Goal: Task Accomplishment & Management: Manage account settings

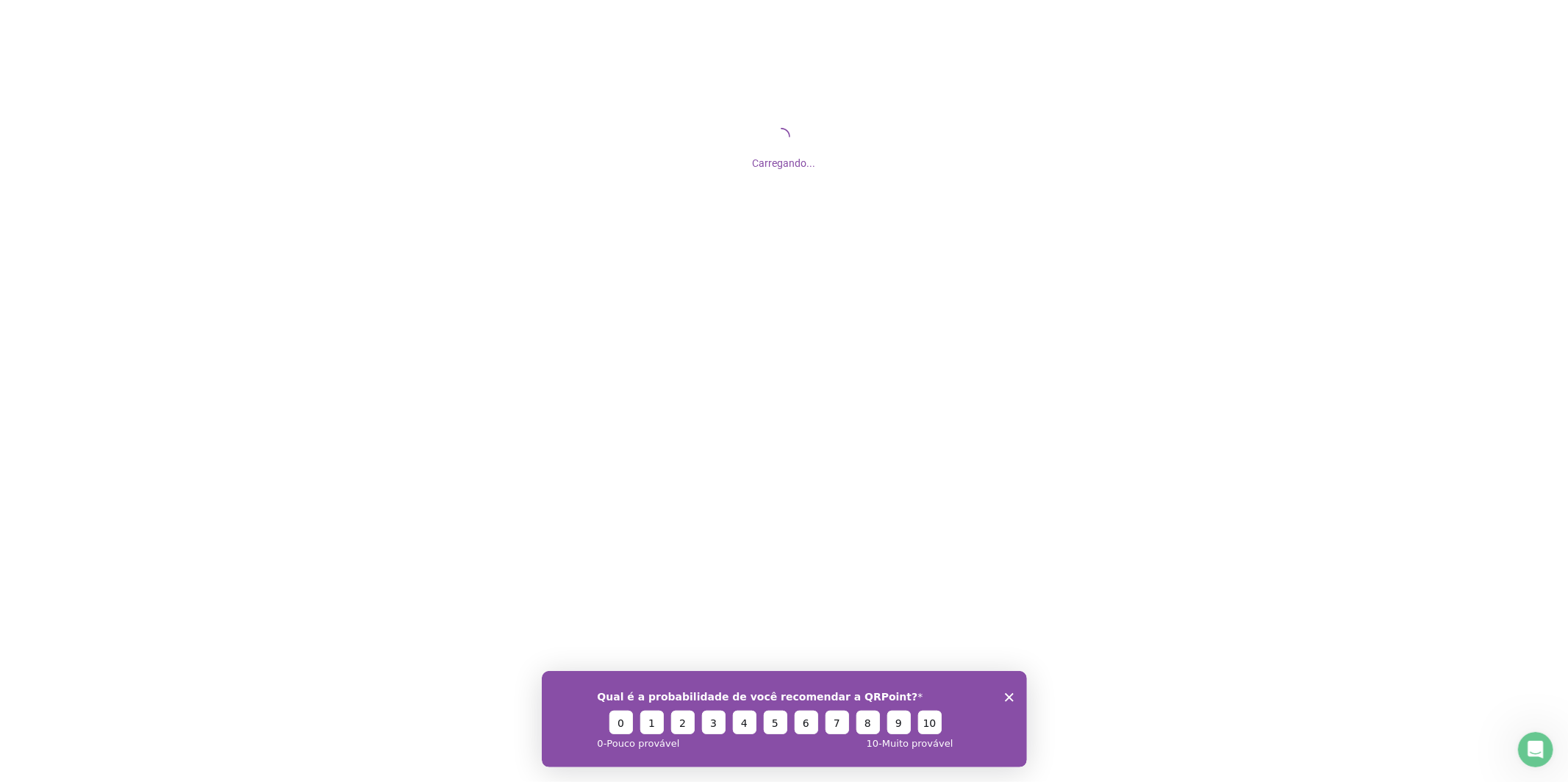
click at [1009, 700] on icon "Encerrar pesquisa" at bounding box center [1009, 697] width 9 height 9
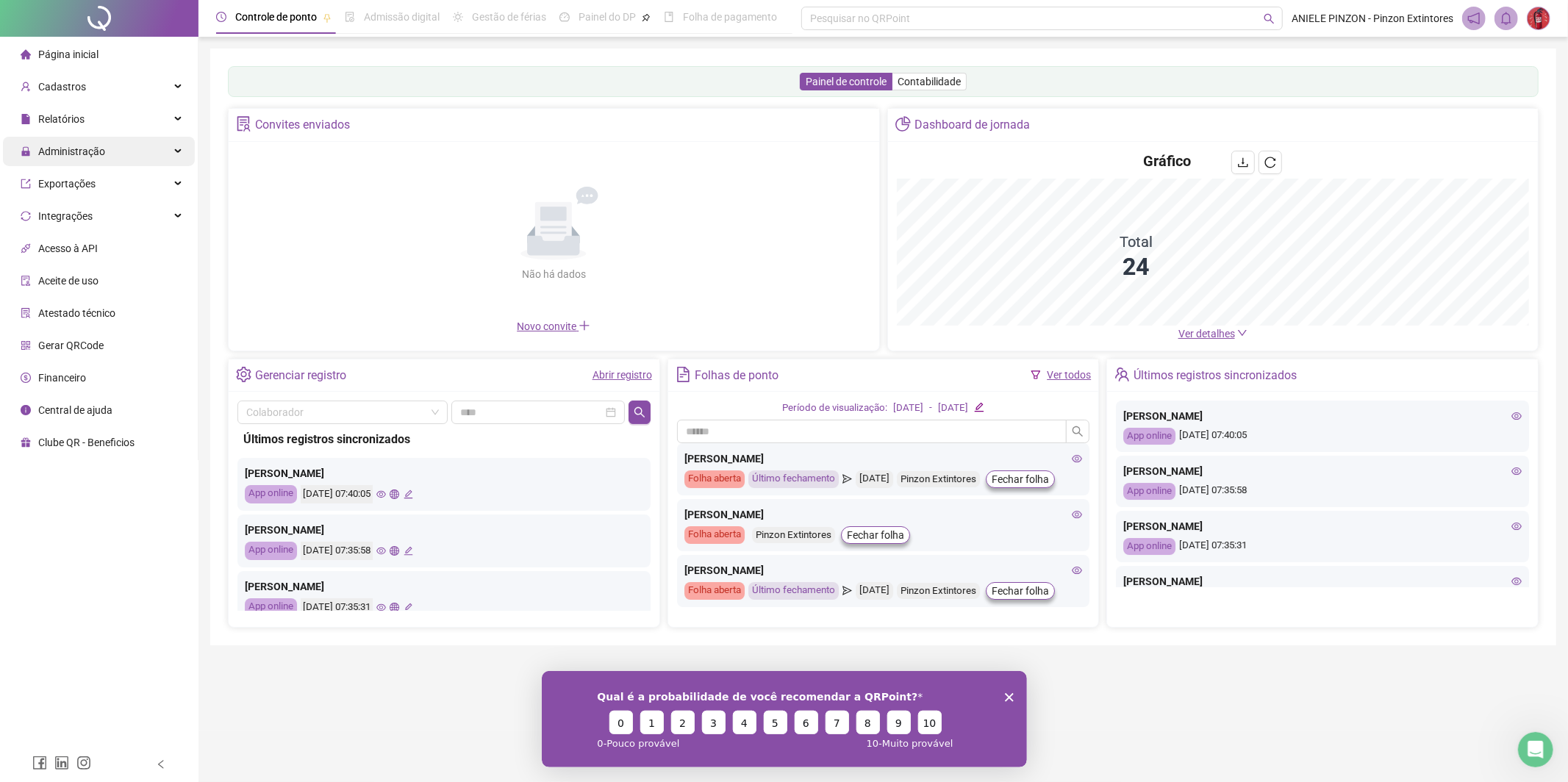
click at [73, 147] on span "Administração" at bounding box center [71, 151] width 67 height 12
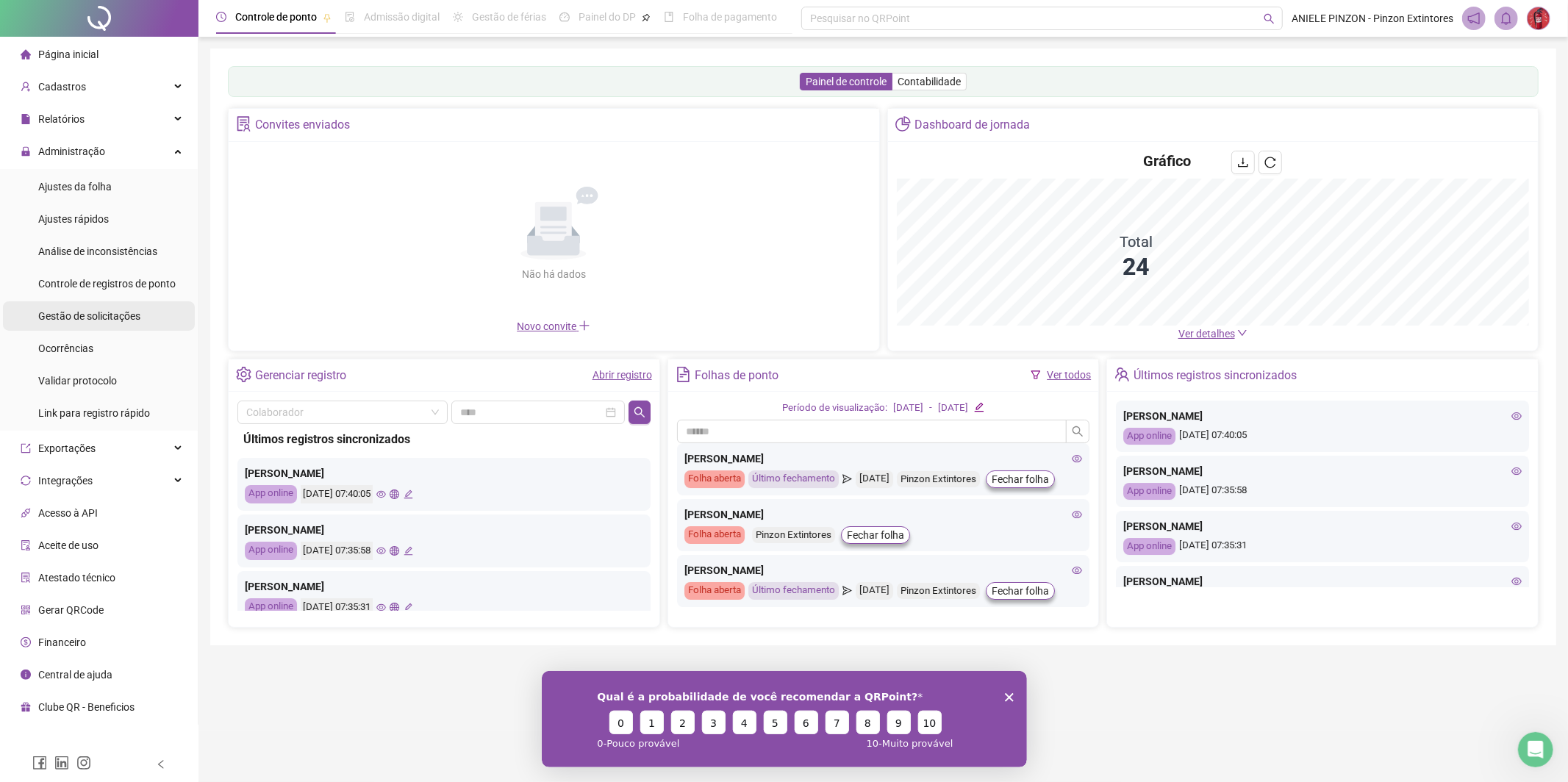
click at [104, 317] on span "Gestão de solicitações" at bounding box center [89, 316] width 103 height 12
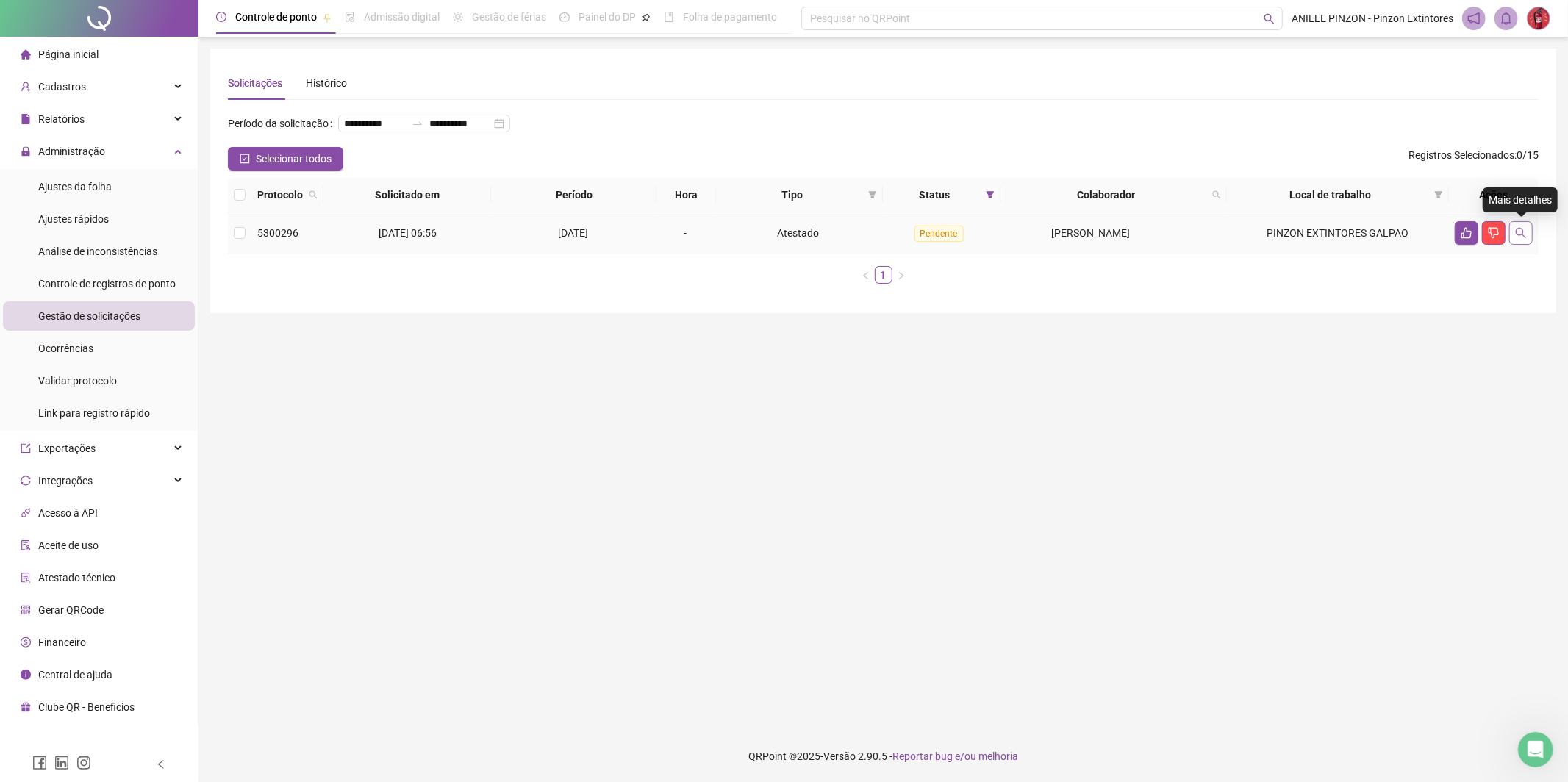
click at [1515, 238] on button "button" at bounding box center [1521, 233] width 23 height 23
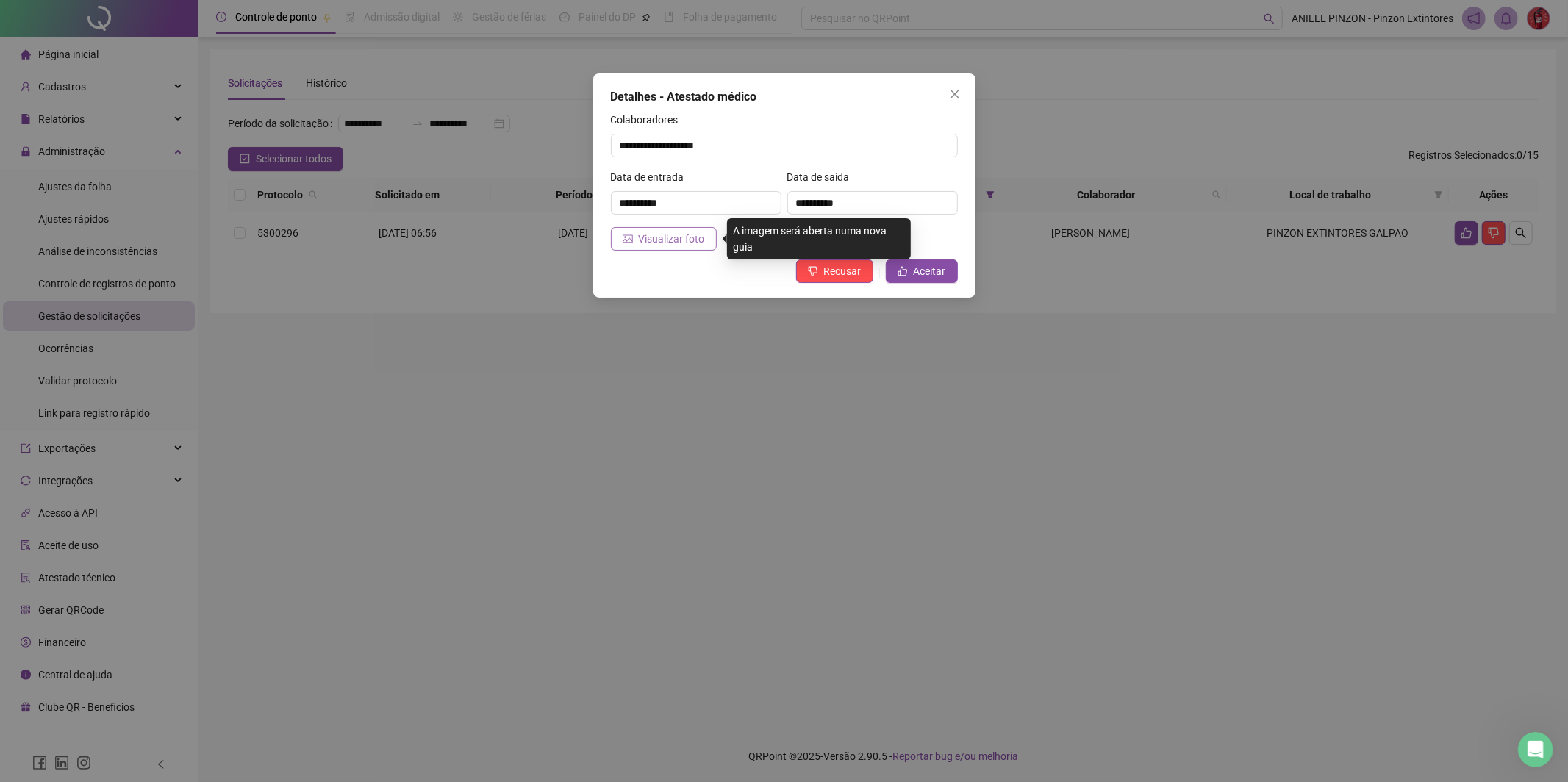
click at [644, 247] on button "Visualizar foto" at bounding box center [664, 238] width 106 height 23
click at [932, 277] on span "Aceitar" at bounding box center [930, 271] width 32 height 16
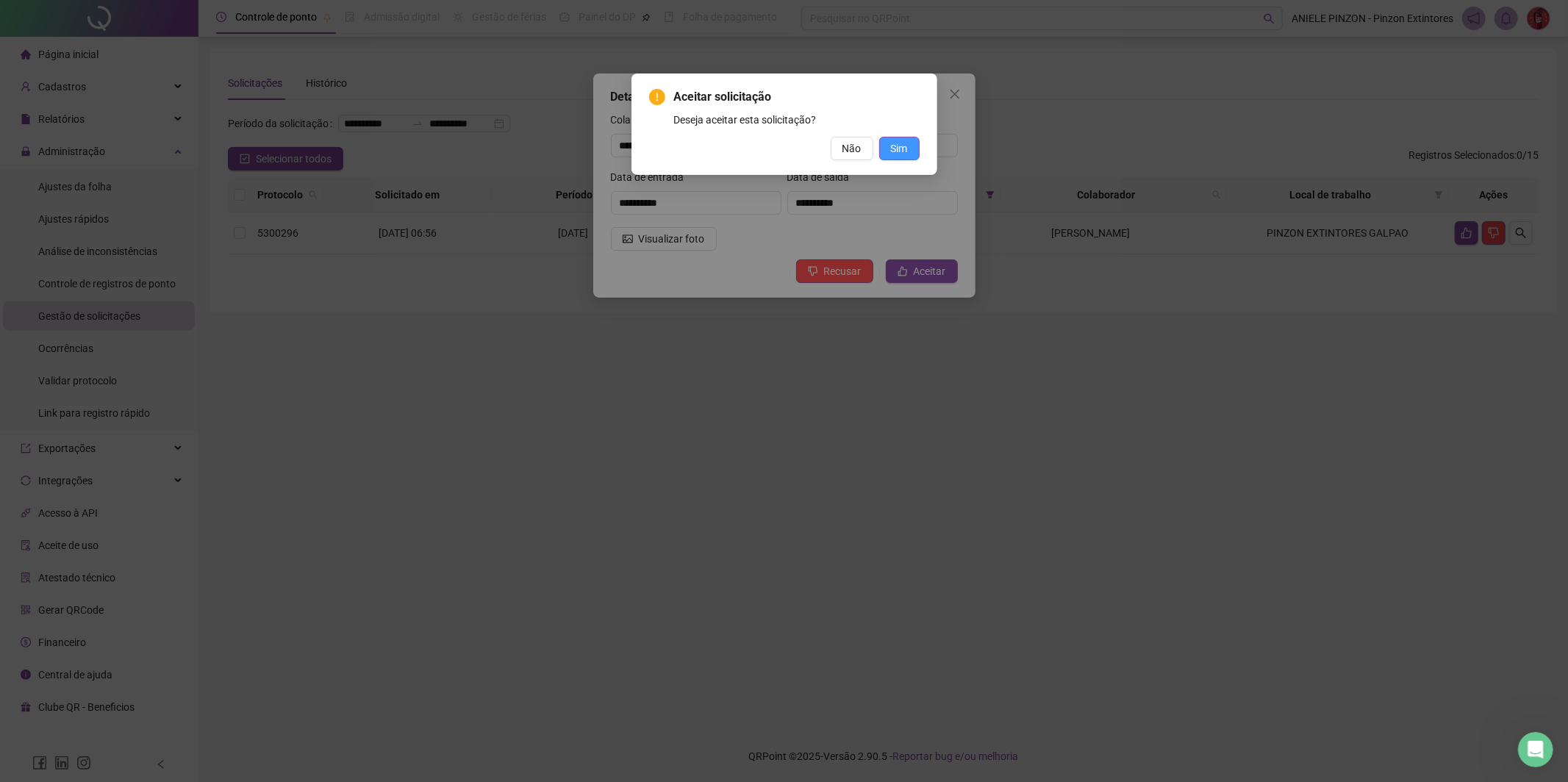
click at [900, 148] on span "Sim" at bounding box center [899, 148] width 17 height 16
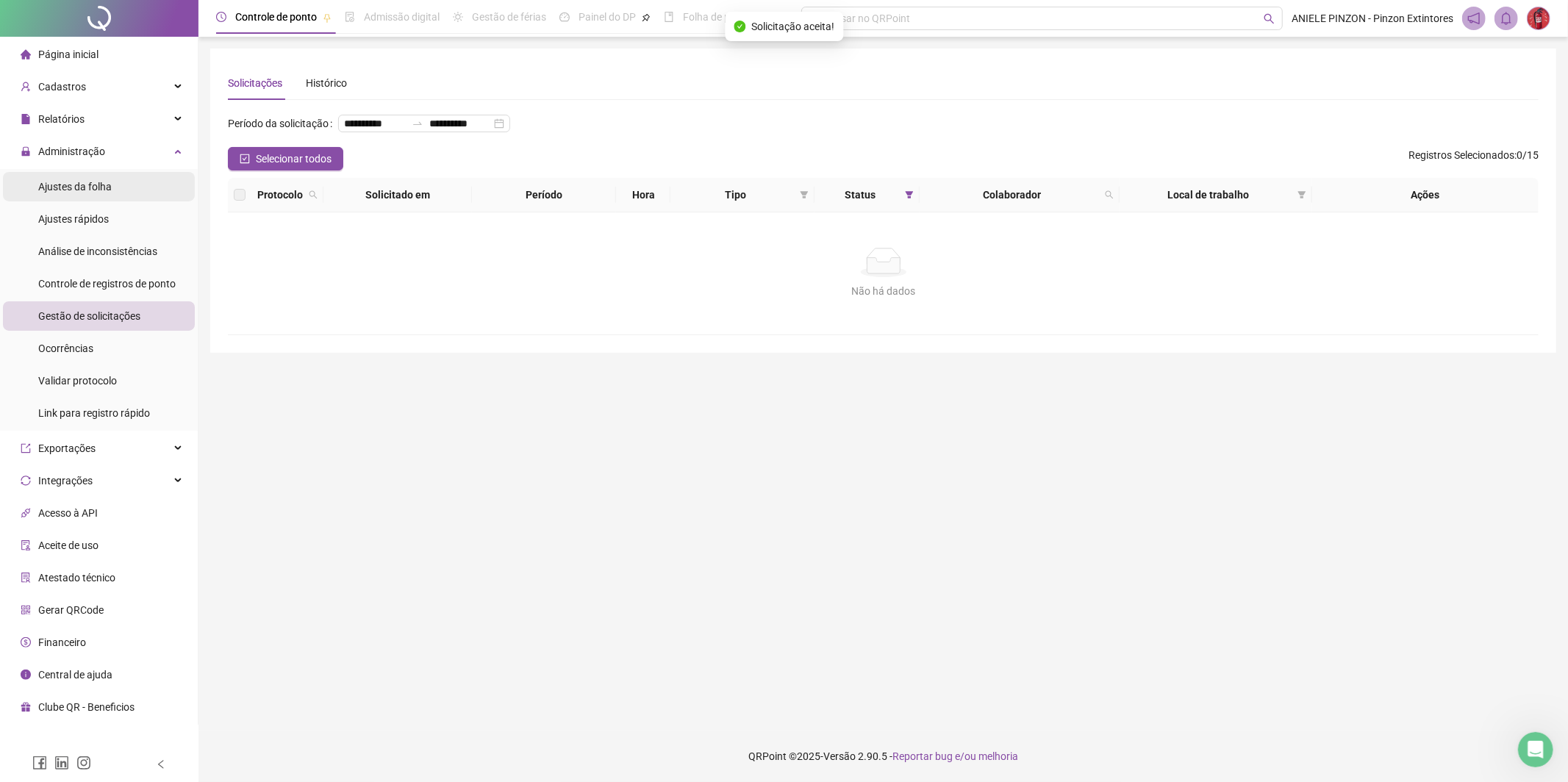
click at [63, 181] on span "Ajustes da folha" at bounding box center [75, 186] width 74 height 12
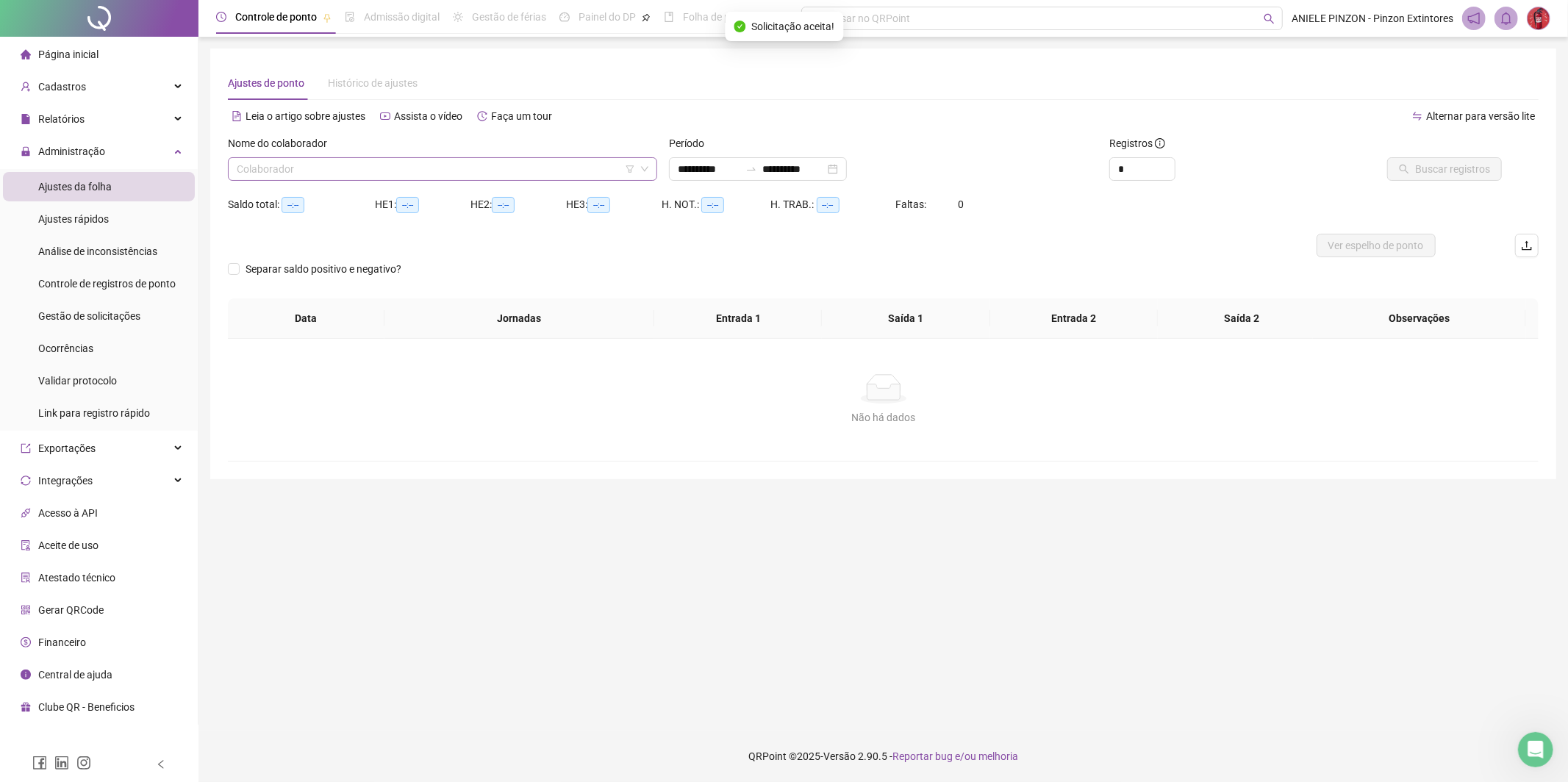
type input "**********"
click at [355, 171] on input "search" at bounding box center [436, 169] width 399 height 22
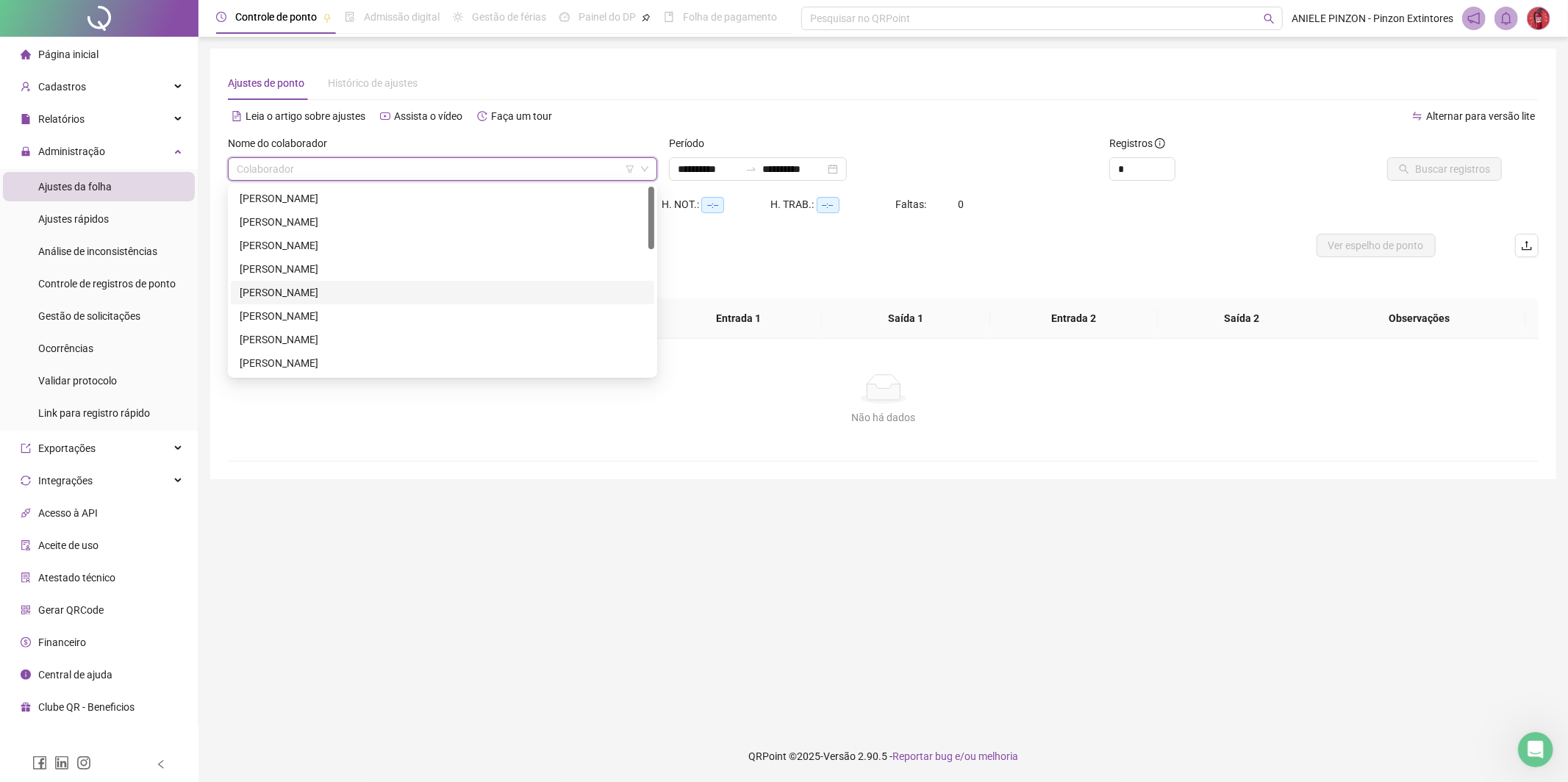
click at [351, 284] on div "[PERSON_NAME]" at bounding box center [442, 292] width 406 height 16
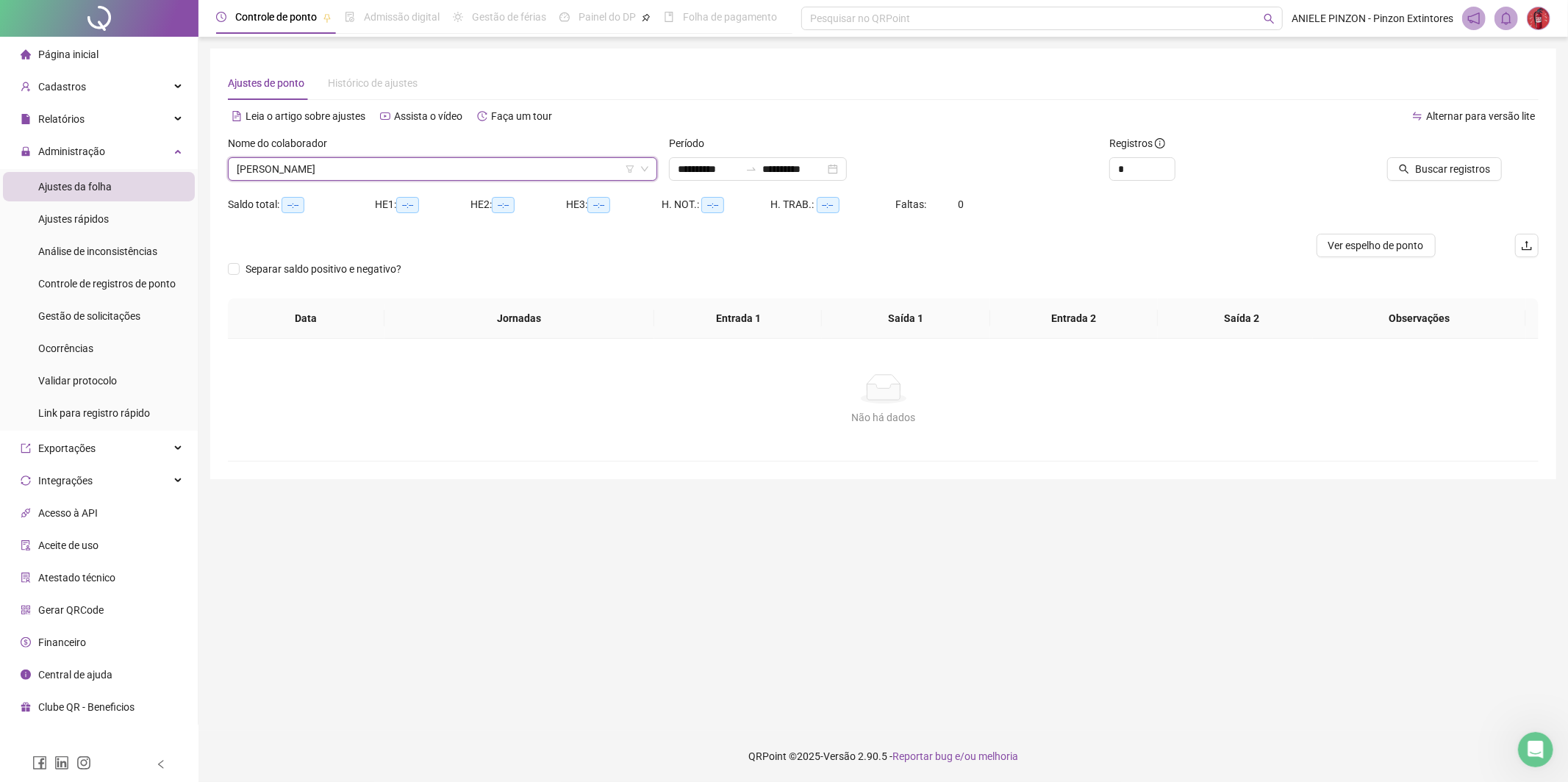
click at [1473, 182] on div "Buscar registros" at bounding box center [1434, 164] width 221 height 58
click at [1473, 175] on span "Buscar registros" at bounding box center [1452, 169] width 75 height 16
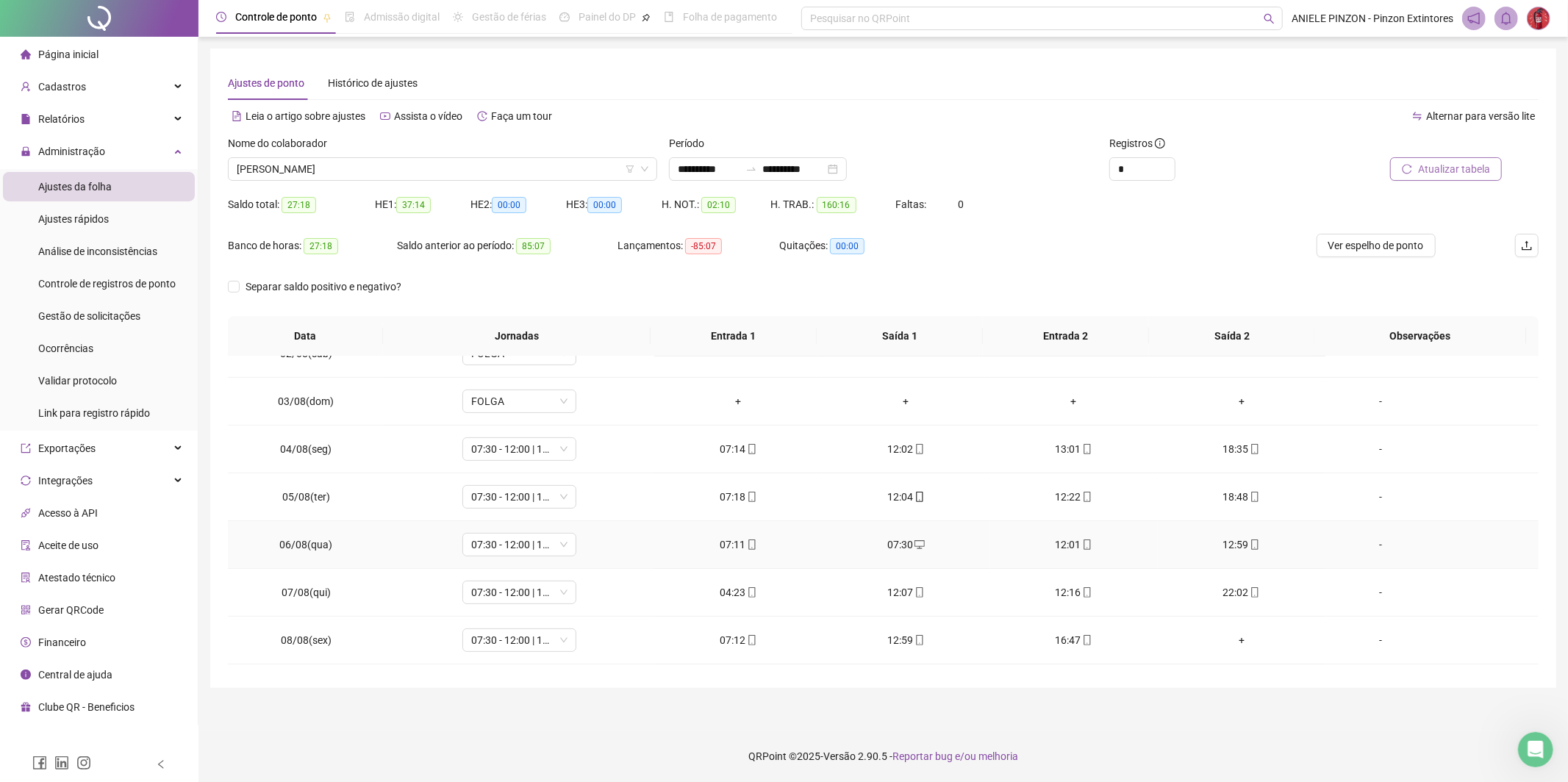
scroll to position [364, 0]
click at [1228, 634] on div "+" at bounding box center [1241, 637] width 144 height 16
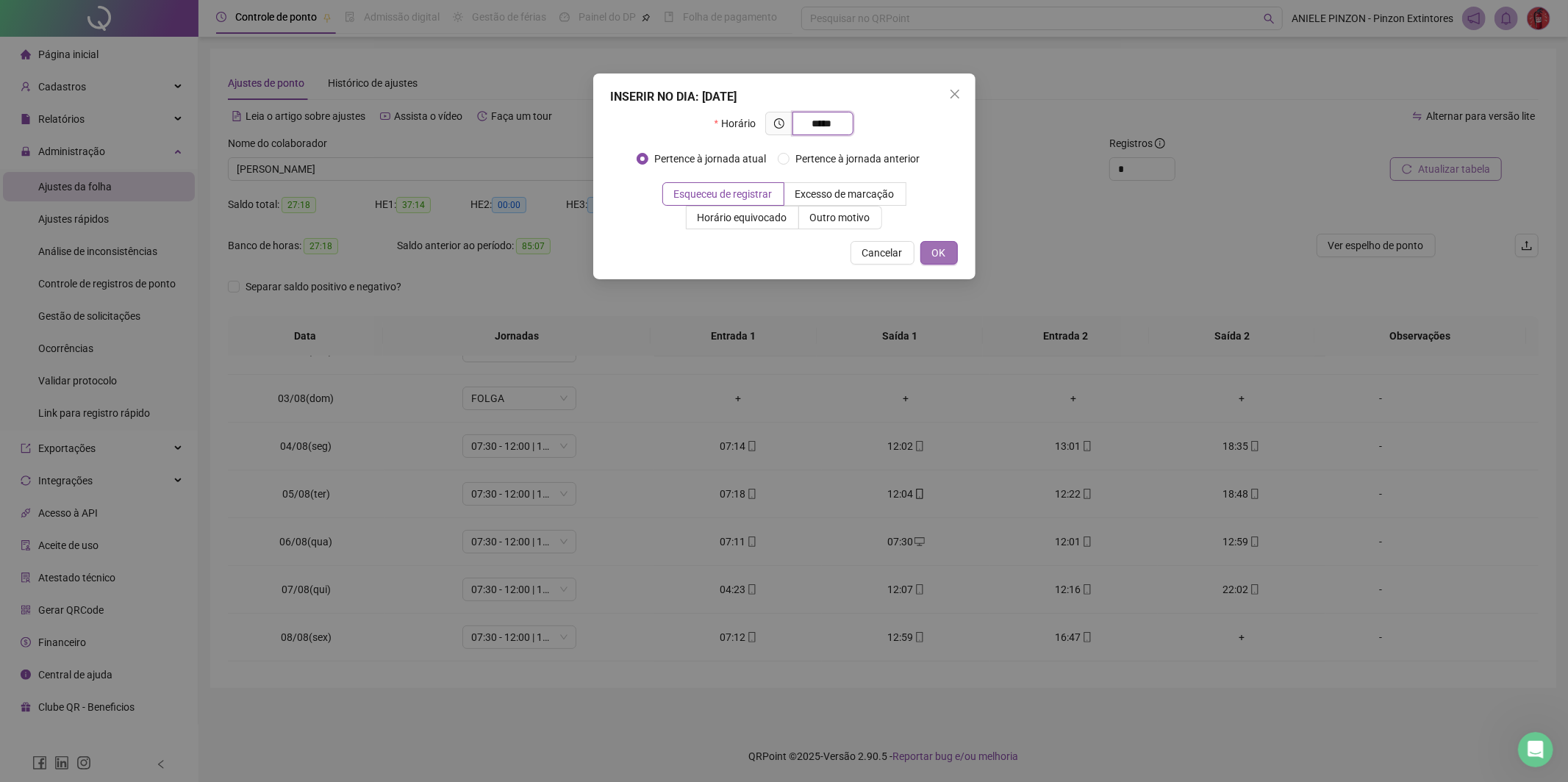
type input "*****"
click at [953, 255] on button "OK" at bounding box center [939, 253] width 38 height 23
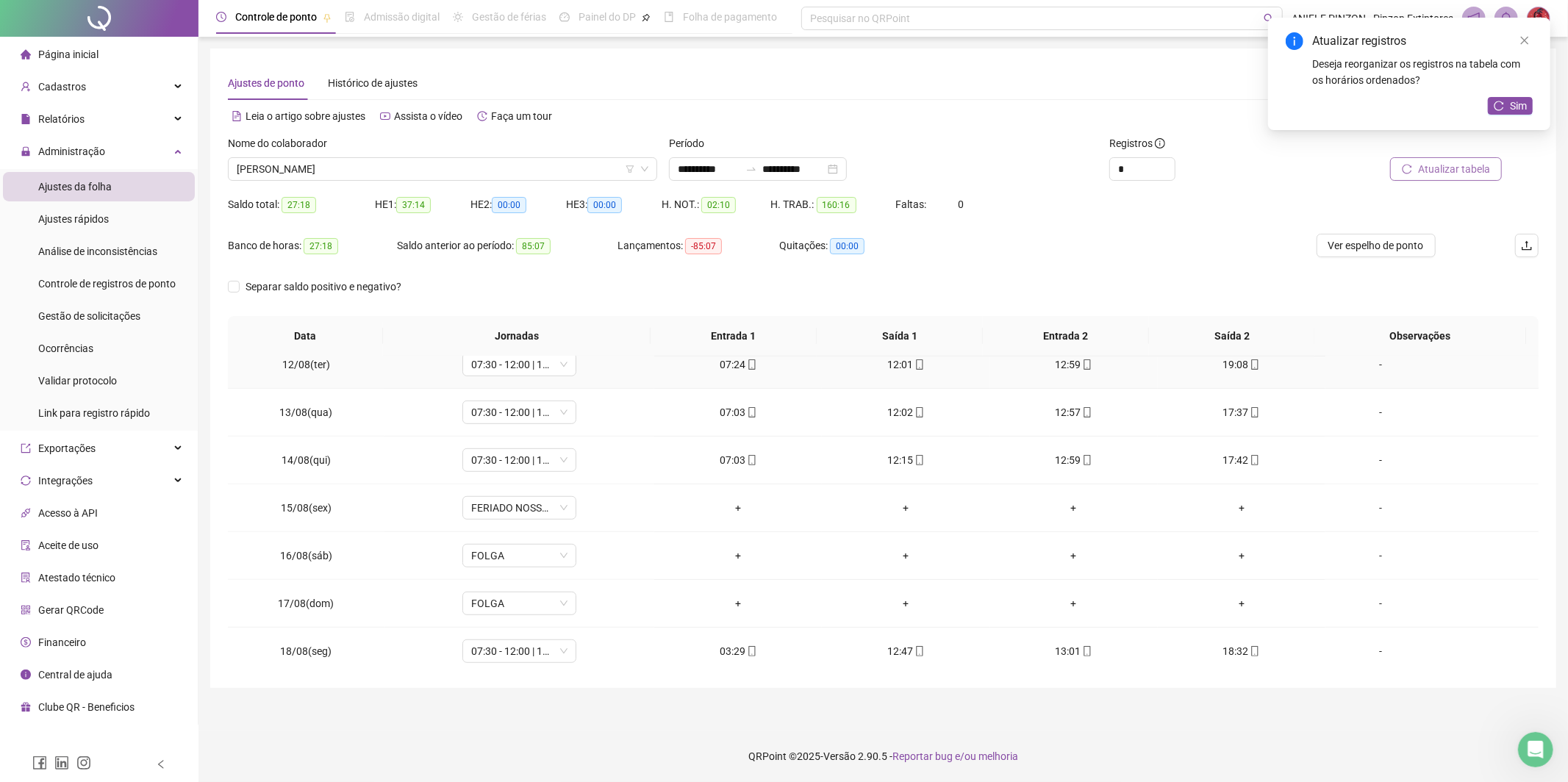
scroll to position [833, 0]
click at [1519, 103] on span "Sim" at bounding box center [1518, 106] width 17 height 16
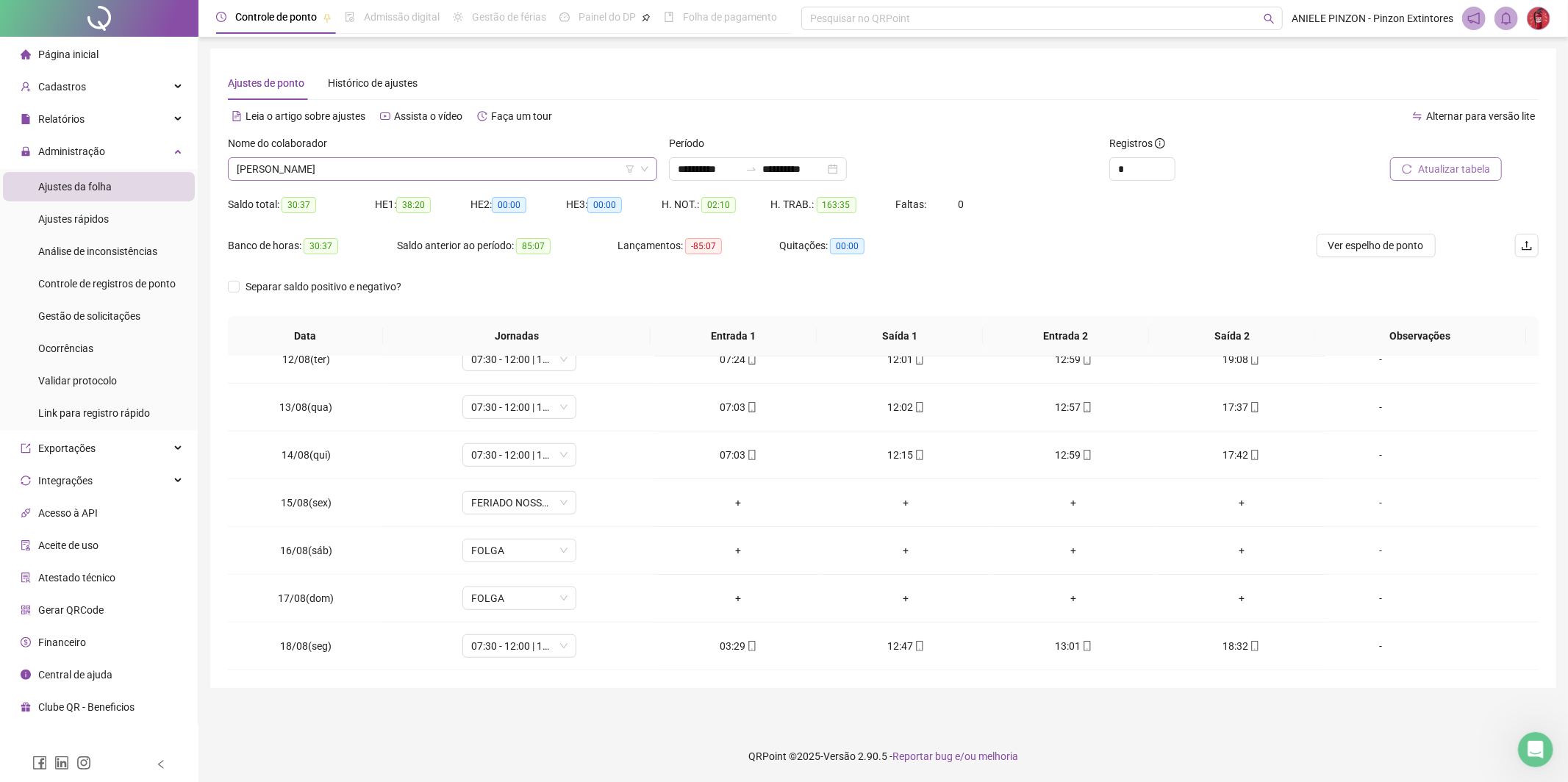
click at [326, 170] on span "[PERSON_NAME]" at bounding box center [442, 169] width 411 height 22
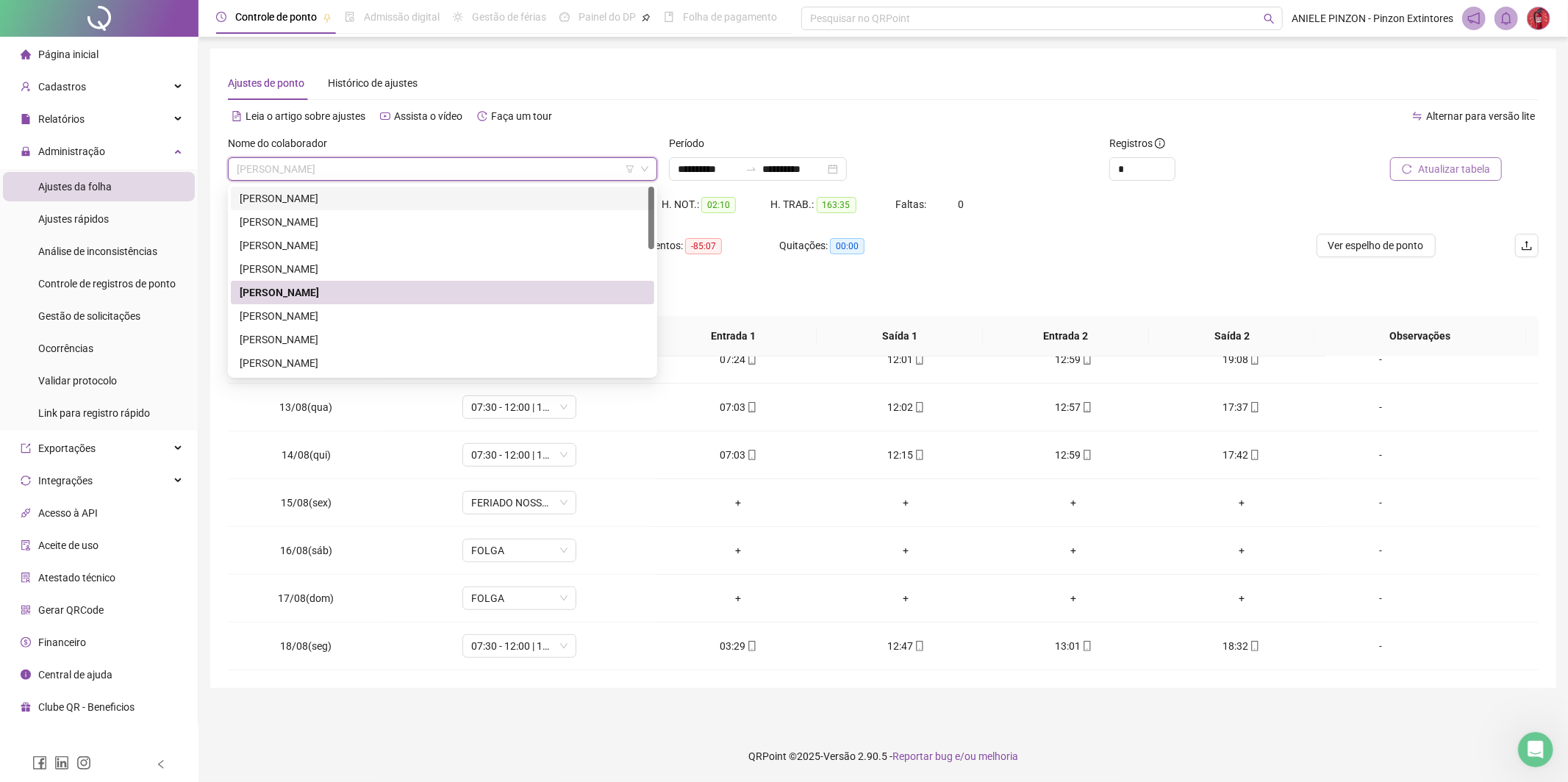
click at [329, 196] on div "[PERSON_NAME]" at bounding box center [442, 199] width 406 height 16
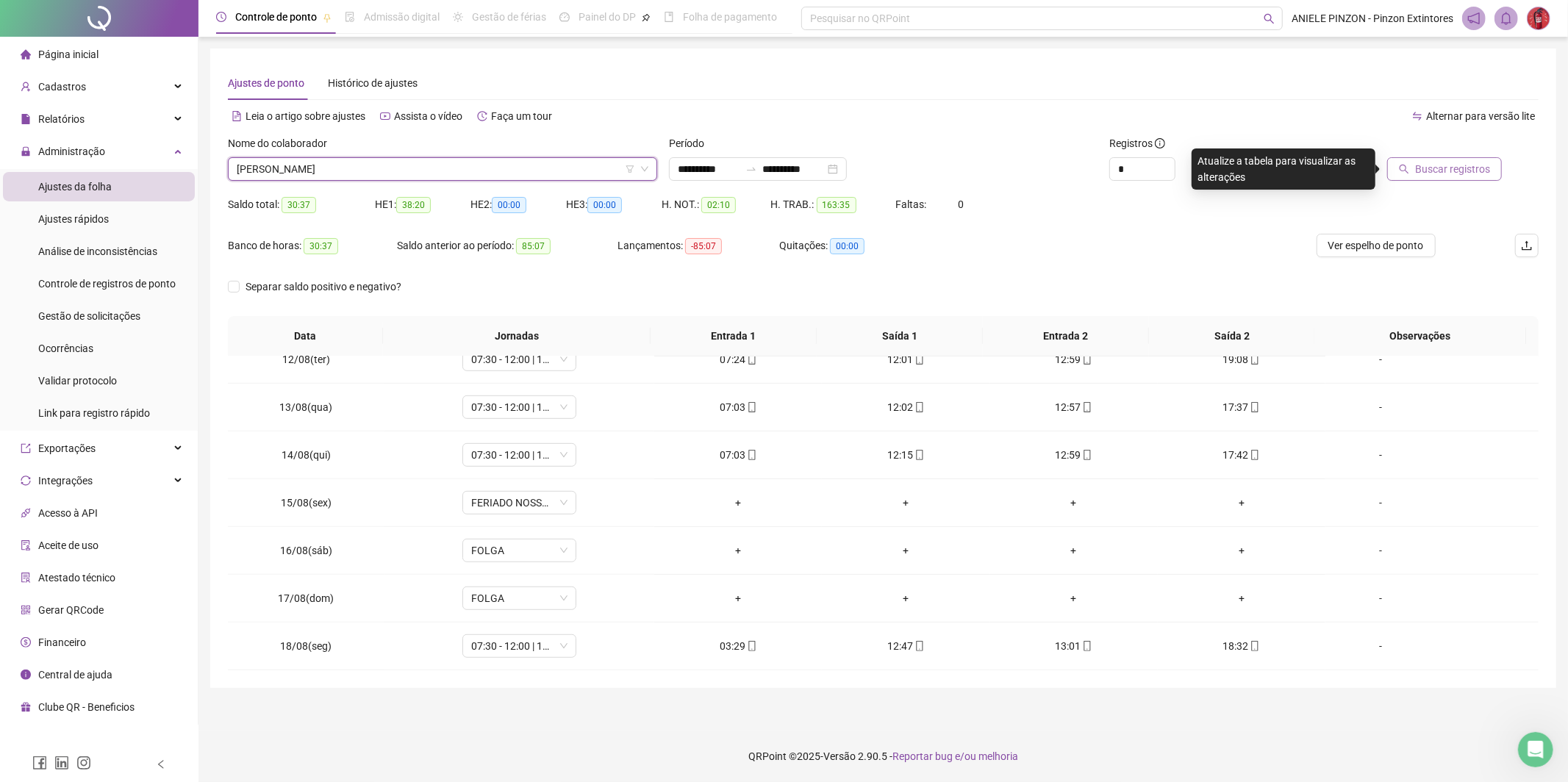
click at [1415, 175] on span "Buscar registros" at bounding box center [1452, 169] width 75 height 16
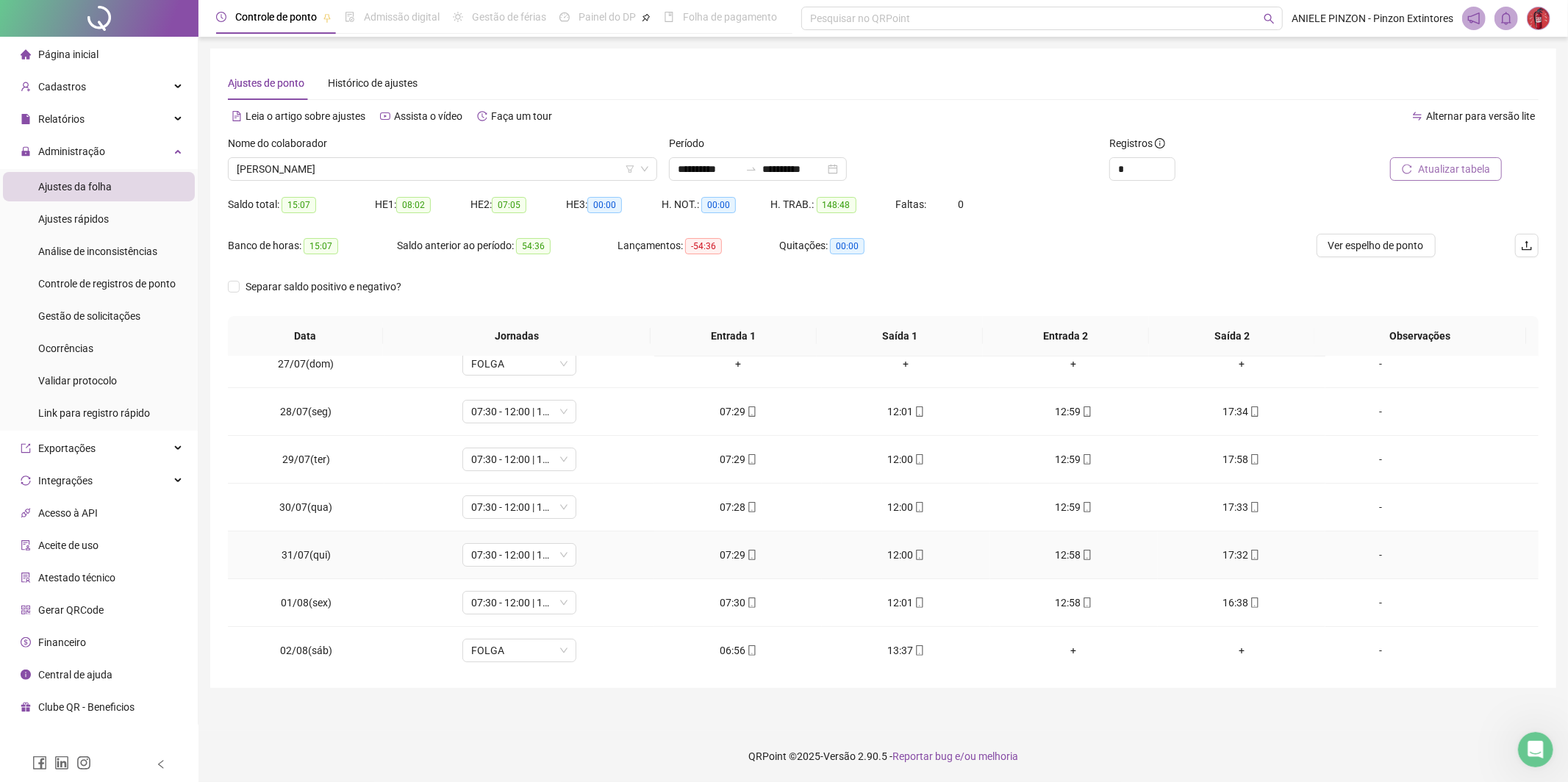
scroll to position [0, 0]
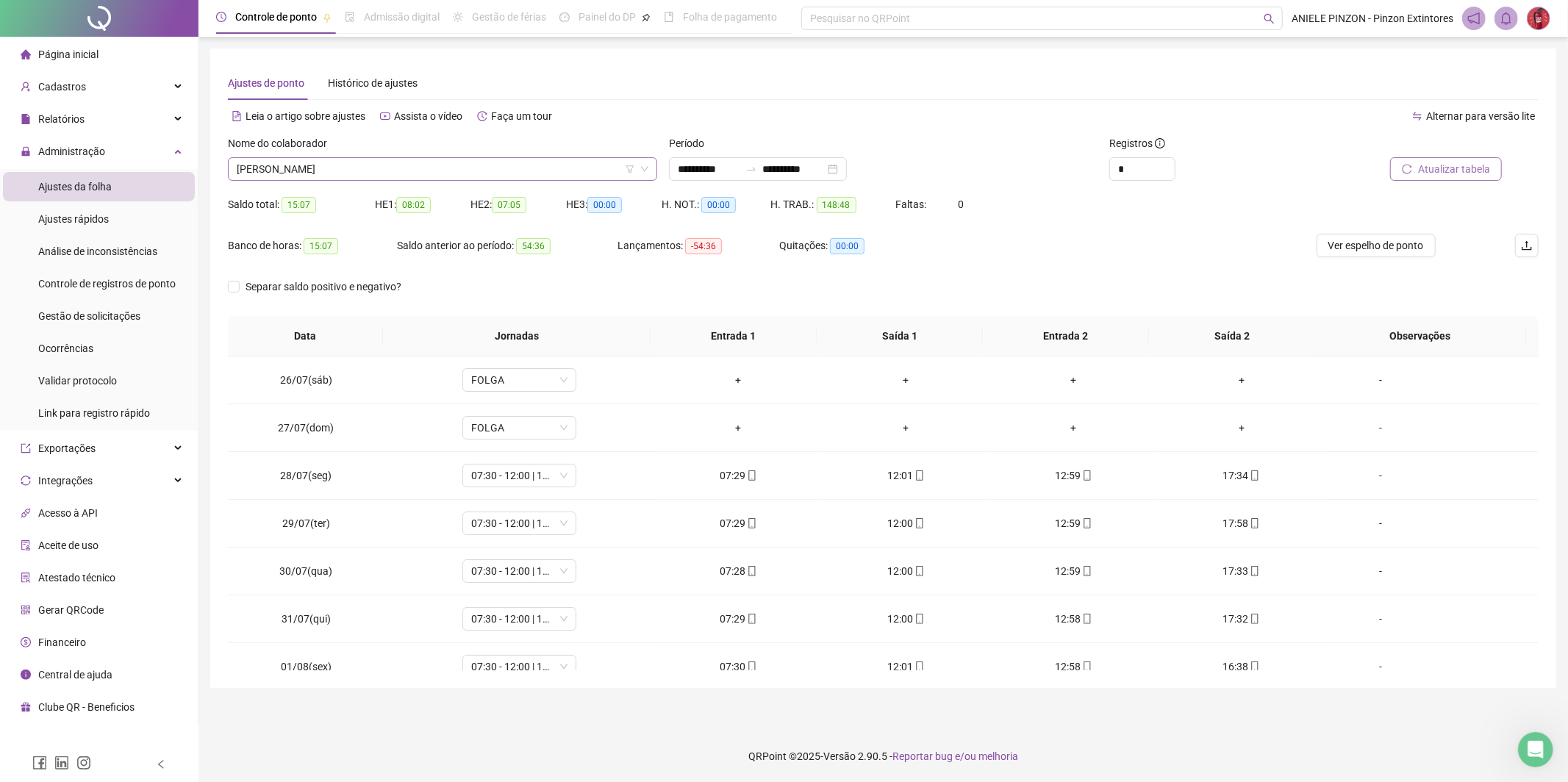
click at [377, 166] on span "[PERSON_NAME]" at bounding box center [442, 169] width 411 height 22
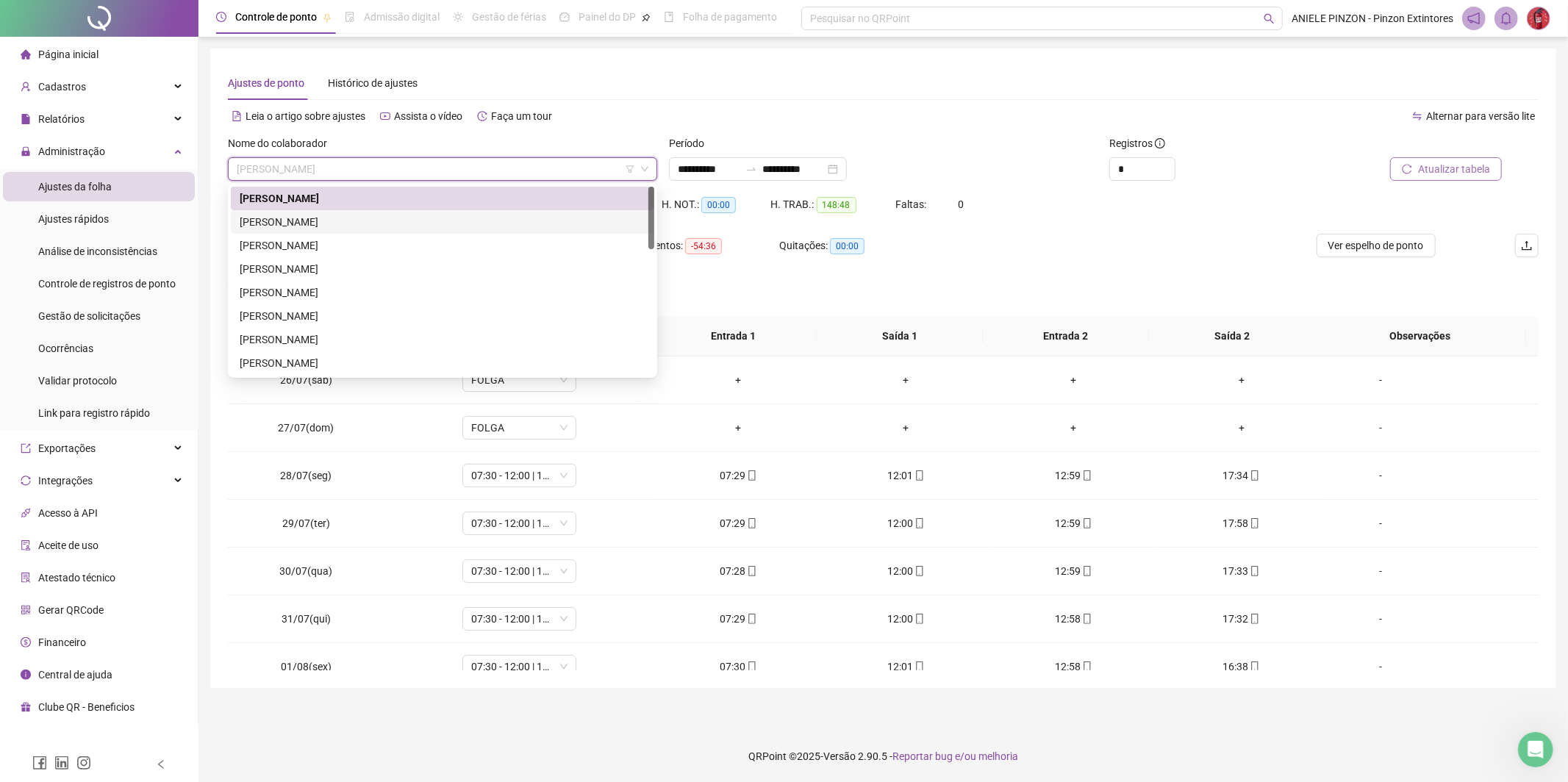
click at [374, 215] on div "[PERSON_NAME]" at bounding box center [442, 222] width 406 height 16
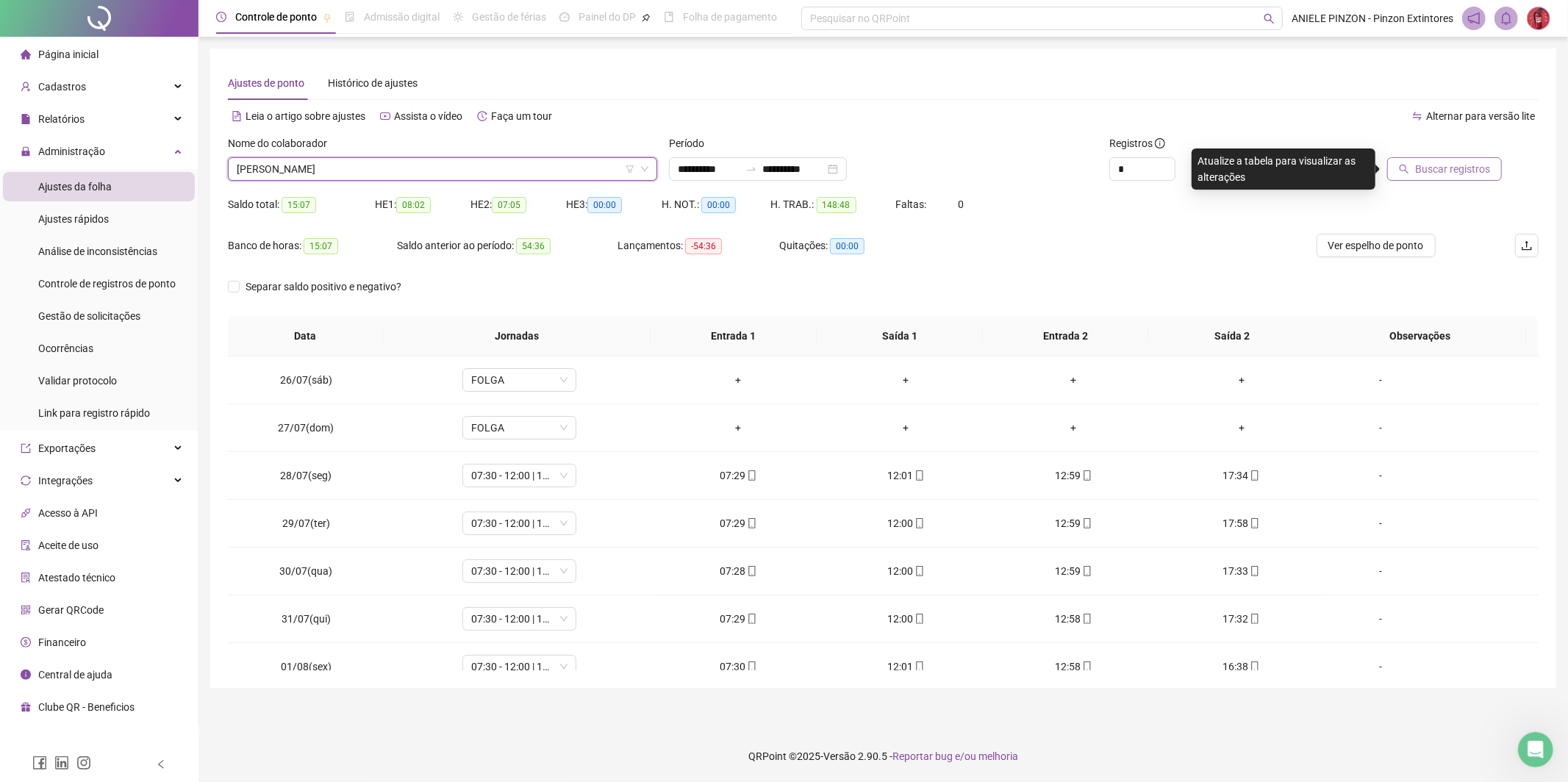
click at [1434, 163] on span "Buscar registros" at bounding box center [1452, 169] width 75 height 16
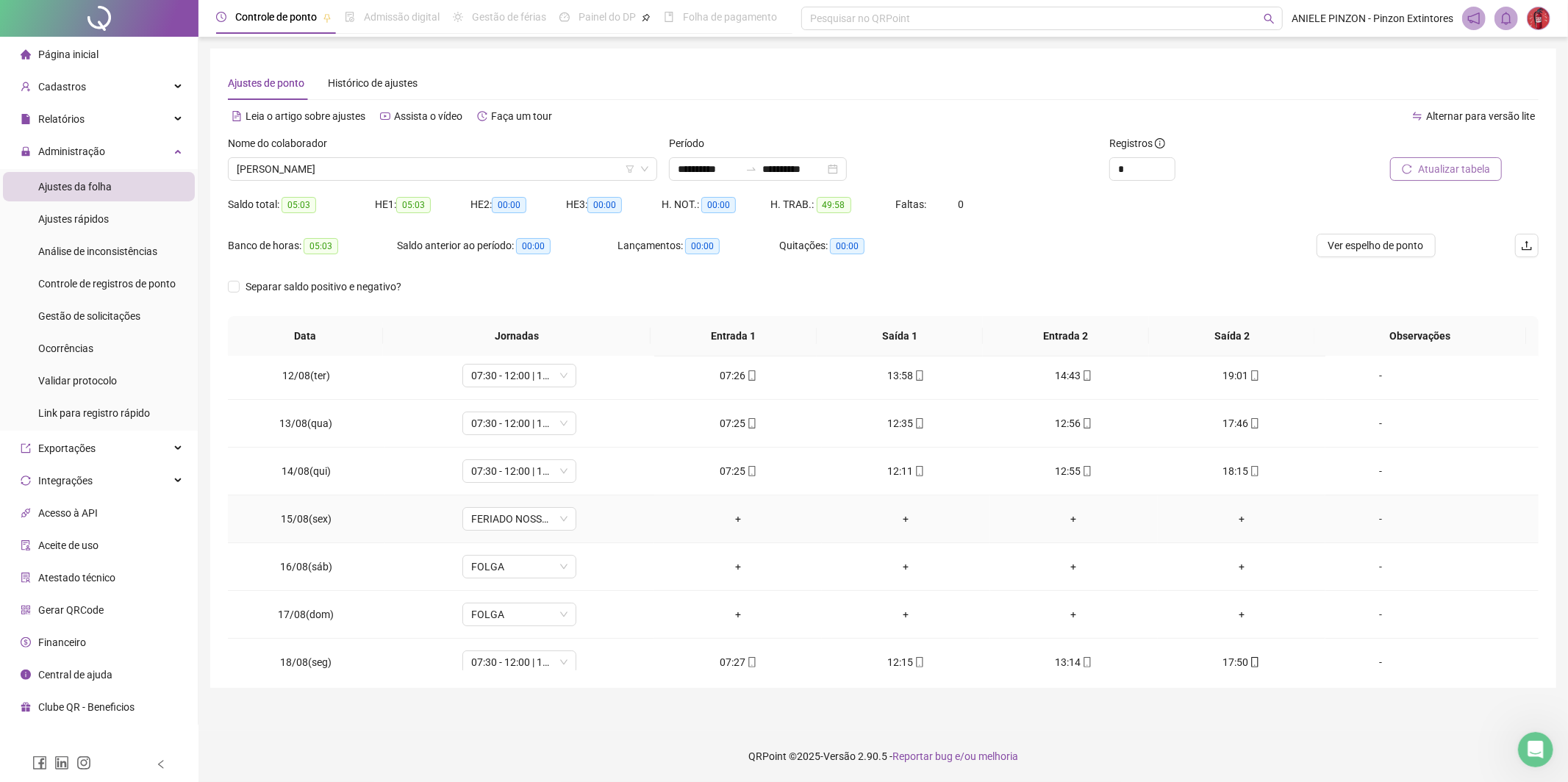
scroll to position [68, 0]
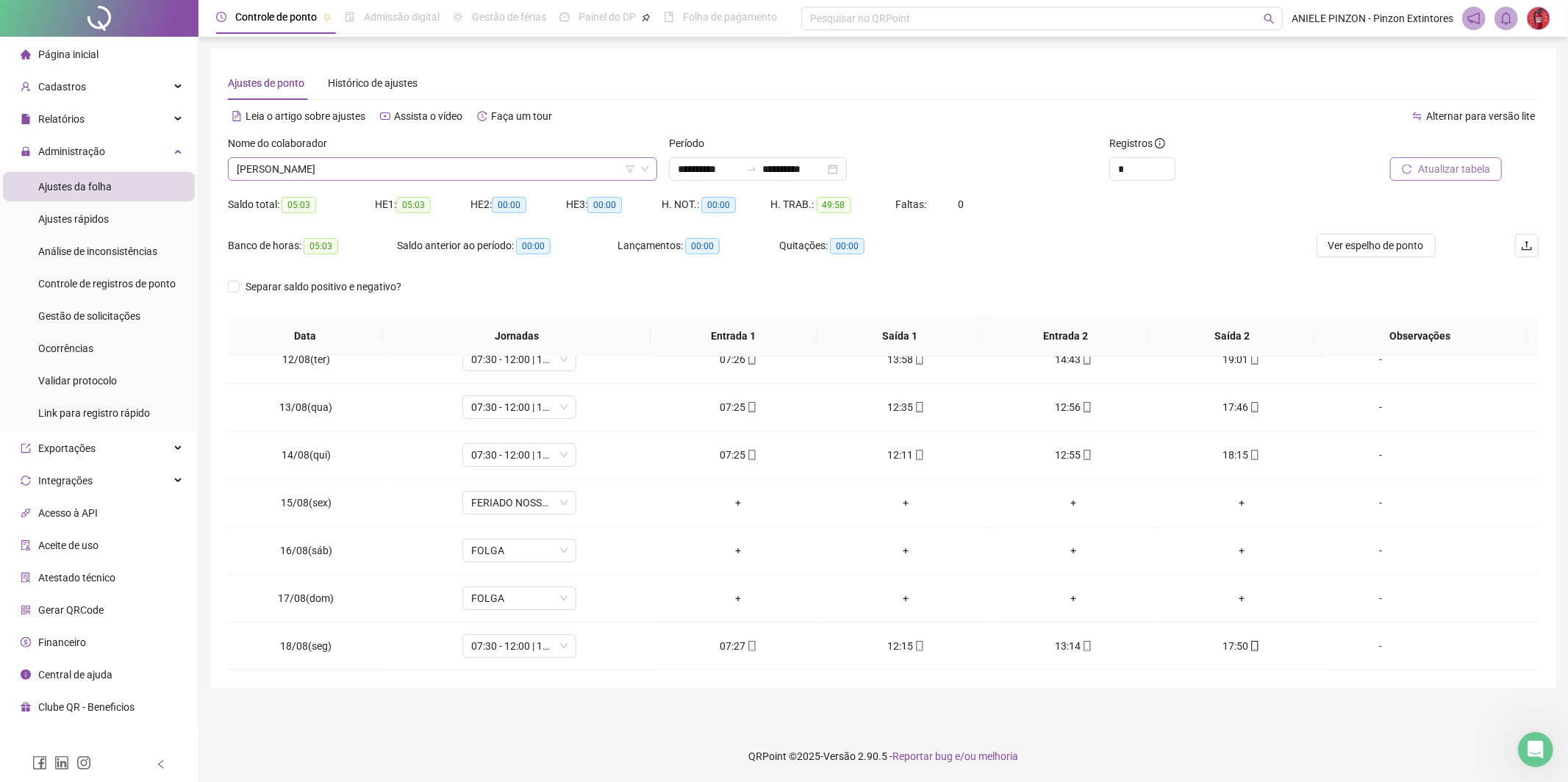
click at [311, 162] on span "[PERSON_NAME]" at bounding box center [442, 169] width 411 height 22
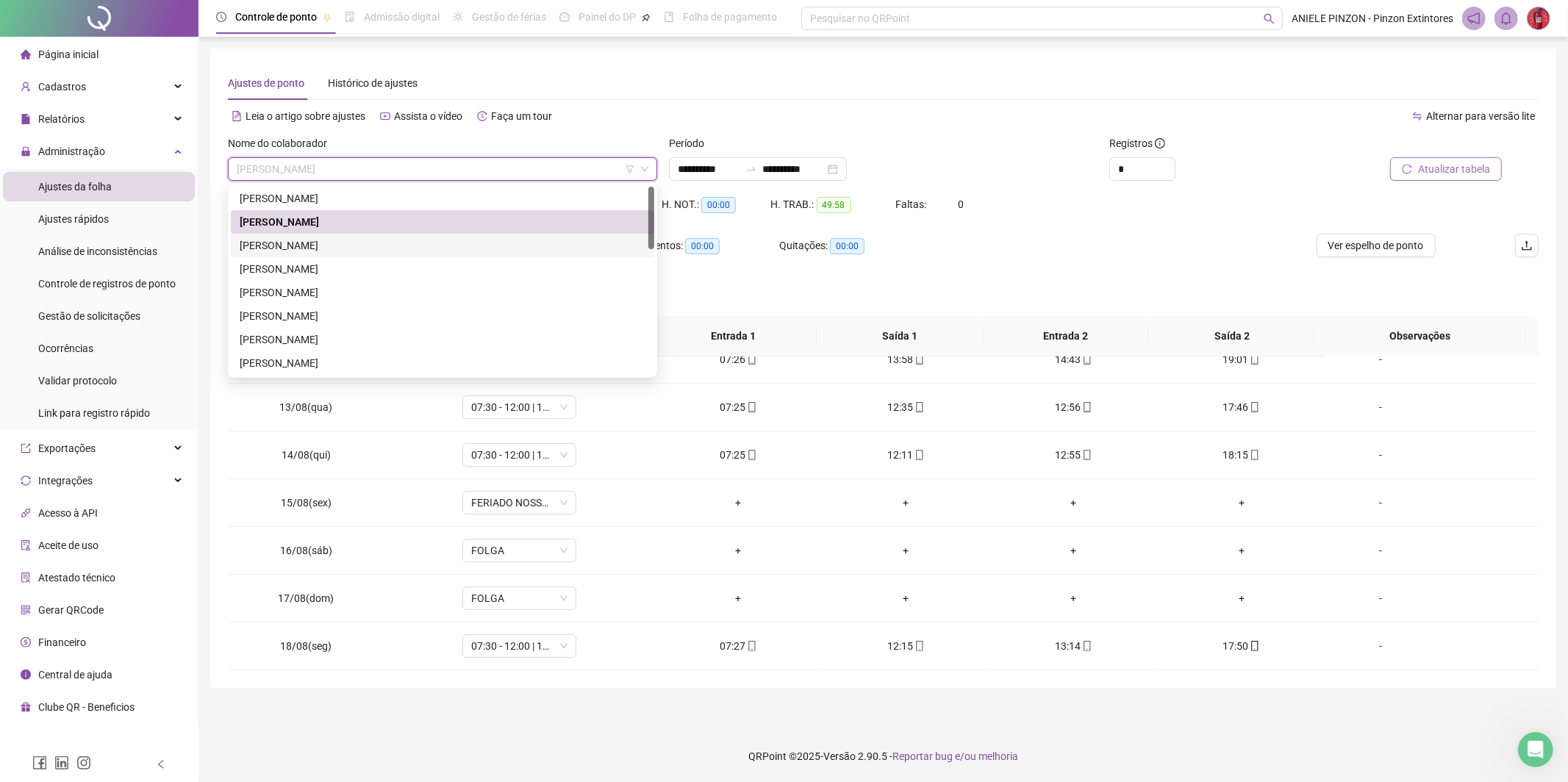
click at [332, 239] on div "[PERSON_NAME]" at bounding box center [442, 246] width 406 height 16
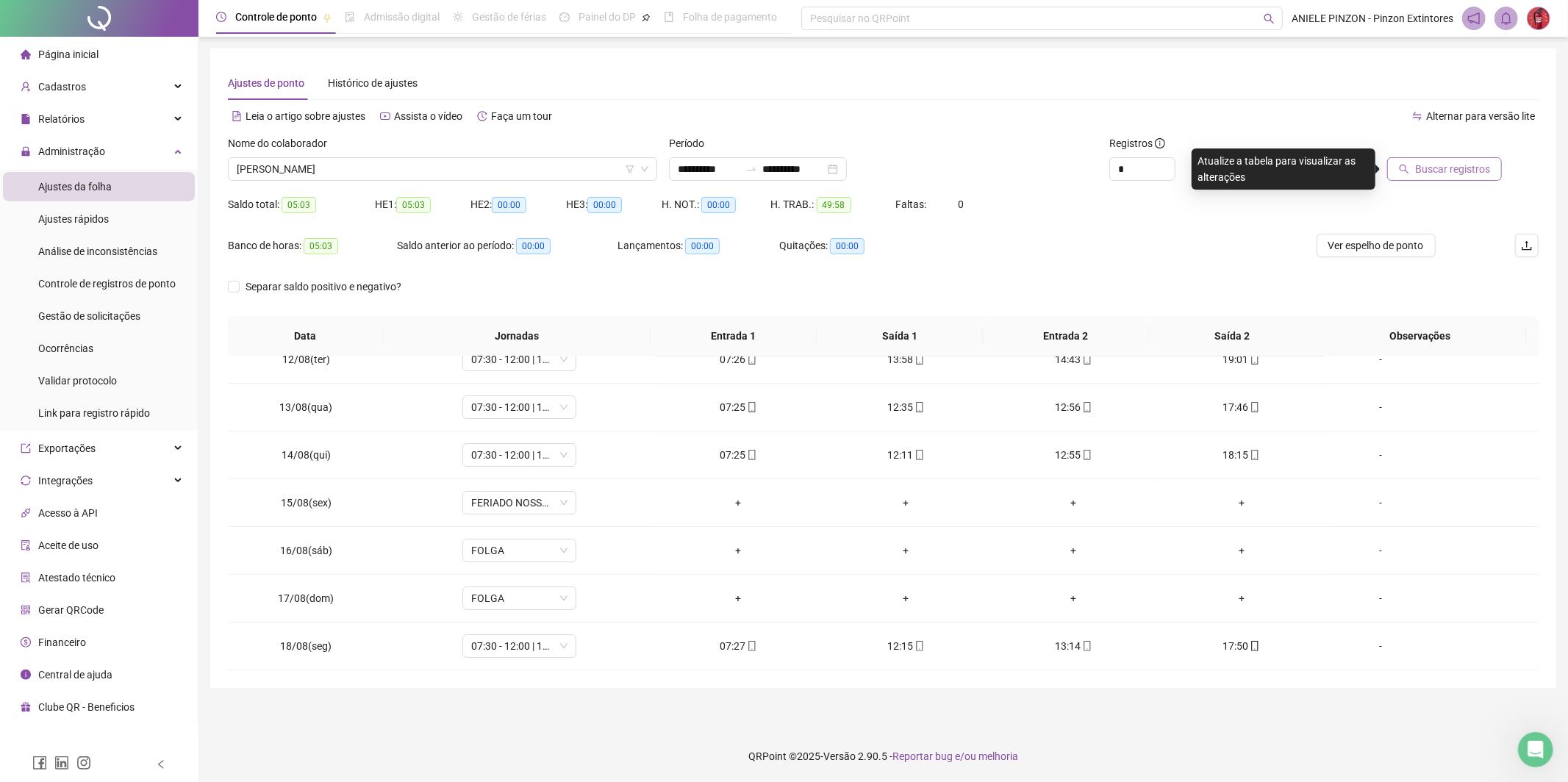
click at [1472, 170] on span "Buscar registros" at bounding box center [1452, 169] width 75 height 16
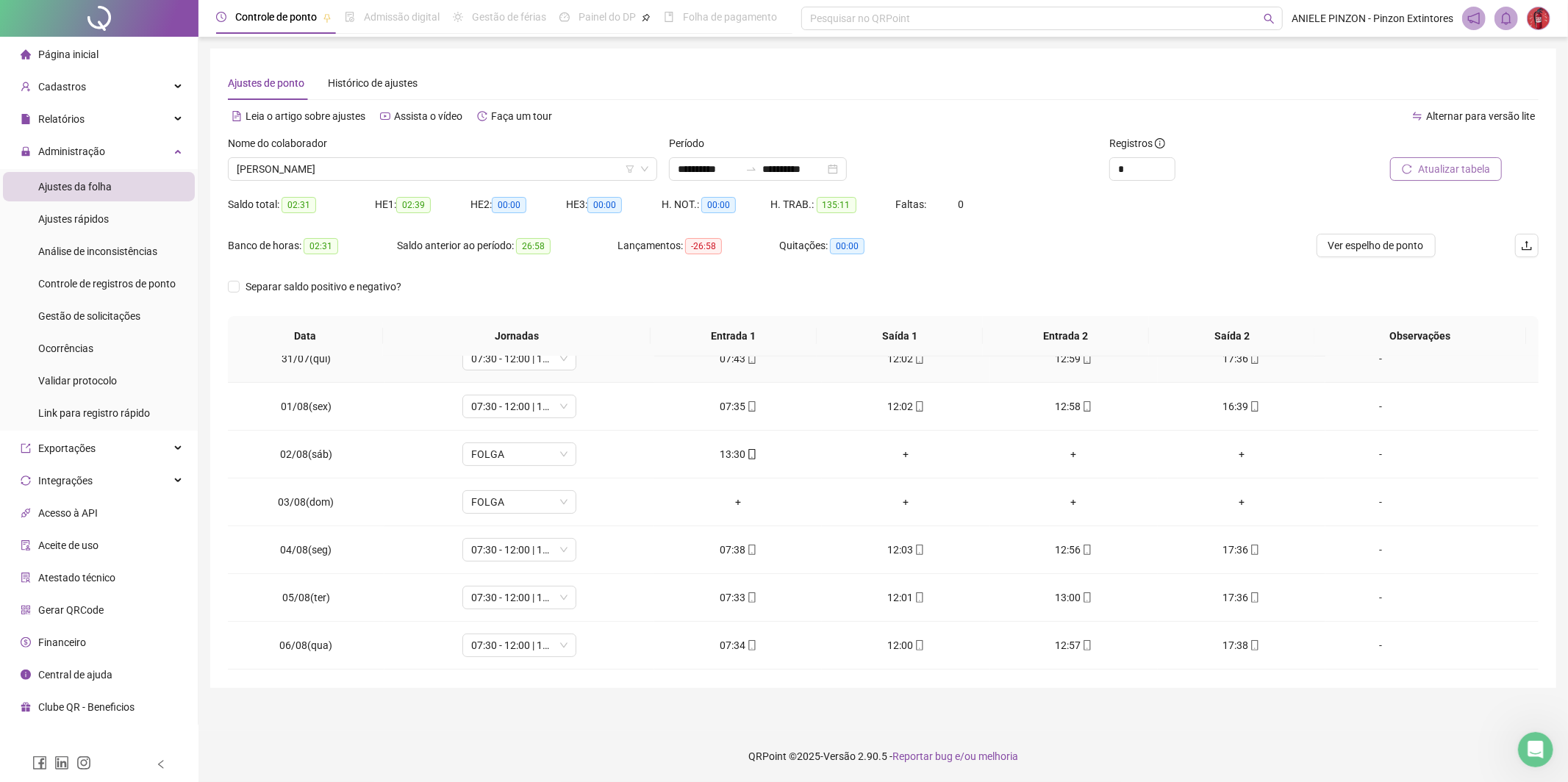
scroll to position [286, 0]
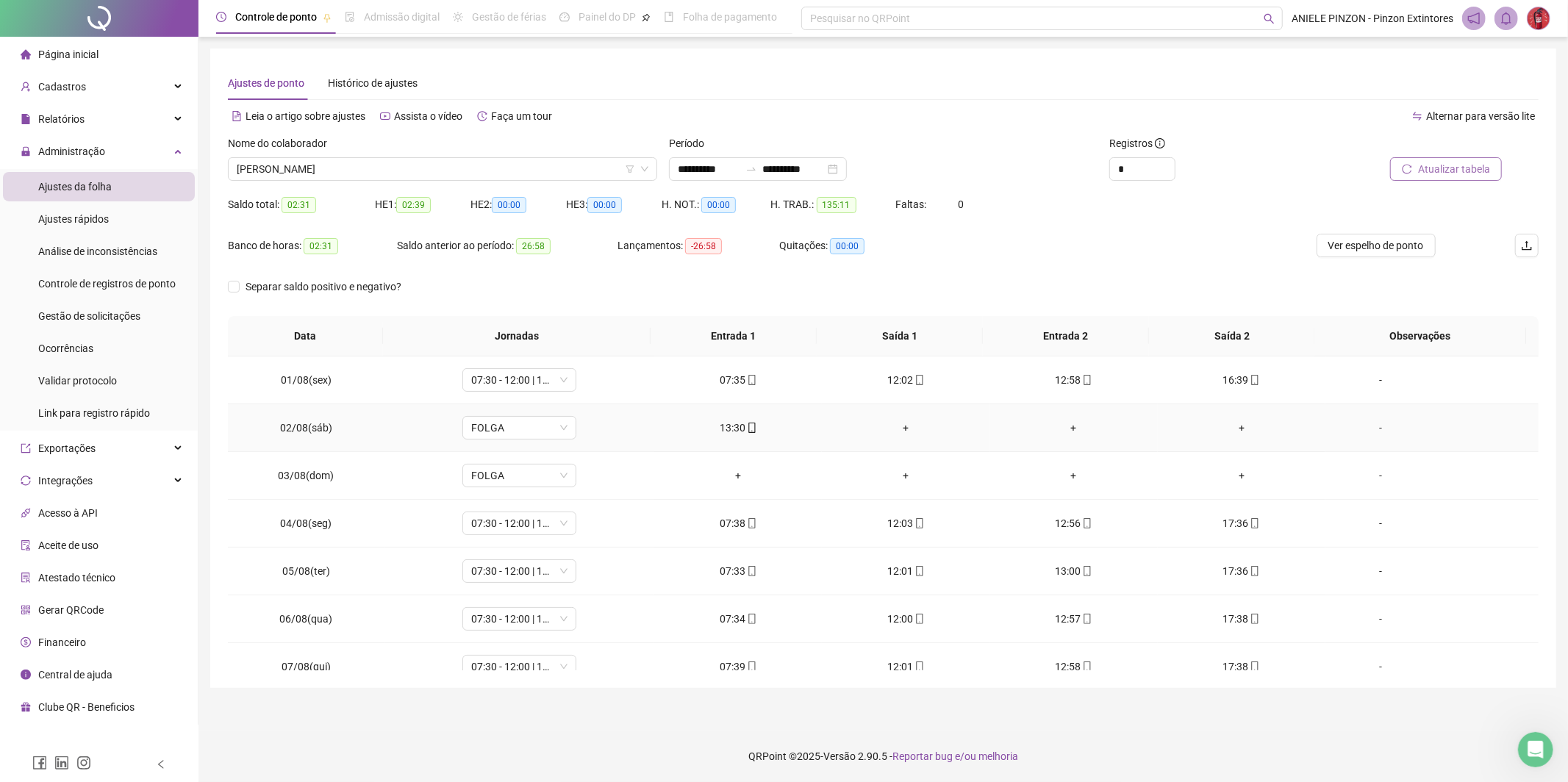
click at [900, 429] on div "+" at bounding box center [906, 427] width 144 height 16
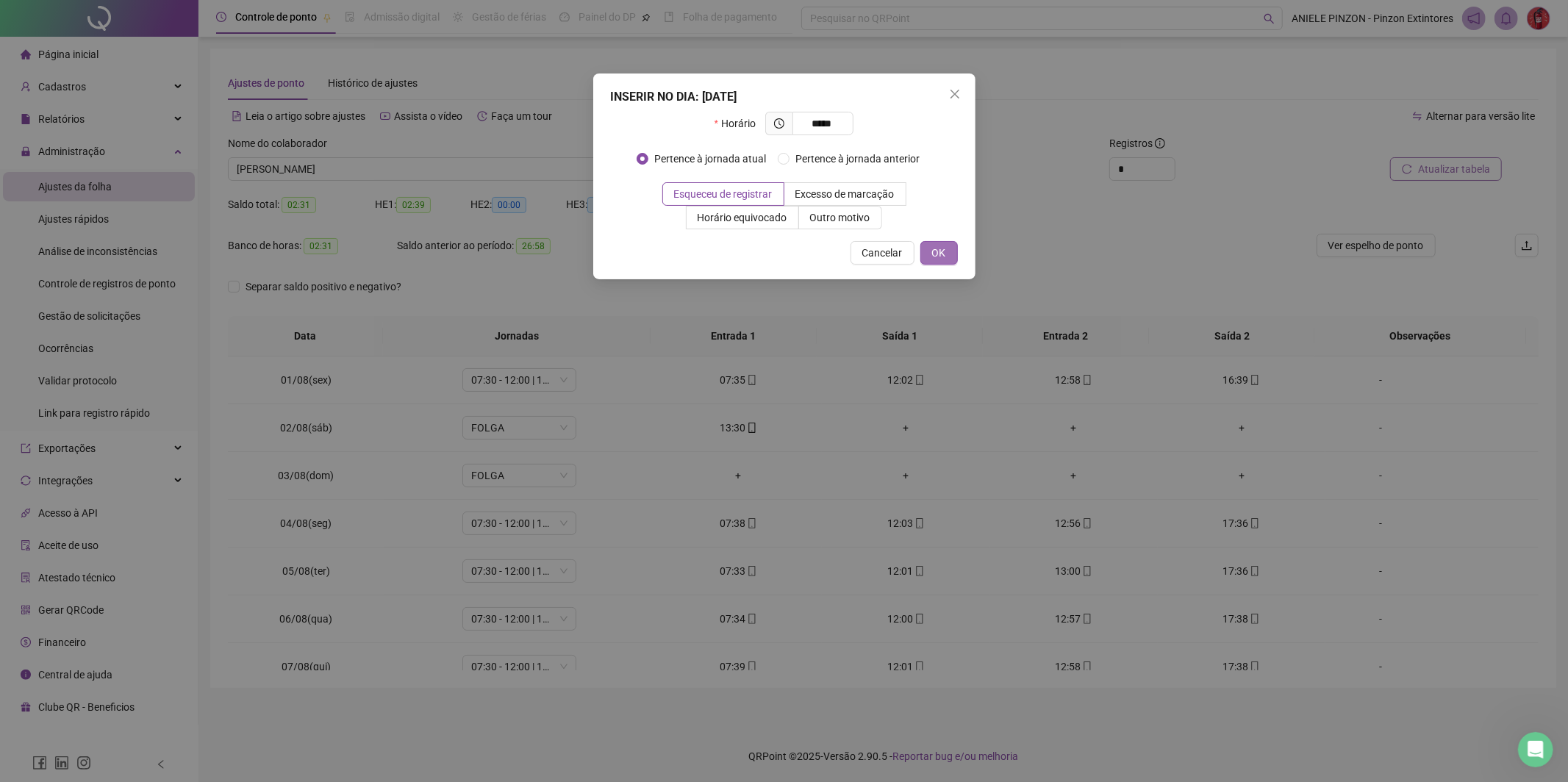
type input "*****"
click at [942, 241] on button "OK" at bounding box center [939, 253] width 38 height 23
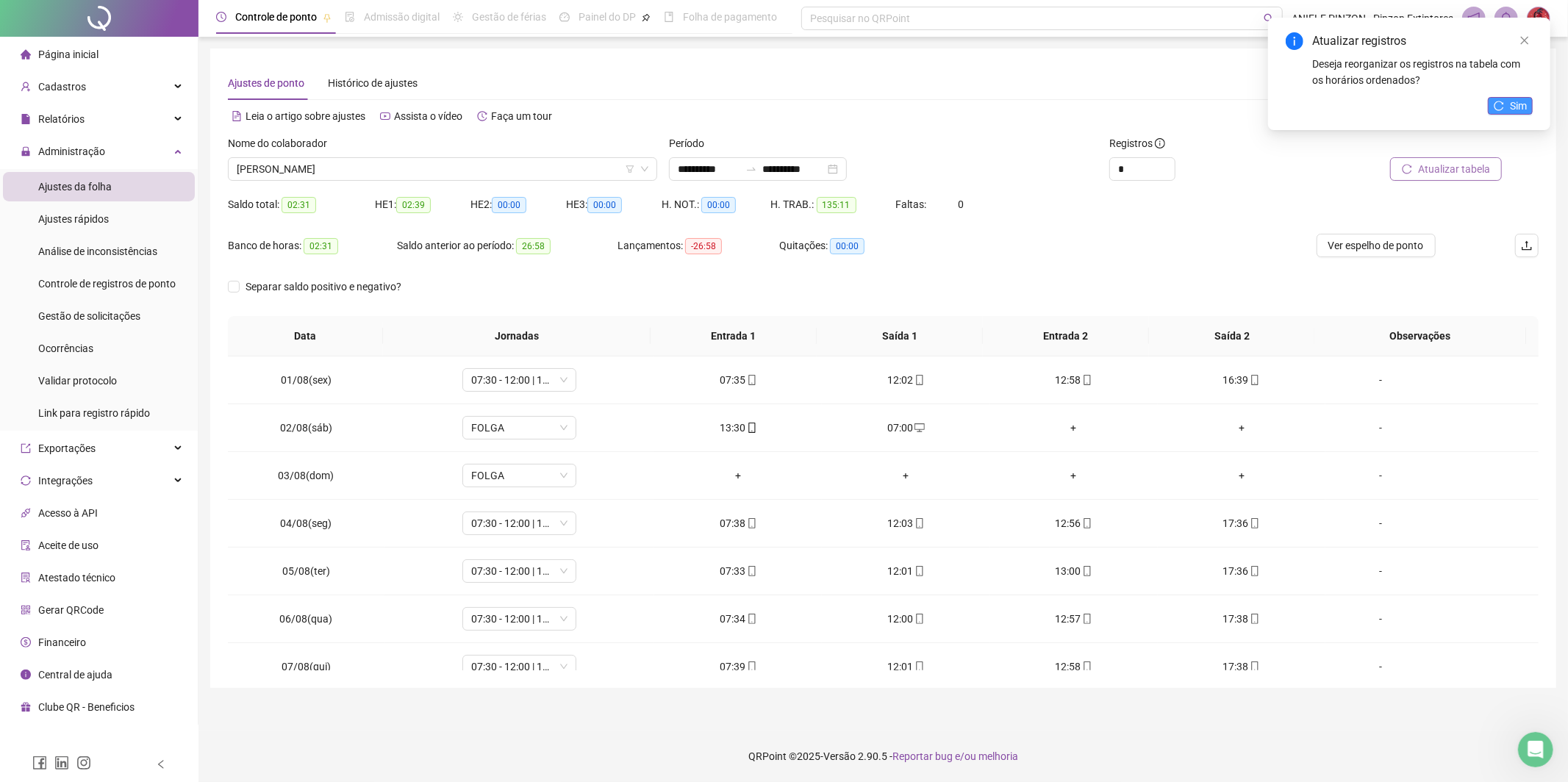
click at [1509, 109] on span "Sim" at bounding box center [1518, 106] width 17 height 16
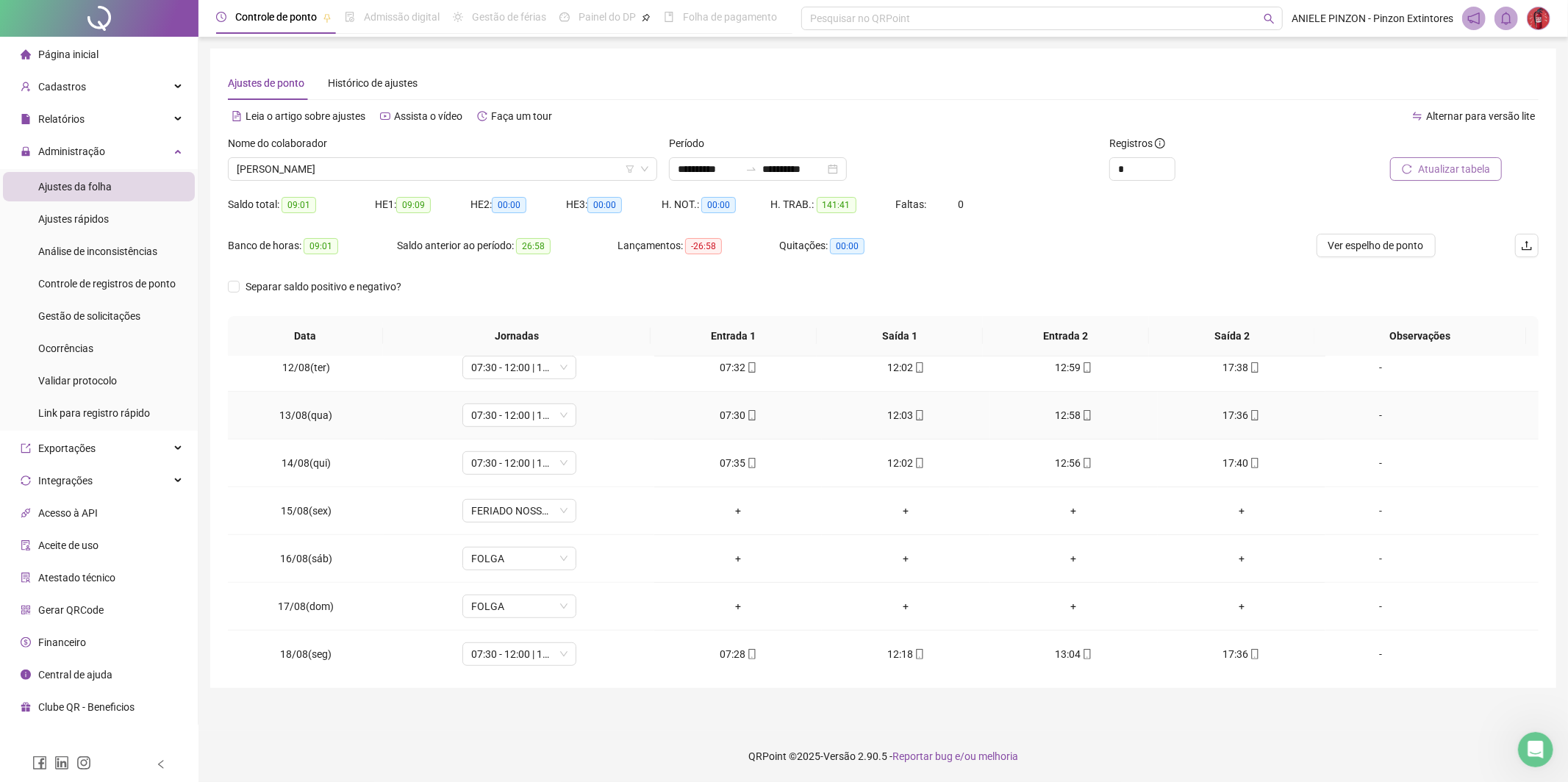
scroll to position [833, 0]
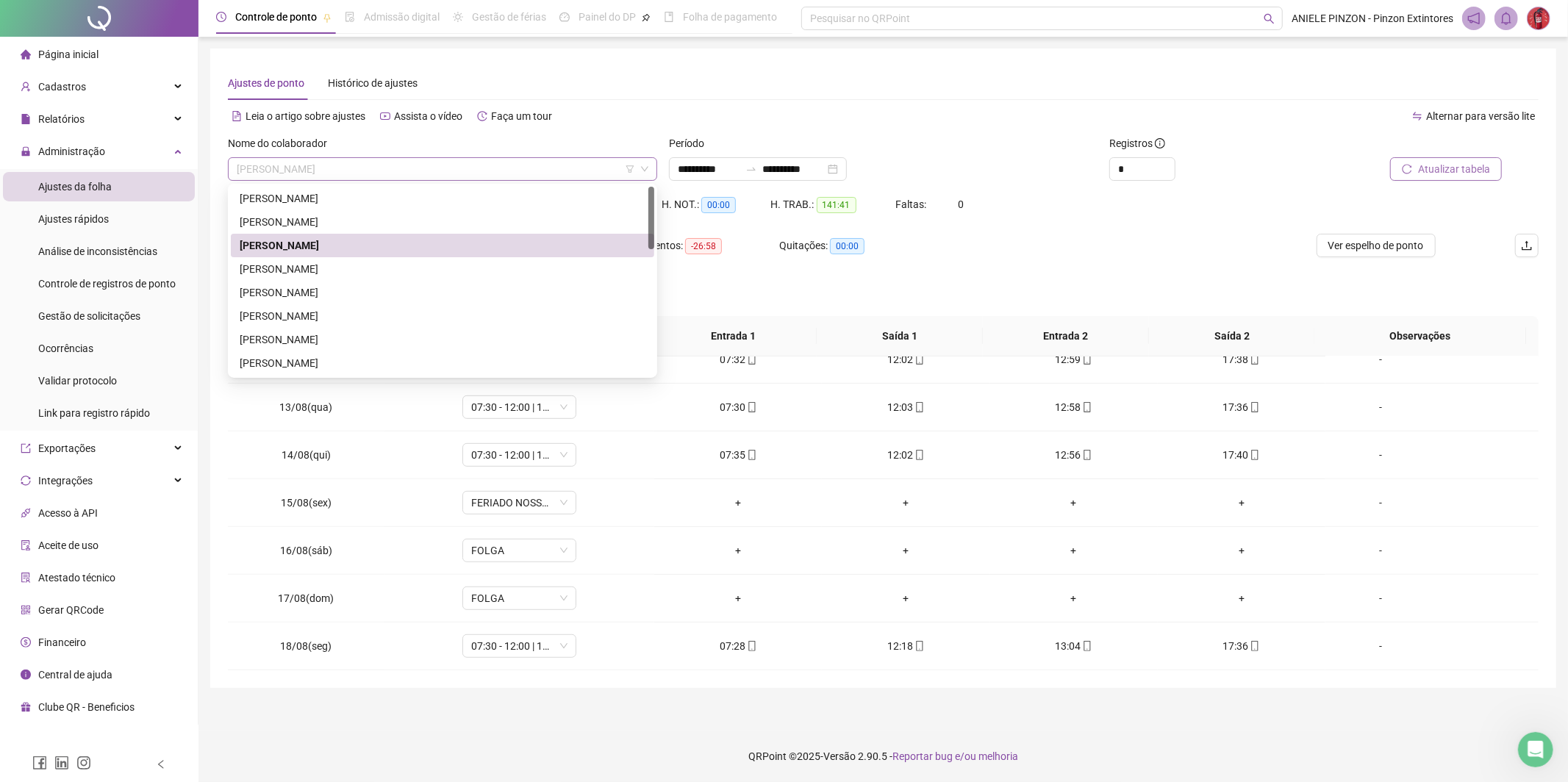
click at [407, 169] on span "[PERSON_NAME]" at bounding box center [442, 169] width 411 height 22
click at [407, 268] on div "[PERSON_NAME]" at bounding box center [442, 269] width 406 height 16
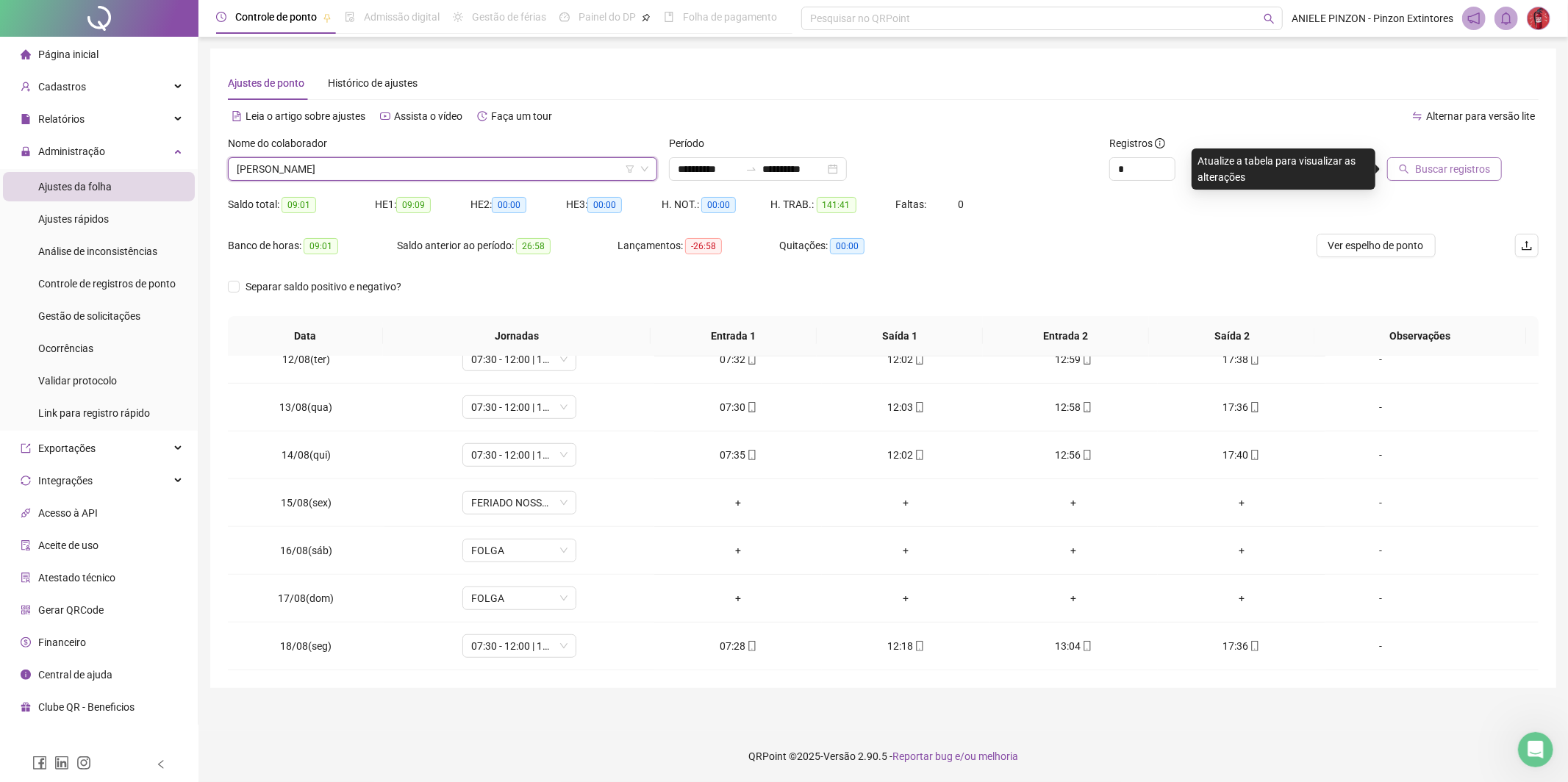
click at [1477, 172] on span "Buscar registros" at bounding box center [1452, 169] width 75 height 16
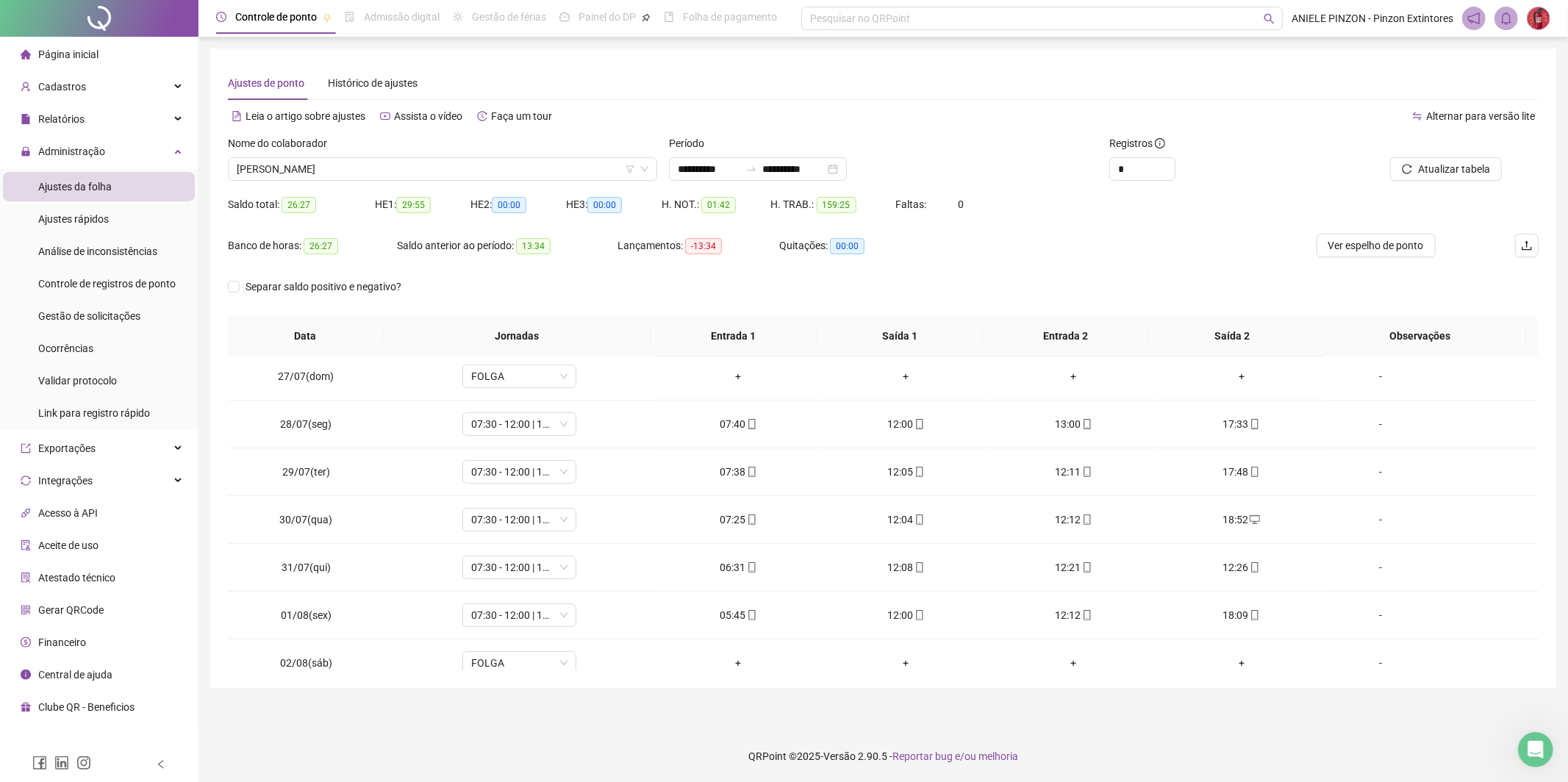
scroll to position [0, 0]
click at [483, 169] on span "[PERSON_NAME]" at bounding box center [442, 169] width 411 height 22
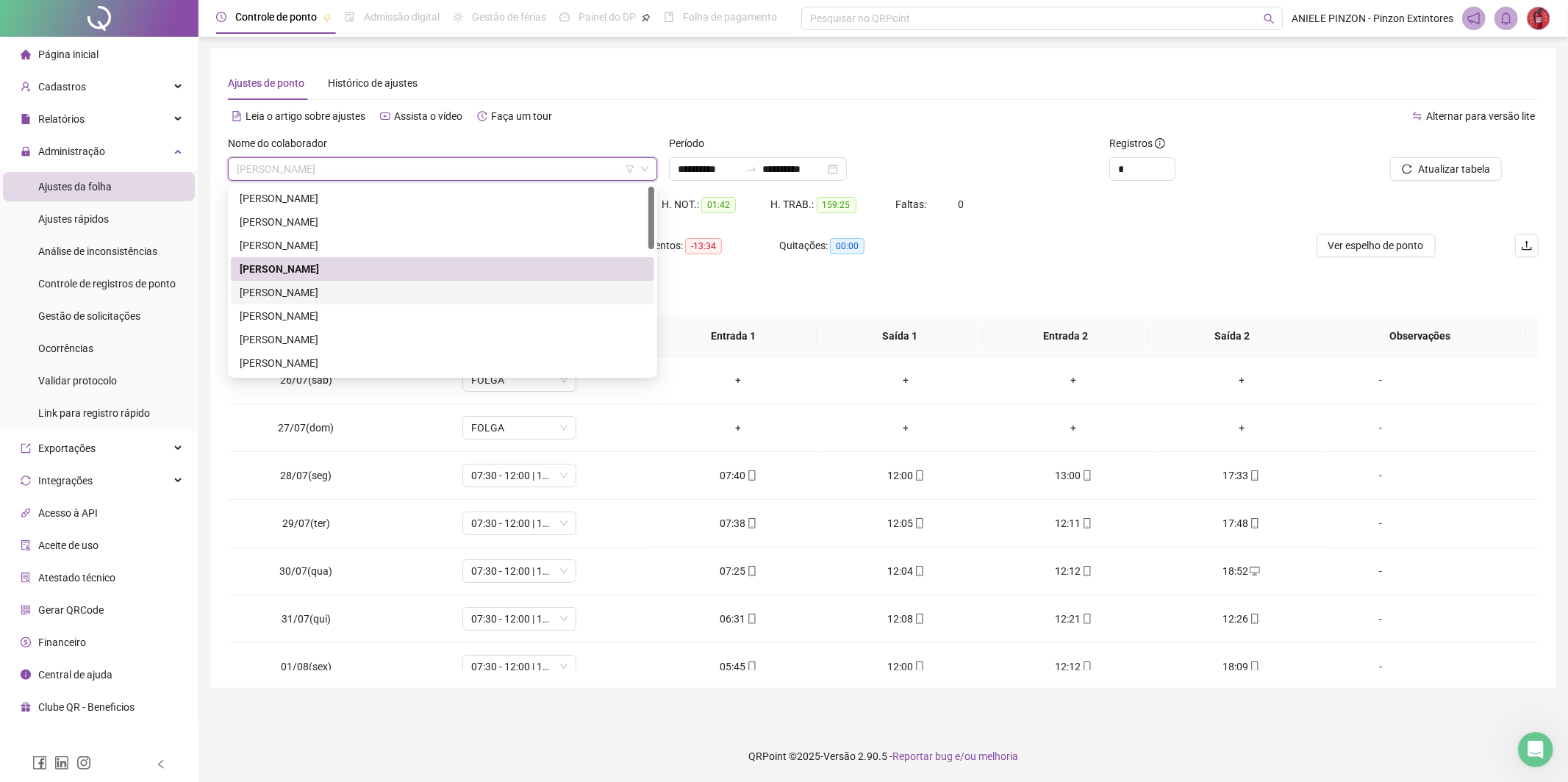
click at [470, 284] on div "[PERSON_NAME]" at bounding box center [442, 292] width 406 height 16
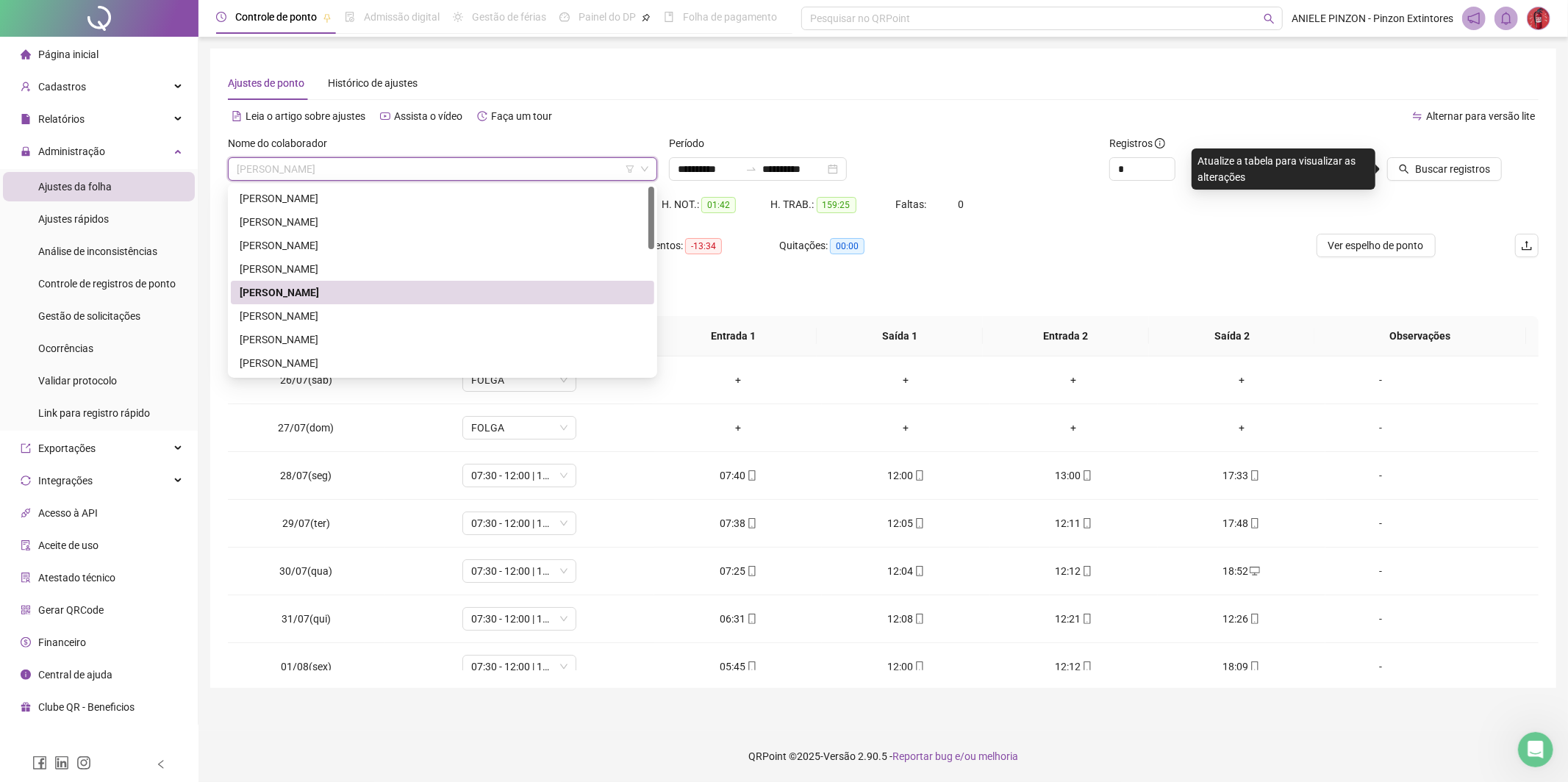
click at [563, 175] on span "[PERSON_NAME]" at bounding box center [442, 169] width 411 height 22
click at [515, 310] on div "[PERSON_NAME]" at bounding box center [442, 316] width 406 height 16
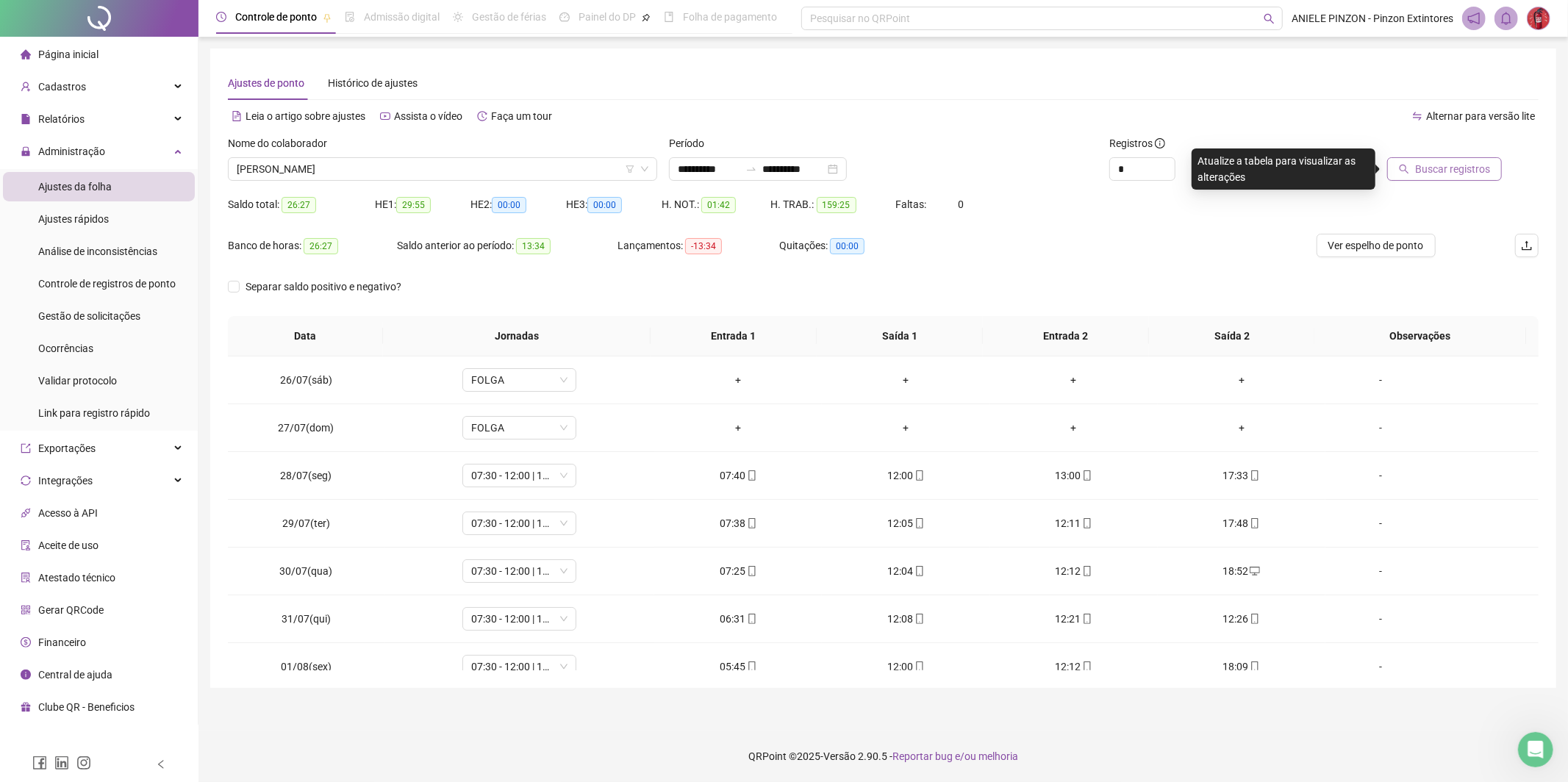
click at [1440, 166] on span "Buscar registros" at bounding box center [1452, 169] width 75 height 16
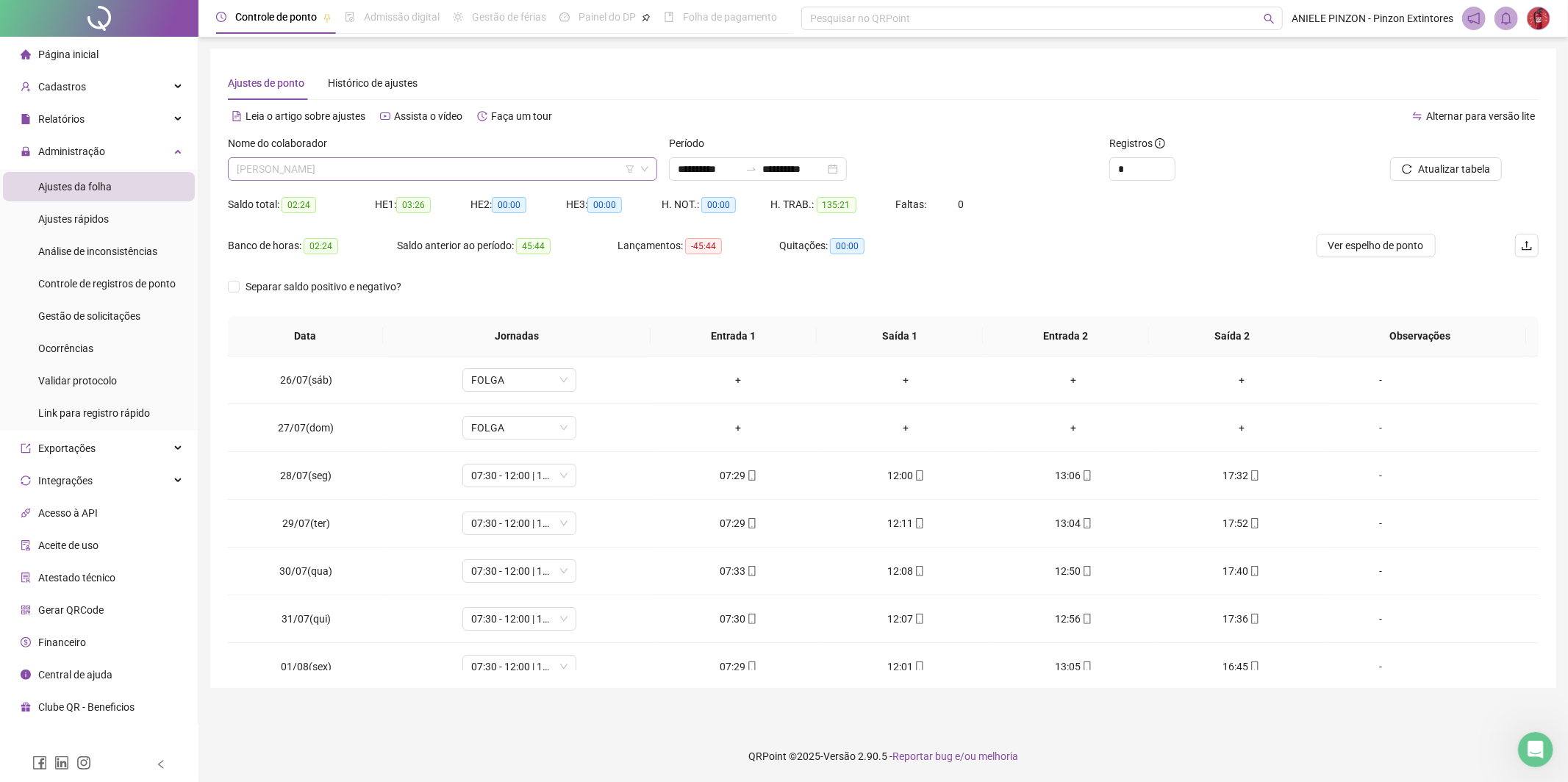
click at [492, 167] on span "[PERSON_NAME]" at bounding box center [442, 169] width 411 height 22
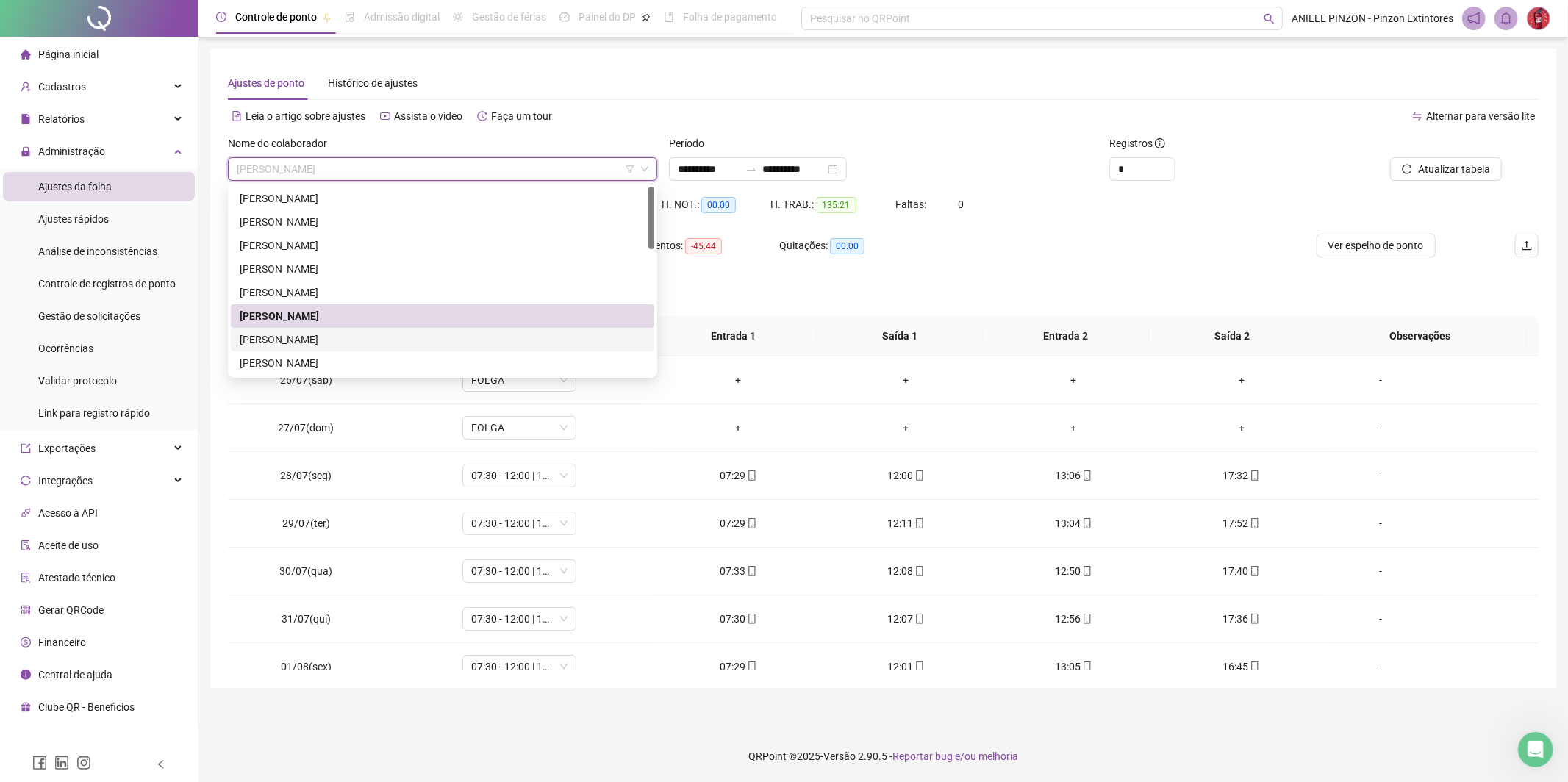
click at [459, 334] on div "[PERSON_NAME]" at bounding box center [442, 339] width 406 height 16
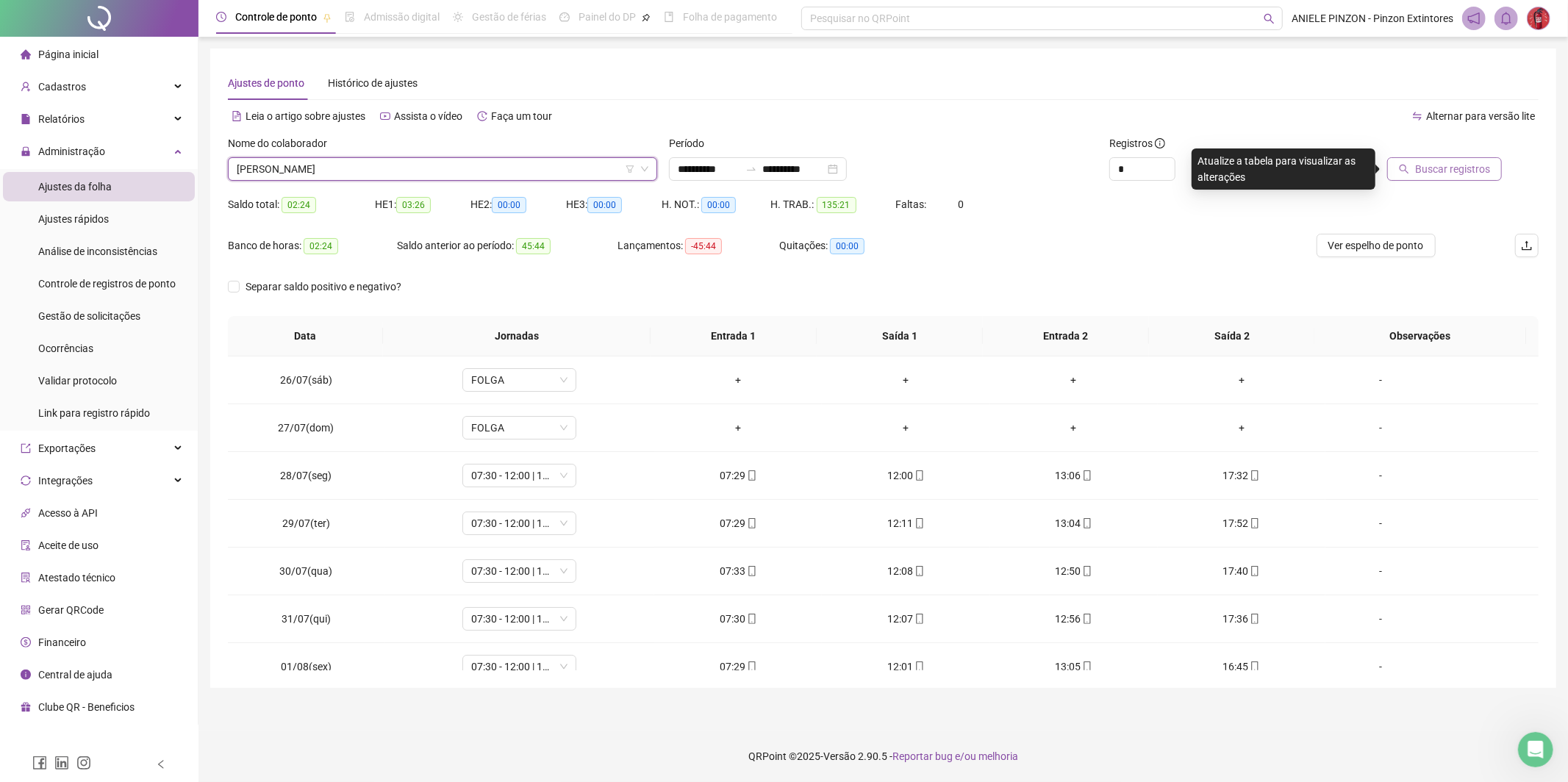
click at [1464, 175] on span "Buscar registros" at bounding box center [1452, 169] width 75 height 16
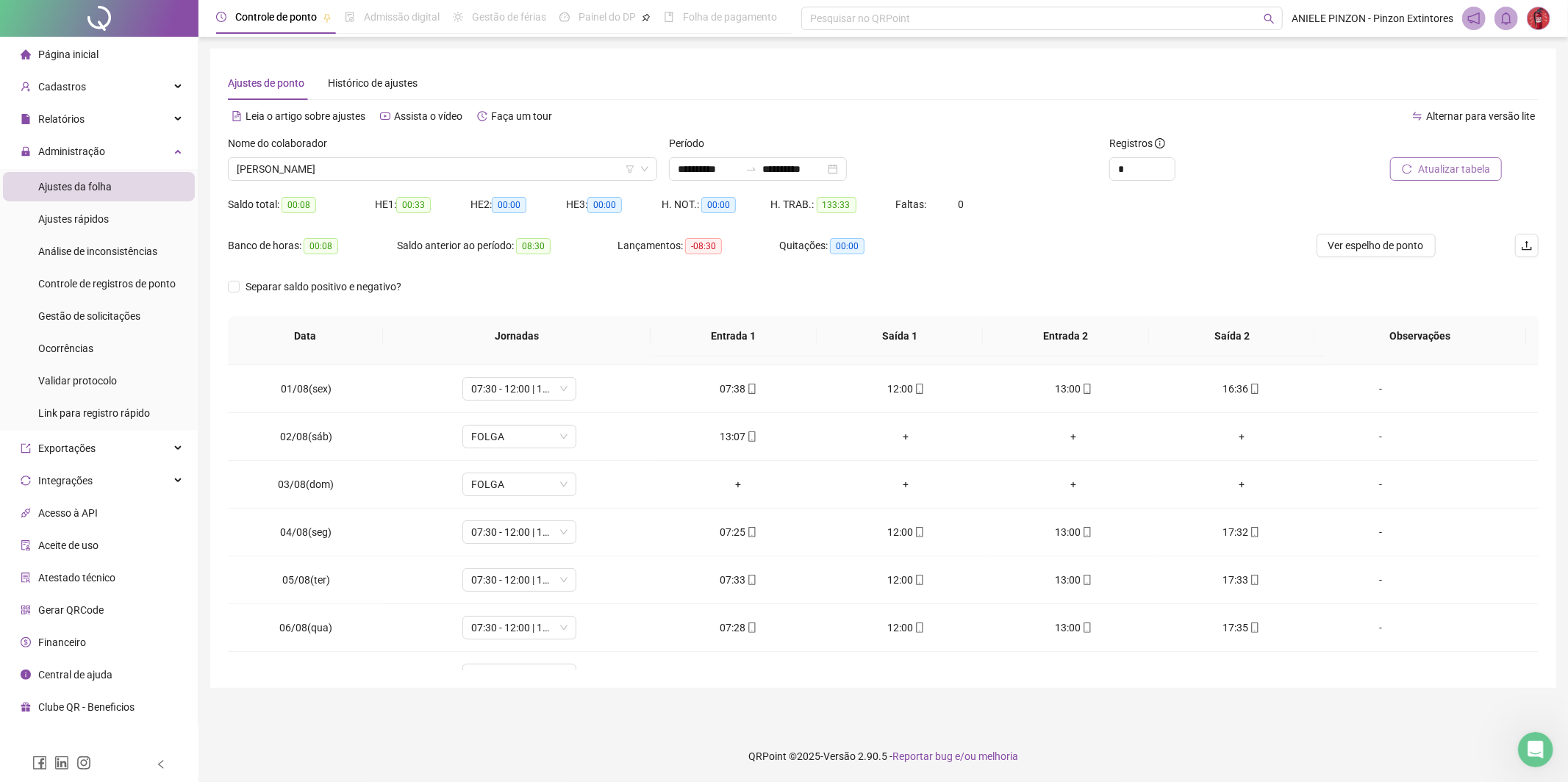
scroll to position [283, 0]
click at [897, 432] on div "+" at bounding box center [906, 432] width 144 height 16
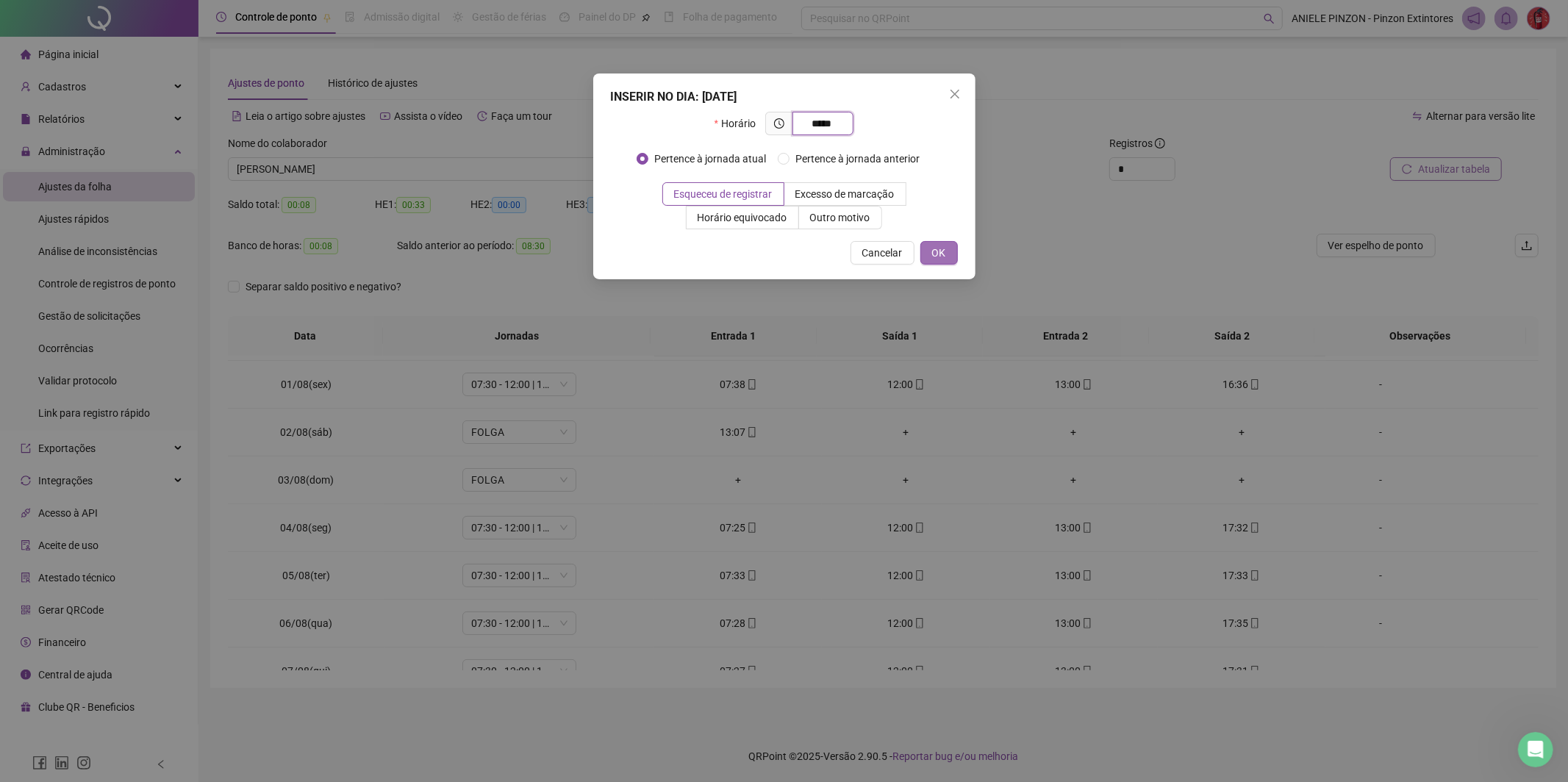
type input "*****"
click at [937, 264] on button "OK" at bounding box center [939, 253] width 38 height 23
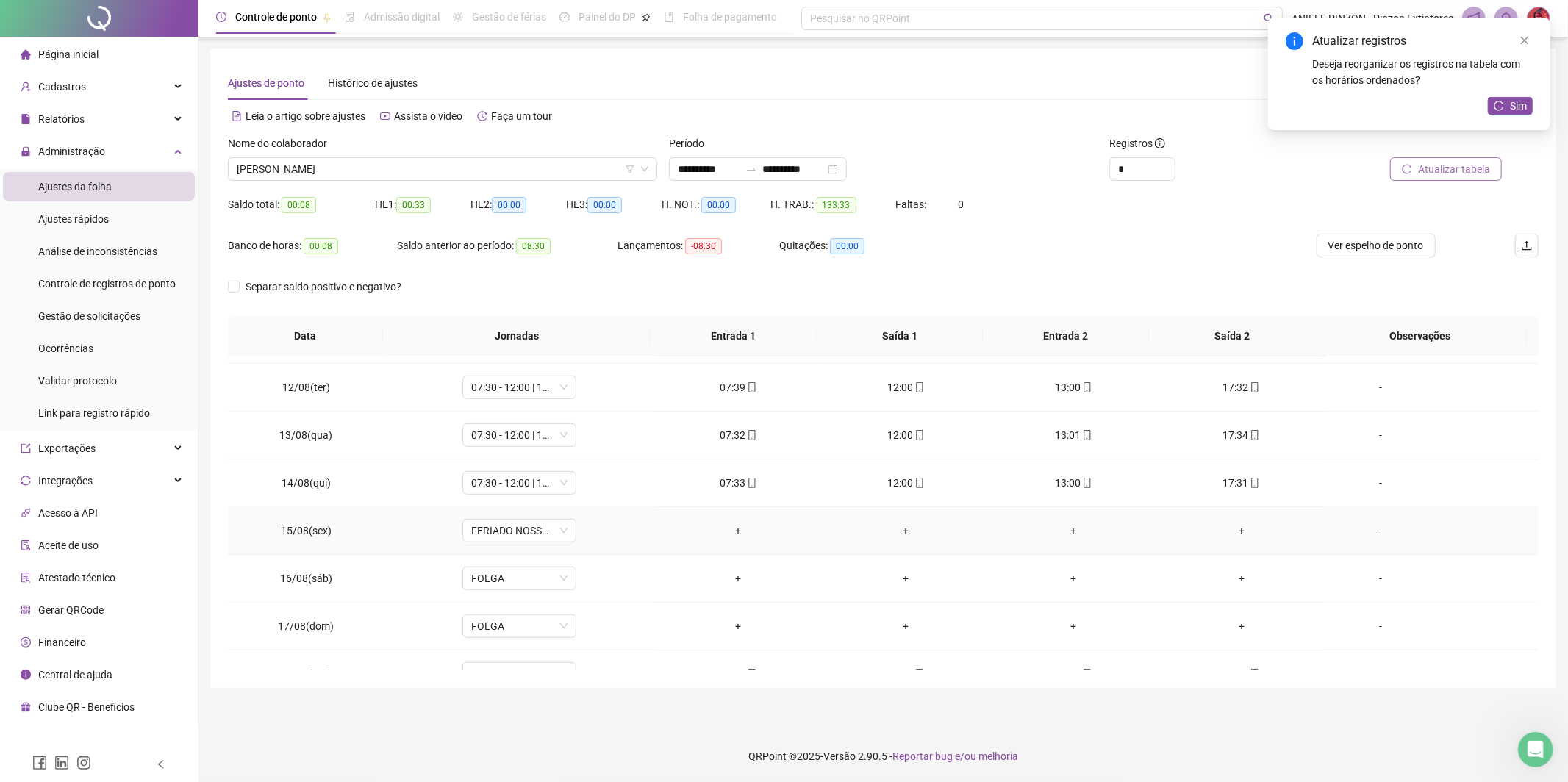
scroll to position [833, 0]
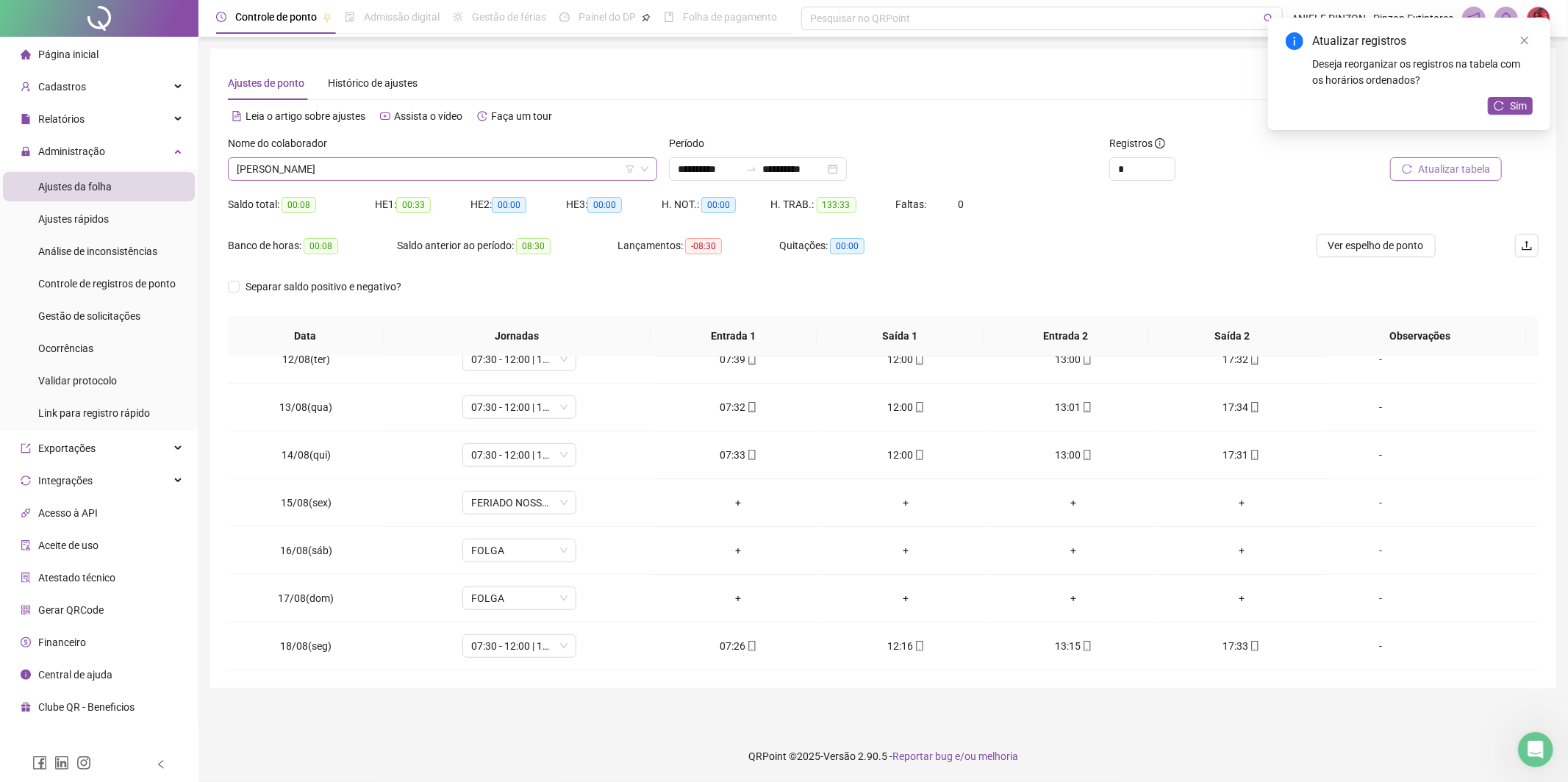
click at [424, 173] on span "[PERSON_NAME]" at bounding box center [442, 169] width 411 height 22
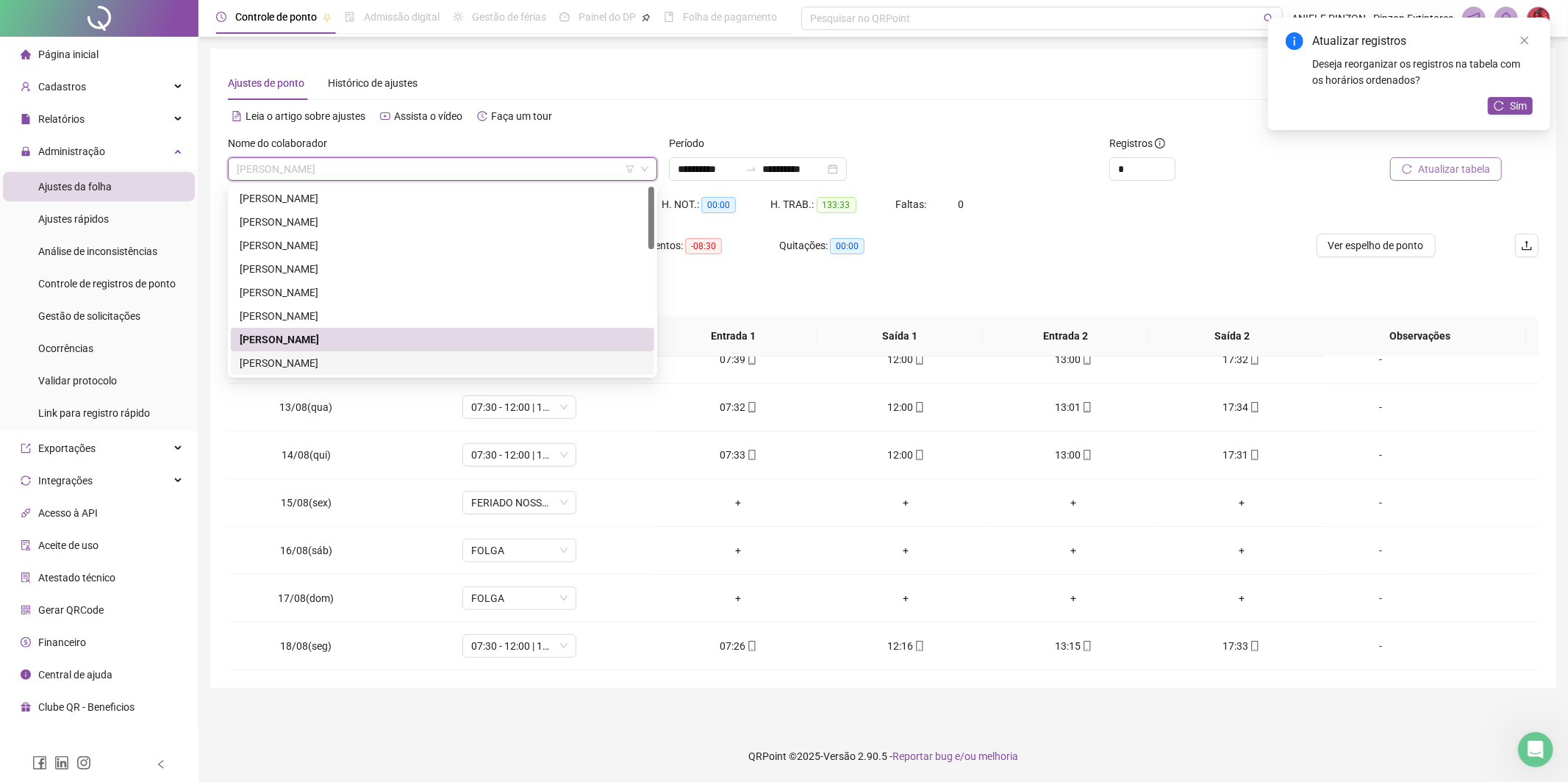
click at [411, 361] on div "[PERSON_NAME]" at bounding box center [442, 363] width 406 height 16
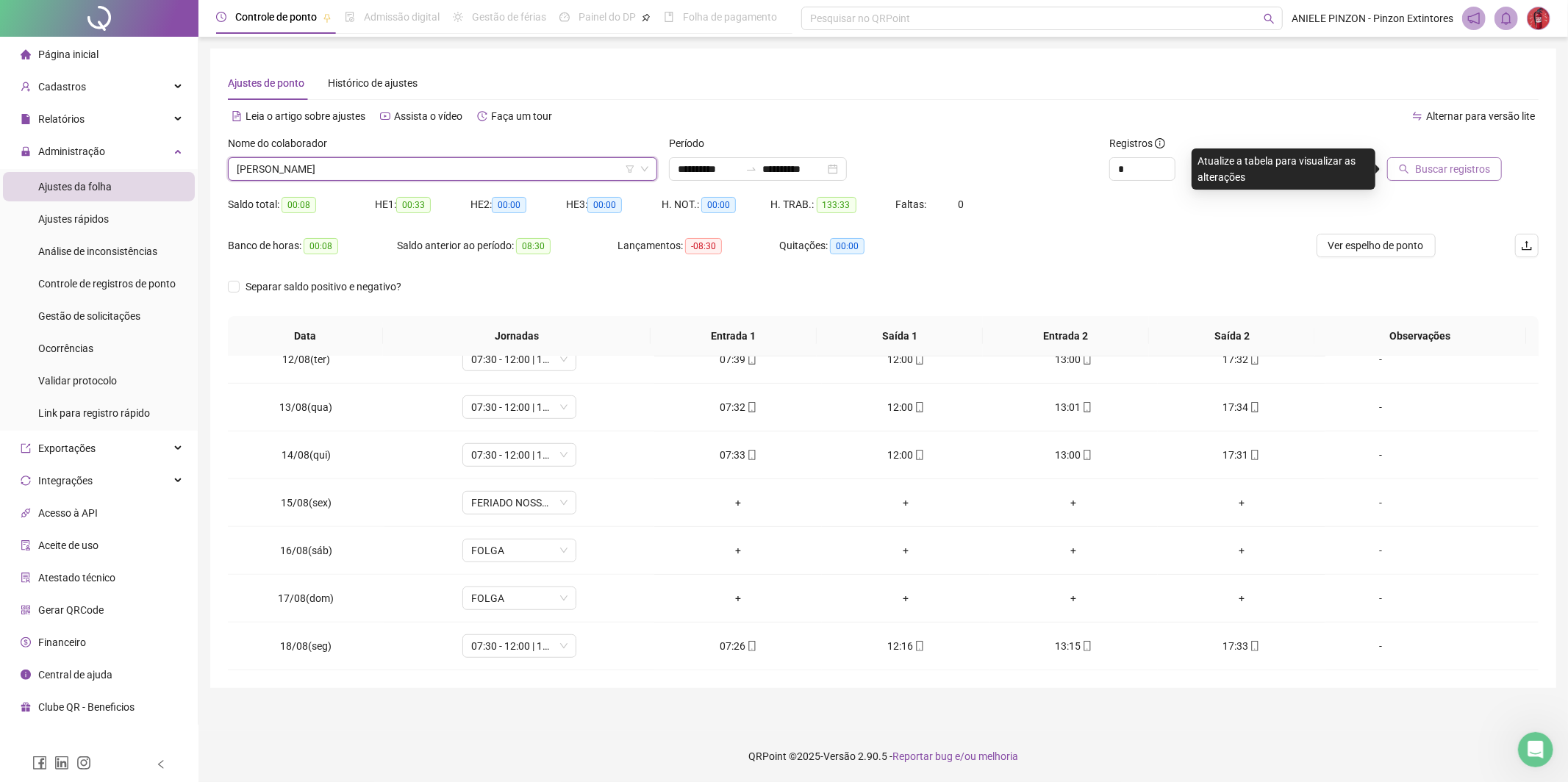
click at [1503, 172] on div "Buscar registros" at bounding box center [1434, 157] width 209 height 46
click at [1477, 173] on span "Buscar registros" at bounding box center [1452, 169] width 75 height 16
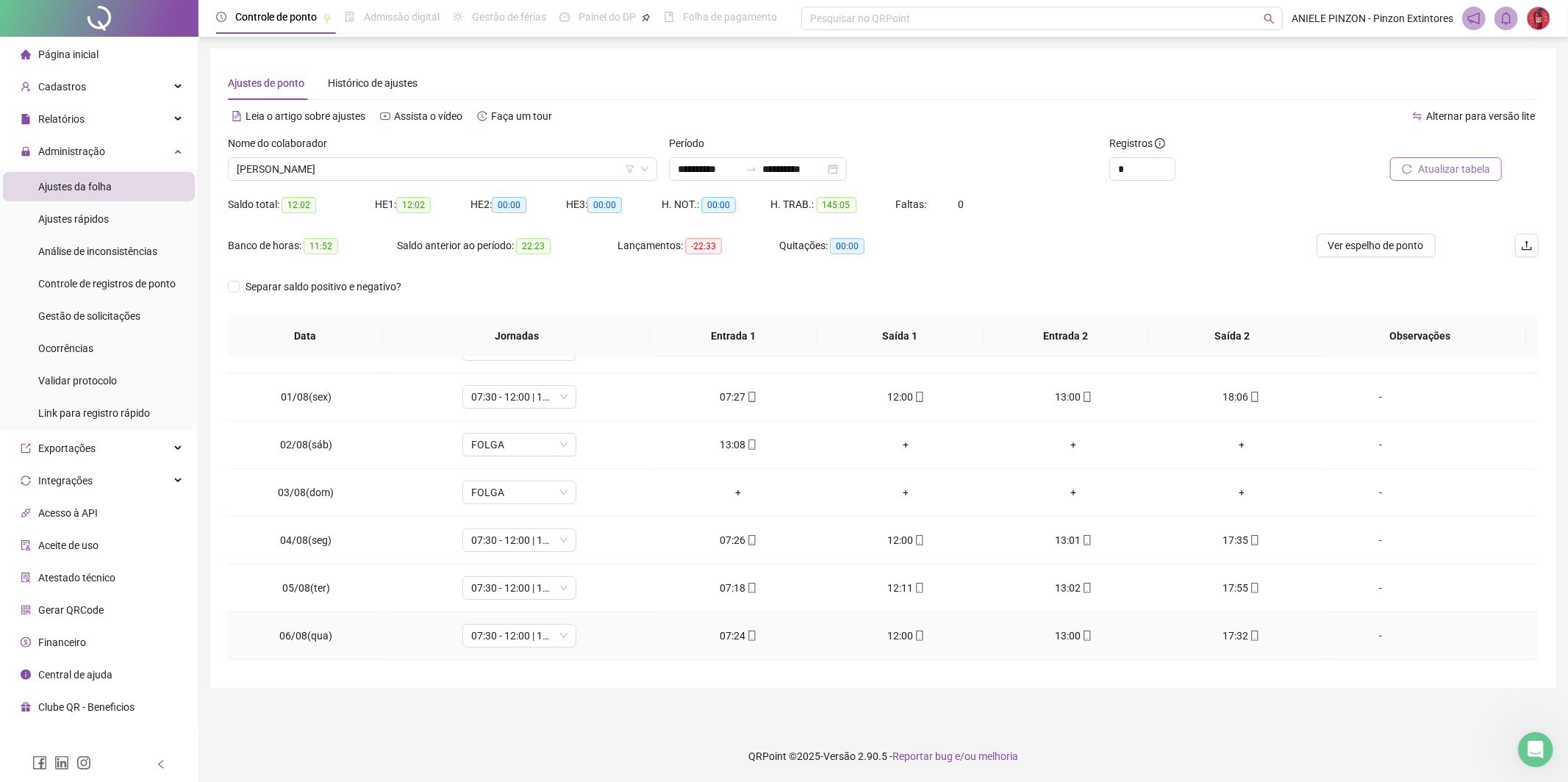
scroll to position [266, 0]
click at [904, 451] on div "+" at bounding box center [906, 447] width 144 height 16
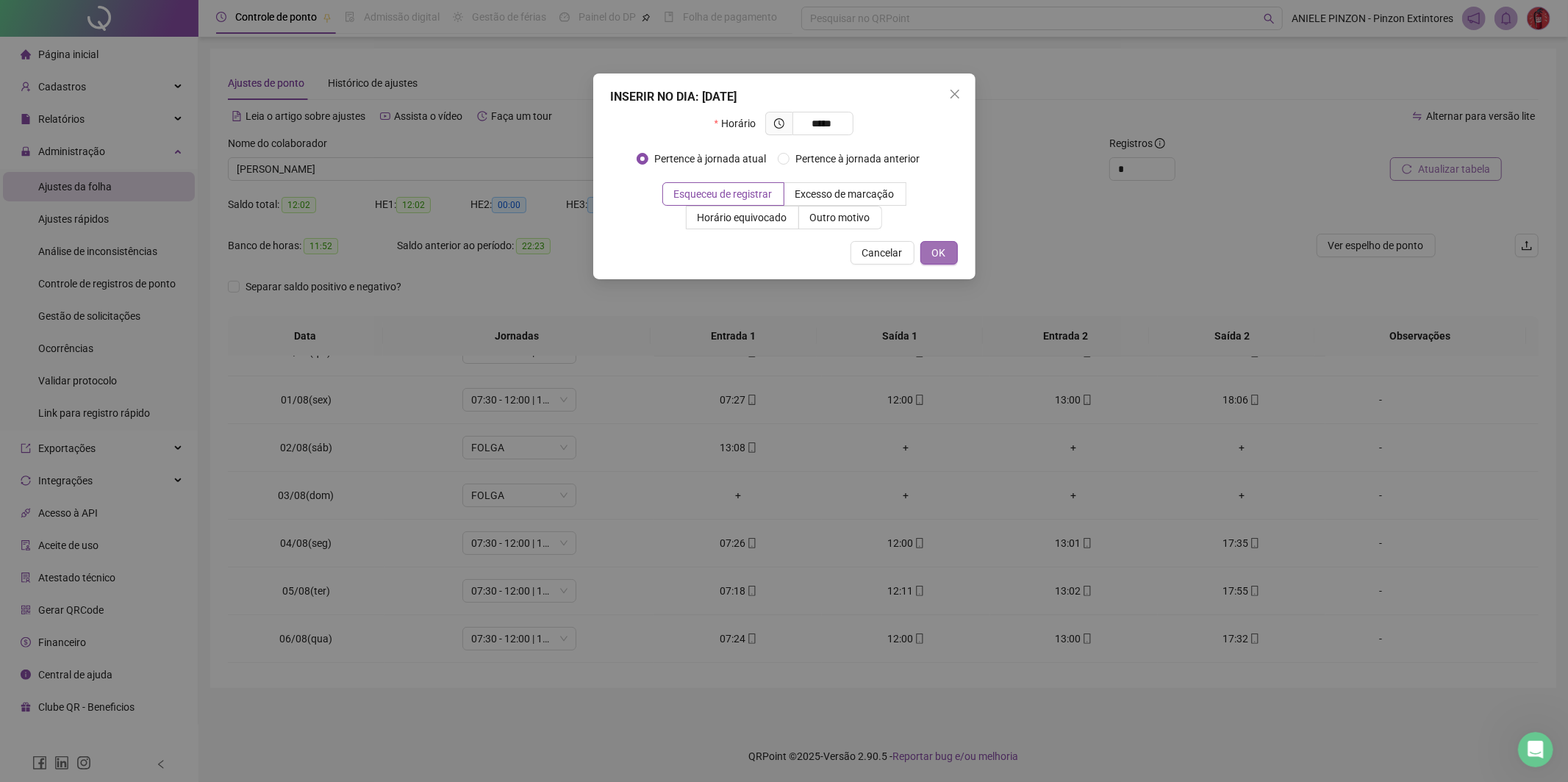
type input "*****"
click at [947, 256] on button "OK" at bounding box center [939, 253] width 38 height 23
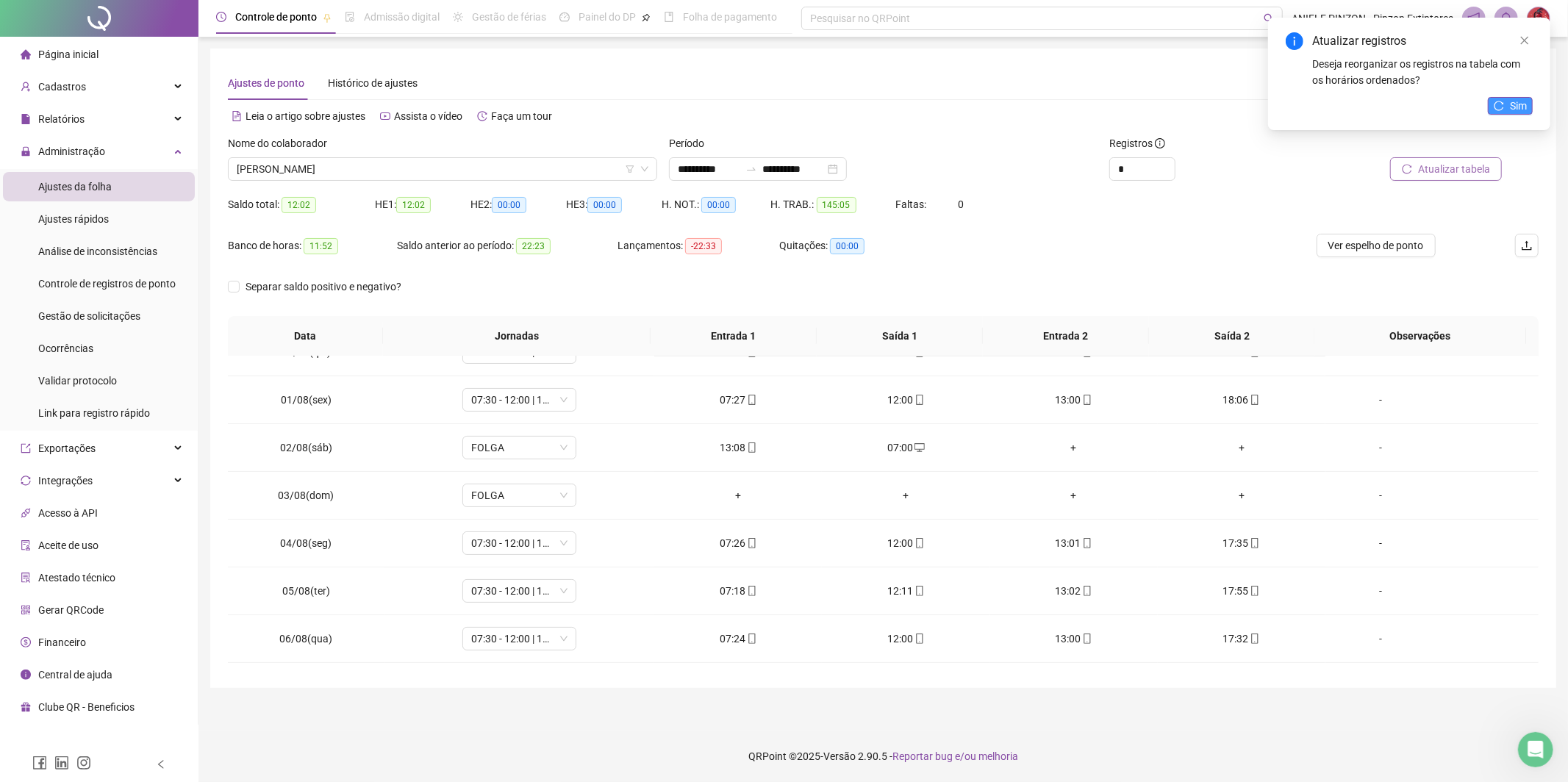
click at [1521, 98] on span "Sim" at bounding box center [1518, 106] width 17 height 16
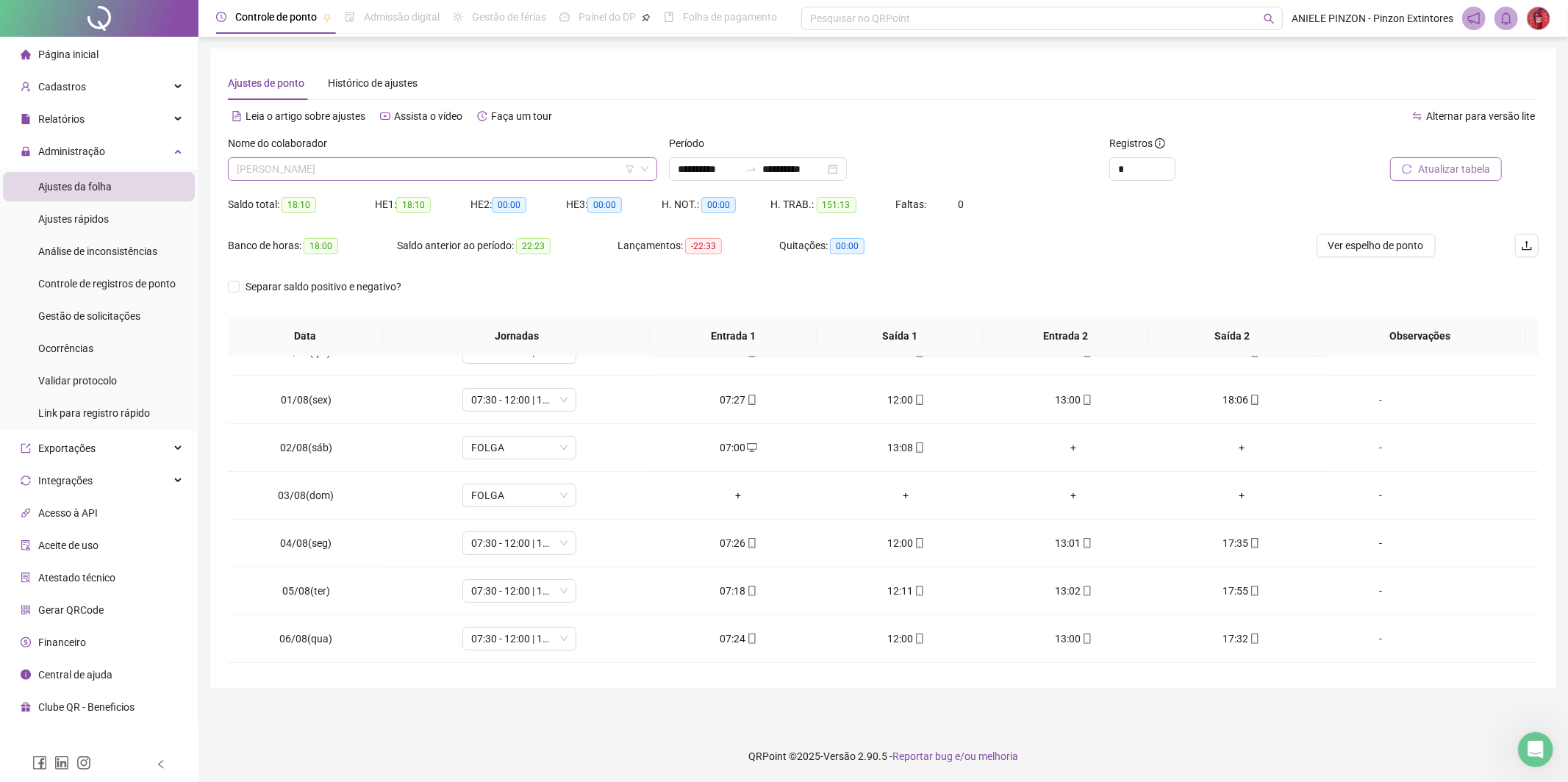
click at [370, 170] on span "[PERSON_NAME]" at bounding box center [442, 169] width 411 height 22
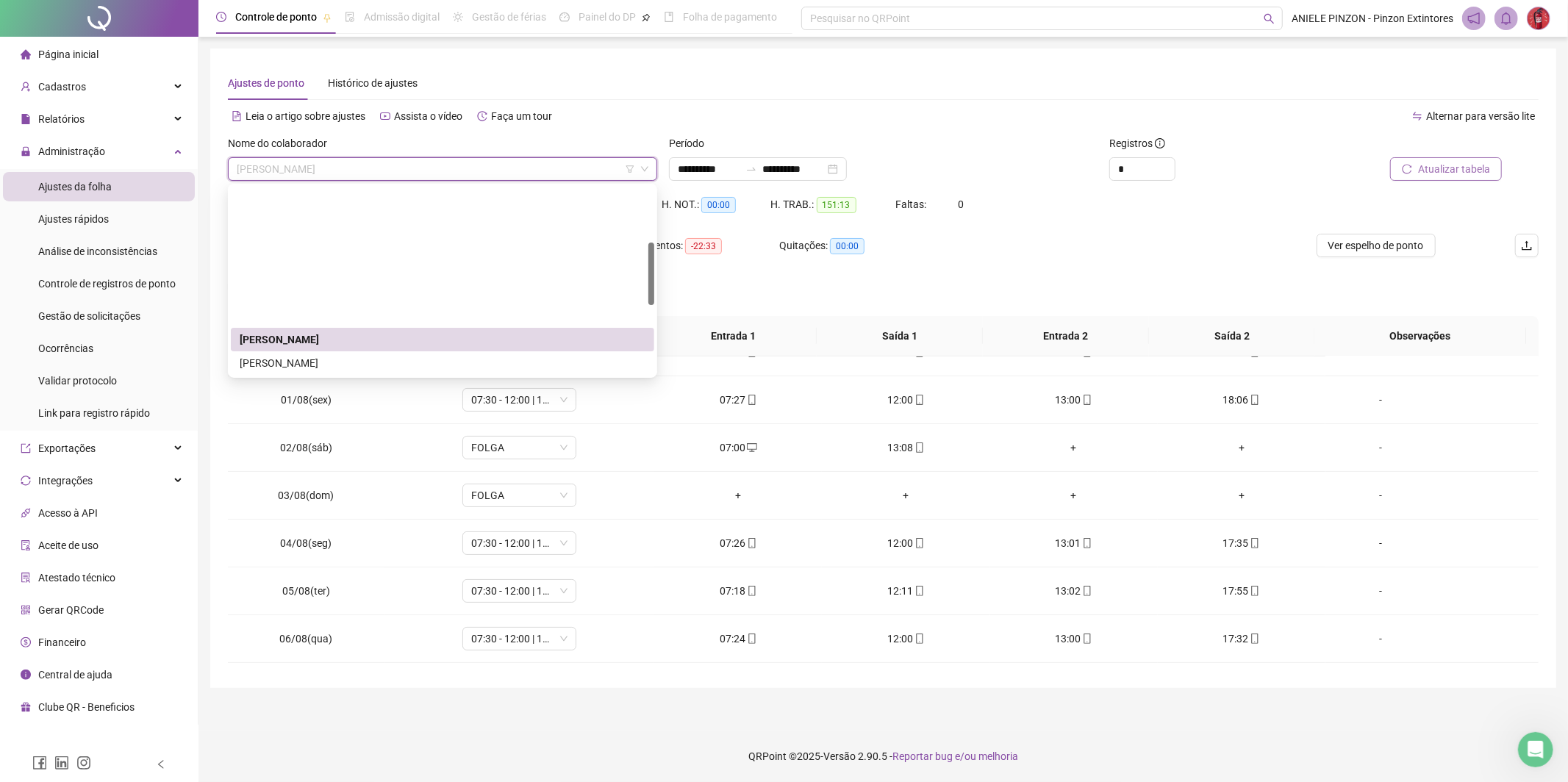
scroll to position [166, 0]
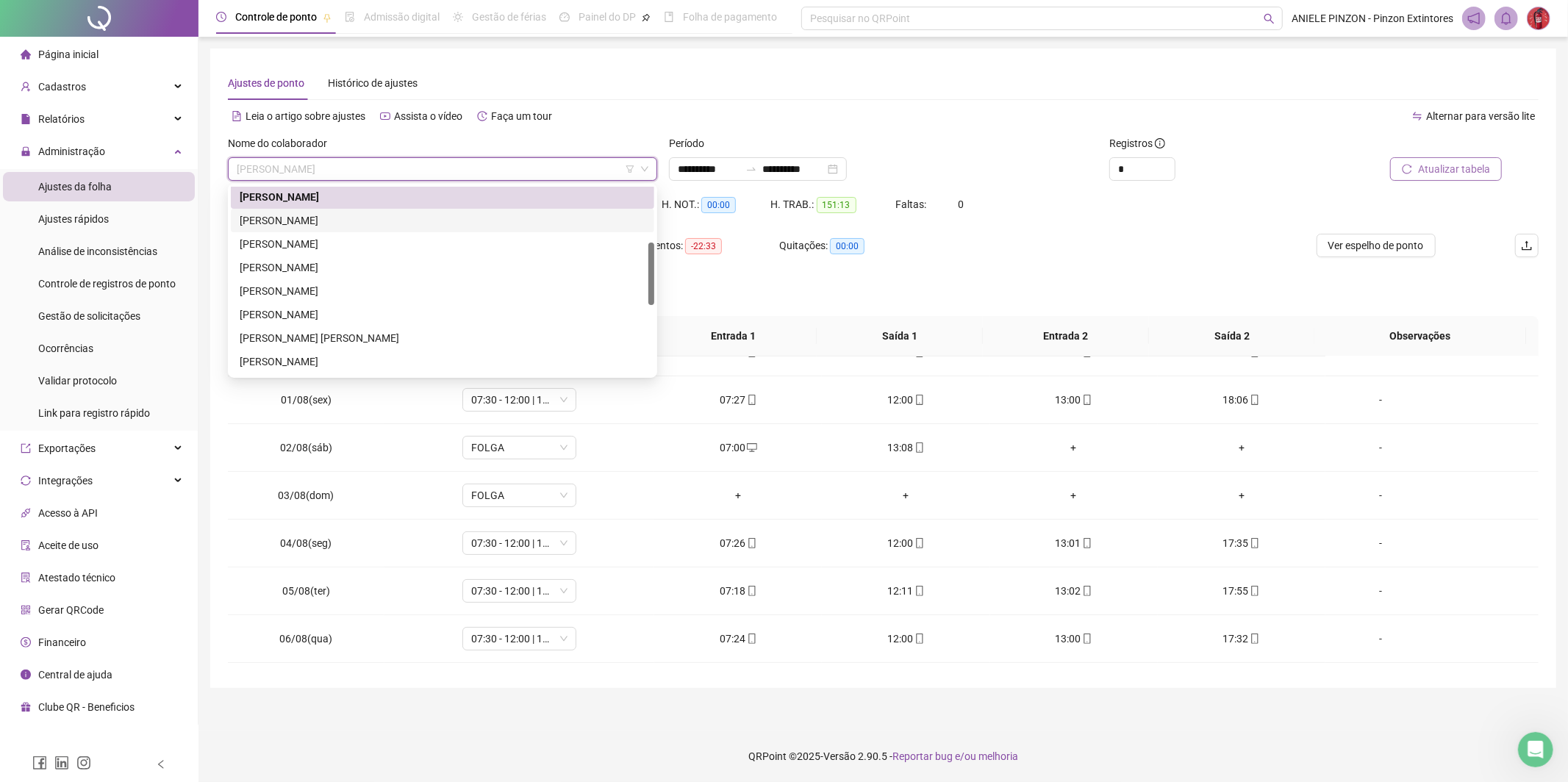
click at [374, 228] on div "[PERSON_NAME]" at bounding box center [442, 220] width 423 height 23
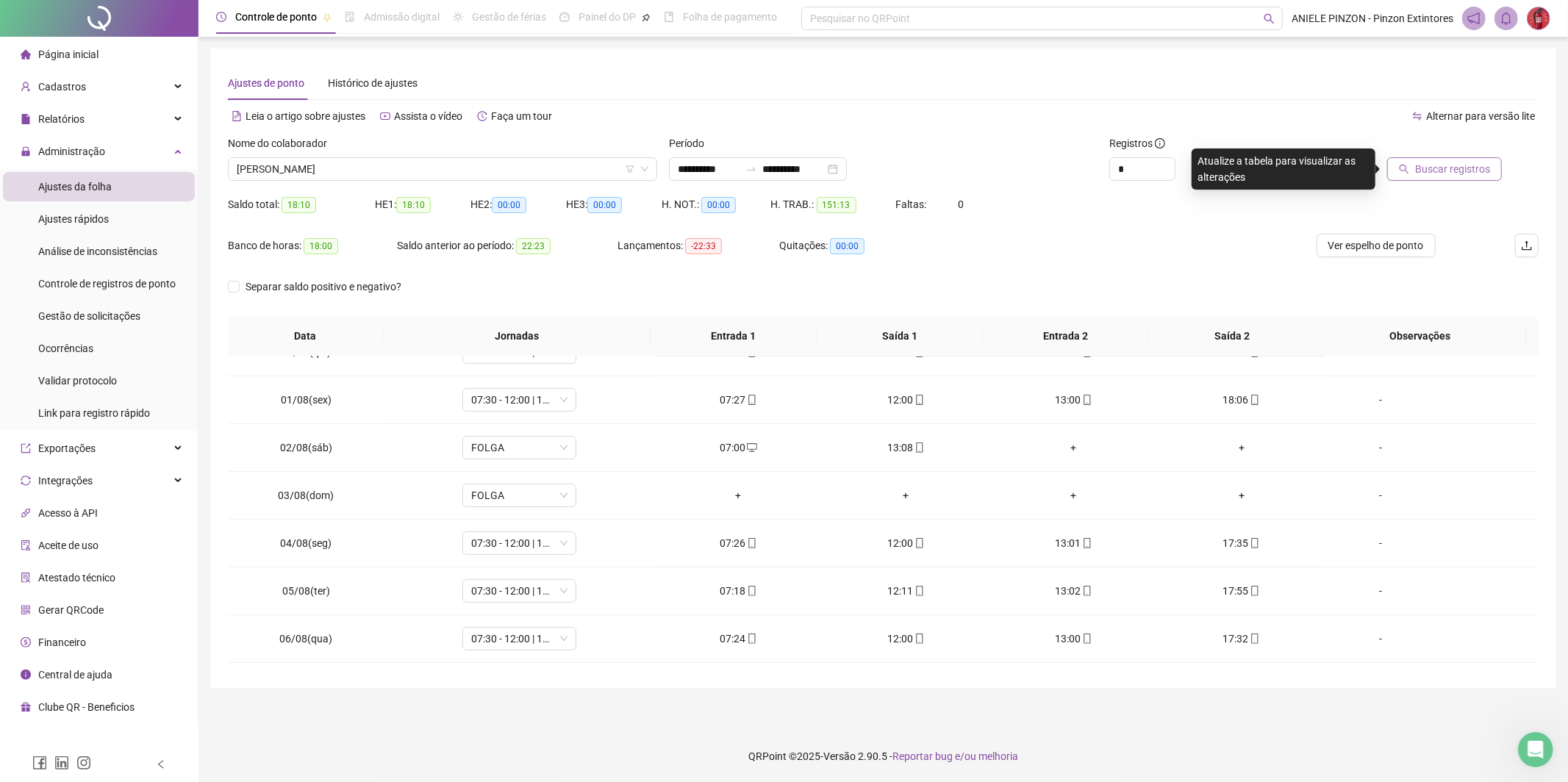
click at [1469, 168] on span "Buscar registros" at bounding box center [1452, 169] width 75 height 16
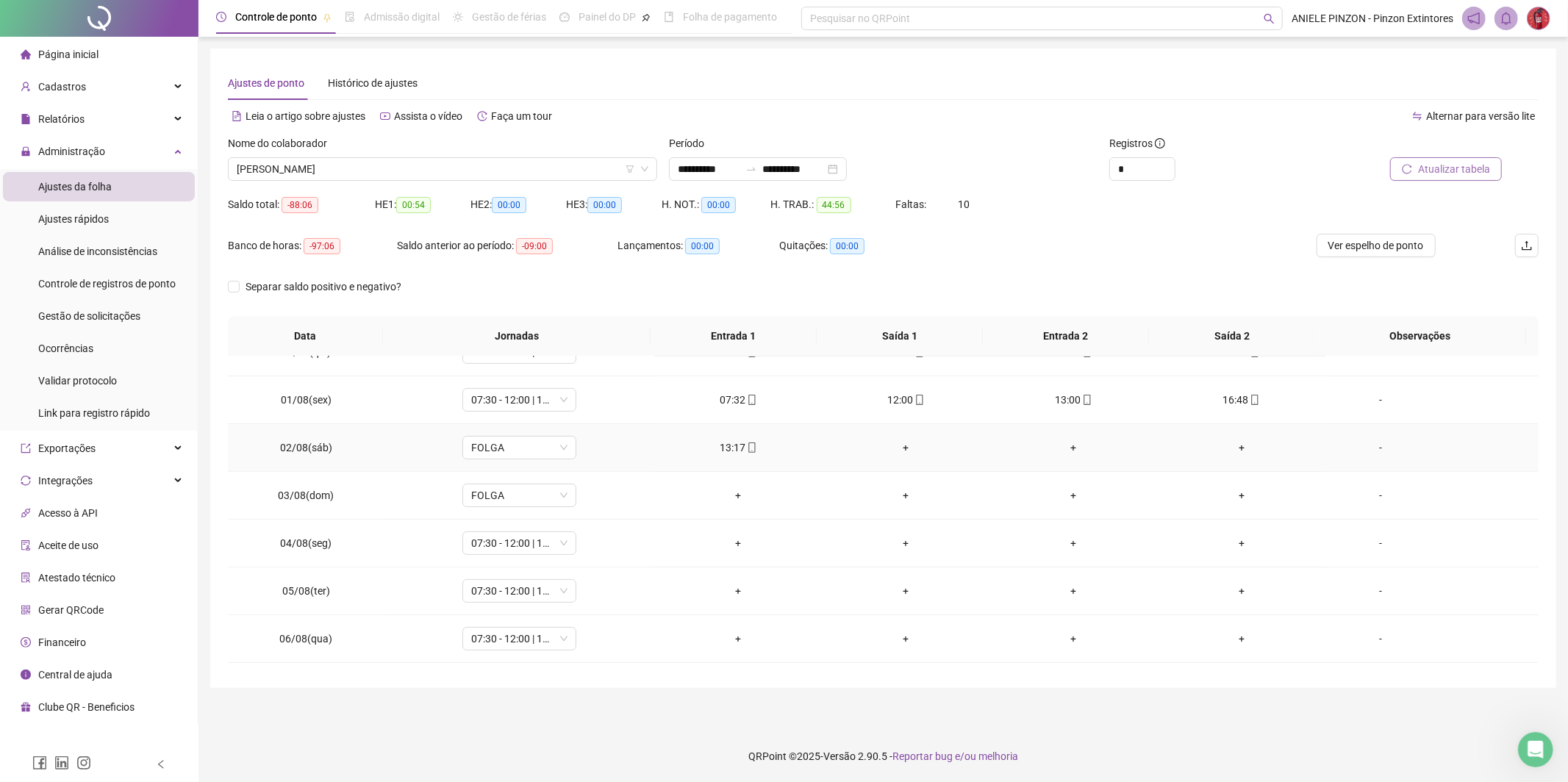
click at [900, 452] on div "+" at bounding box center [906, 447] width 144 height 16
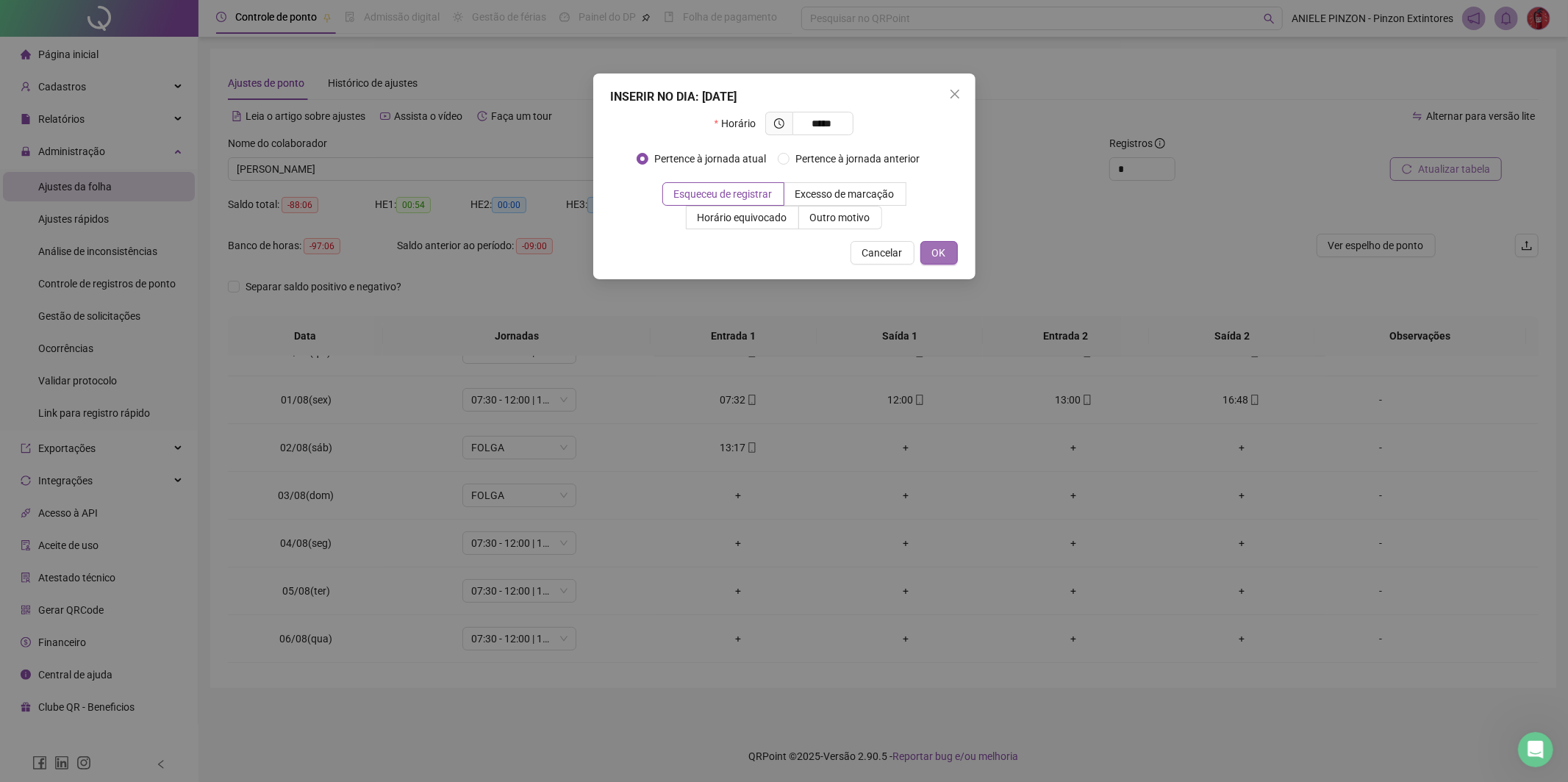
type input "*****"
click at [939, 249] on span "OK" at bounding box center [939, 253] width 14 height 16
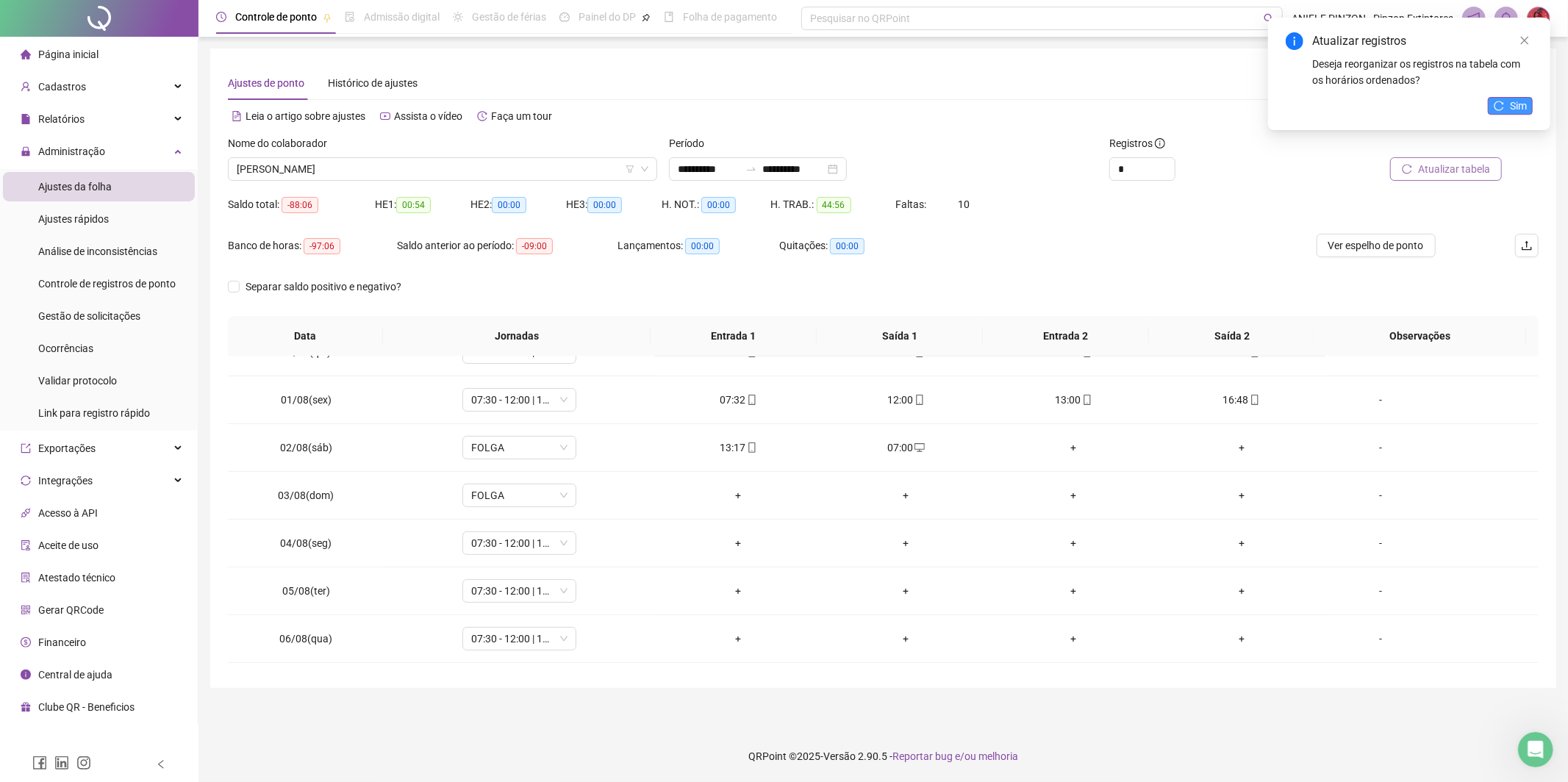
click at [1518, 106] on span "Sim" at bounding box center [1518, 106] width 17 height 16
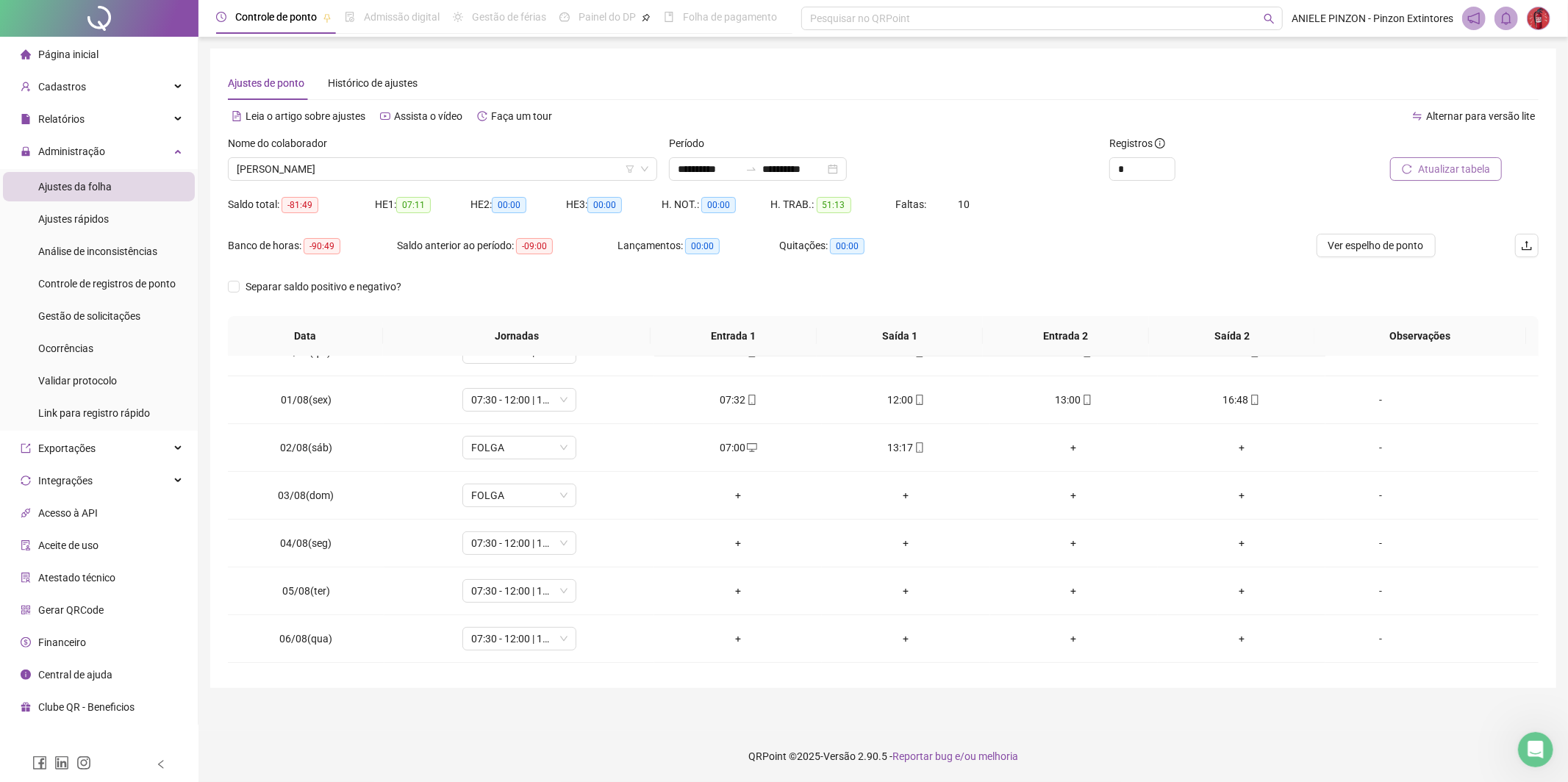
click at [1476, 170] on span "Atualizar tabela" at bounding box center [1454, 169] width 72 height 16
click at [399, 166] on span "[PERSON_NAME]" at bounding box center [442, 169] width 411 height 22
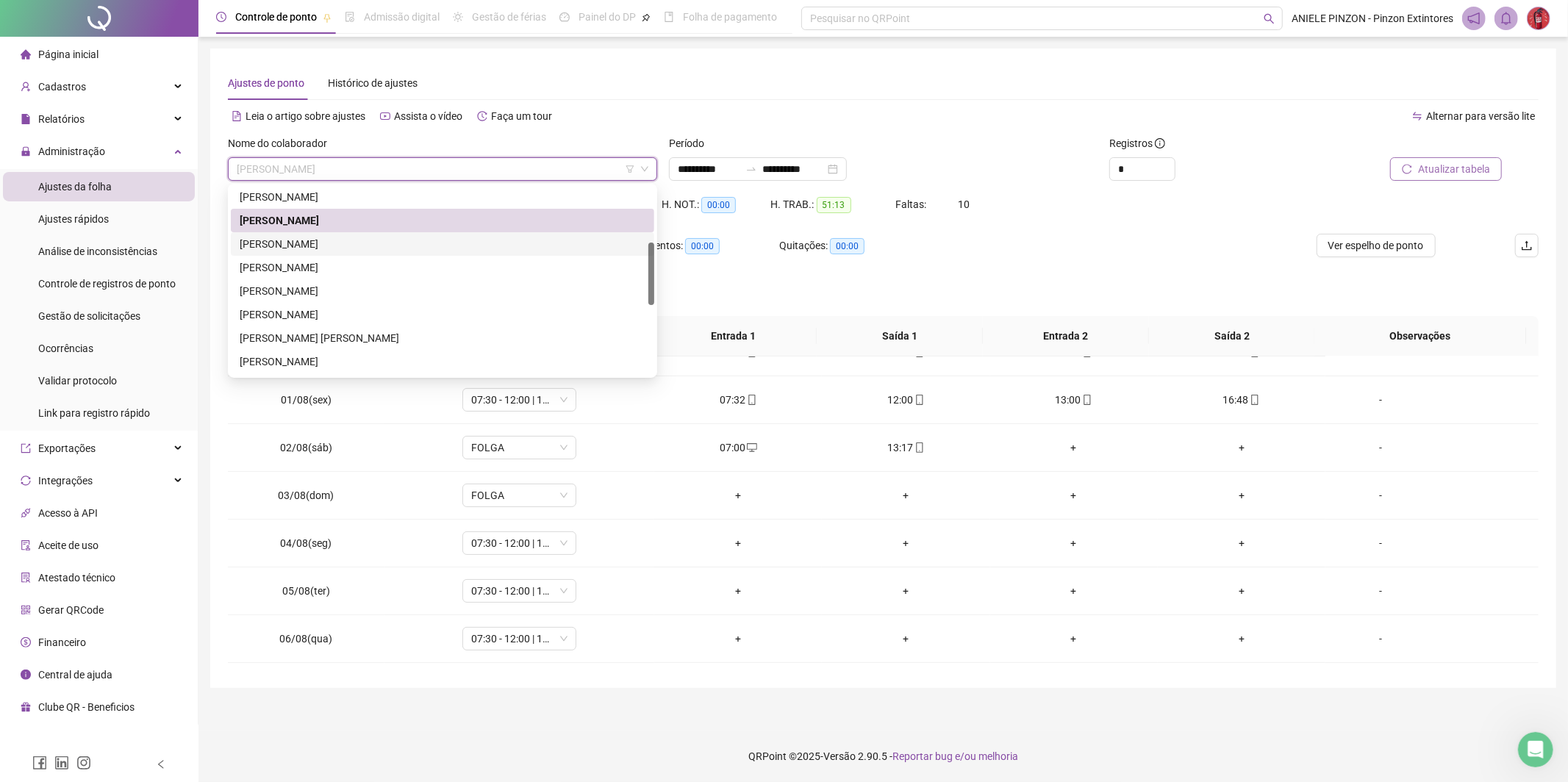
click at [387, 242] on div "[PERSON_NAME]" at bounding box center [442, 244] width 406 height 16
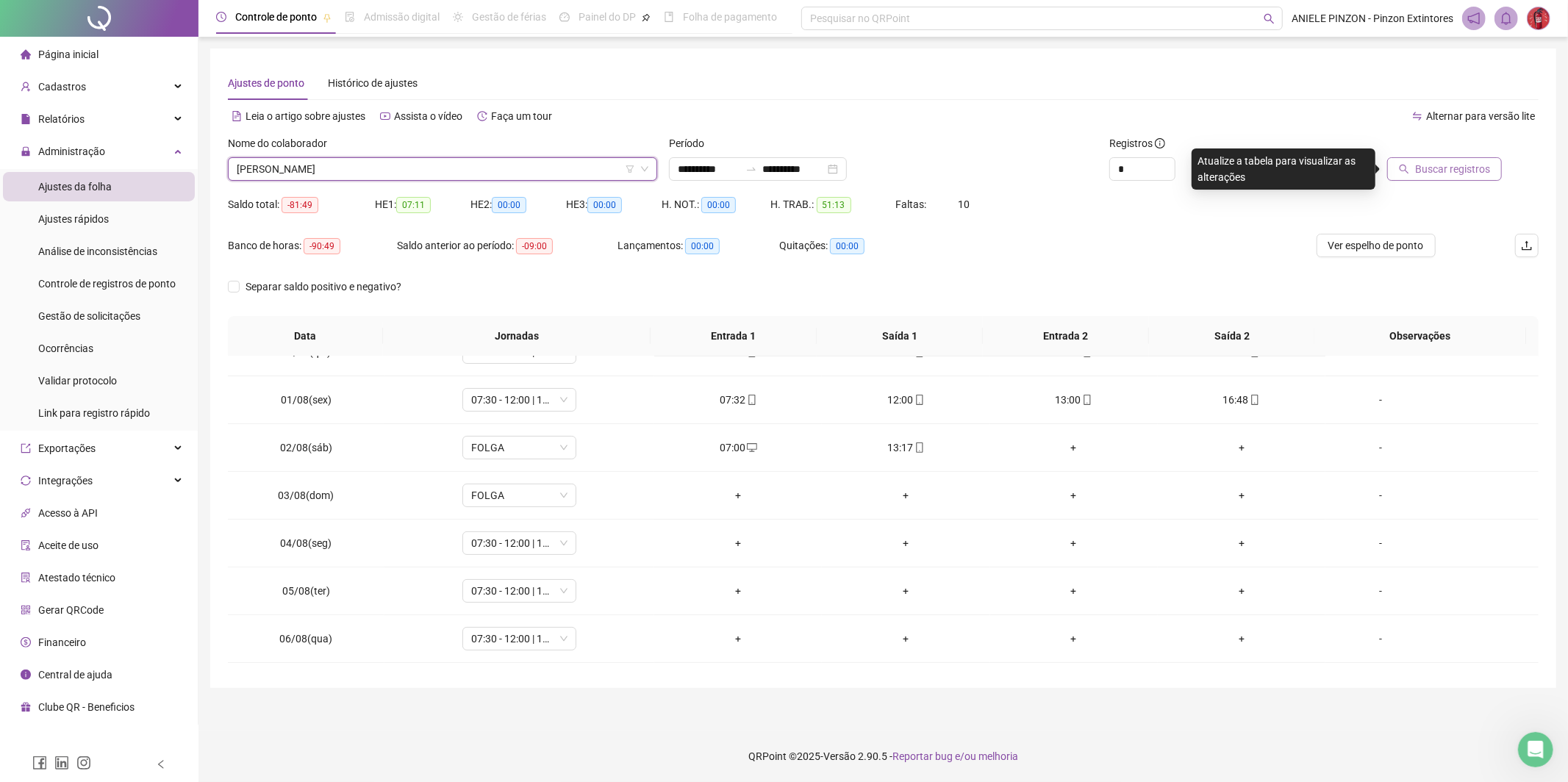
click at [1487, 162] on span "Buscar registros" at bounding box center [1452, 169] width 75 height 16
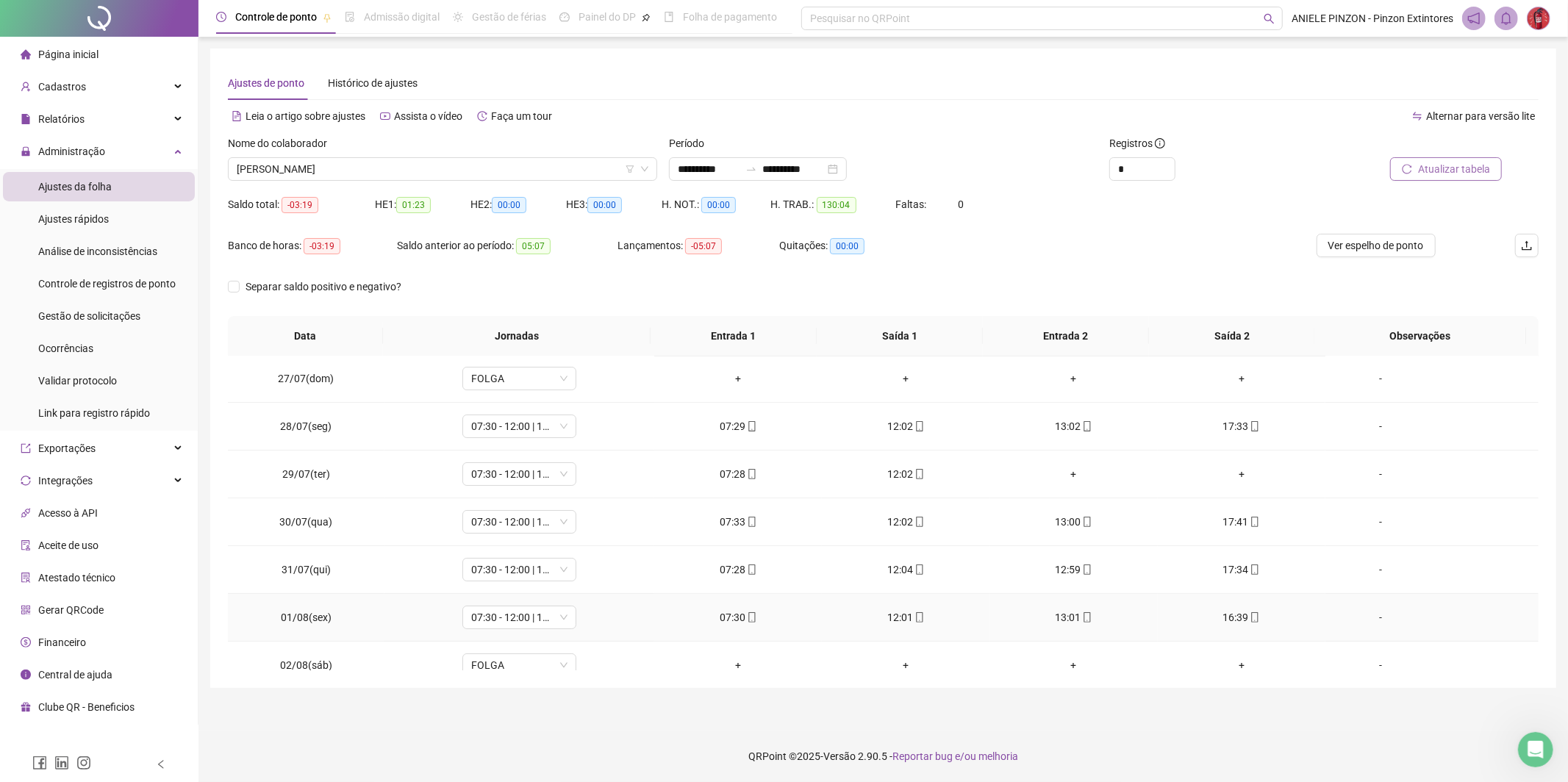
scroll to position [0, 0]
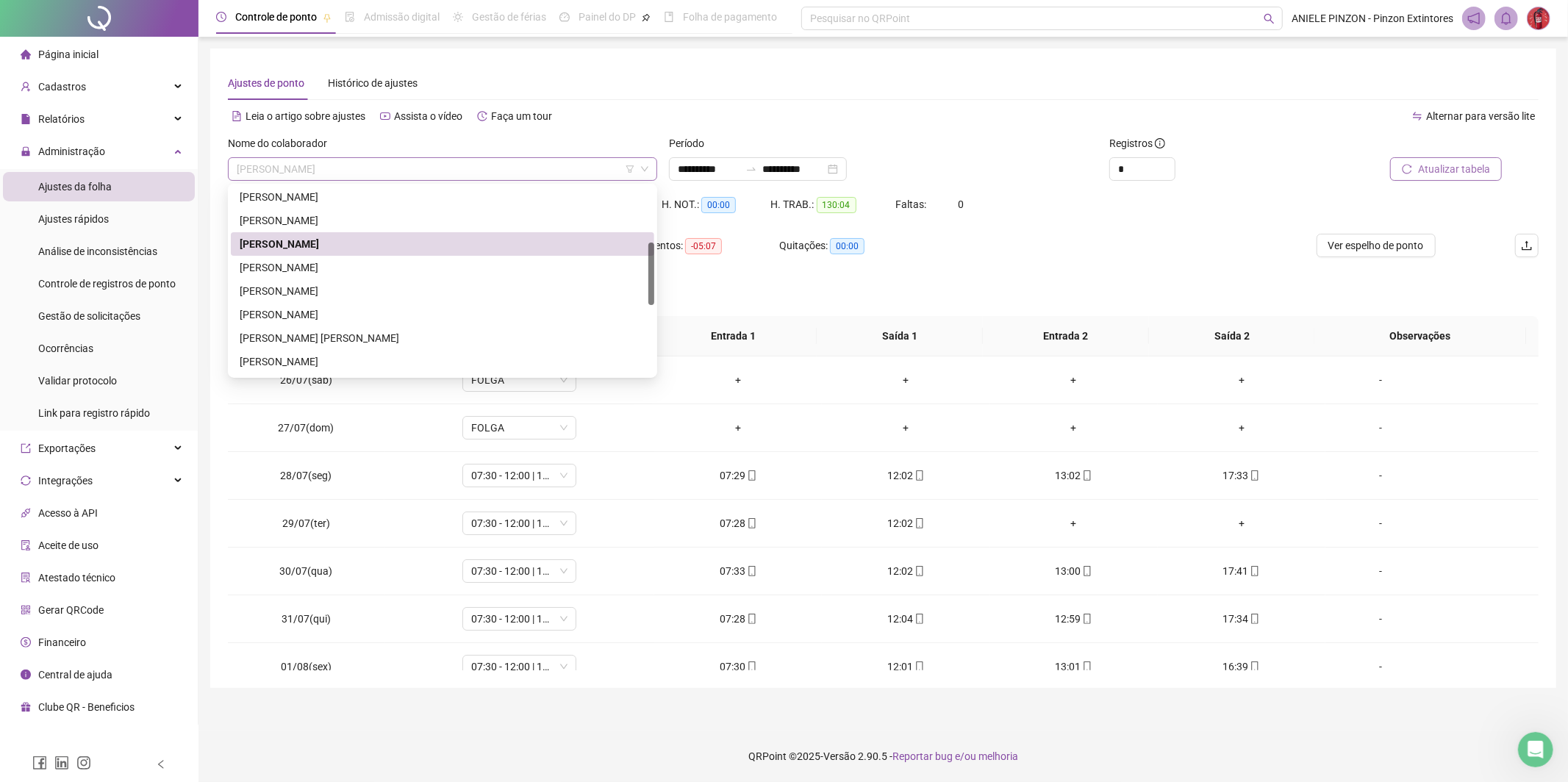
click at [503, 170] on span "[PERSON_NAME]" at bounding box center [442, 169] width 411 height 22
click at [487, 269] on div "[PERSON_NAME]" at bounding box center [442, 267] width 406 height 16
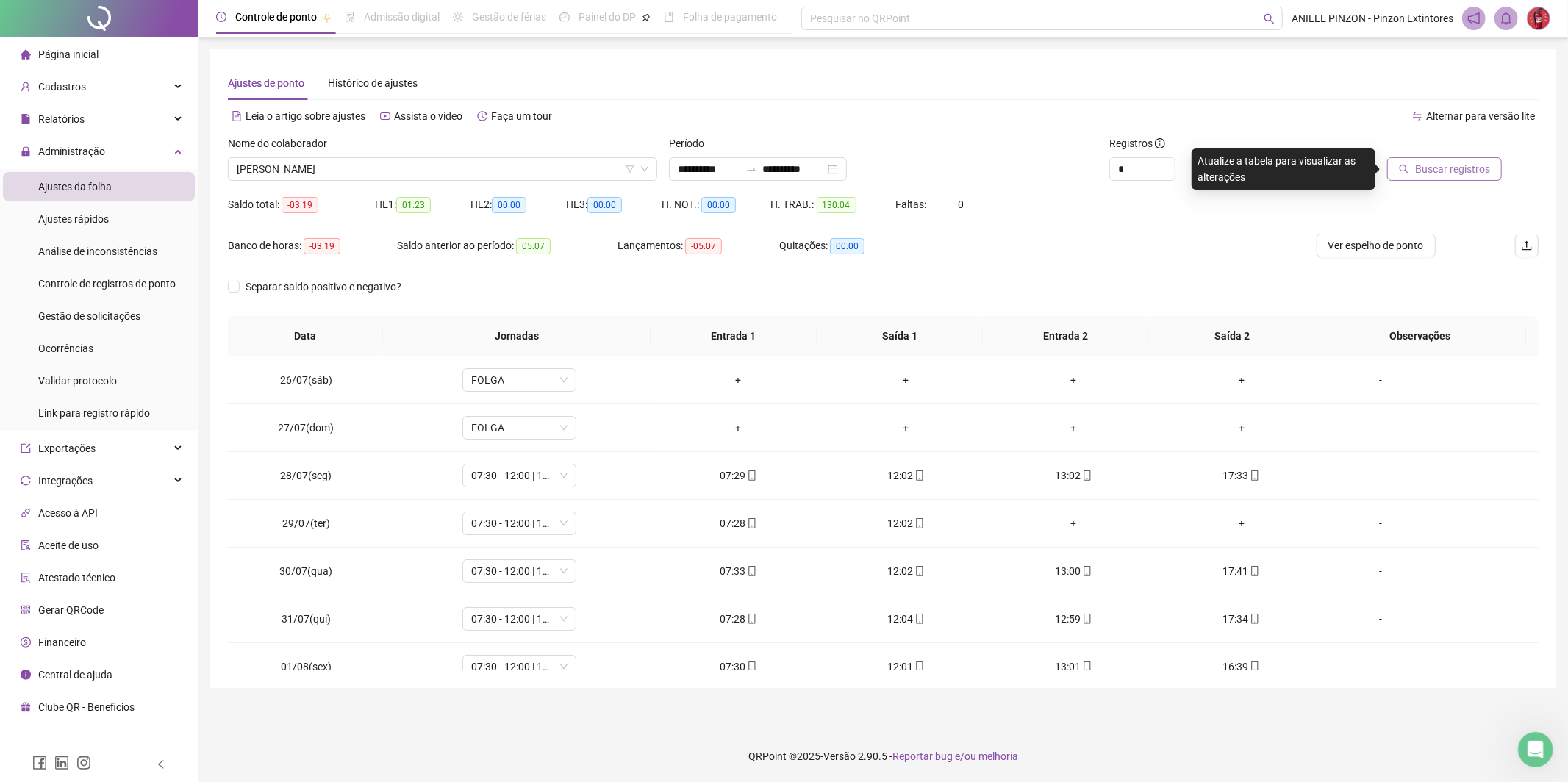
click at [1472, 169] on span "Buscar registros" at bounding box center [1452, 169] width 75 height 16
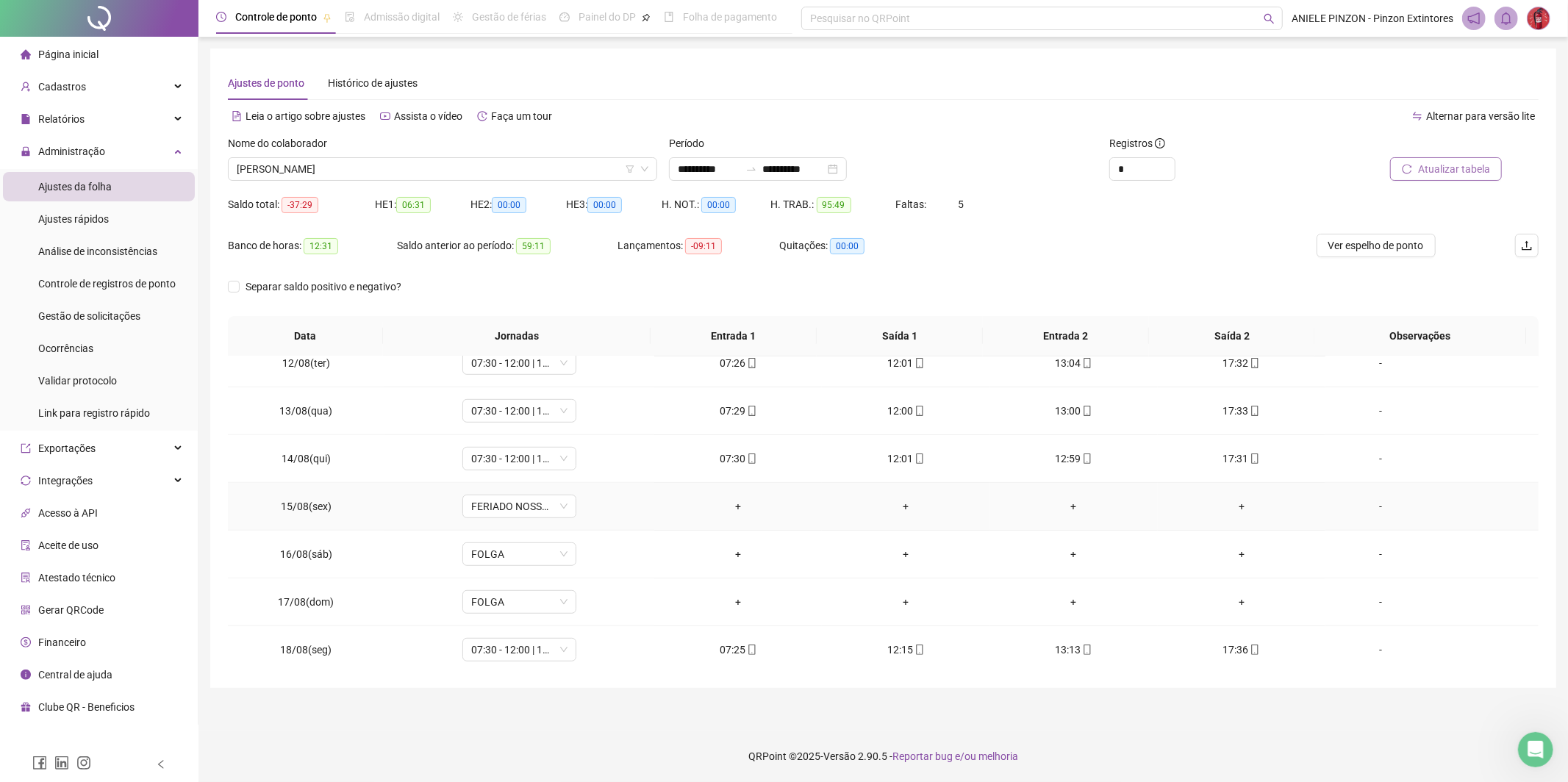
scroll to position [833, 0]
click at [366, 170] on span "[PERSON_NAME]" at bounding box center [442, 169] width 411 height 22
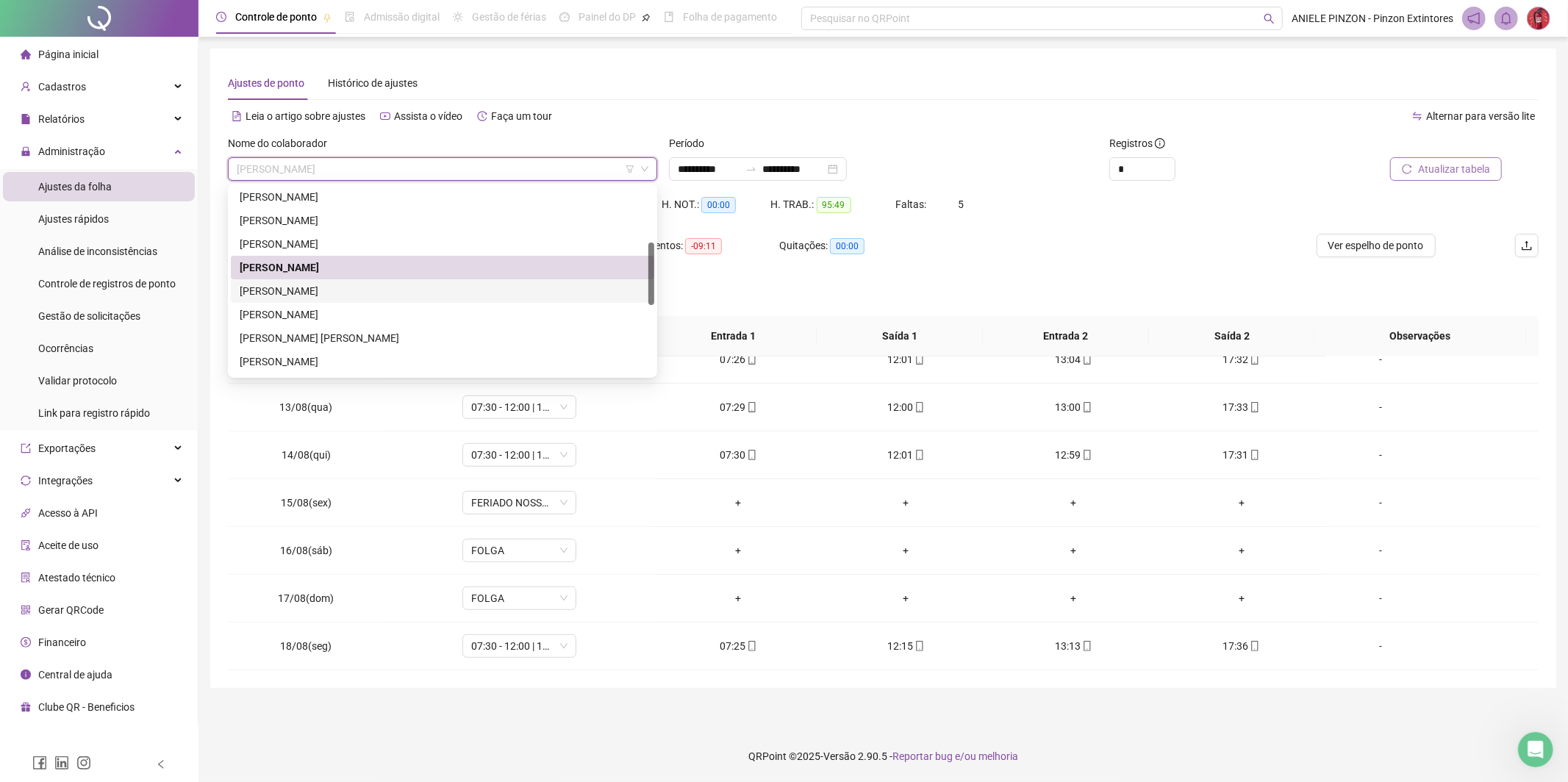
click at [352, 283] on div "[PERSON_NAME]" at bounding box center [442, 291] width 406 height 16
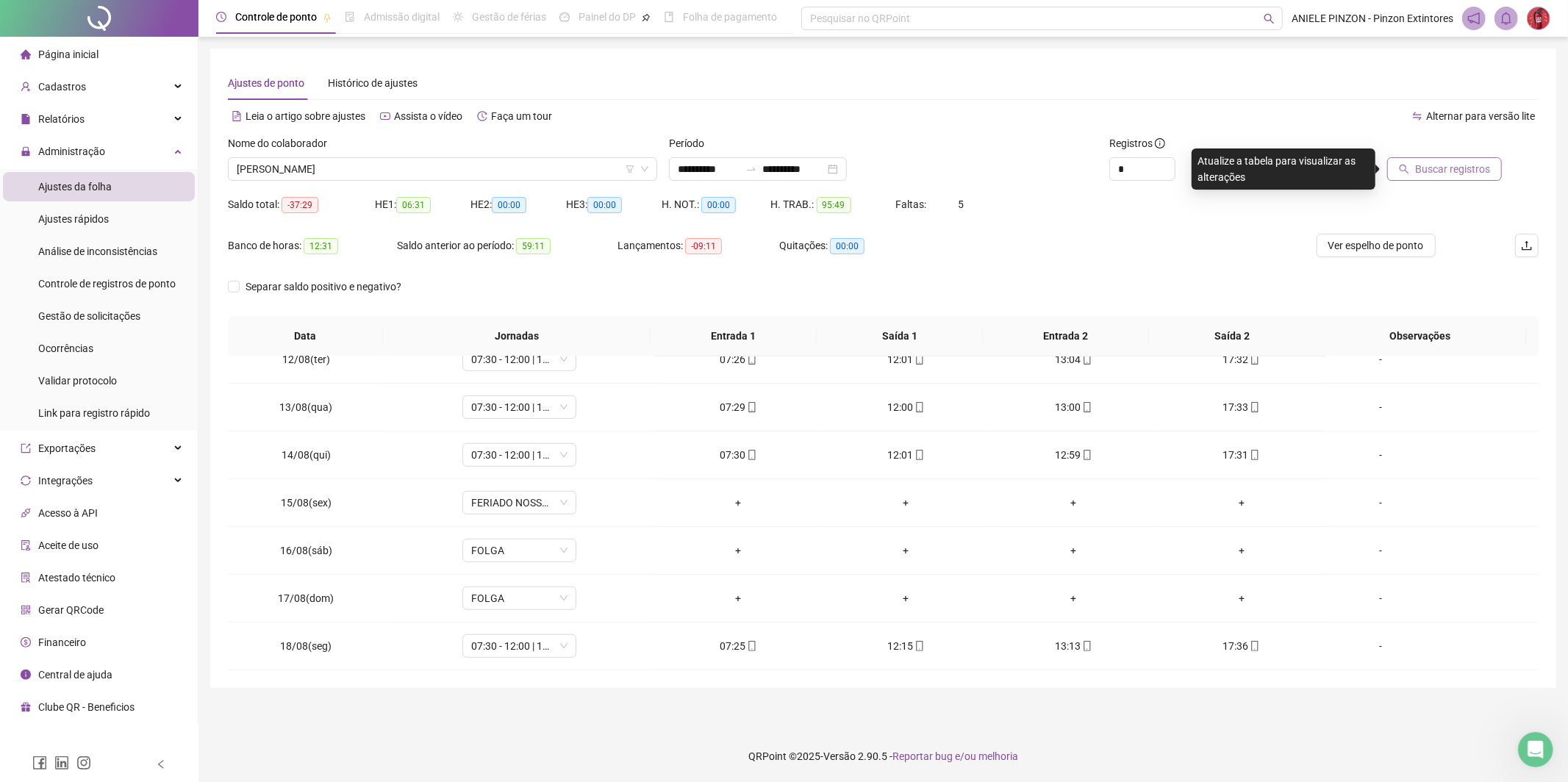
click at [1415, 169] on span "Buscar registros" at bounding box center [1452, 169] width 75 height 16
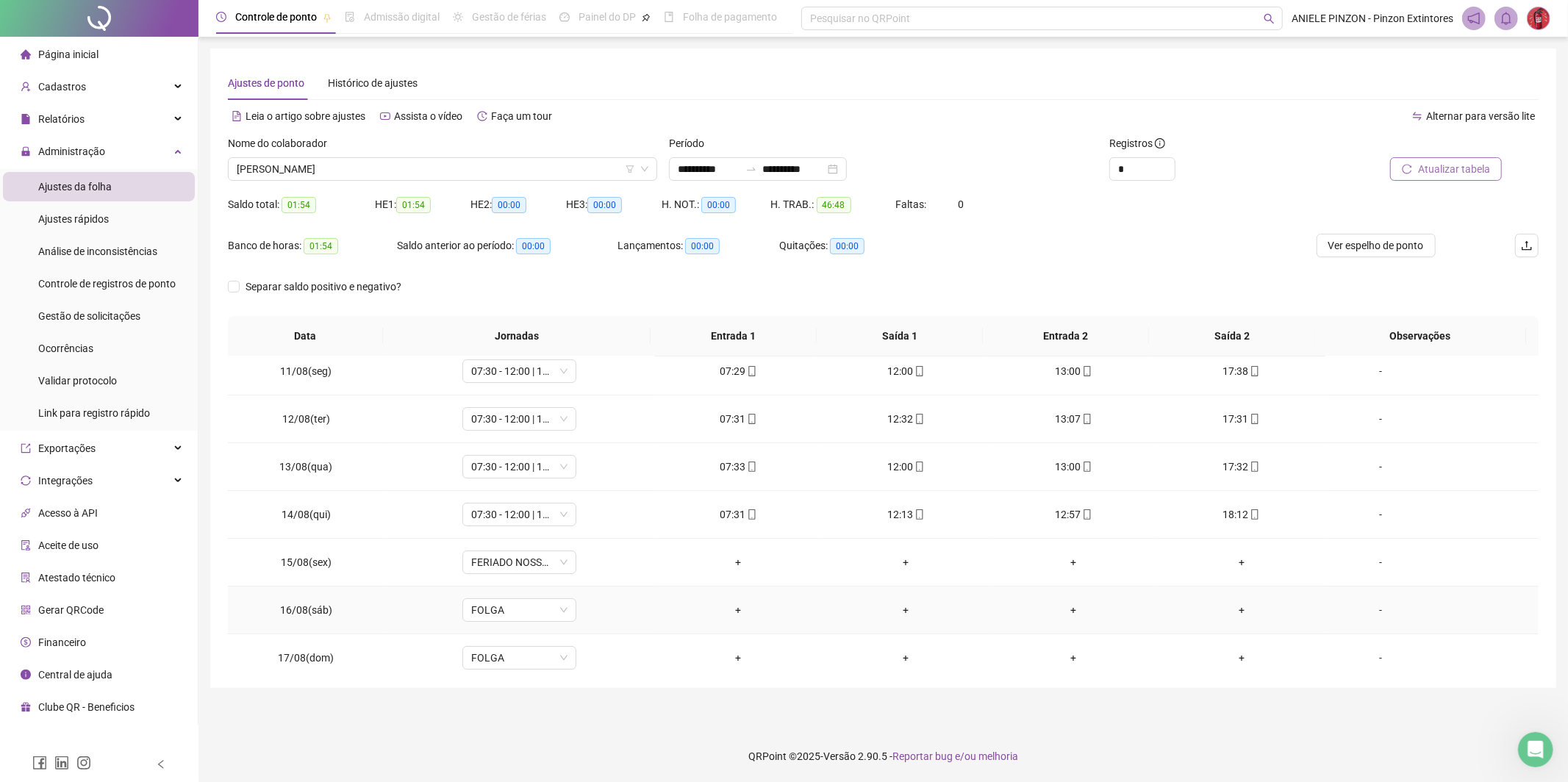
scroll to position [0, 0]
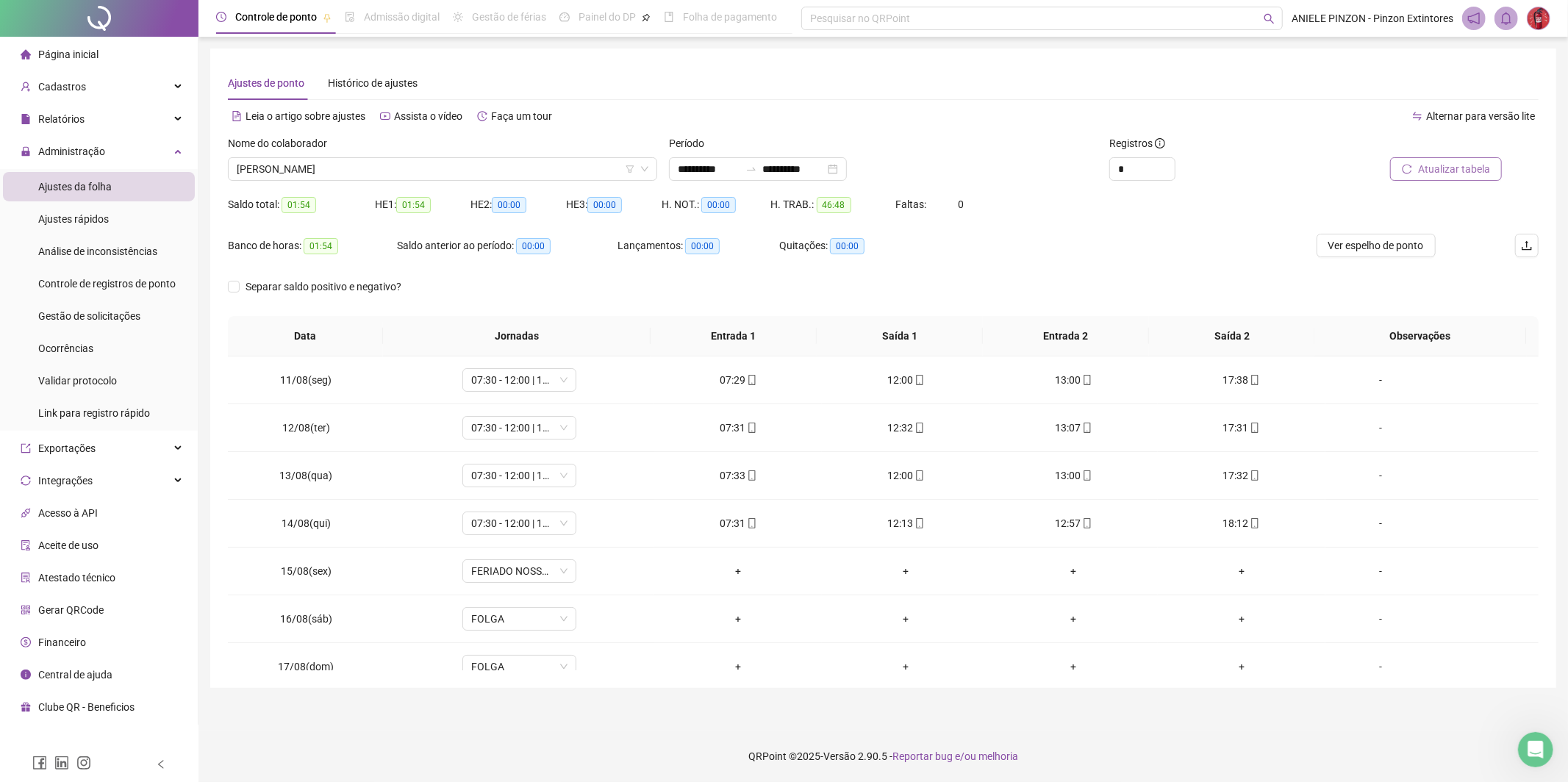
click at [474, 152] on div "Nome do colaborador" at bounding box center [442, 146] width 429 height 22
click at [466, 167] on span "[PERSON_NAME]" at bounding box center [442, 169] width 411 height 22
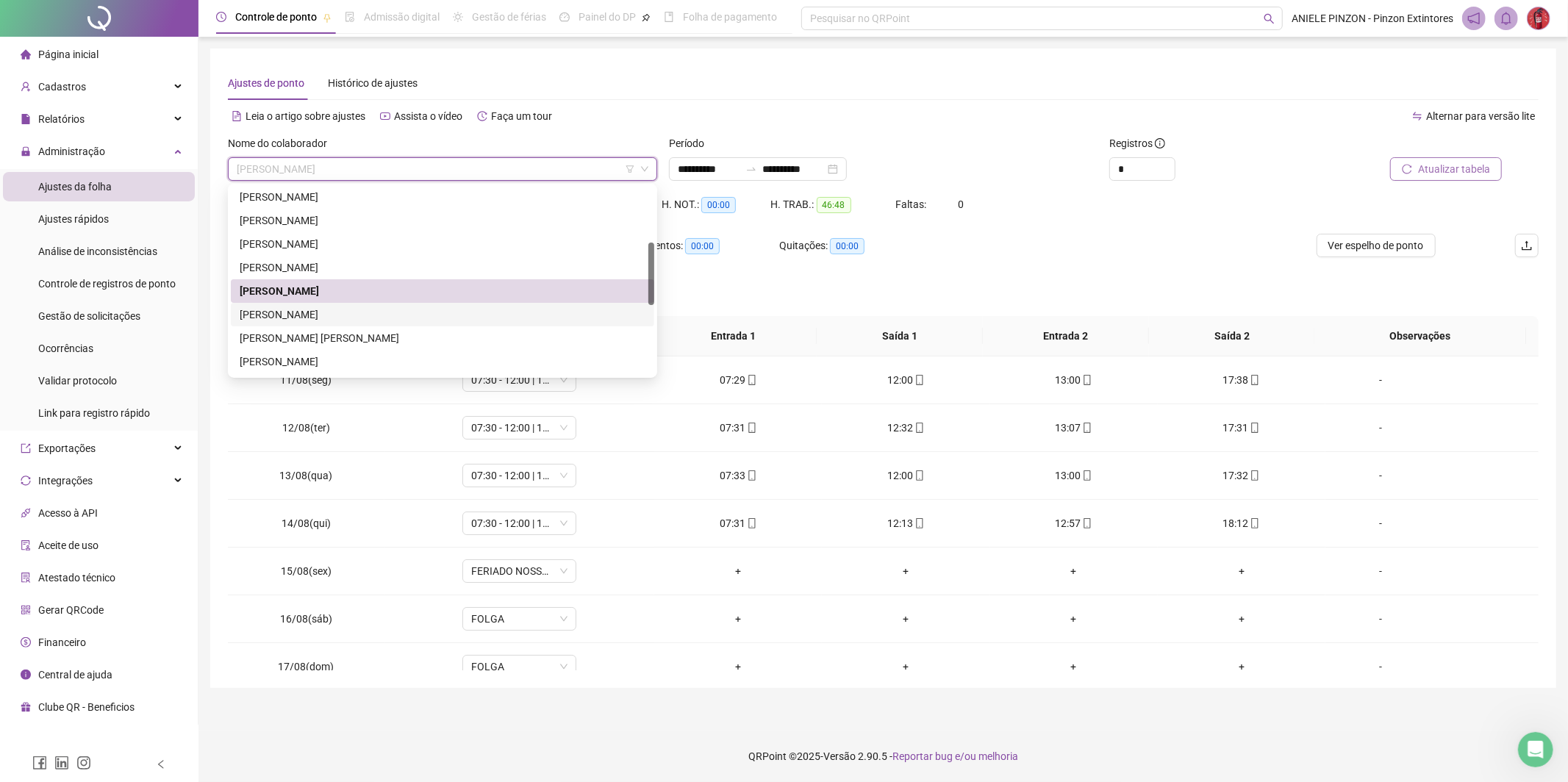
click at [463, 311] on div "[PERSON_NAME]" at bounding box center [442, 315] width 406 height 16
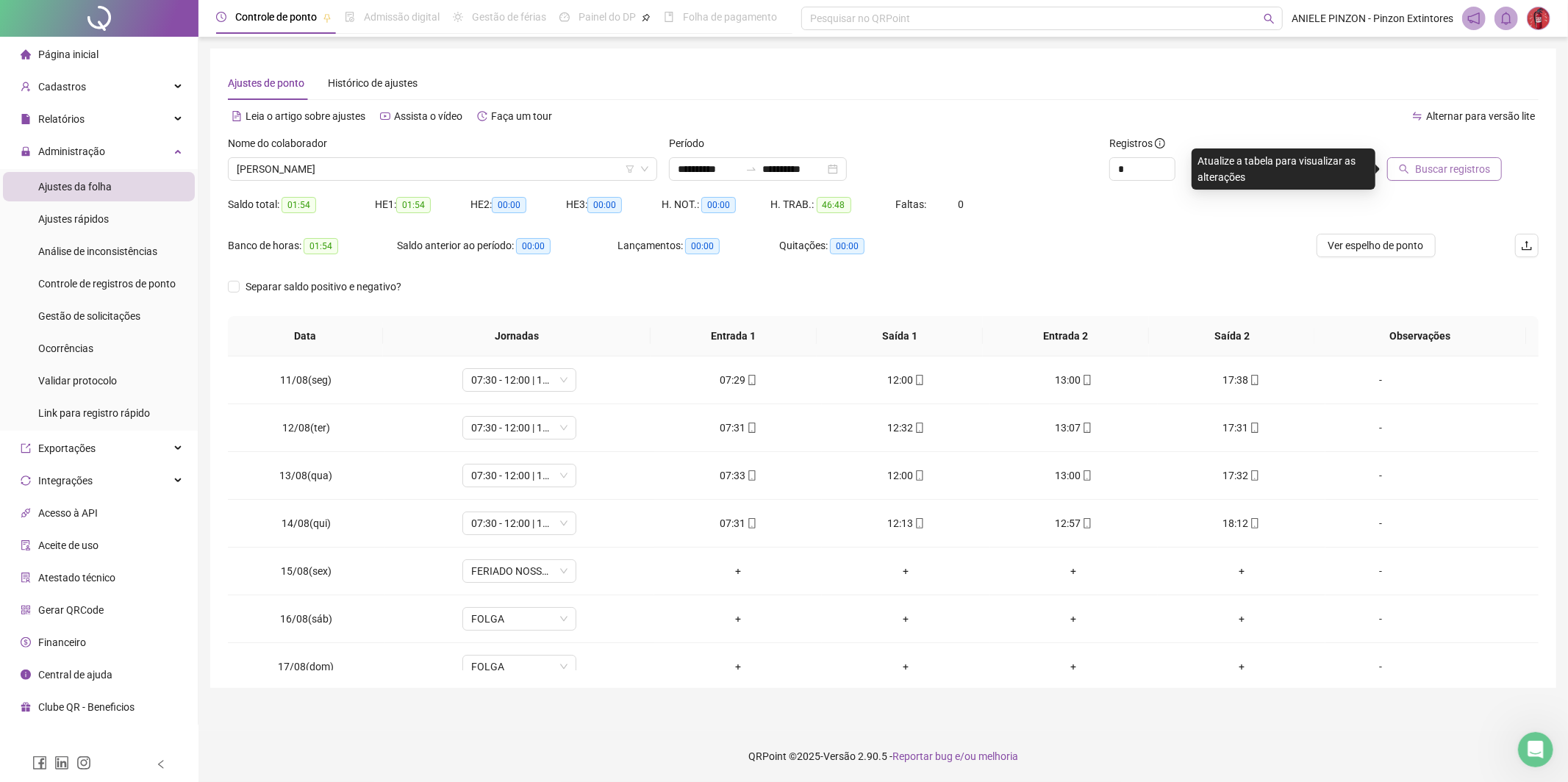
click at [1441, 172] on span "Buscar registros" at bounding box center [1452, 169] width 75 height 16
click at [1068, 377] on div "+" at bounding box center [1074, 380] width 144 height 16
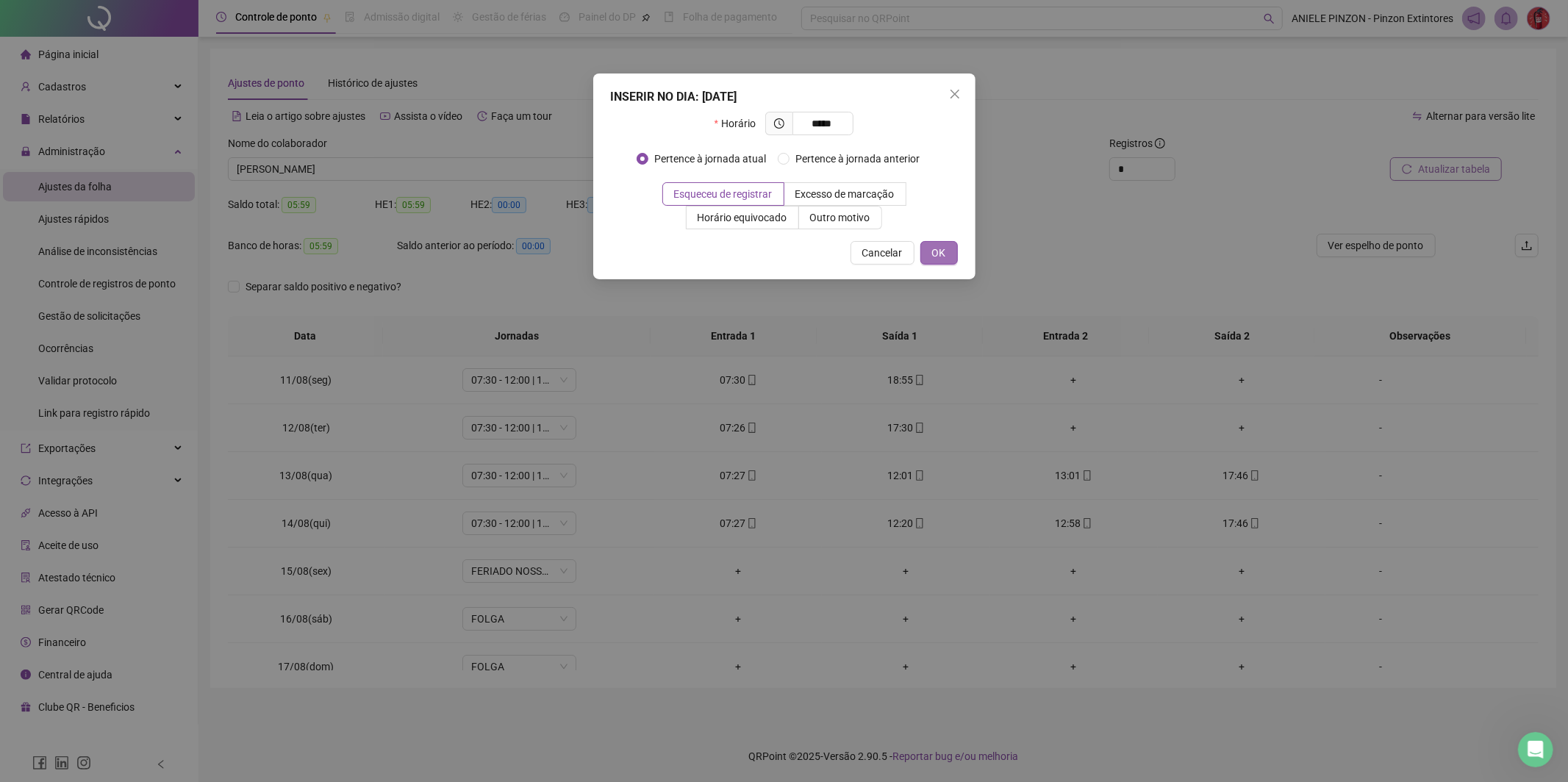
type input "*****"
click at [940, 246] on span "OK" at bounding box center [939, 253] width 14 height 16
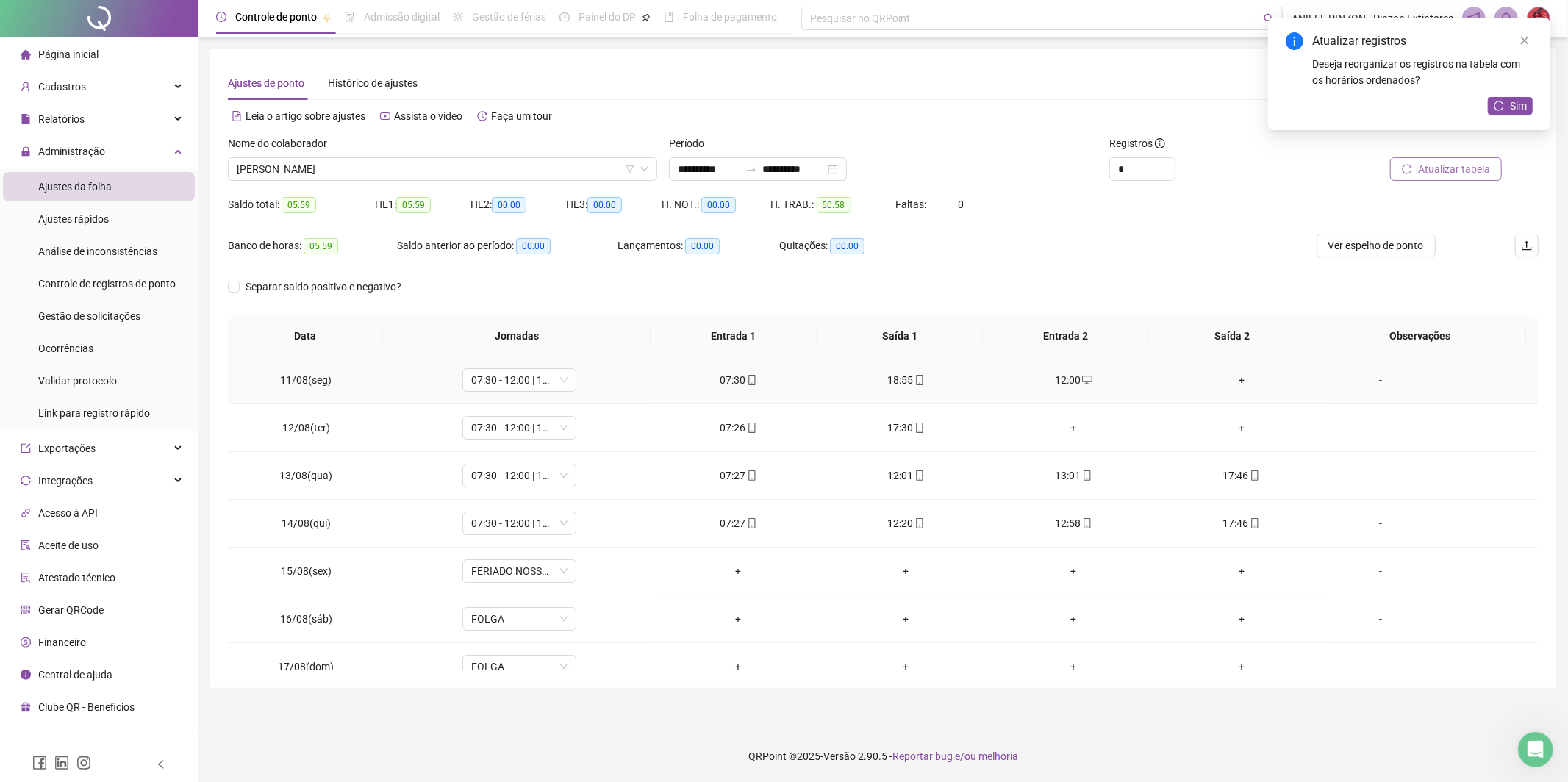
click at [1229, 382] on div "+" at bounding box center [1241, 380] width 144 height 16
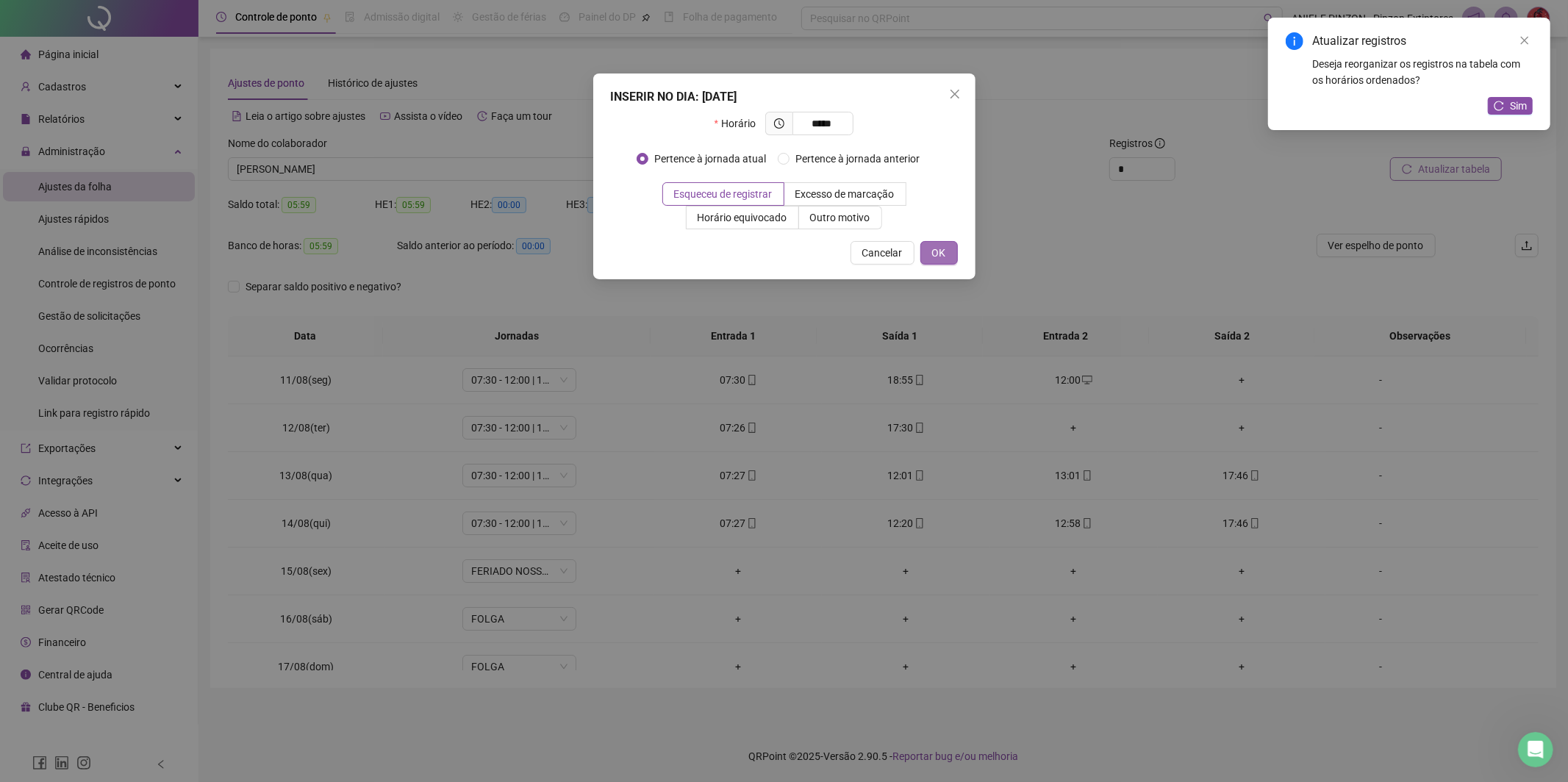
type input "*****"
drag, startPoint x: 943, startPoint y: 253, endPoint x: 1094, endPoint y: 309, distance: 161.0
click at [943, 253] on span "OK" at bounding box center [939, 253] width 14 height 16
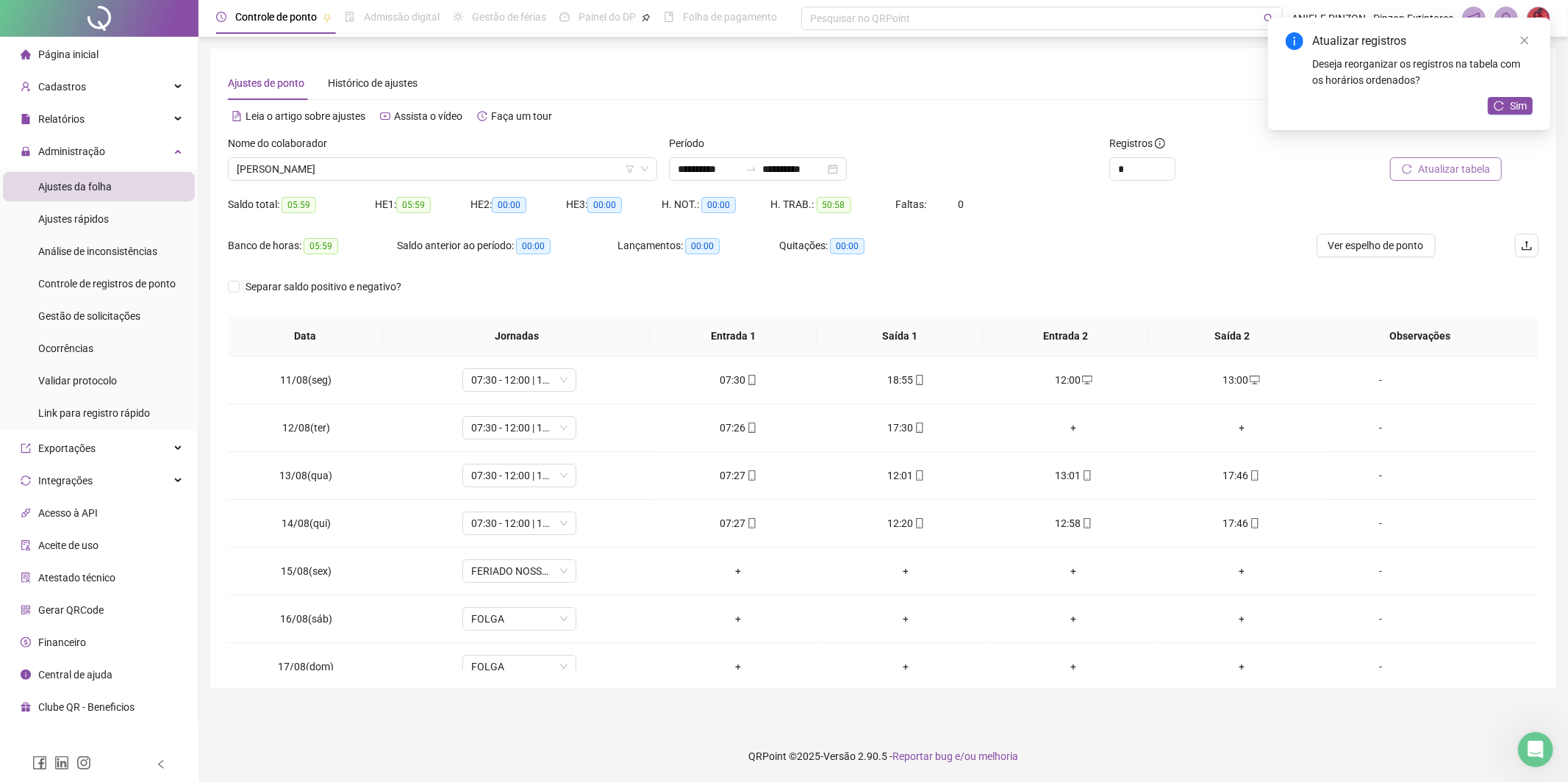
click at [1065, 427] on div "+" at bounding box center [1074, 427] width 144 height 16
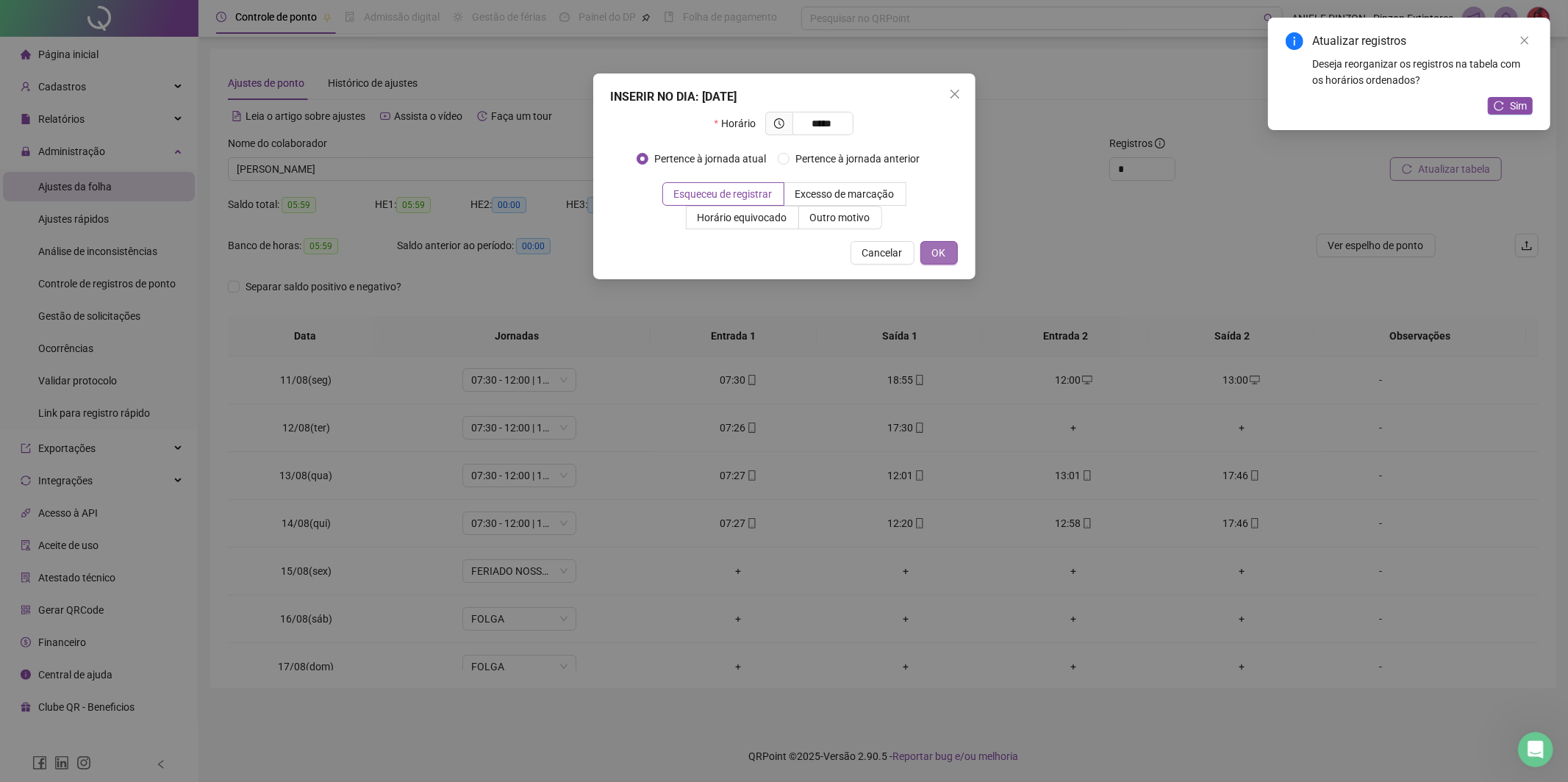
type input "*****"
click at [935, 247] on span "OK" at bounding box center [939, 253] width 14 height 16
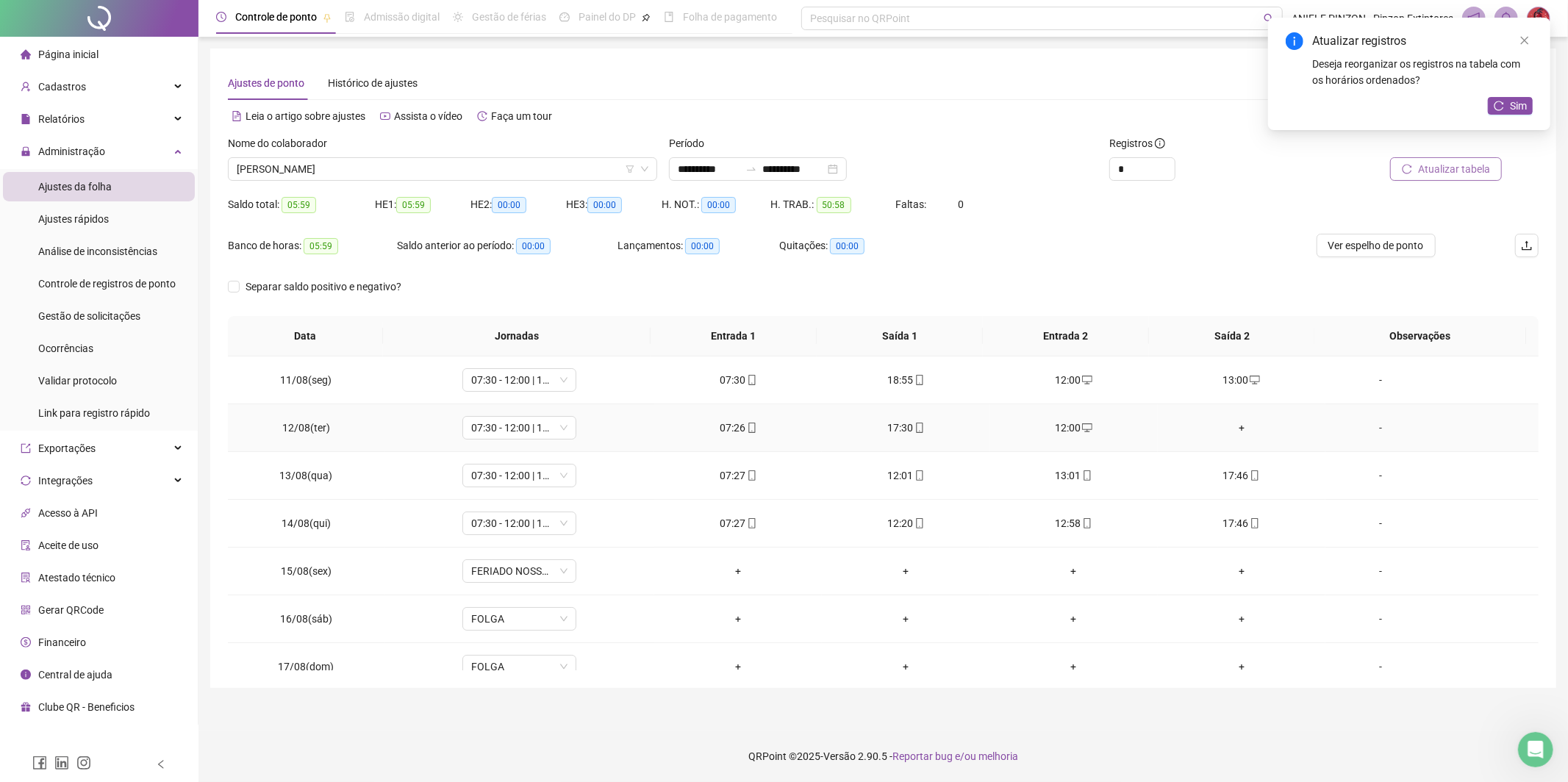
click at [1234, 428] on div "+" at bounding box center [1241, 427] width 144 height 16
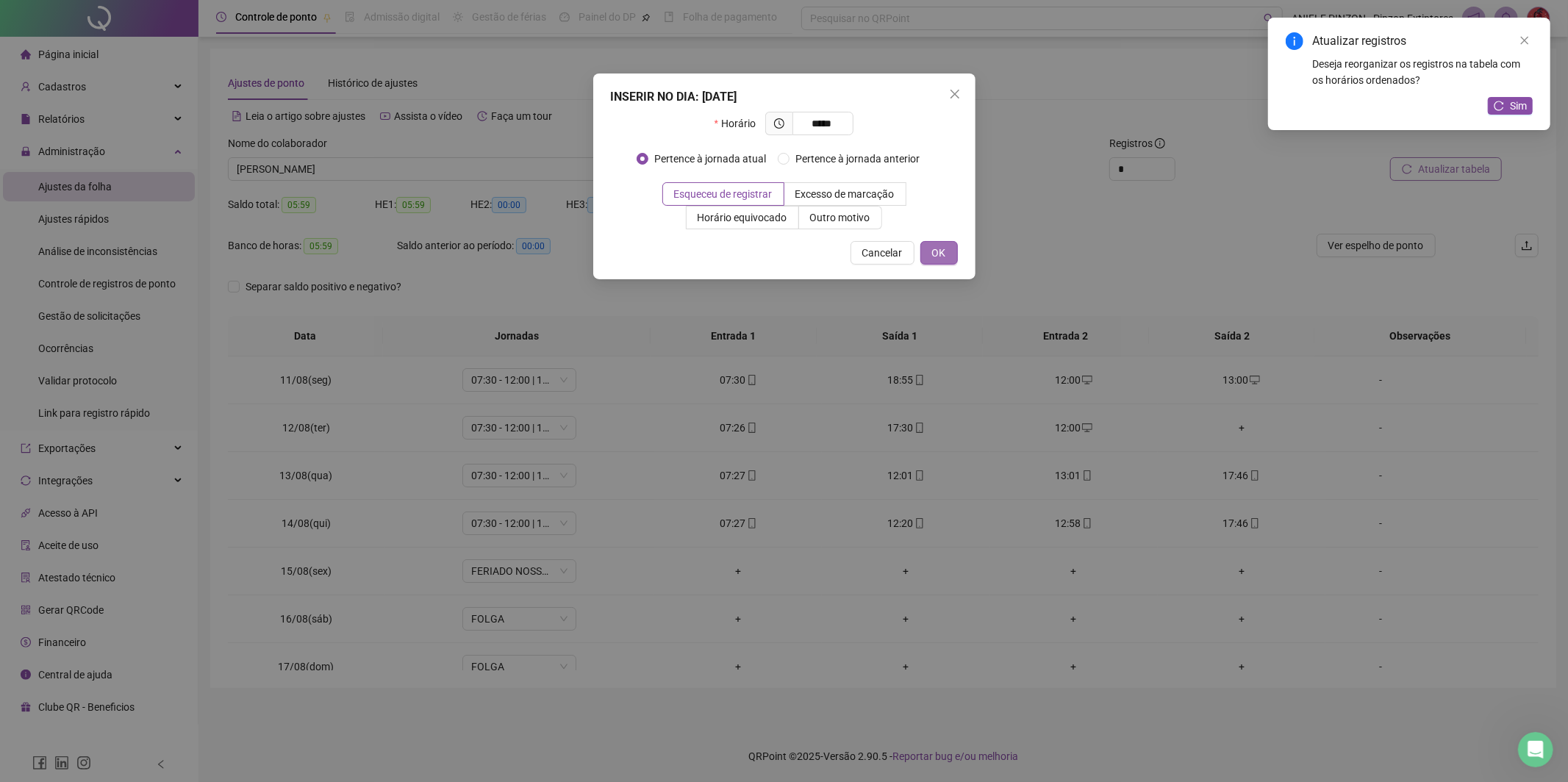
type input "*****"
click at [936, 256] on span "OK" at bounding box center [939, 253] width 14 height 16
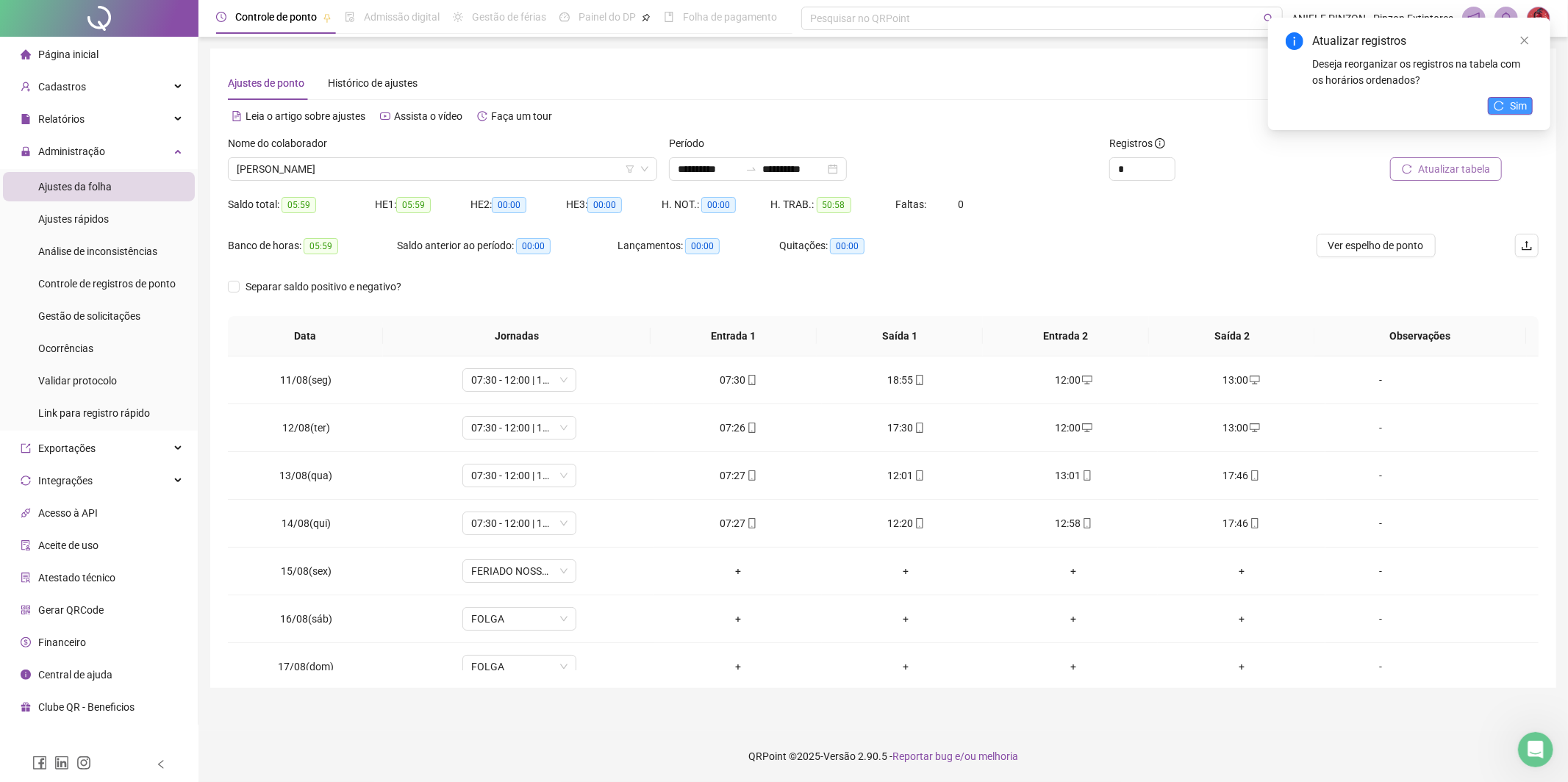
click at [1512, 97] on button "Sim" at bounding box center [1510, 106] width 45 height 18
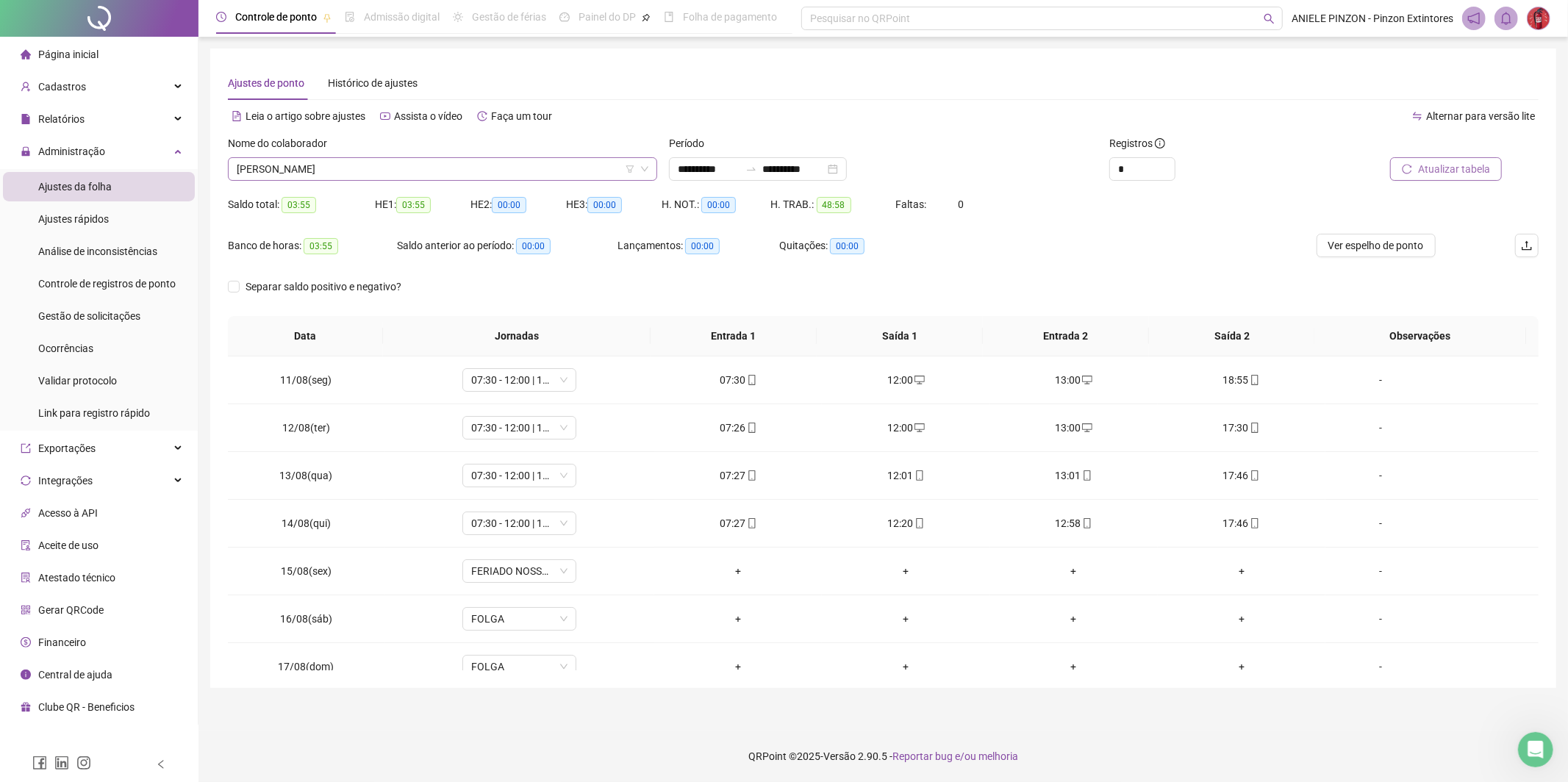
click at [477, 164] on span "[PERSON_NAME]" at bounding box center [442, 169] width 411 height 22
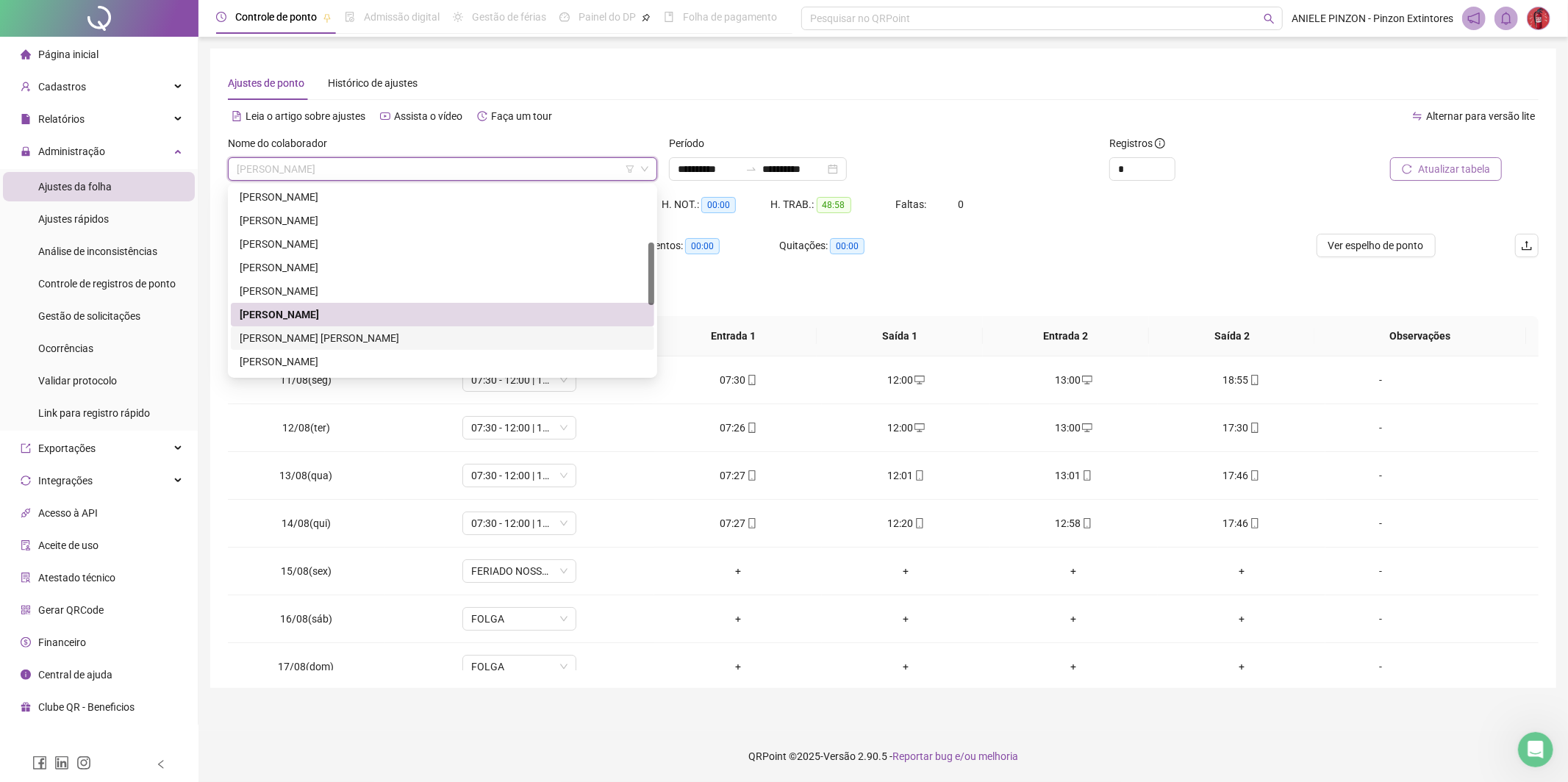
click at [475, 330] on div "[PERSON_NAME] [PERSON_NAME]" at bounding box center [442, 338] width 406 height 16
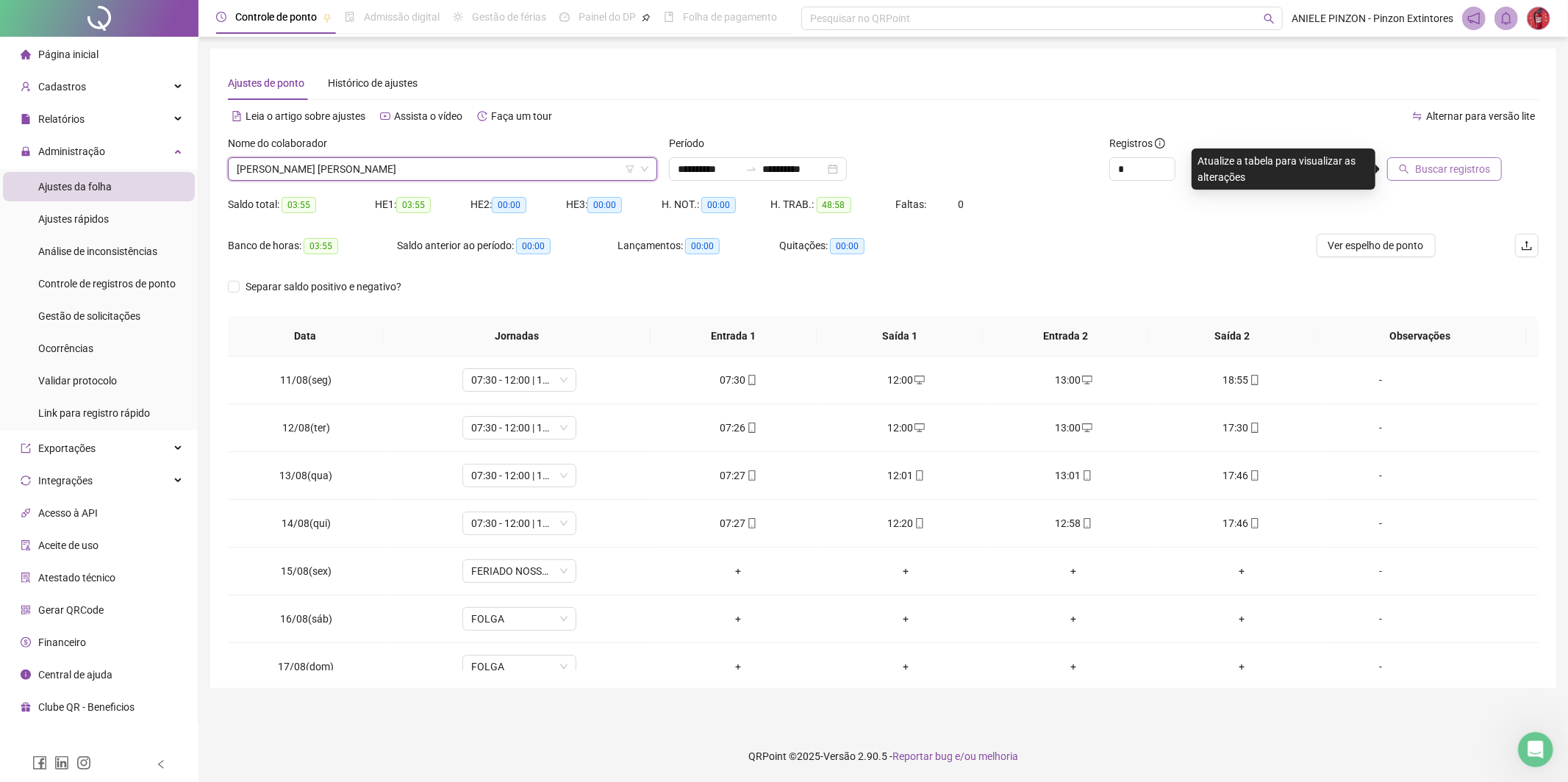
click at [1437, 171] on span "Buscar registros" at bounding box center [1452, 169] width 75 height 16
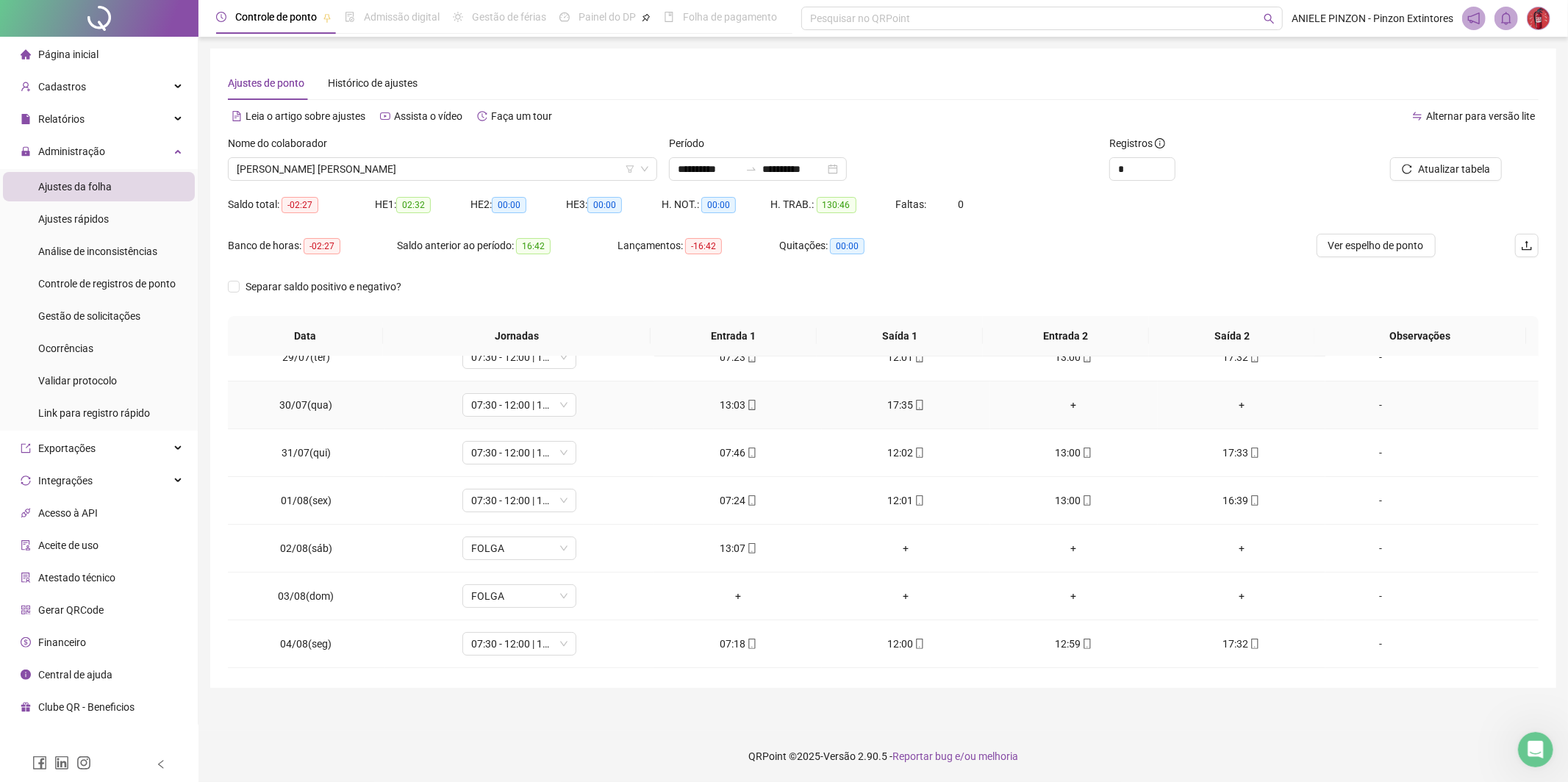
scroll to position [167, 0]
click at [904, 546] on div "+" at bounding box center [906, 547] width 144 height 16
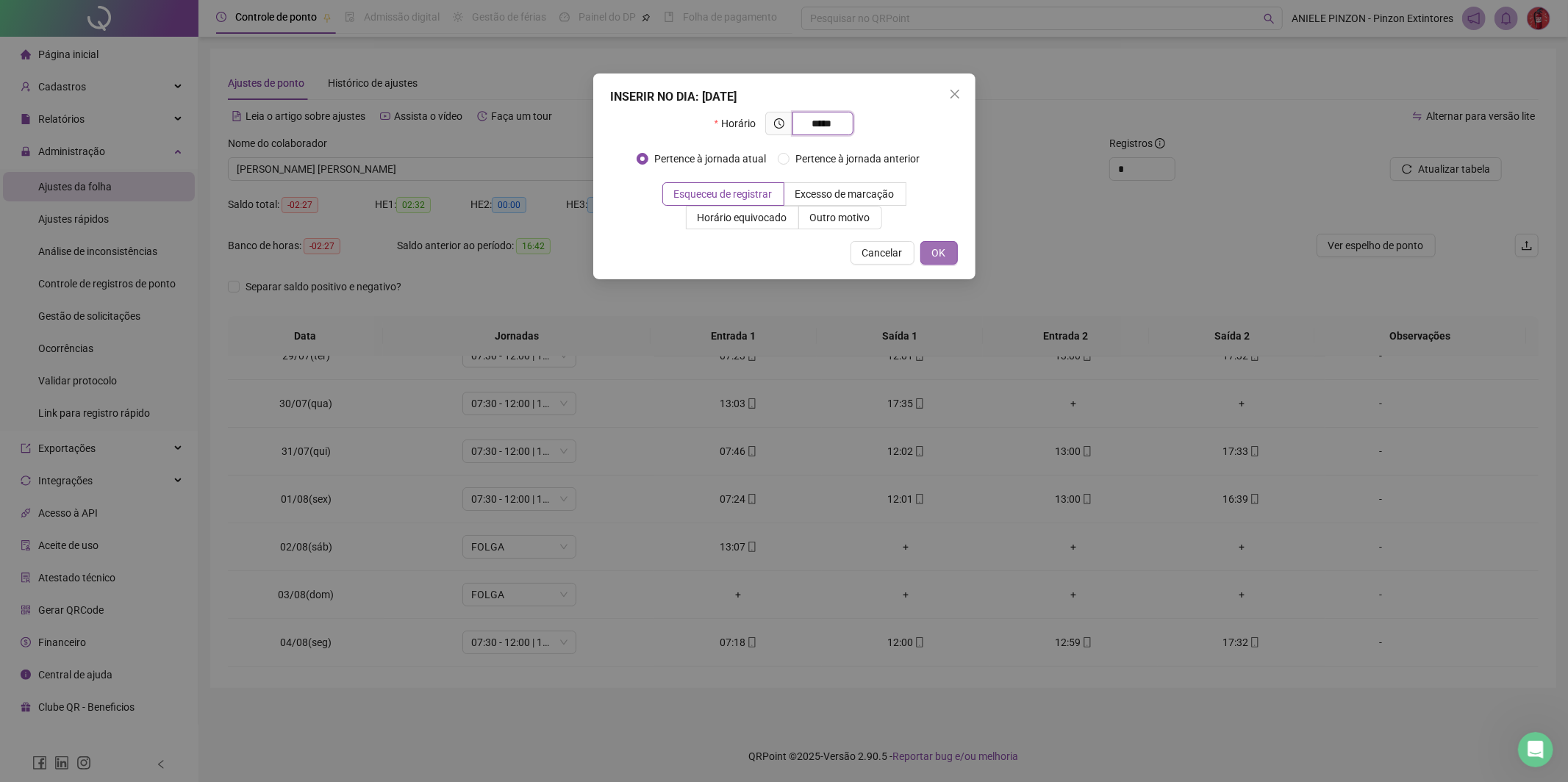
type input "*****"
click at [943, 251] on span "OK" at bounding box center [939, 253] width 14 height 16
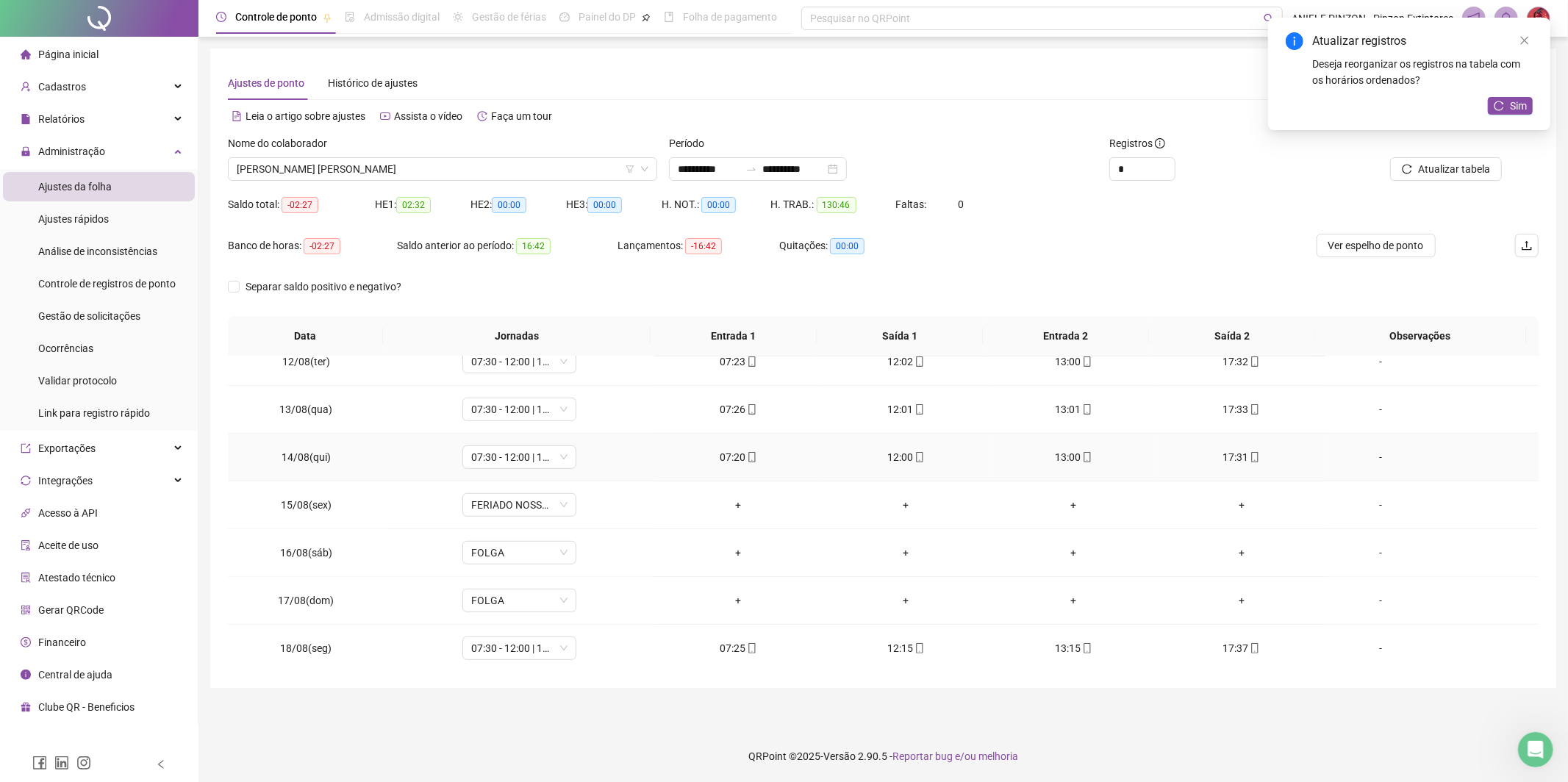
scroll to position [833, 0]
click at [1505, 112] on button "Sim" at bounding box center [1510, 106] width 45 height 18
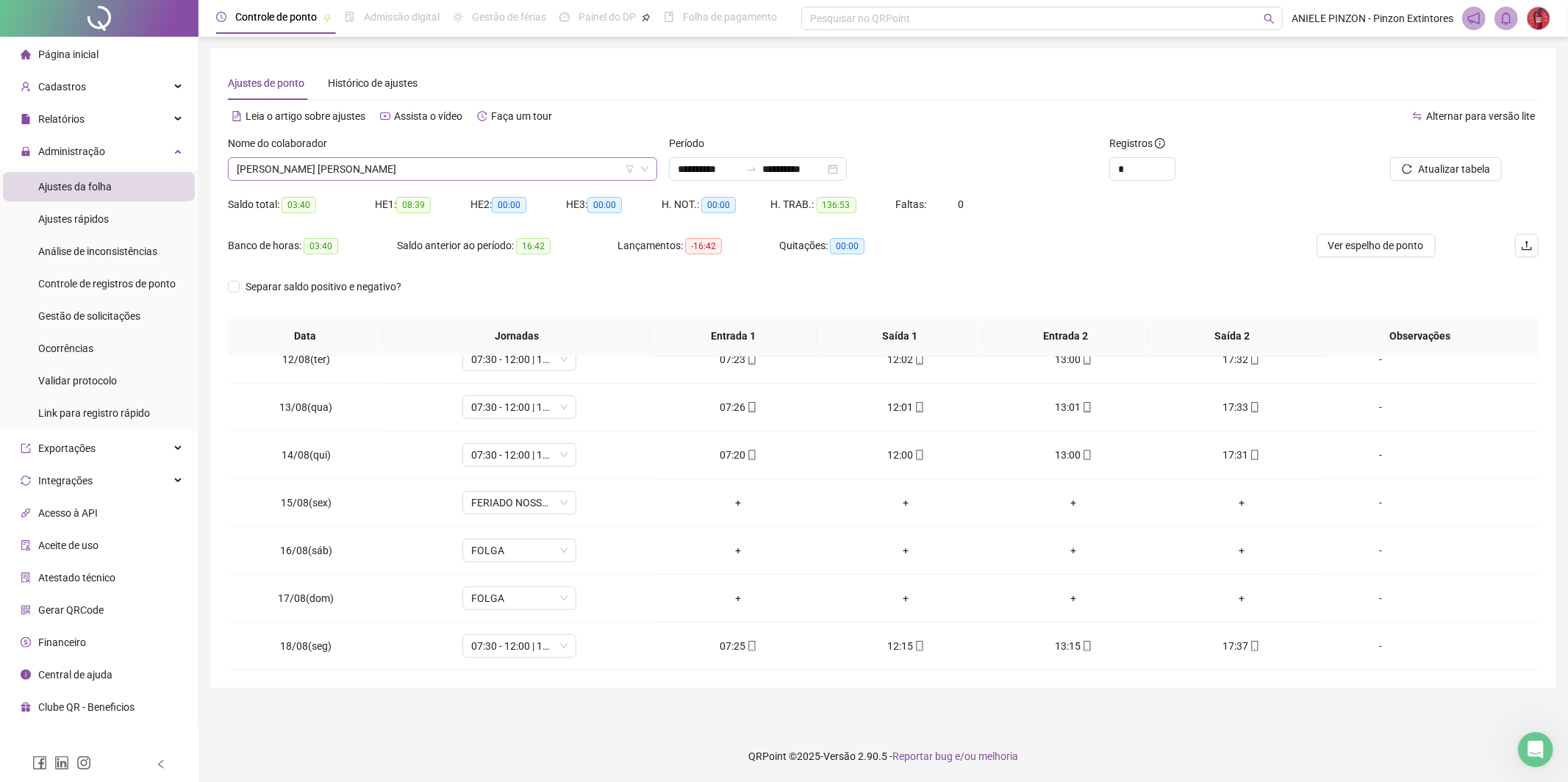
click at [401, 166] on span "[PERSON_NAME] [PERSON_NAME]" at bounding box center [442, 169] width 411 height 22
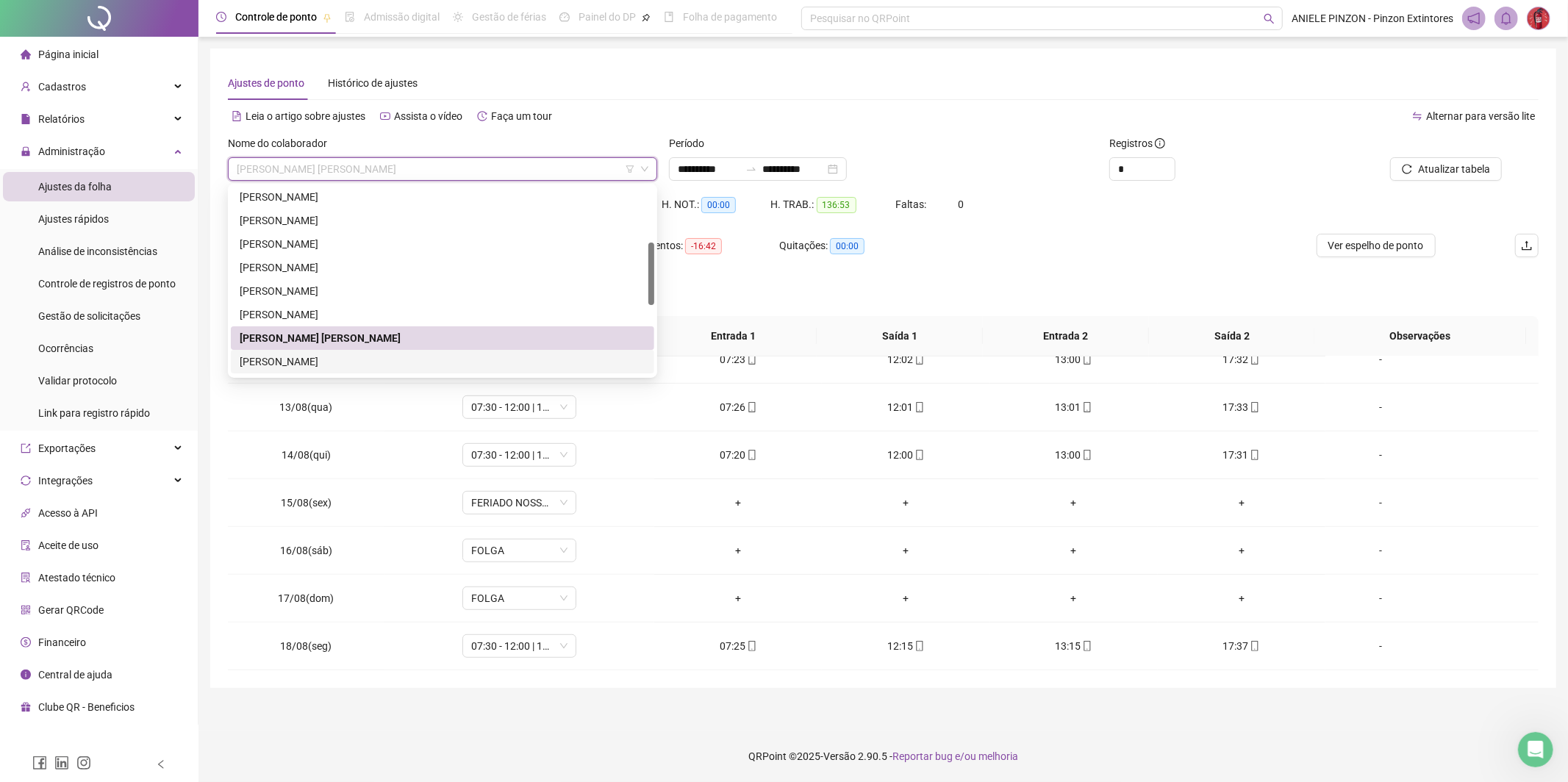
click at [378, 362] on div "[PERSON_NAME]" at bounding box center [442, 362] width 406 height 16
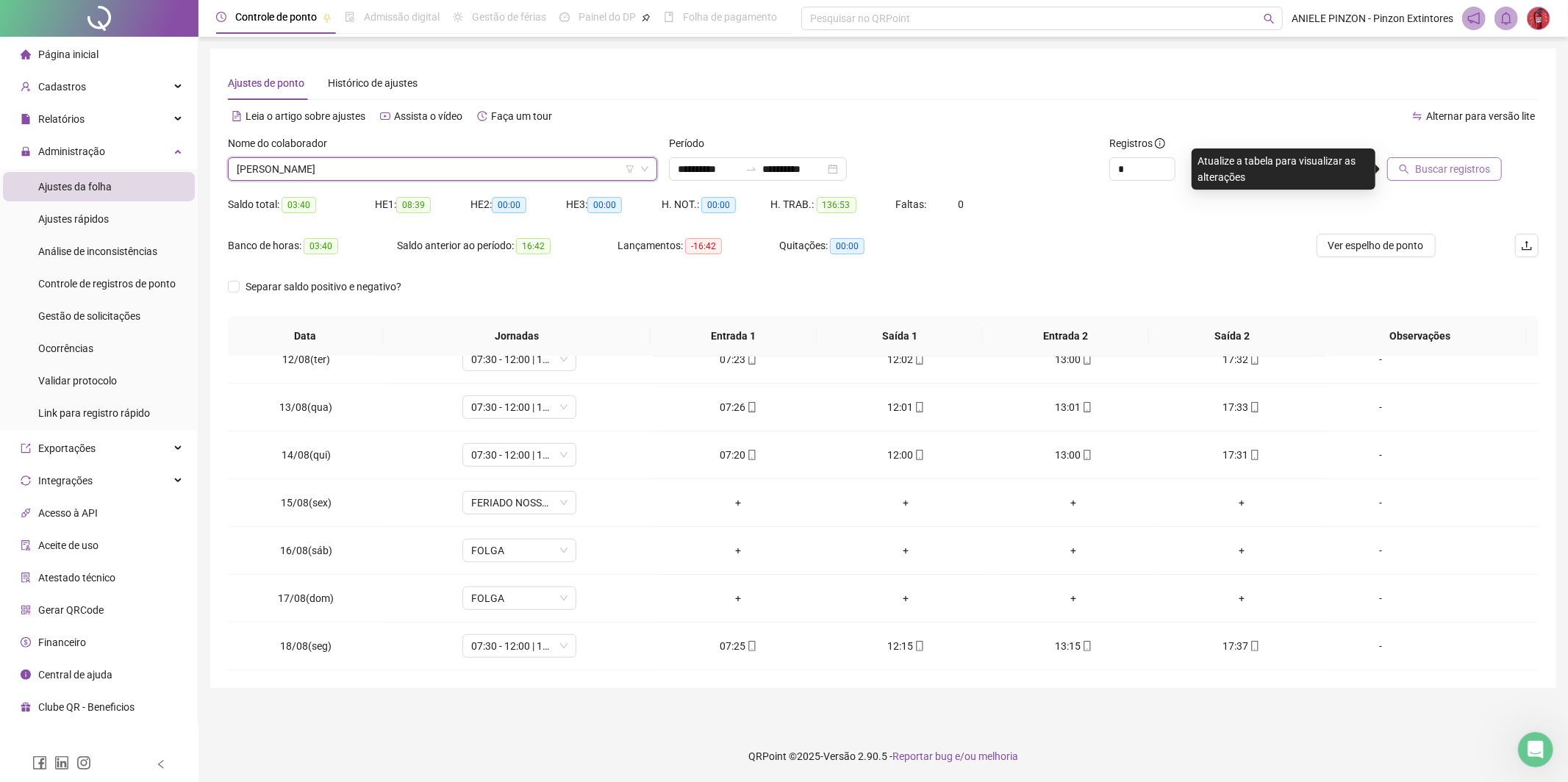
click at [1475, 166] on span "Buscar registros" at bounding box center [1452, 169] width 75 height 16
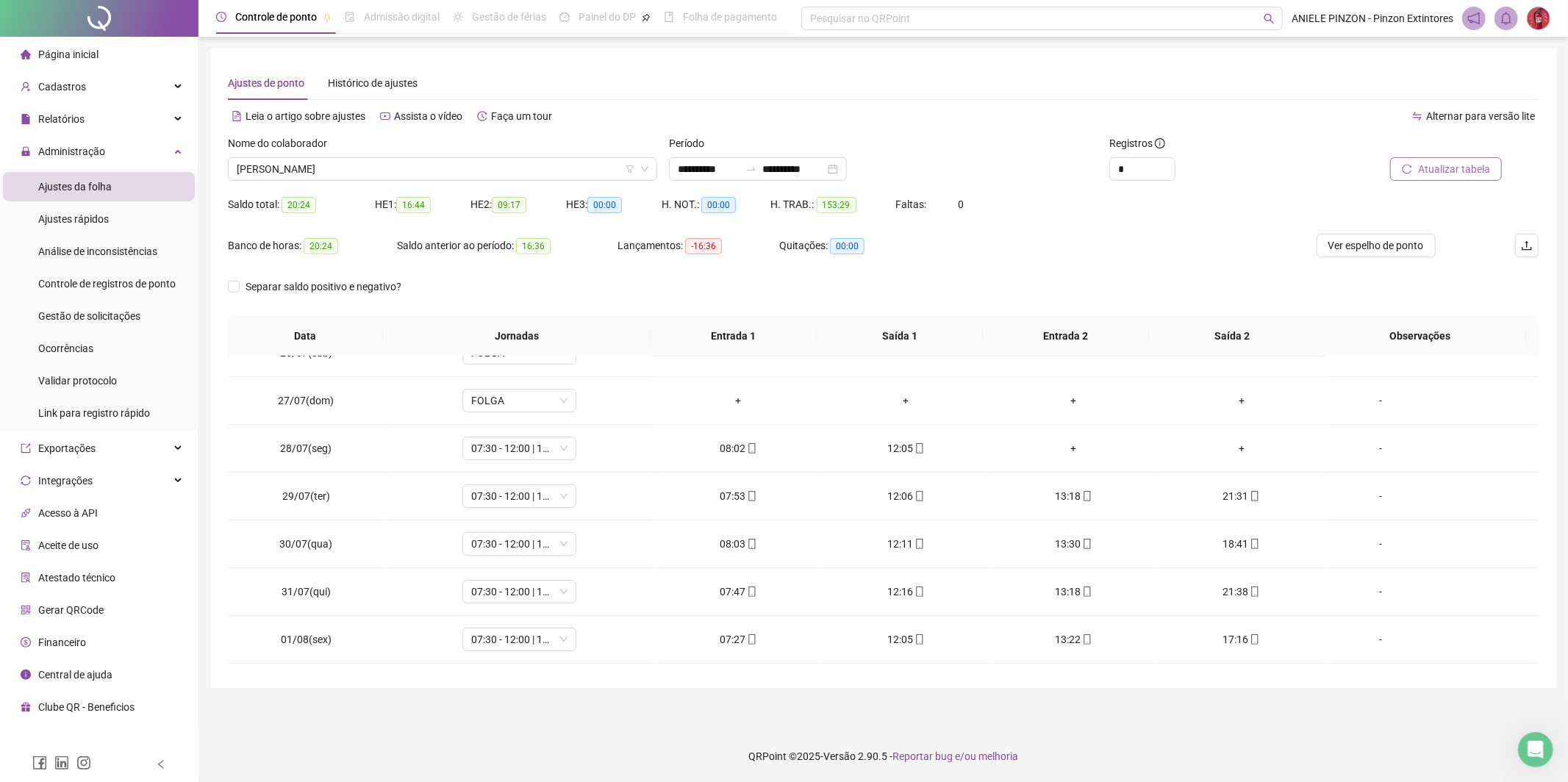
scroll to position [0, 0]
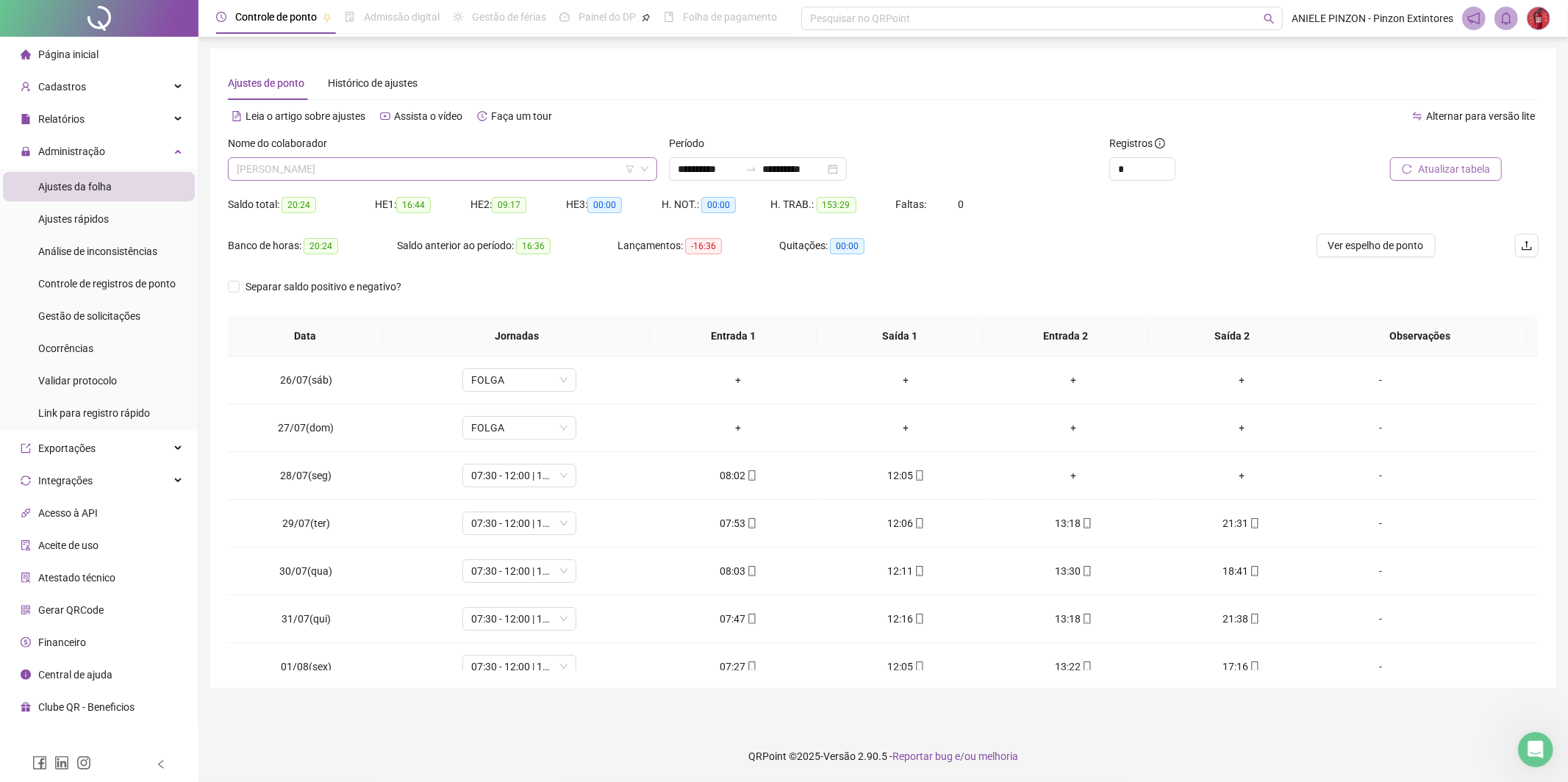
click at [408, 169] on span "[PERSON_NAME]" at bounding box center [442, 169] width 411 height 22
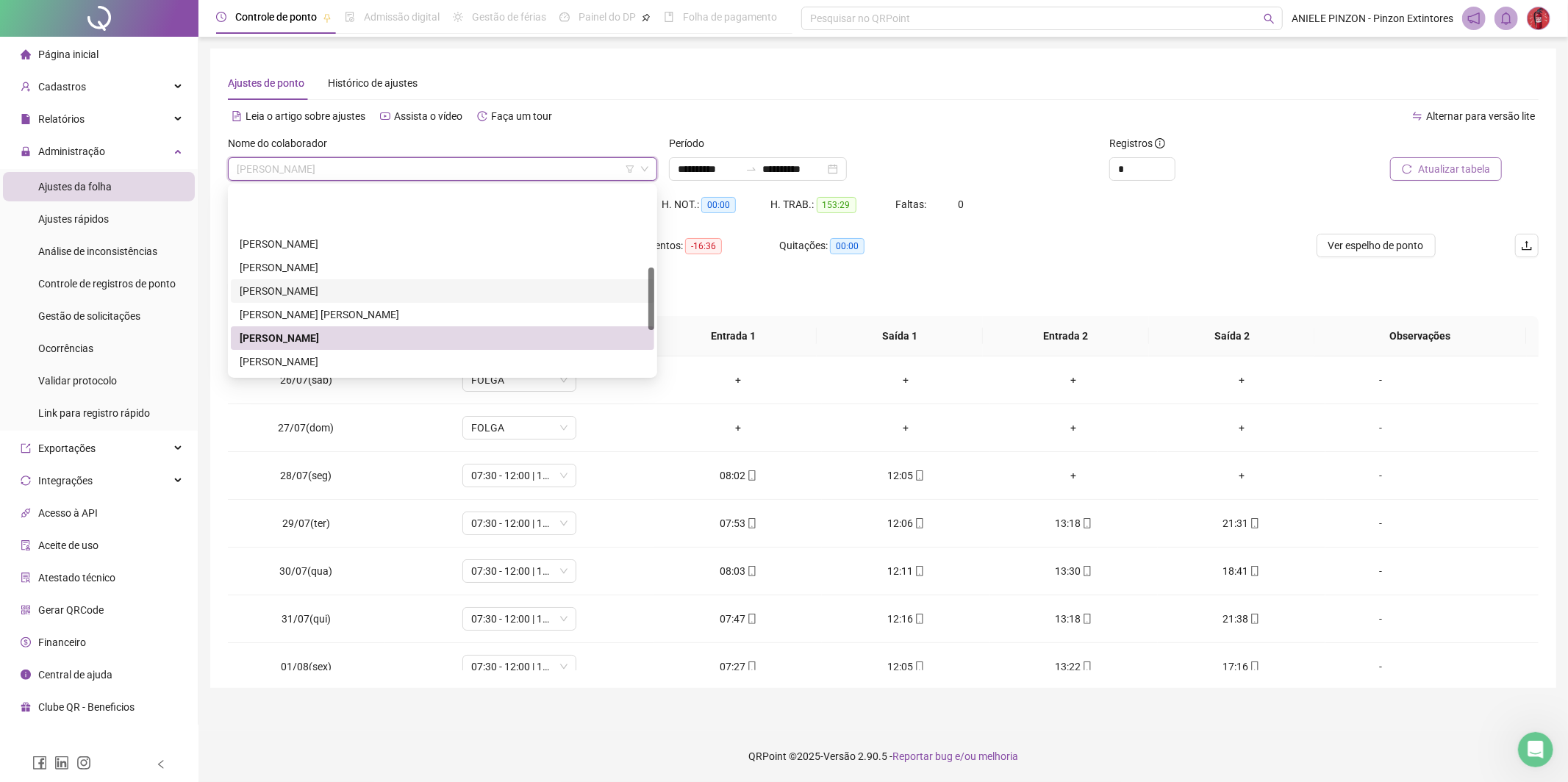
scroll to position [242, 0]
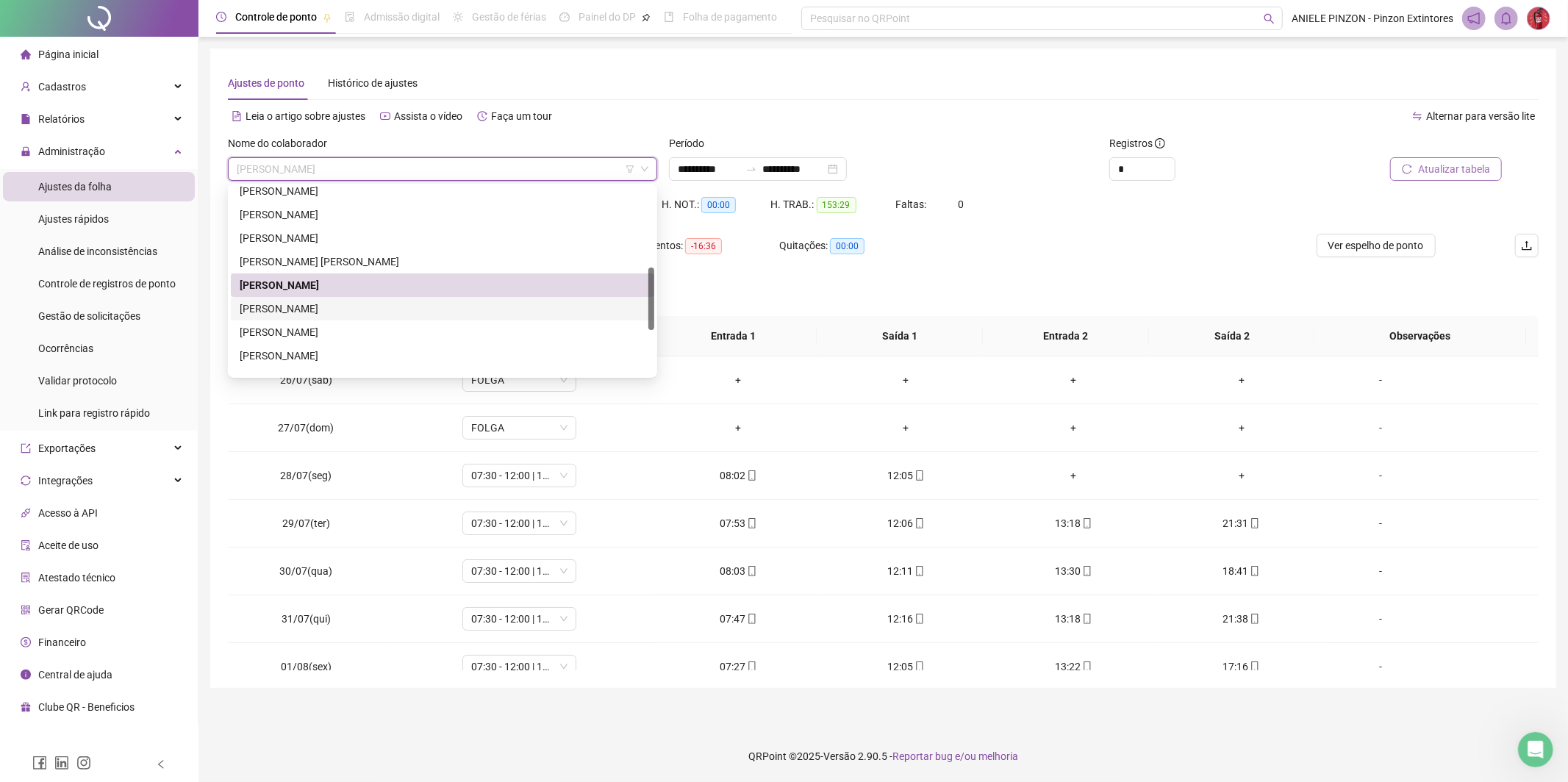
click at [407, 307] on div "[PERSON_NAME]" at bounding box center [442, 309] width 406 height 16
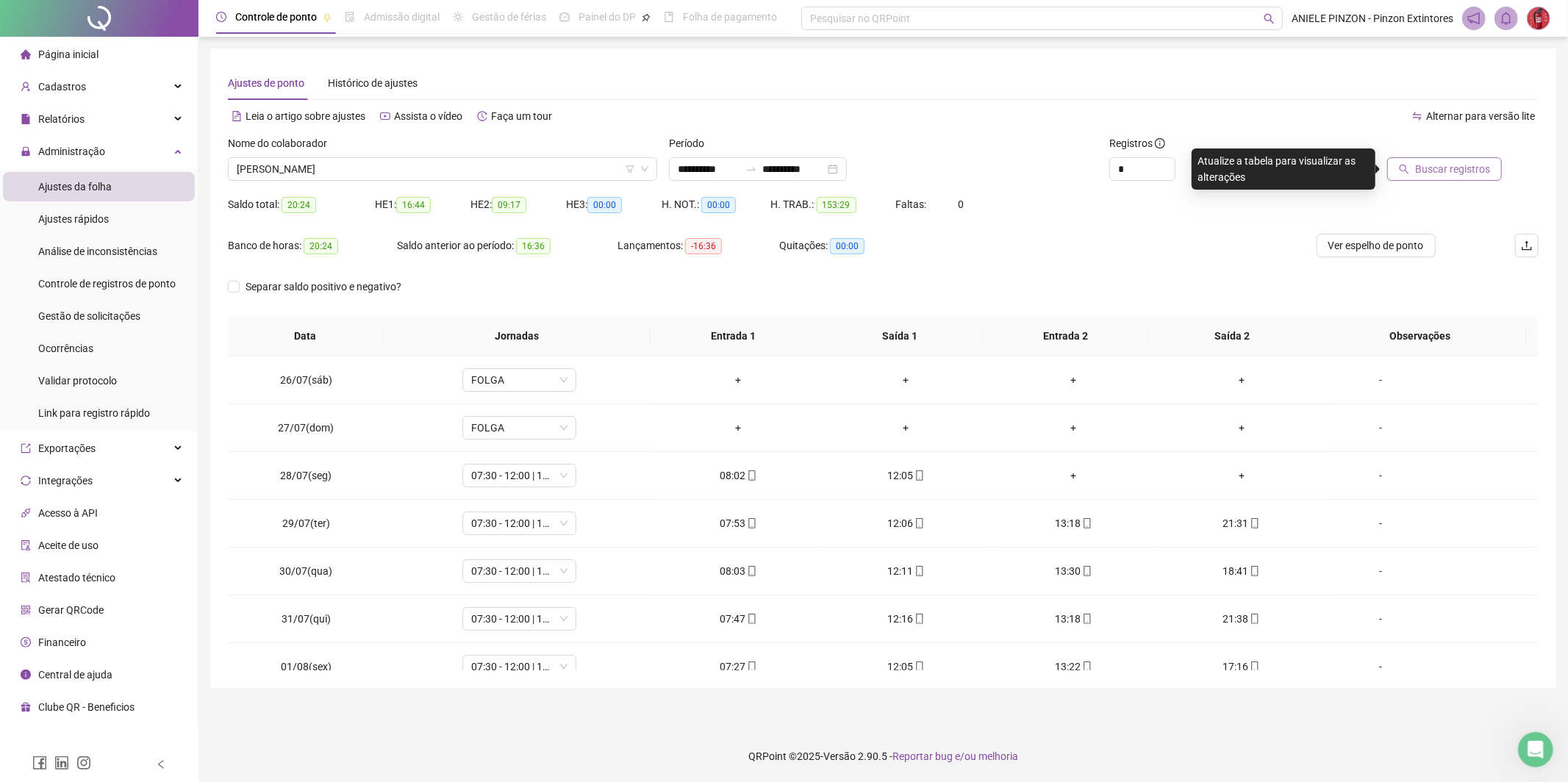
click at [1473, 158] on button "Buscar registros" at bounding box center [1444, 169] width 114 height 23
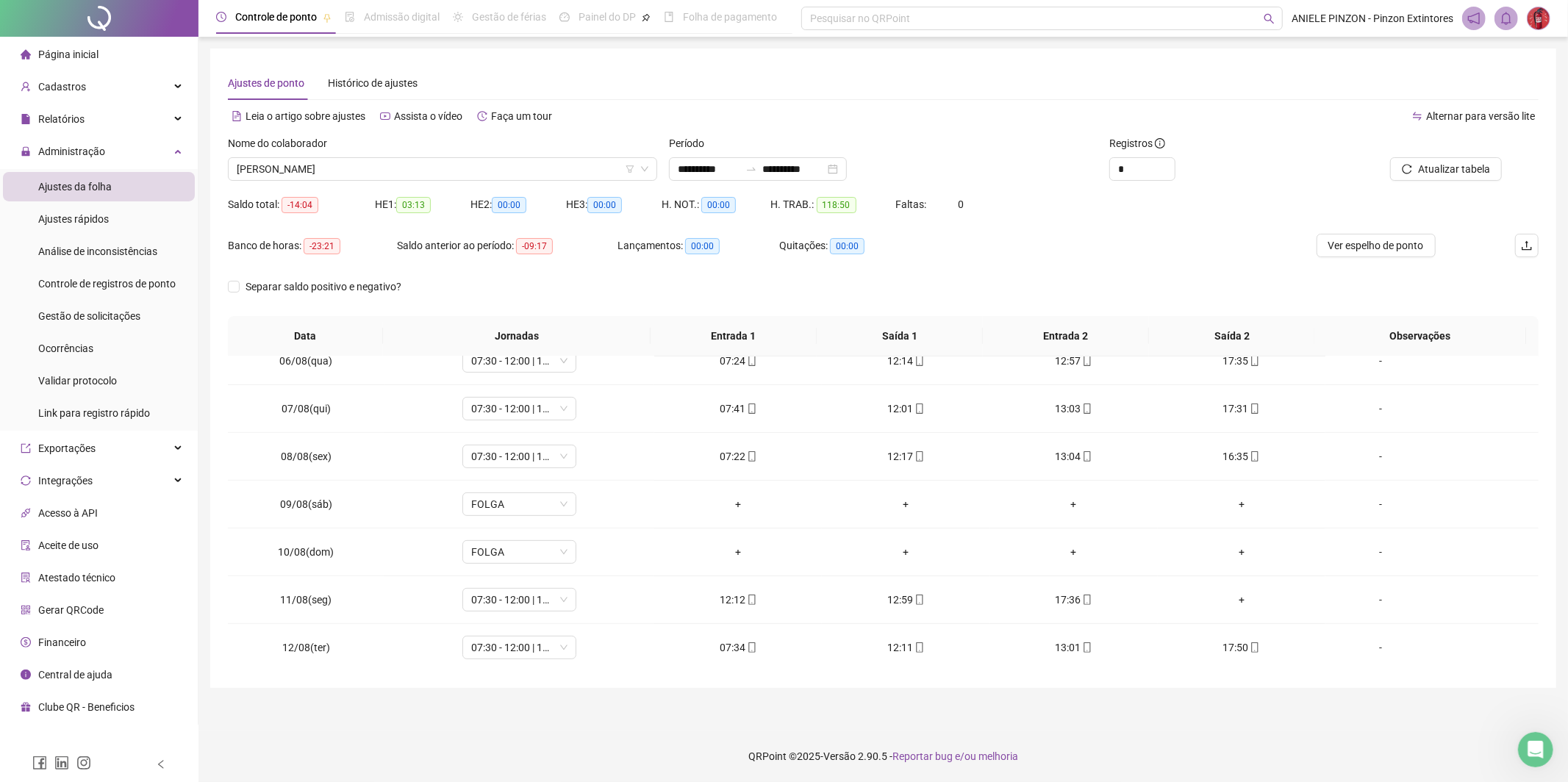
scroll to position [833, 0]
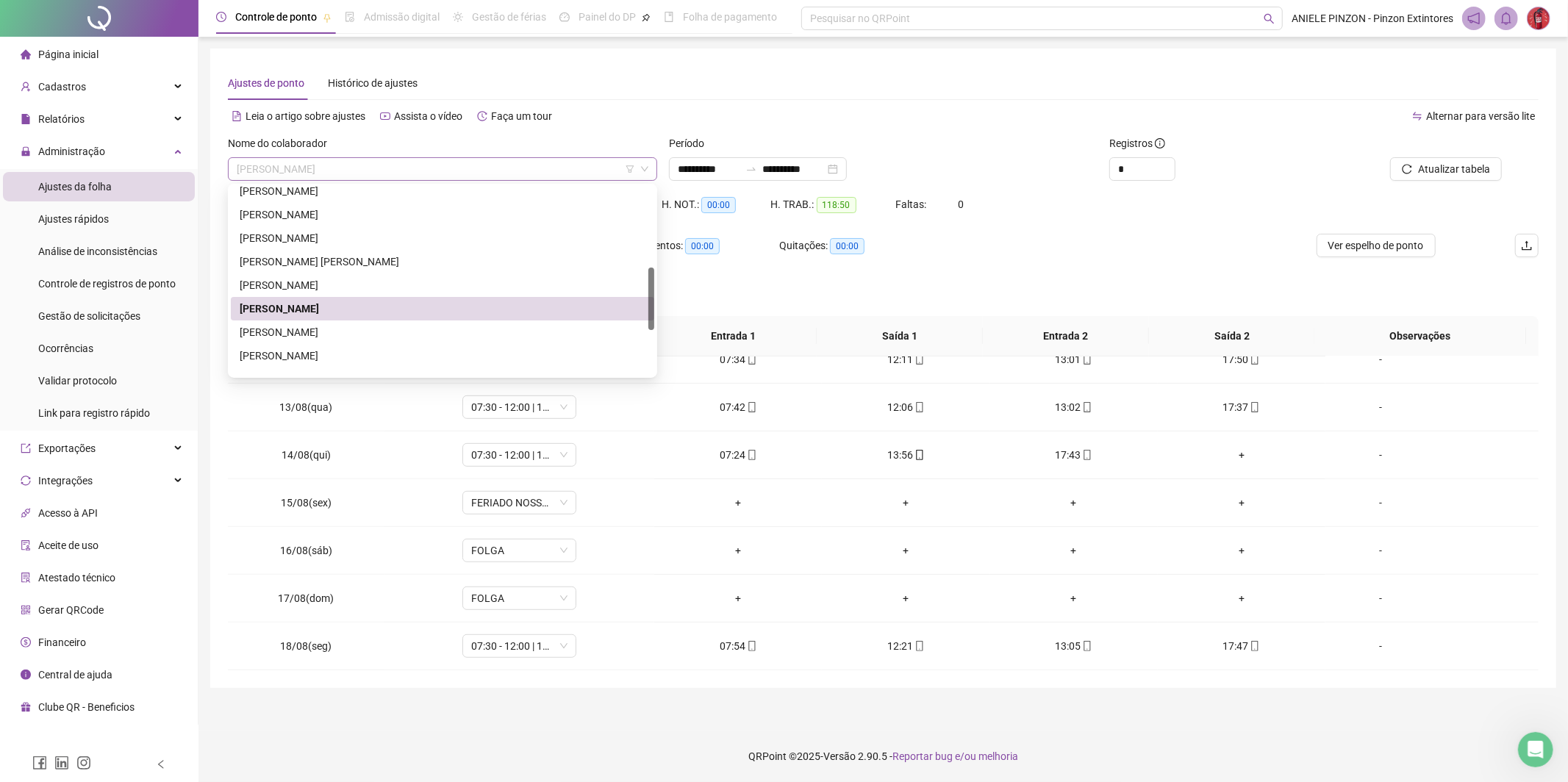
click at [464, 168] on span "[PERSON_NAME]" at bounding box center [442, 169] width 411 height 22
click at [436, 333] on div "[PERSON_NAME]" at bounding box center [442, 332] width 406 height 16
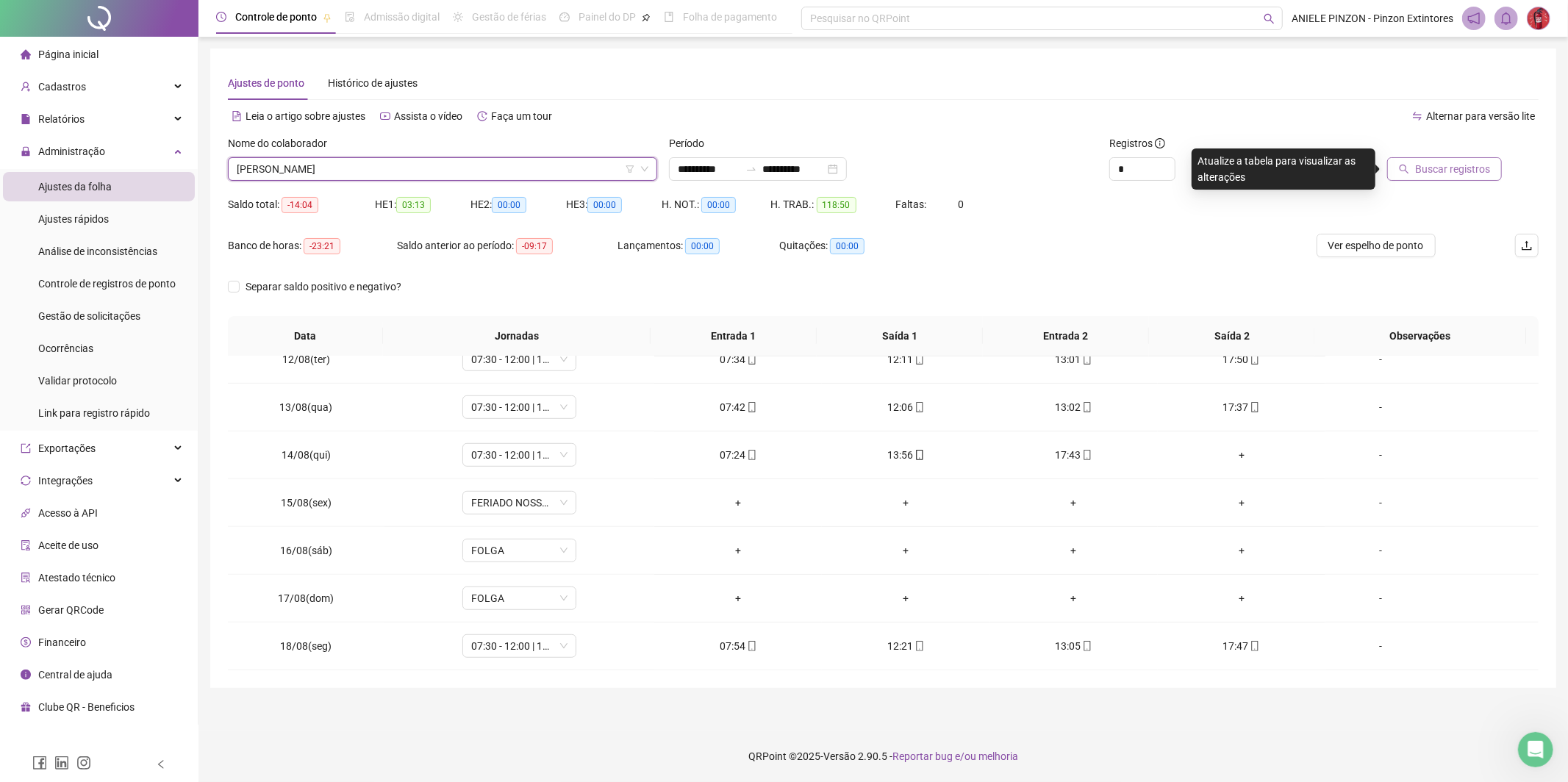
click at [1437, 175] on span "Buscar registros" at bounding box center [1452, 169] width 75 height 16
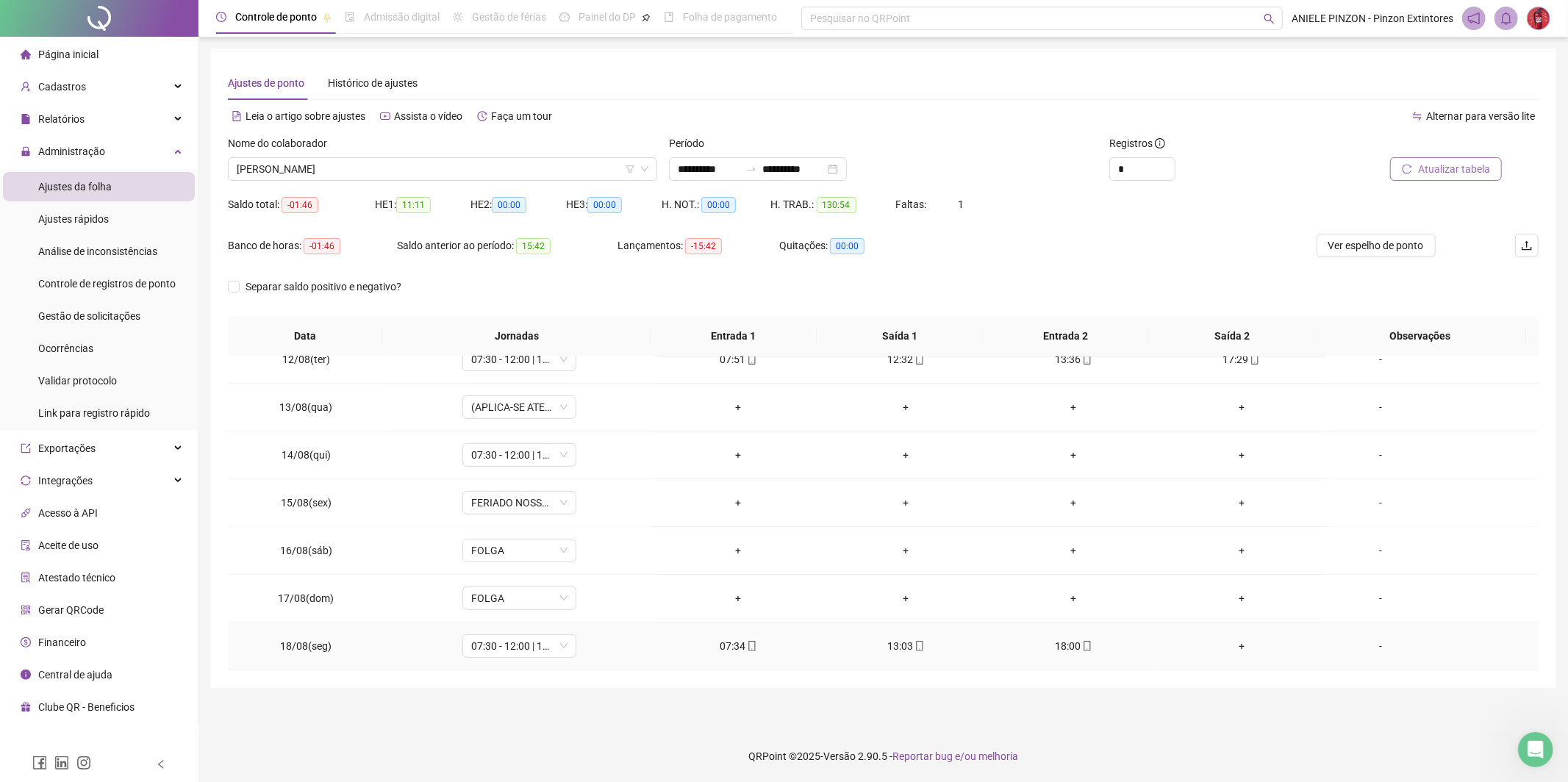
click at [1232, 647] on div "+" at bounding box center [1241, 646] width 144 height 16
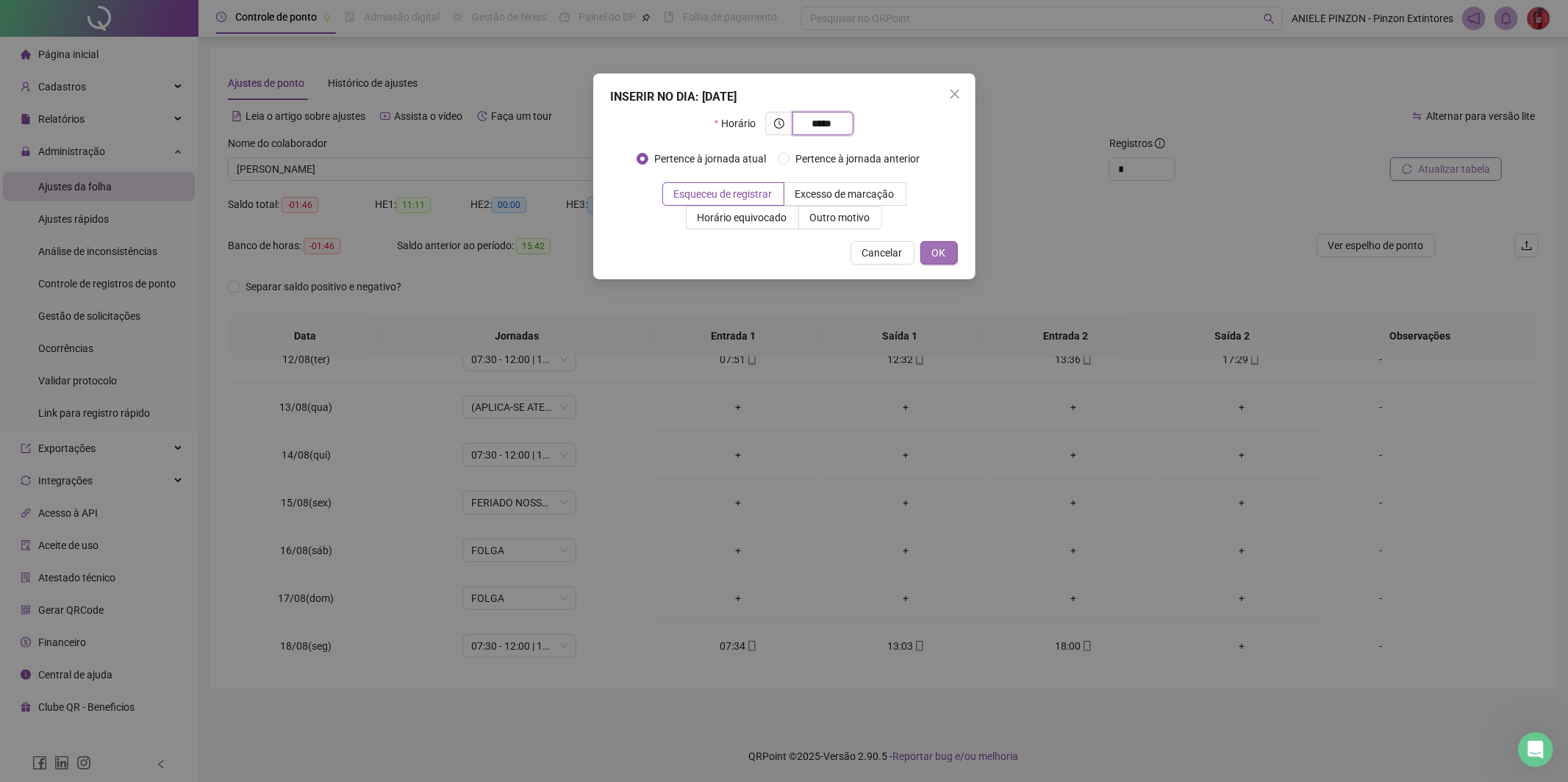
type input "*****"
click at [950, 247] on button "OK" at bounding box center [939, 253] width 38 height 23
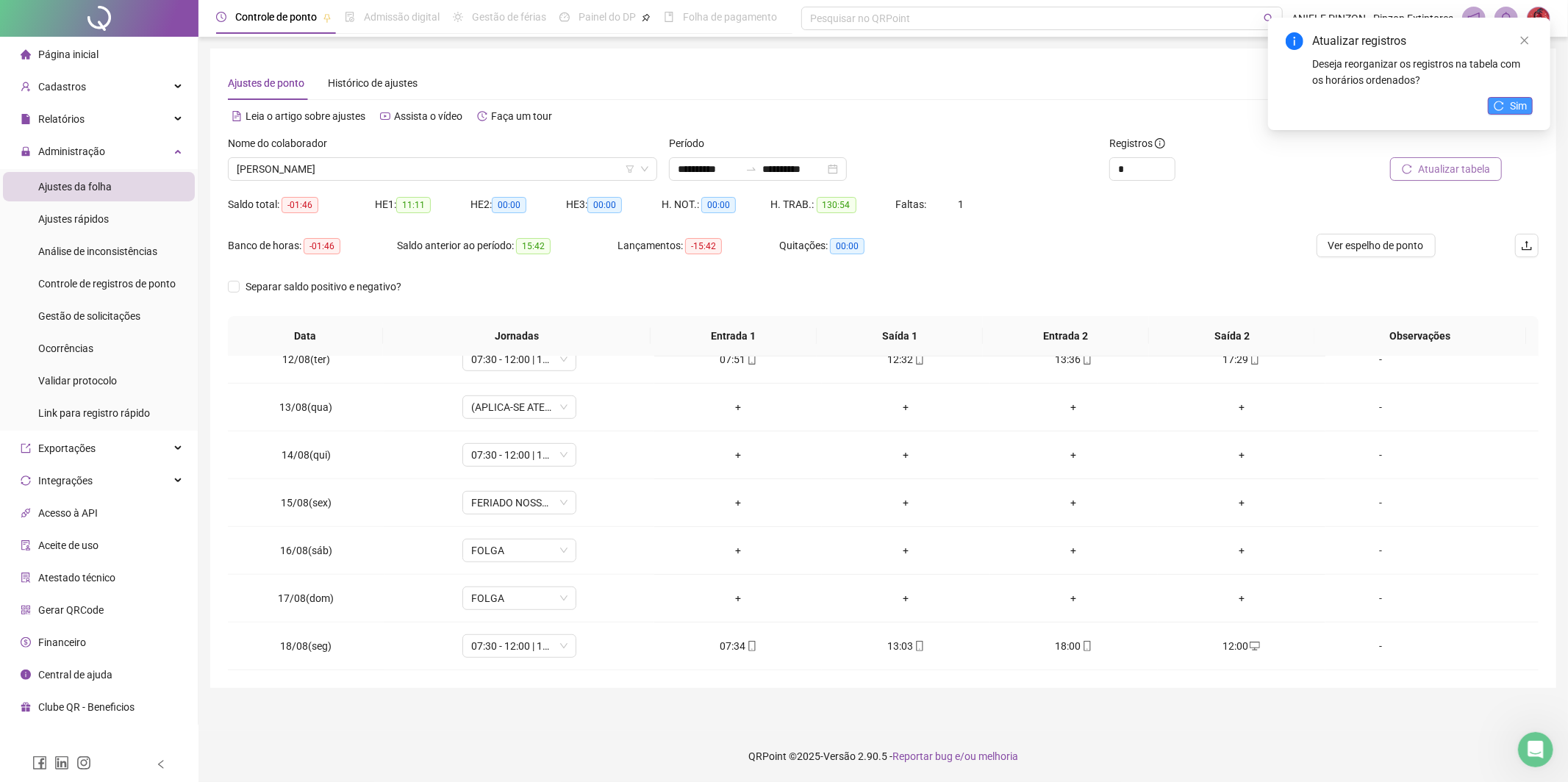
click at [1524, 109] on span "Sim" at bounding box center [1518, 106] width 17 height 16
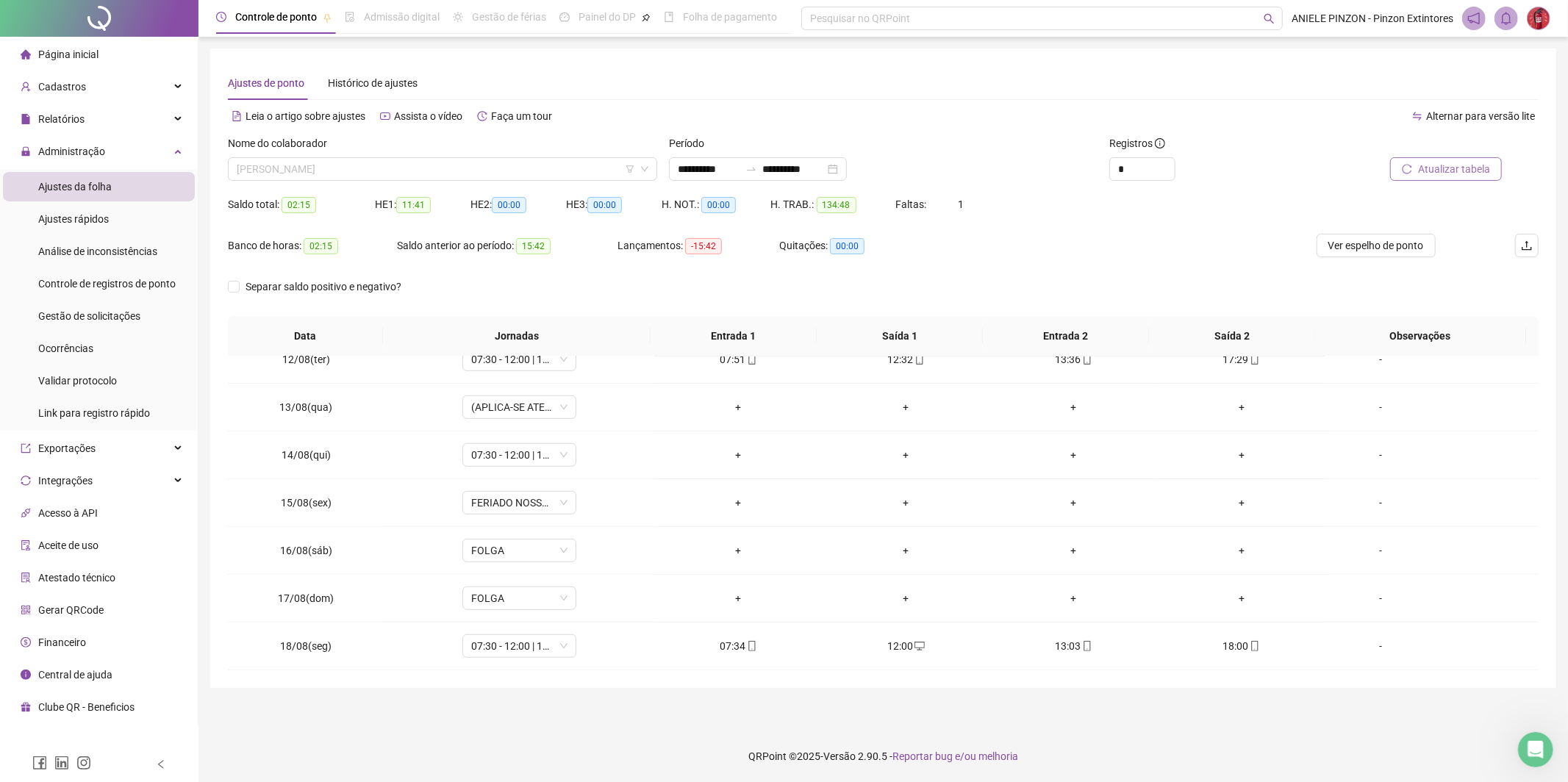
click at [513, 170] on span "[PERSON_NAME]" at bounding box center [442, 169] width 411 height 22
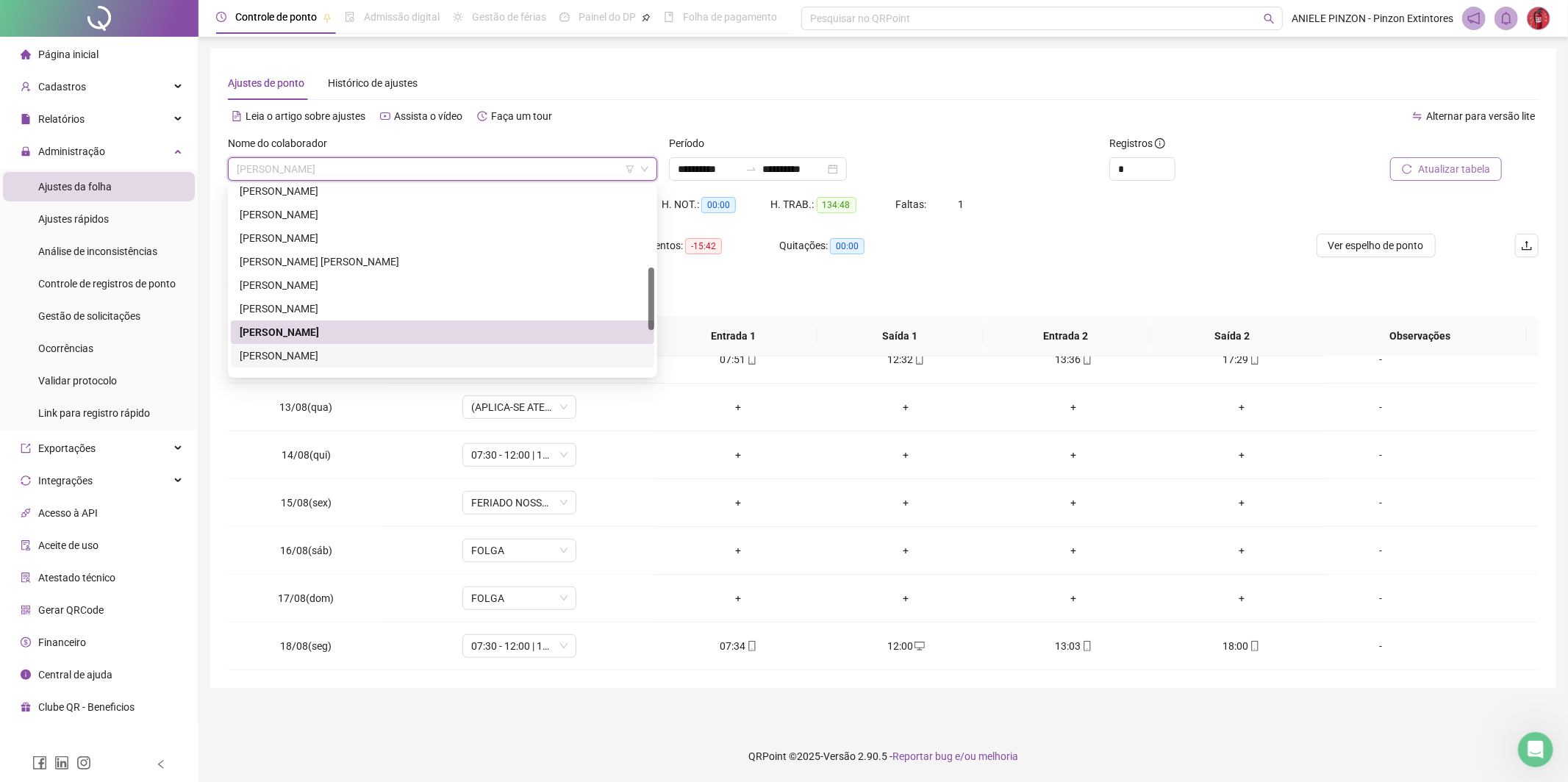
click at [463, 358] on div "[PERSON_NAME]" at bounding box center [442, 355] width 406 height 16
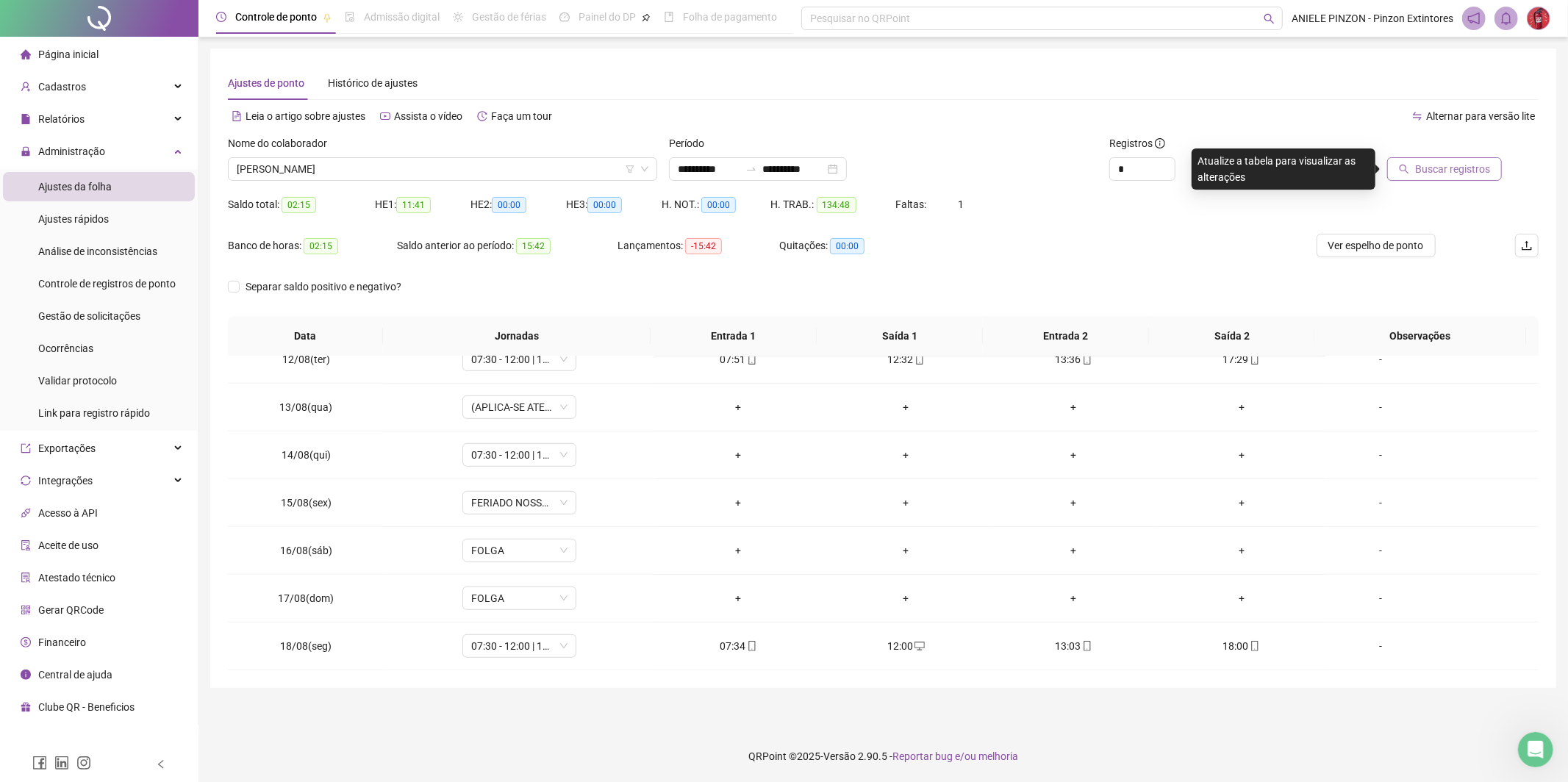
click at [1445, 165] on span "Buscar registros" at bounding box center [1452, 169] width 75 height 16
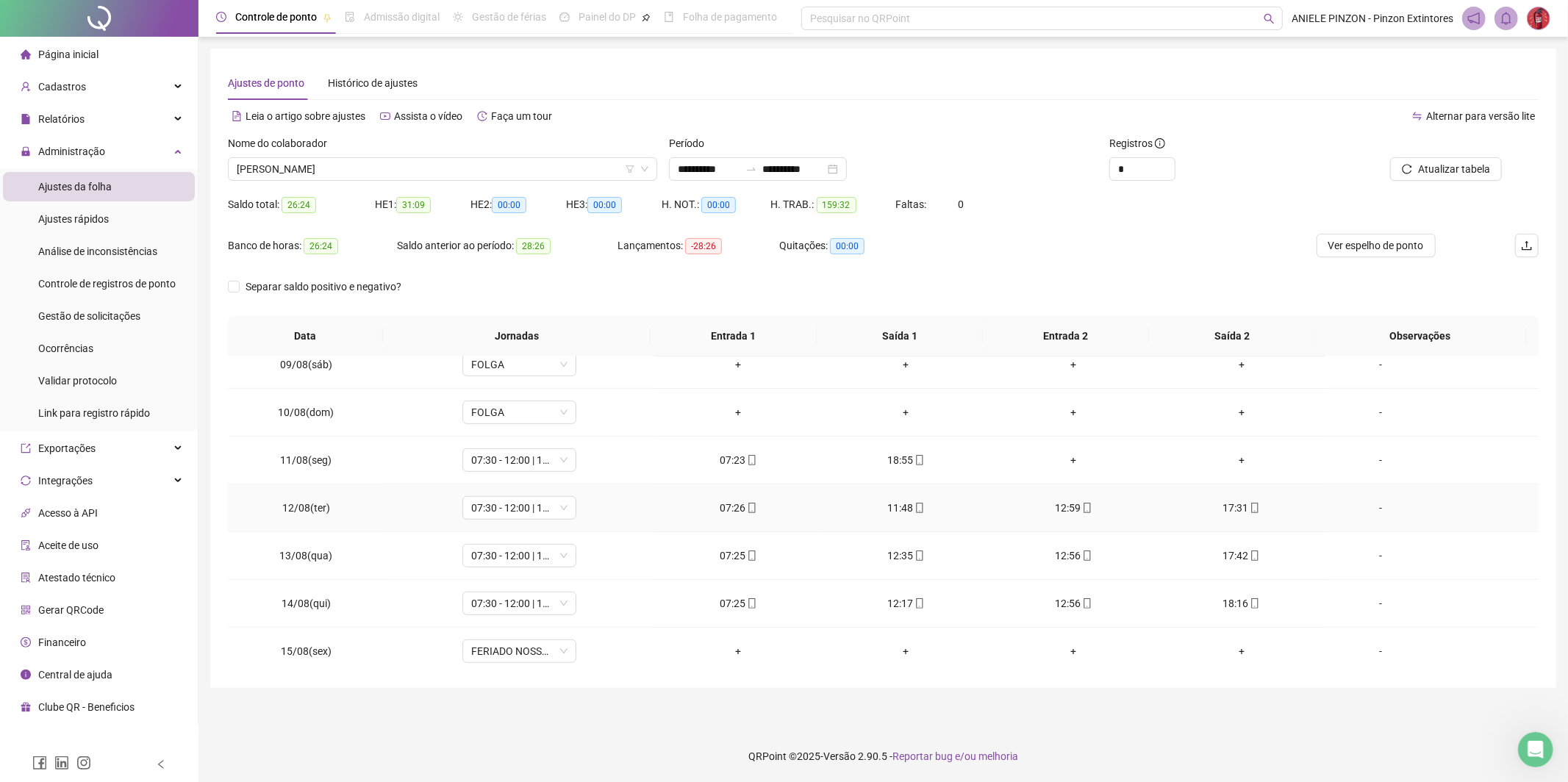
scroll to position [683, 0]
click at [1066, 460] on div "+" at bounding box center [1074, 461] width 144 height 16
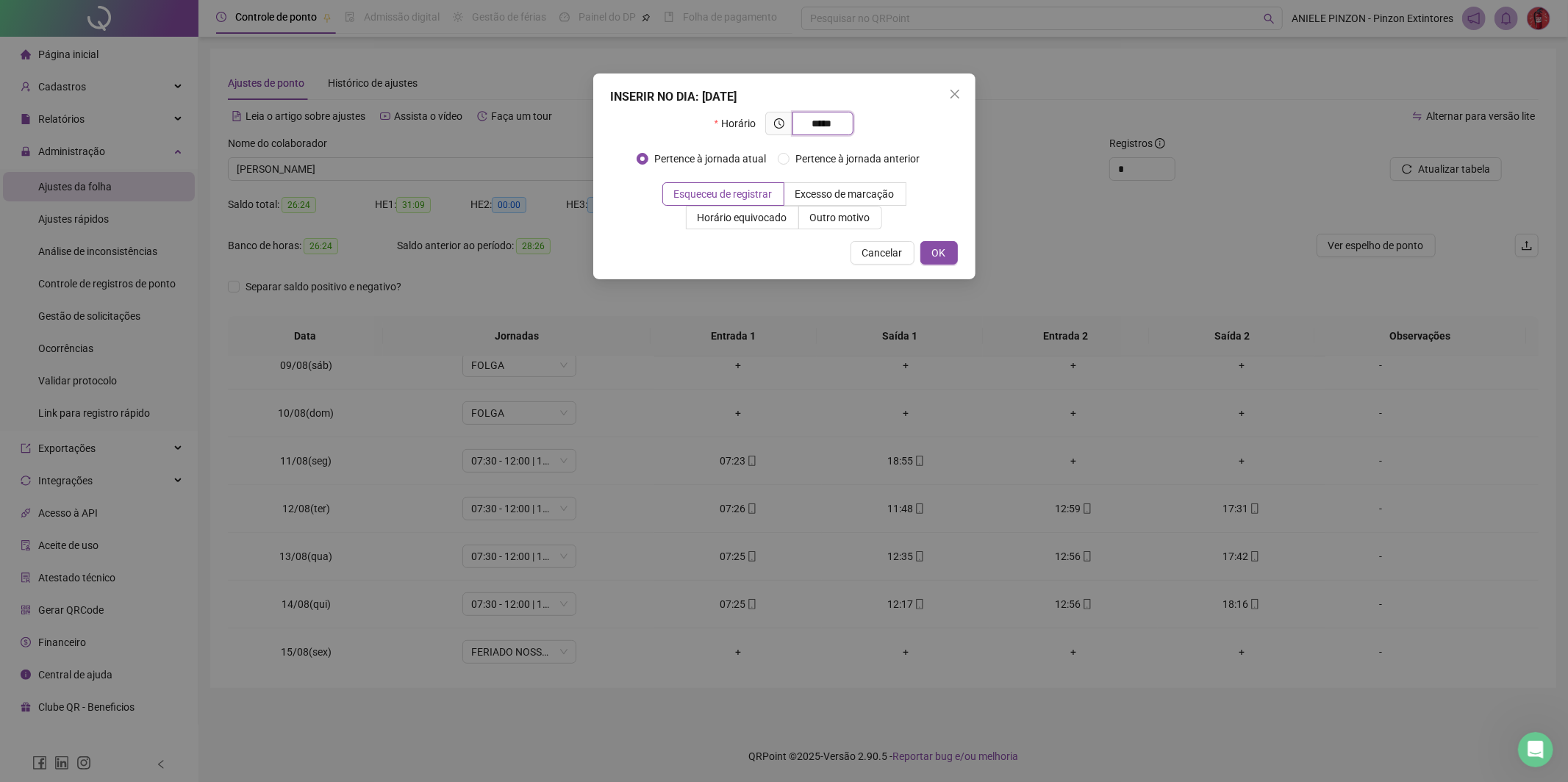
type input "*****"
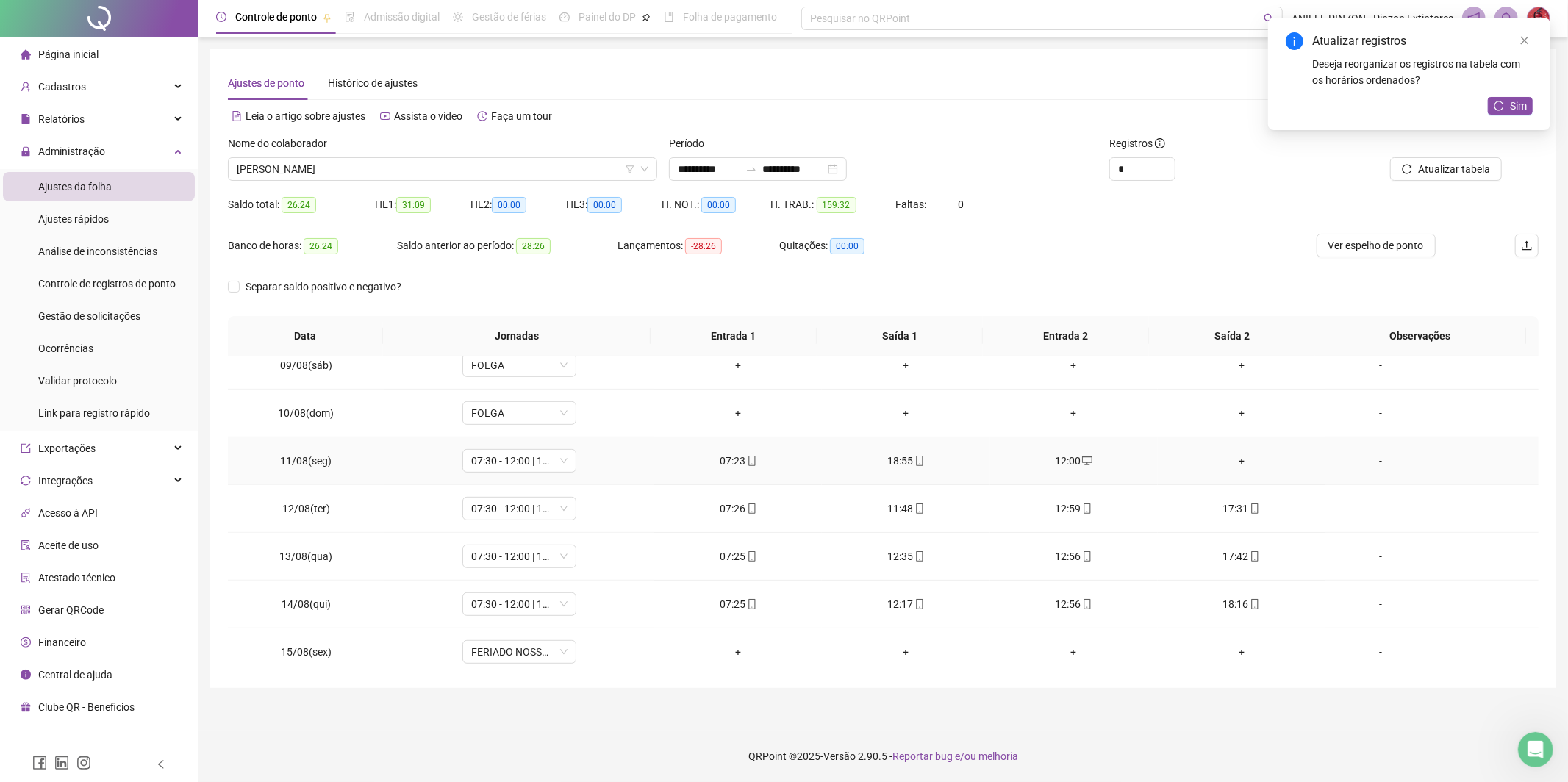
click at [1237, 457] on div "+" at bounding box center [1241, 461] width 144 height 16
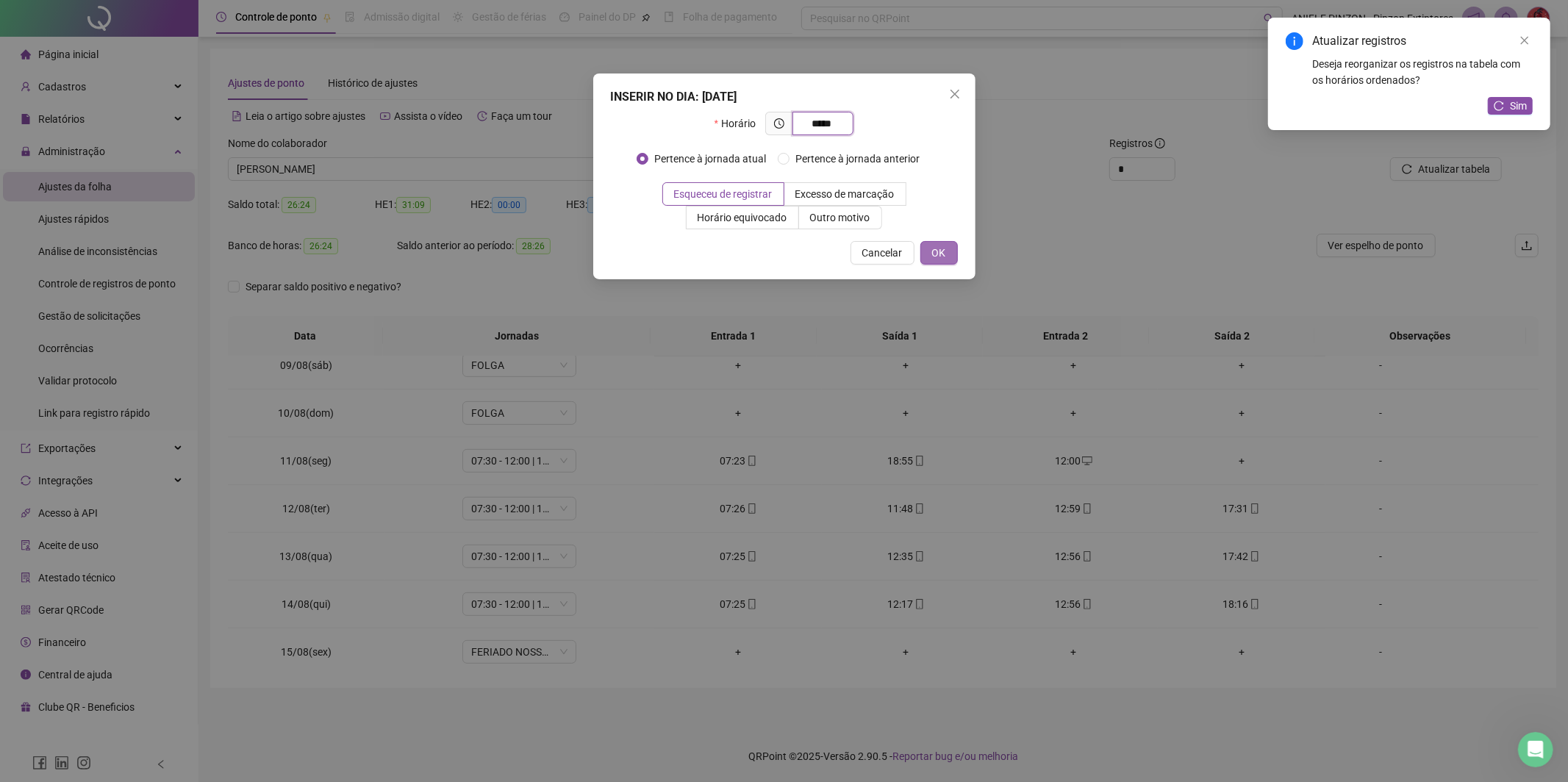
type input "*****"
click at [935, 254] on span "OK" at bounding box center [939, 253] width 14 height 16
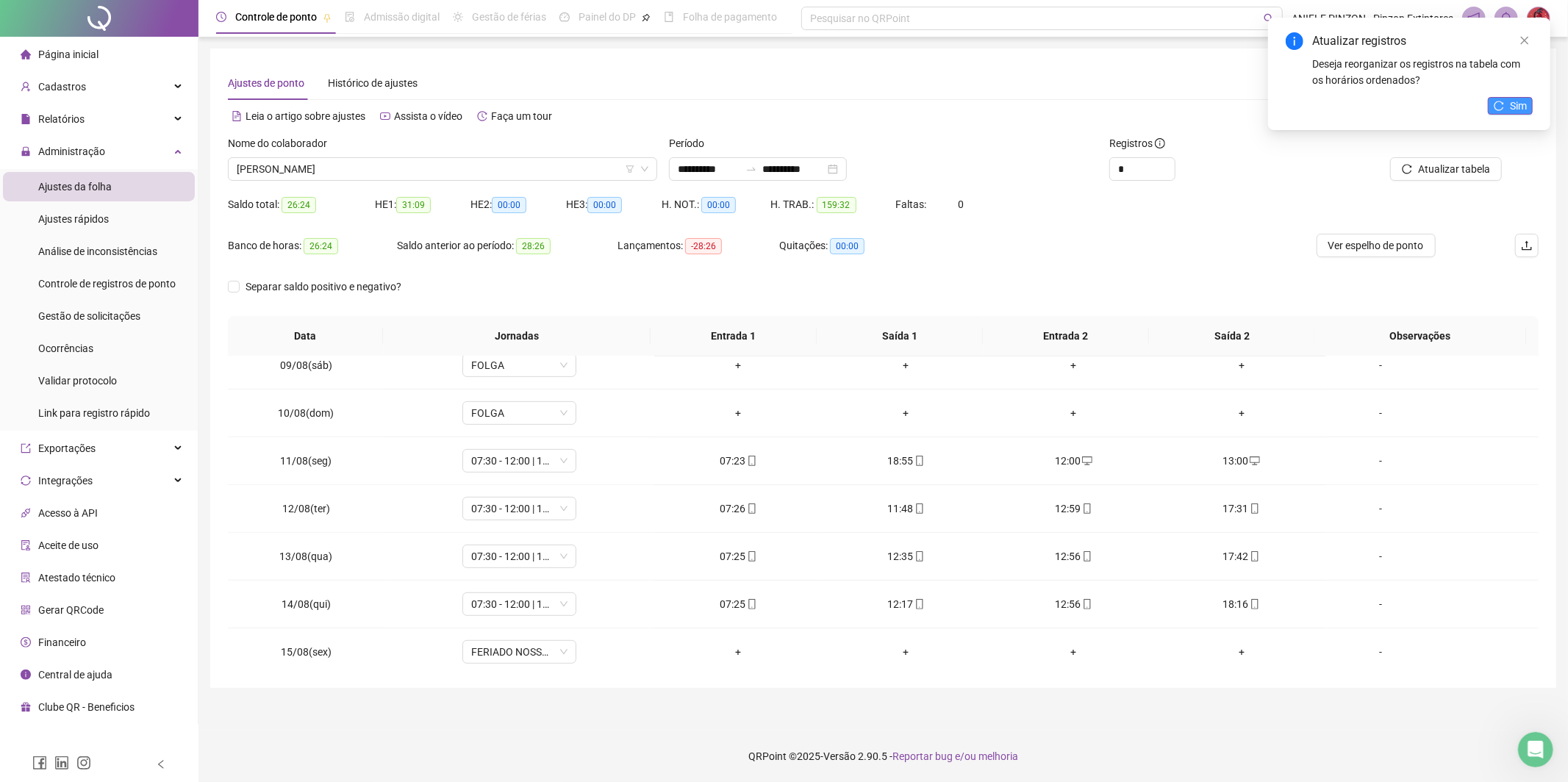
click at [1526, 99] on span "Sim" at bounding box center [1518, 106] width 17 height 16
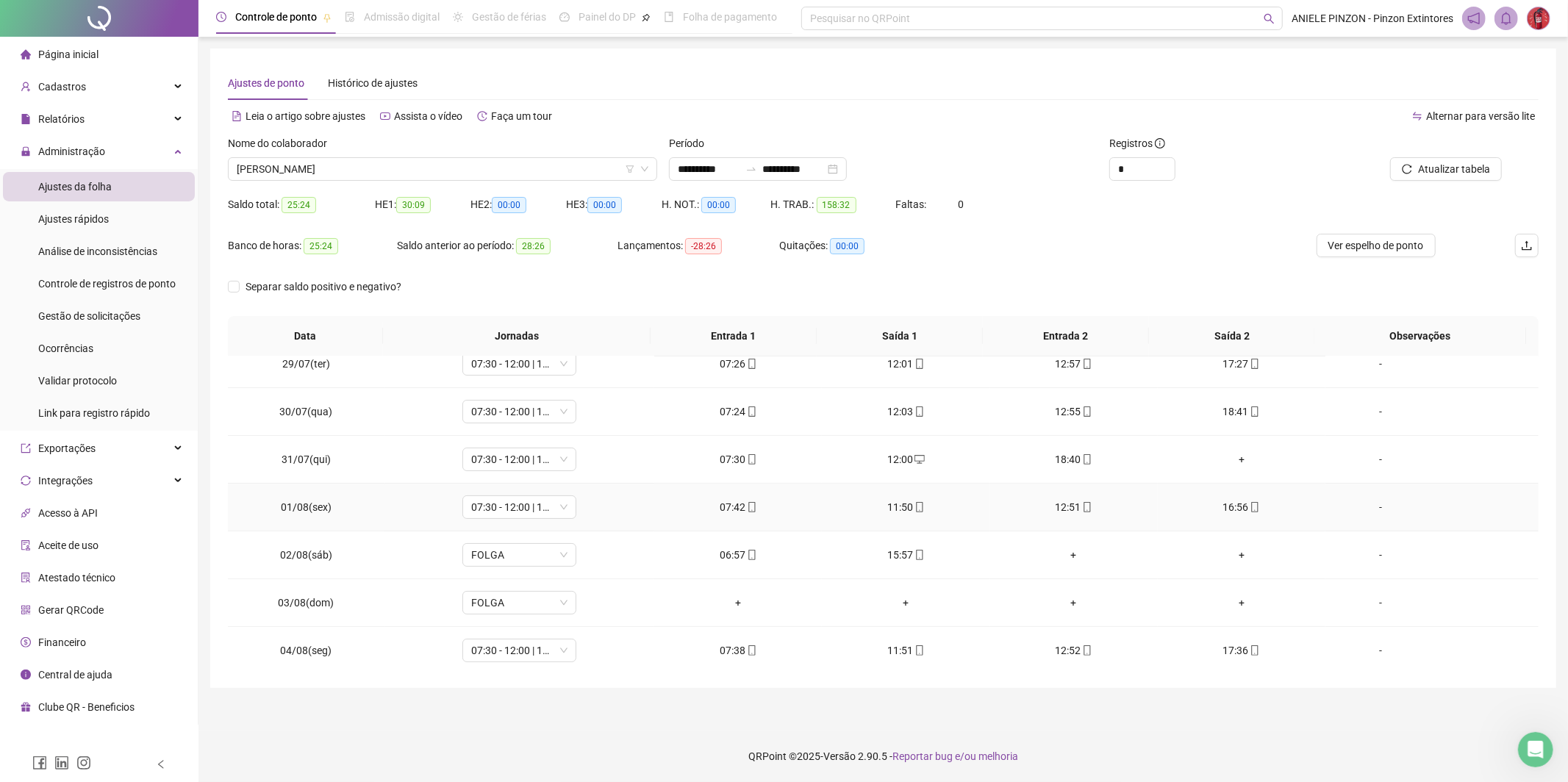
scroll to position [158, 0]
click at [1237, 463] on div "+" at bounding box center [1241, 460] width 144 height 16
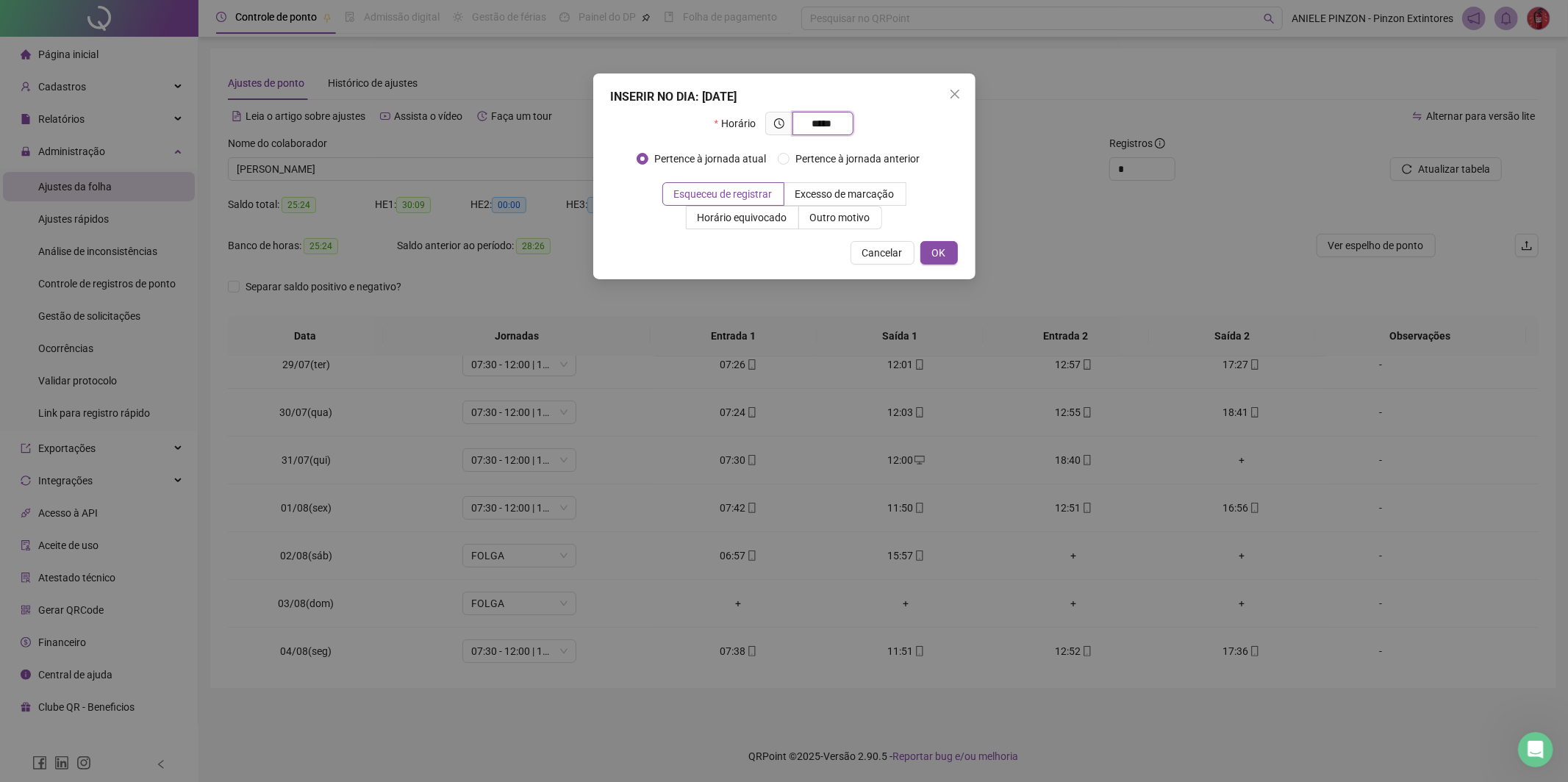
type input "*****"
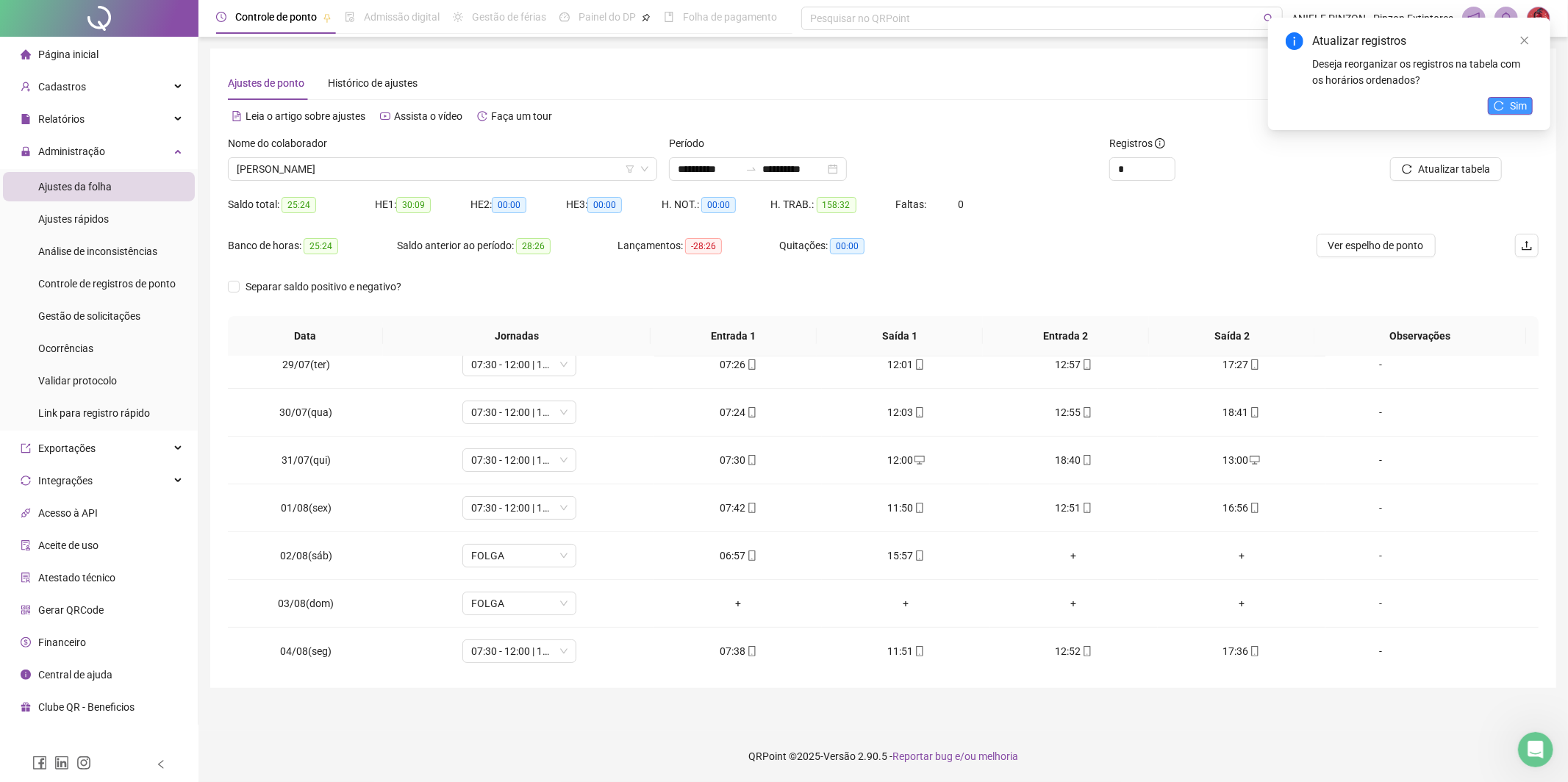
drag, startPoint x: 1507, startPoint y: 90, endPoint x: 1510, endPoint y: 106, distance: 16.3
click at [1508, 92] on div "Atualizar registros Deseja reorganizar os registros na tabela com os horários o…" at bounding box center [1410, 74] width 283 height 112
click at [1510, 106] on span "Sim" at bounding box center [1518, 106] width 17 height 16
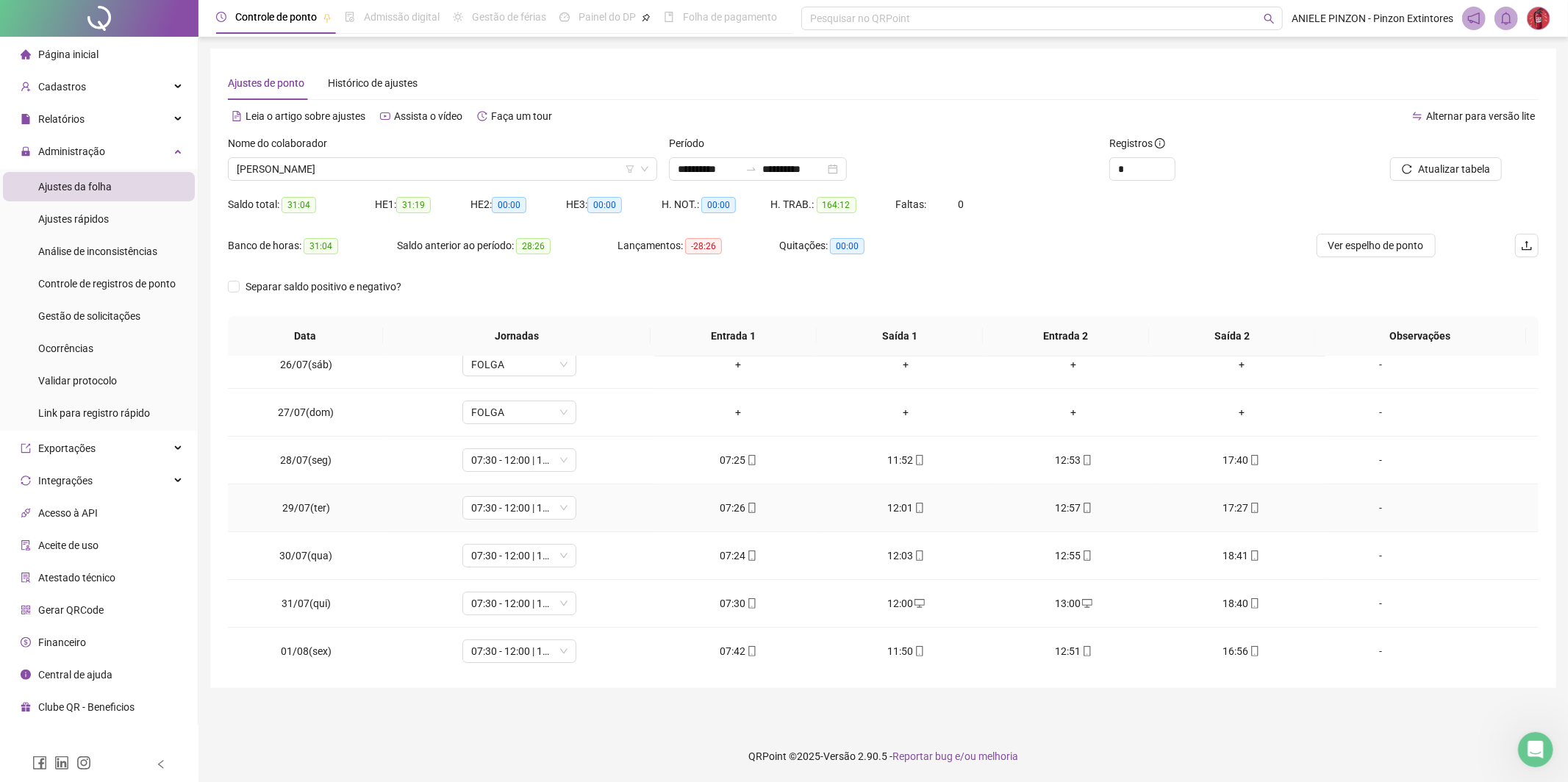
scroll to position [0, 0]
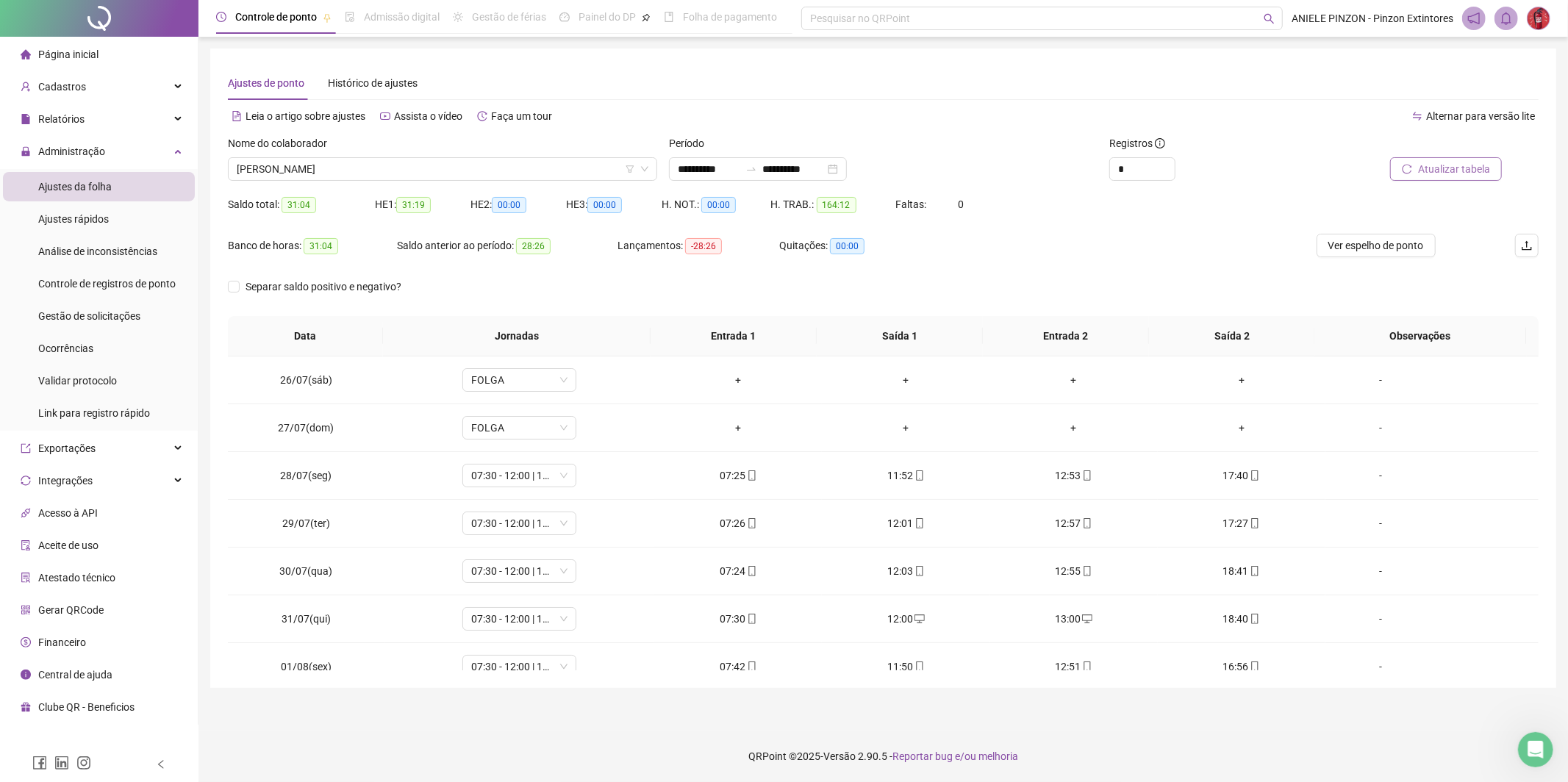
click at [1410, 175] on button "Atualizar tabela" at bounding box center [1446, 169] width 112 height 23
click at [365, 171] on span "[PERSON_NAME]" at bounding box center [442, 169] width 411 height 22
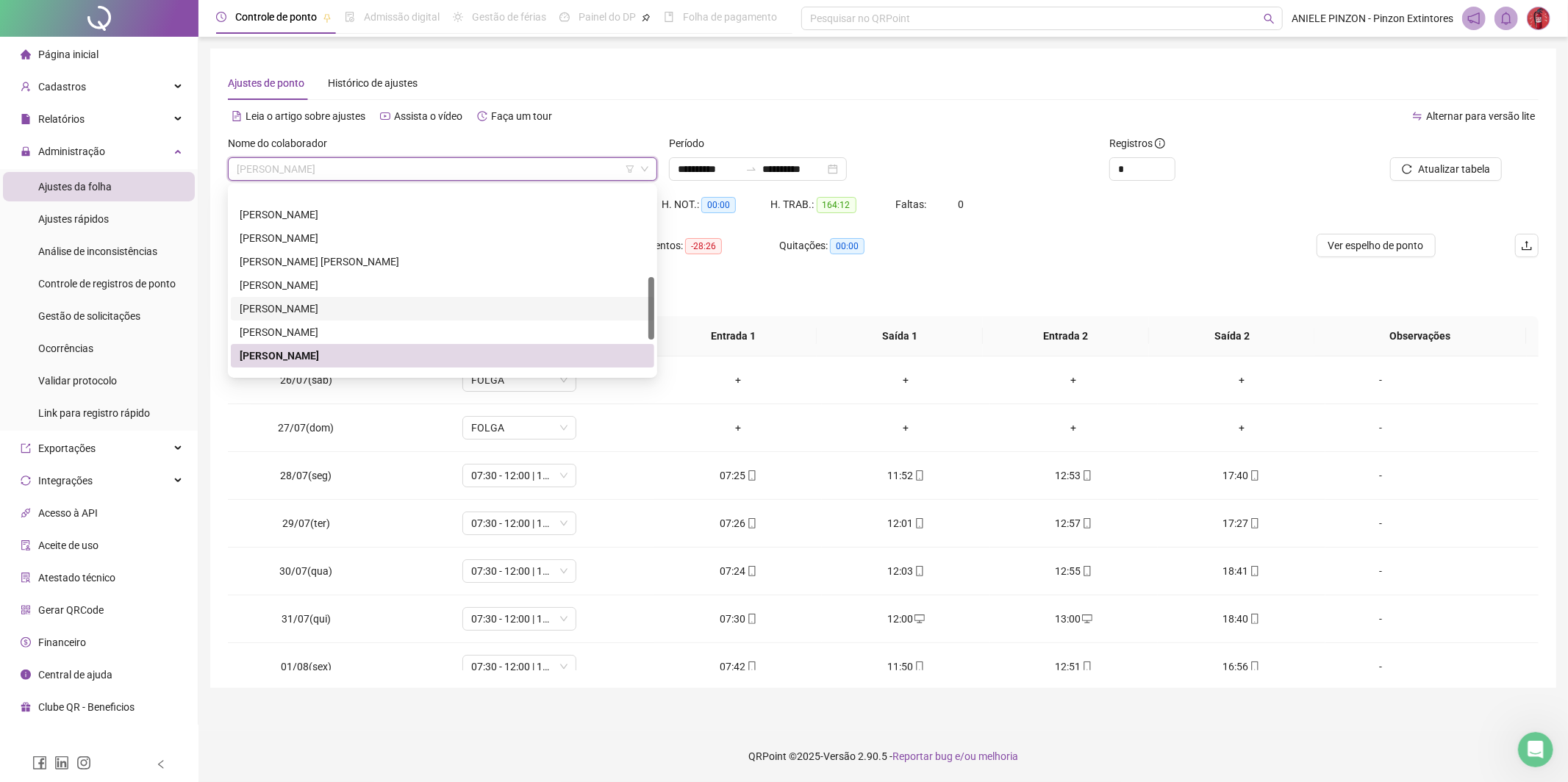
scroll to position [335, 0]
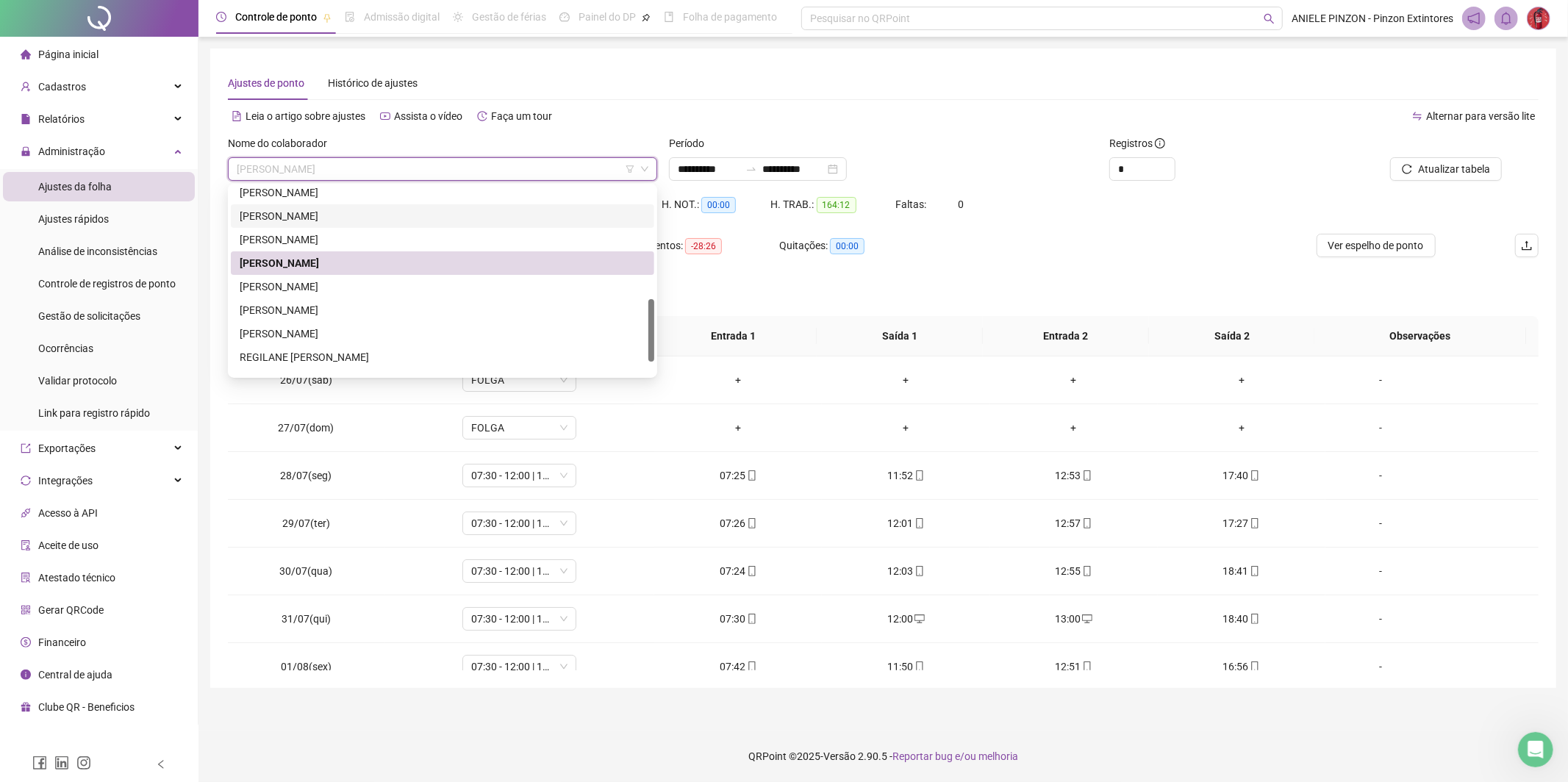
click at [376, 299] on div "[PERSON_NAME]" at bounding box center [442, 310] width 423 height 23
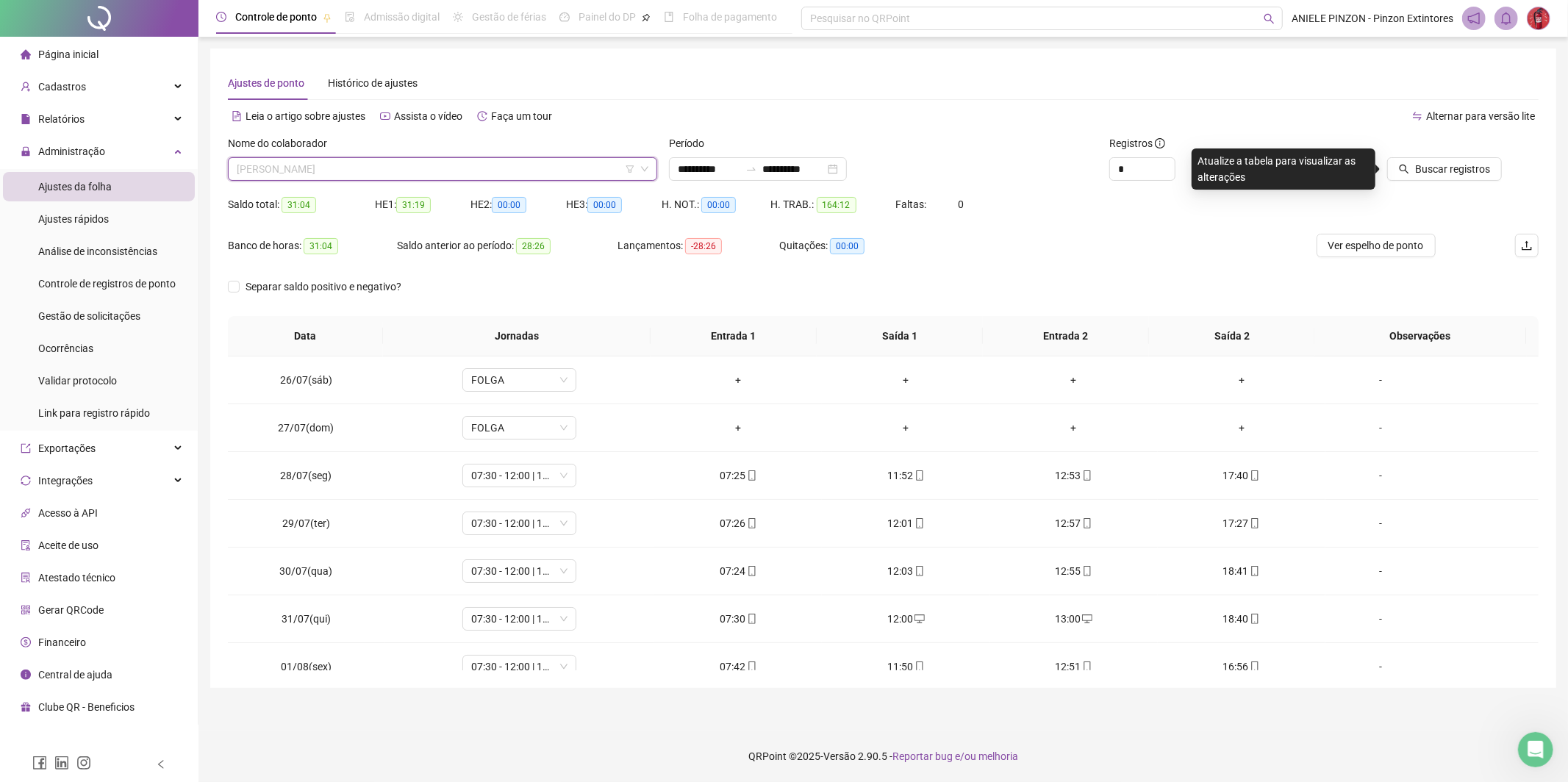
click at [386, 168] on span "[PERSON_NAME]" at bounding box center [442, 169] width 411 height 22
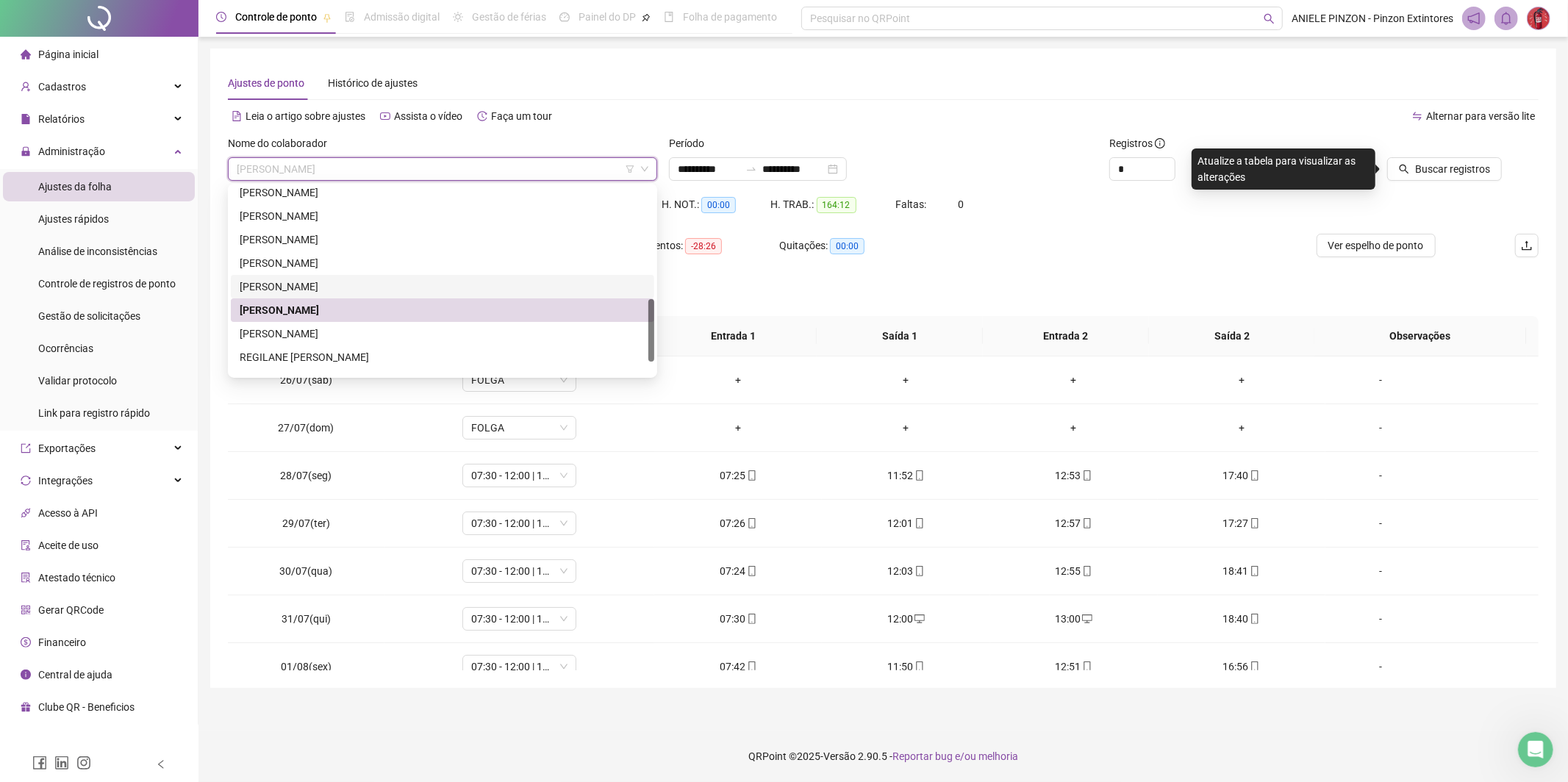
click at [381, 279] on div "[PERSON_NAME]" at bounding box center [442, 287] width 406 height 16
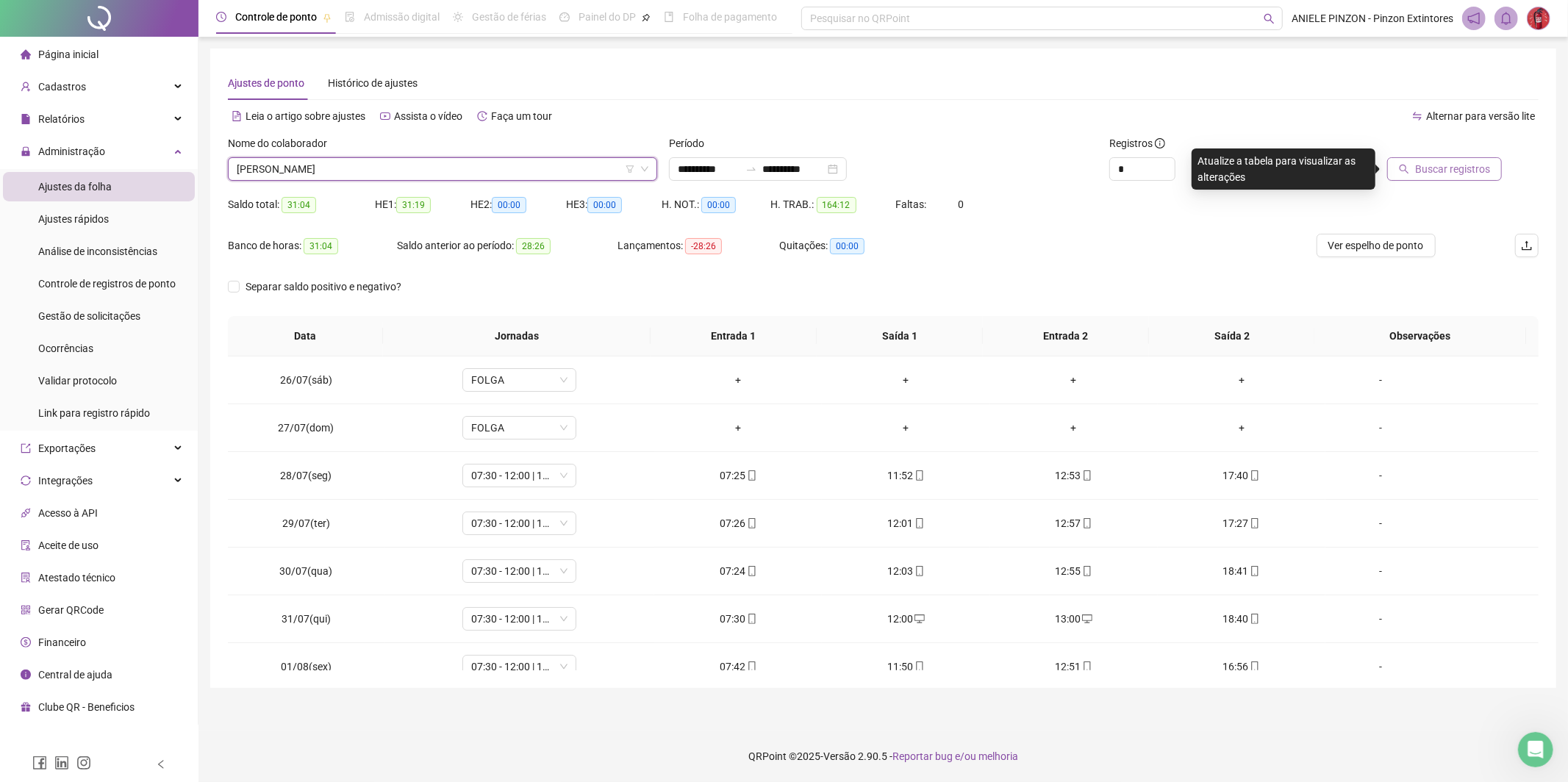
click at [1487, 162] on span "Buscar registros" at bounding box center [1452, 169] width 75 height 16
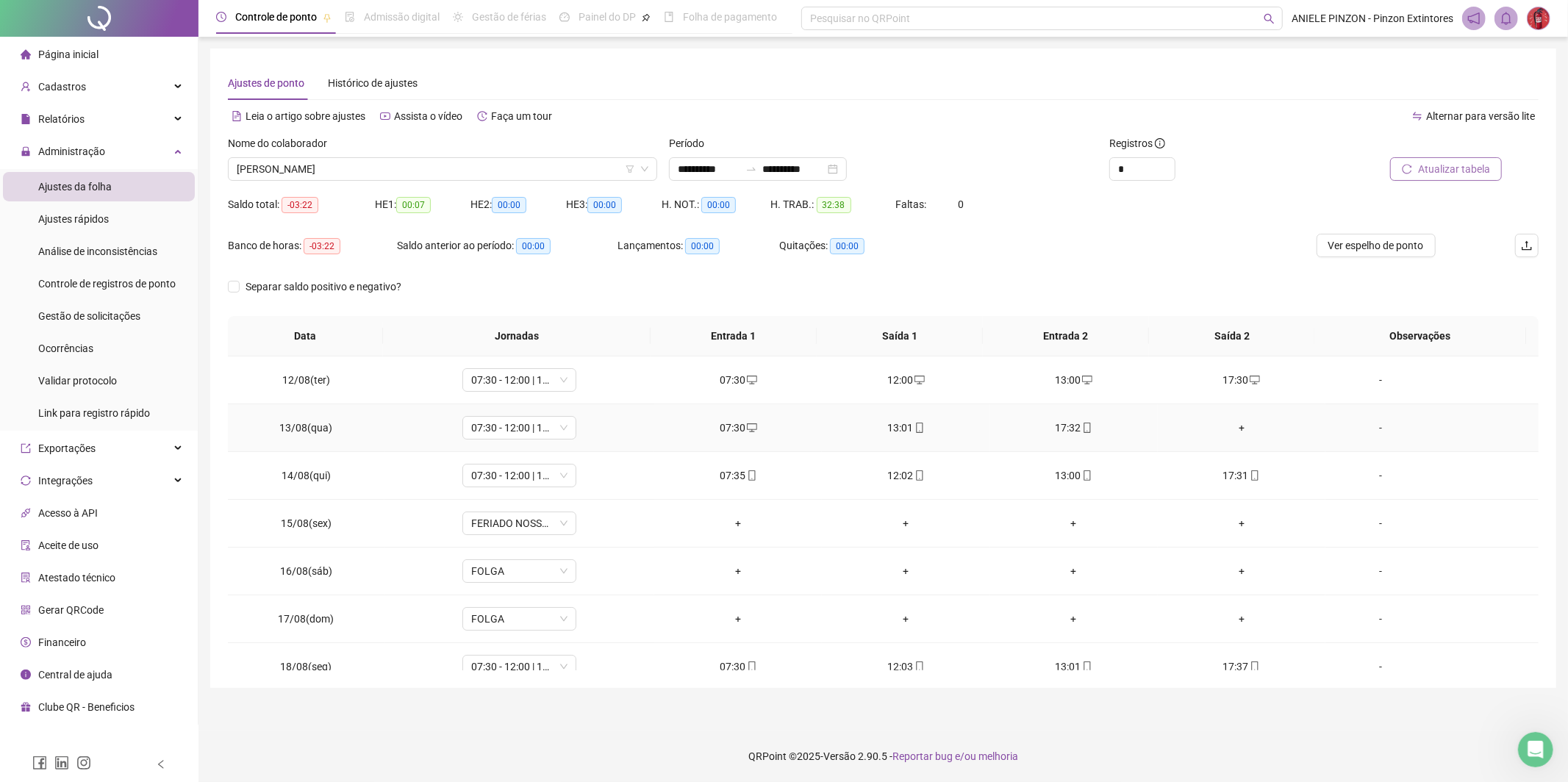
click at [1229, 426] on div "+" at bounding box center [1241, 427] width 144 height 16
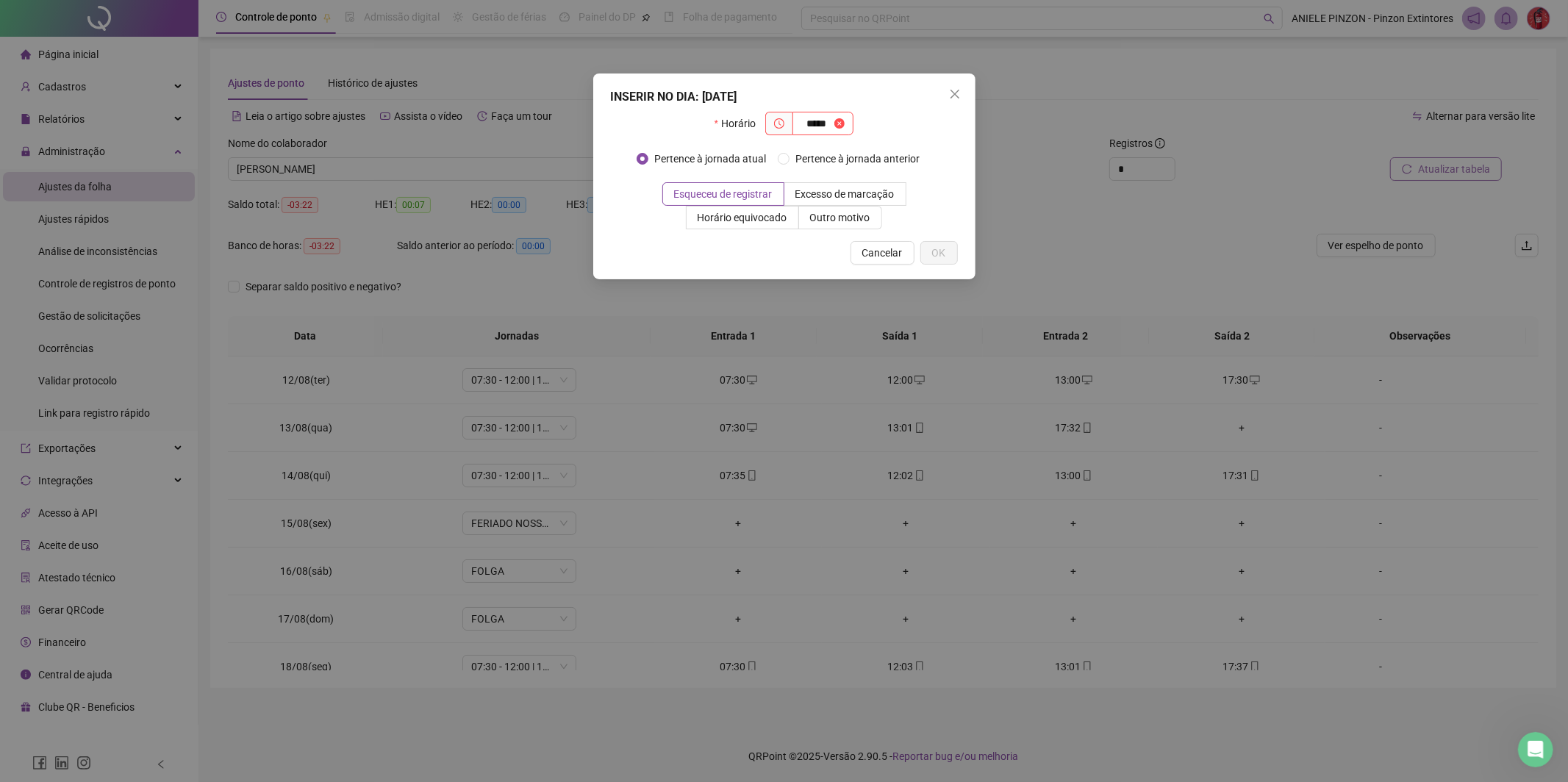
type input "*****"
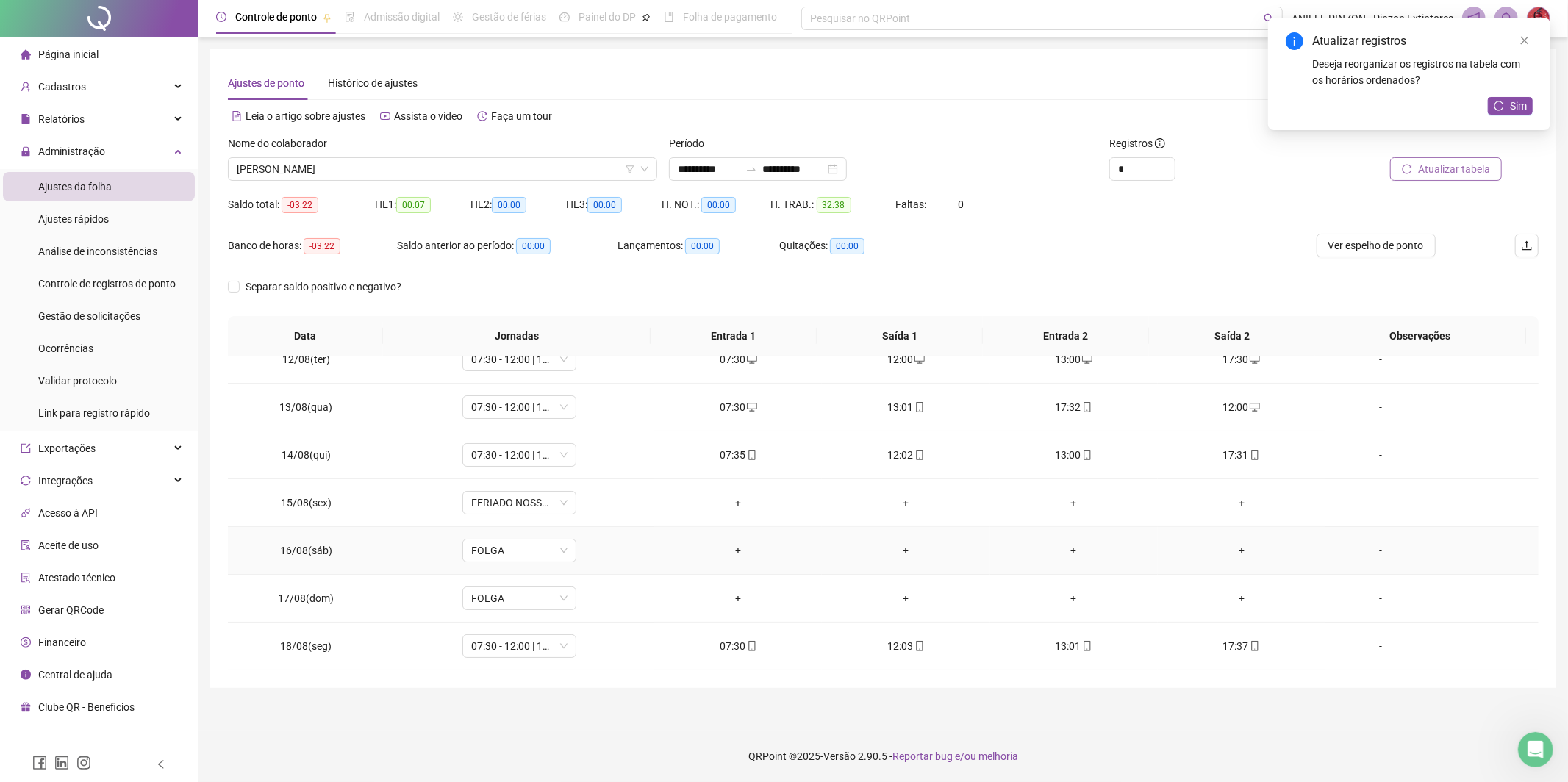
scroll to position [0, 0]
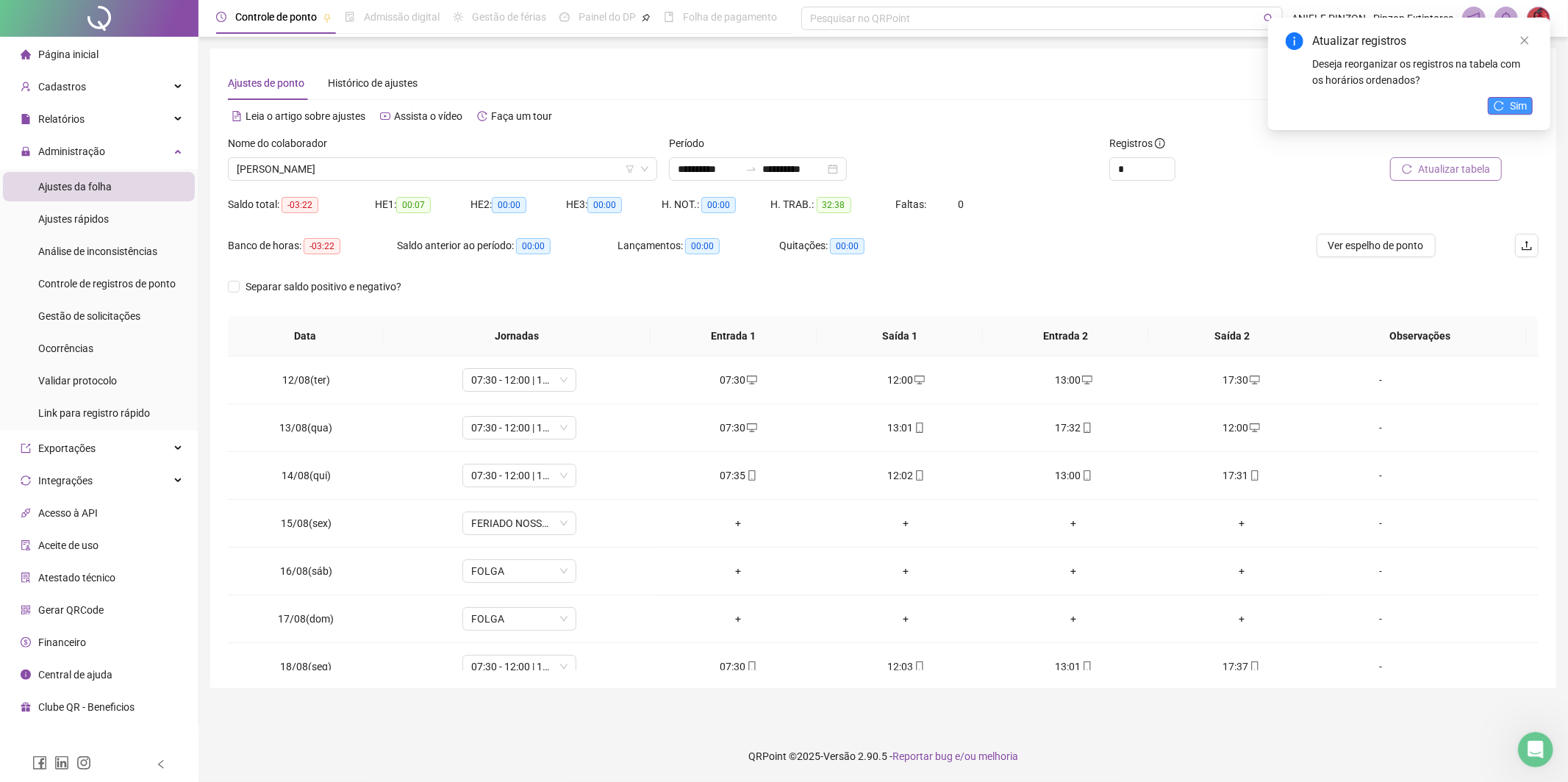
click at [1503, 110] on button "Sim" at bounding box center [1510, 106] width 45 height 18
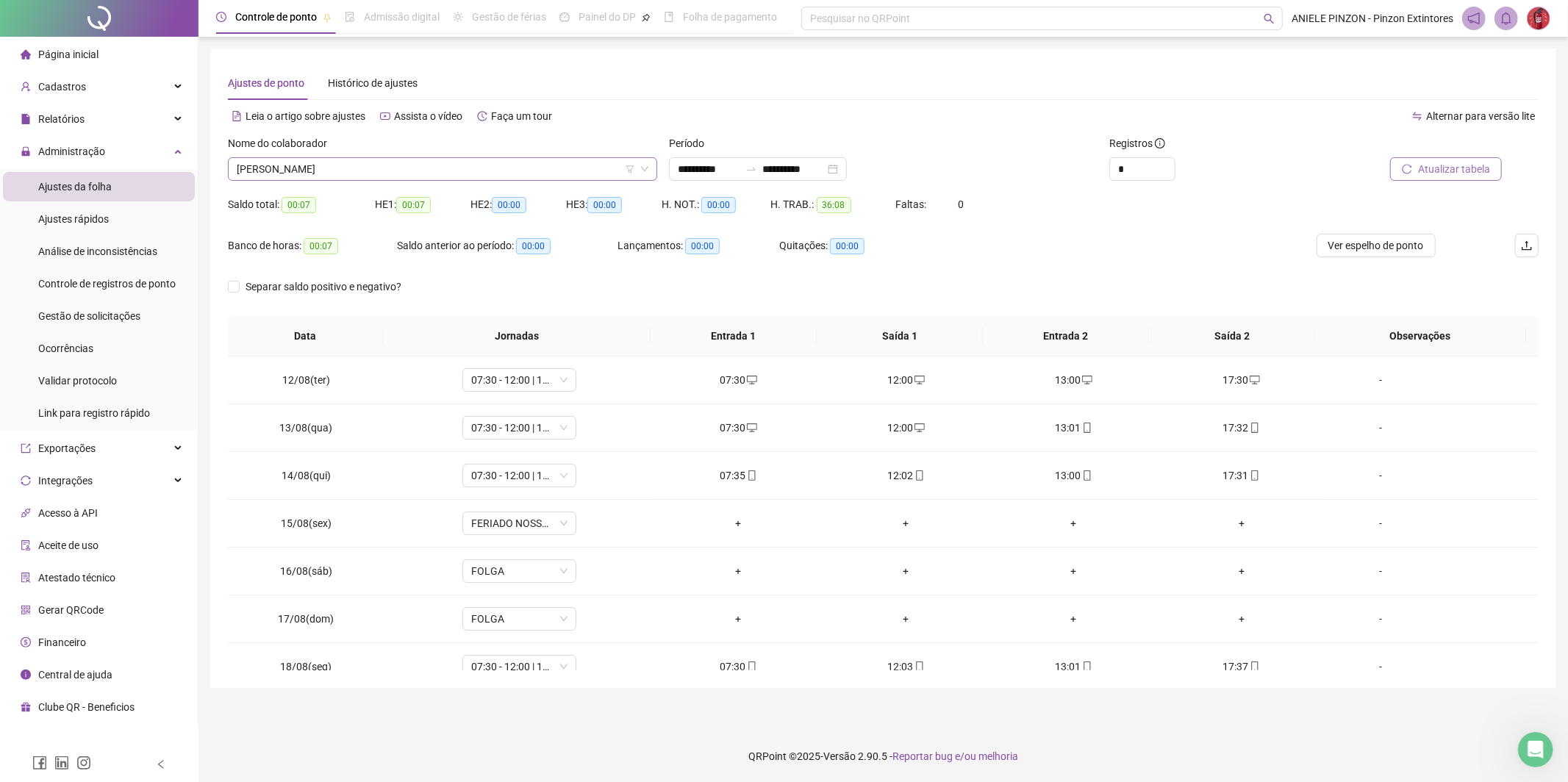
click at [370, 164] on span "[PERSON_NAME]" at bounding box center [442, 169] width 411 height 22
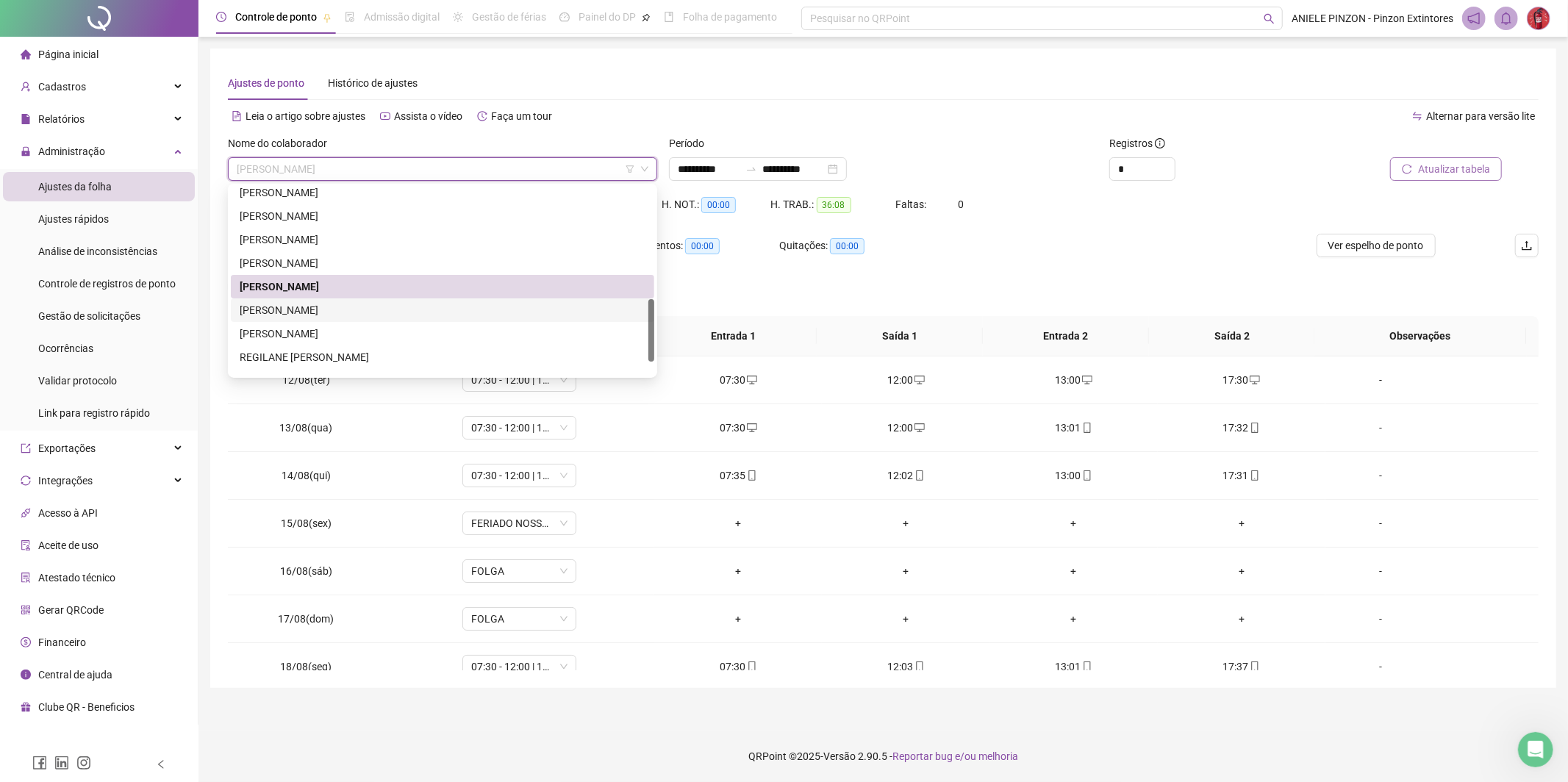
click at [364, 313] on div "[PERSON_NAME]" at bounding box center [442, 310] width 406 height 16
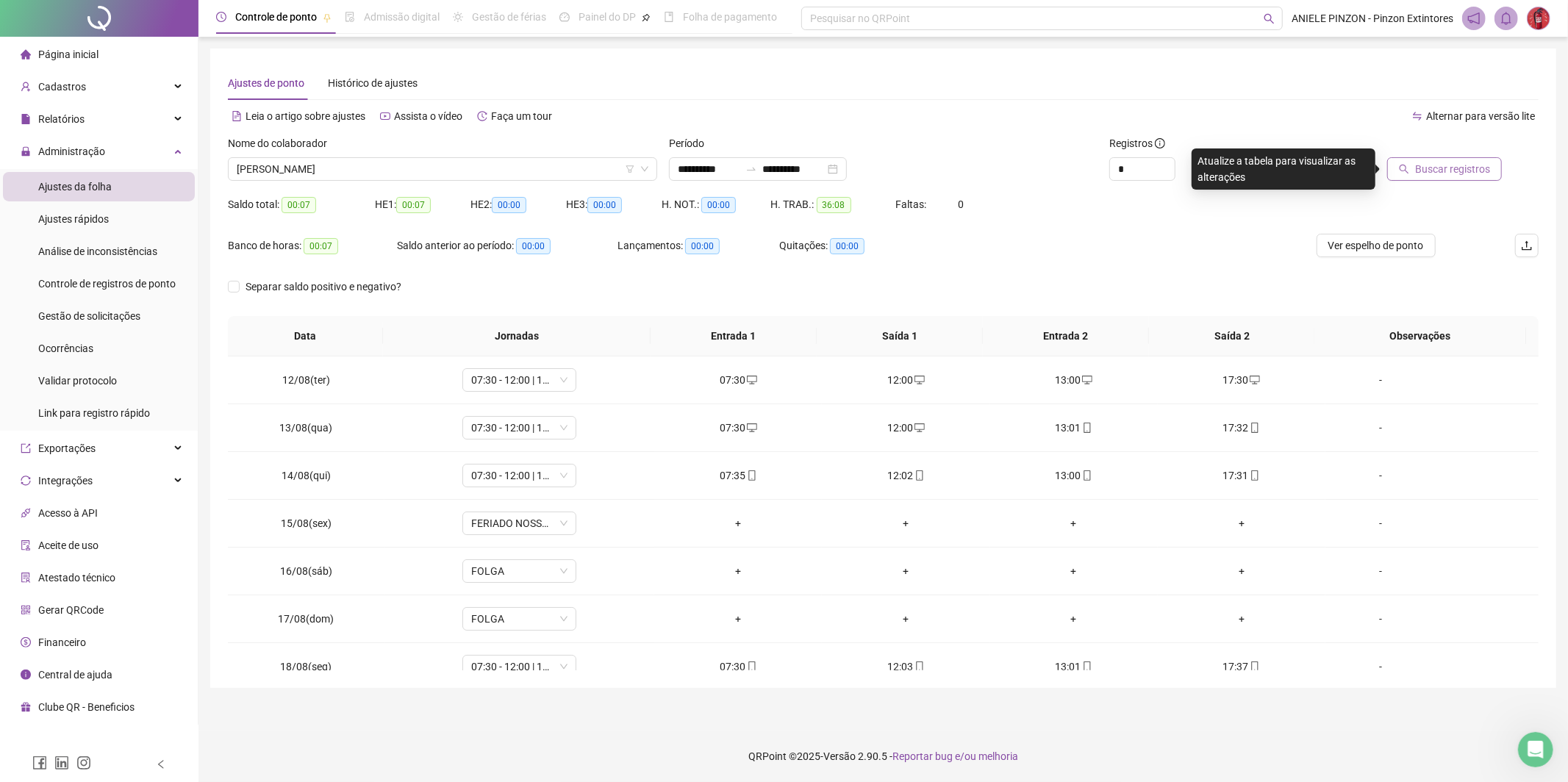
click at [1442, 166] on span "Buscar registros" at bounding box center [1452, 169] width 75 height 16
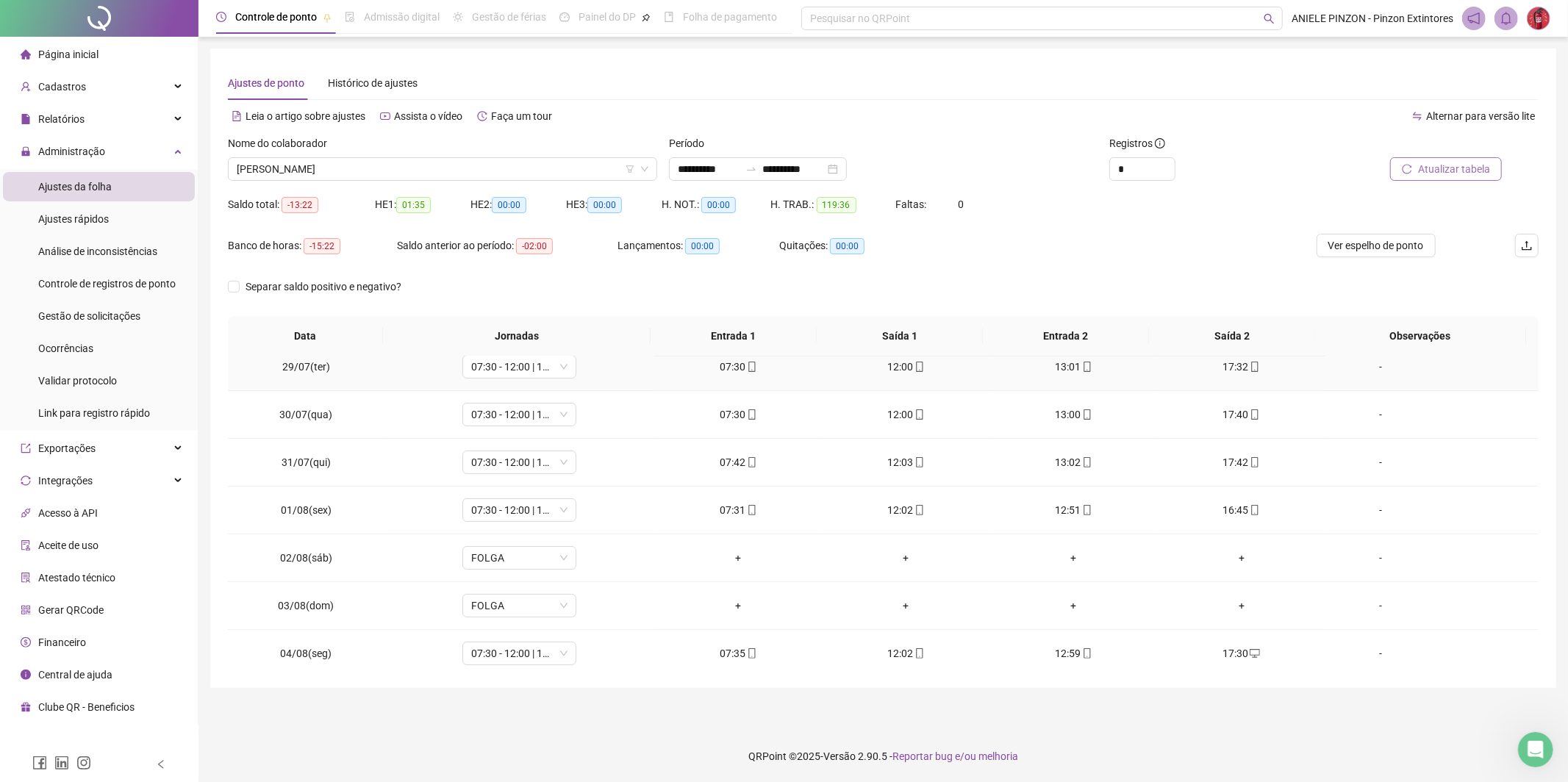
scroll to position [475, 0]
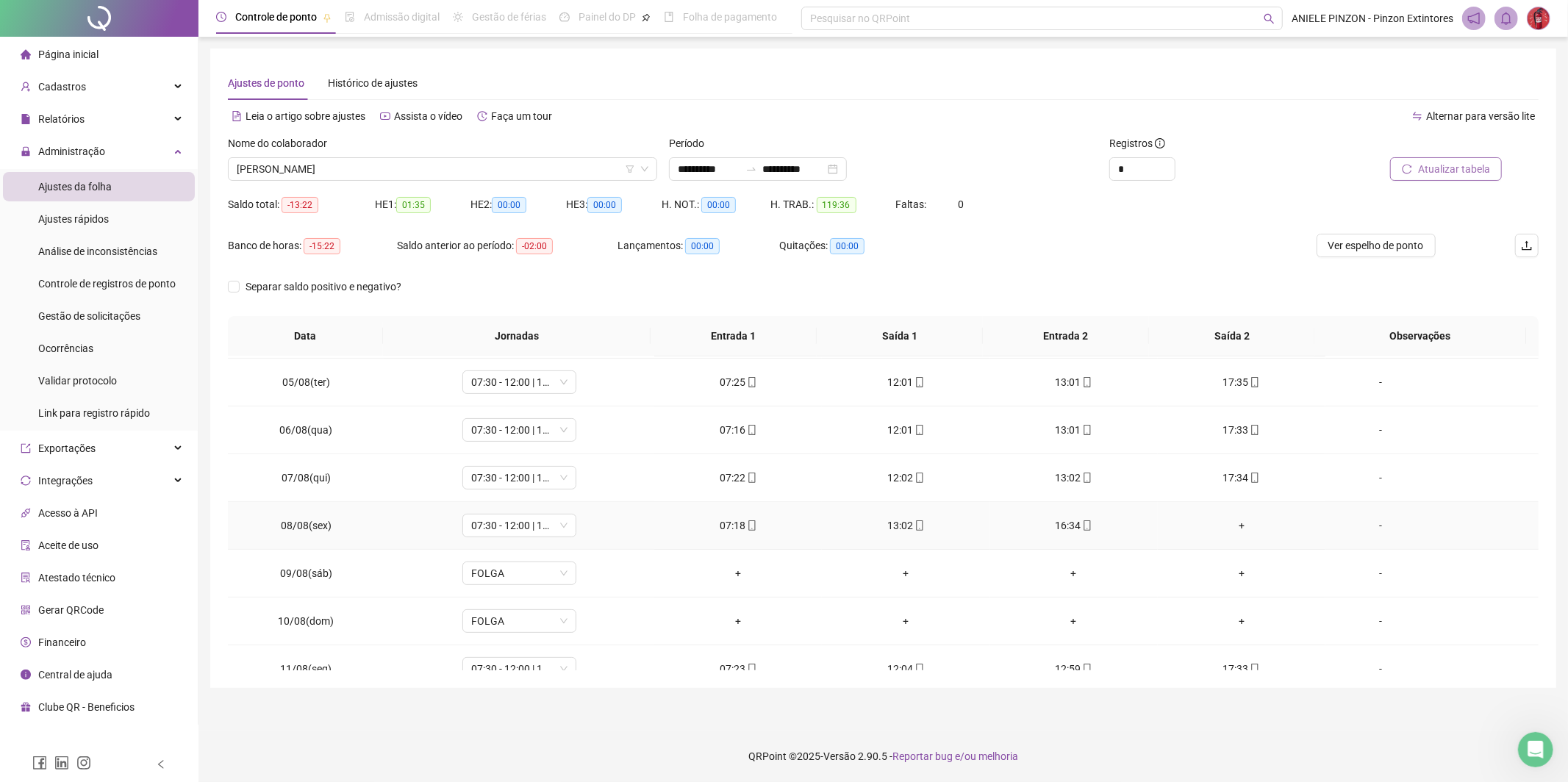
click at [1232, 526] on div "+" at bounding box center [1241, 526] width 144 height 16
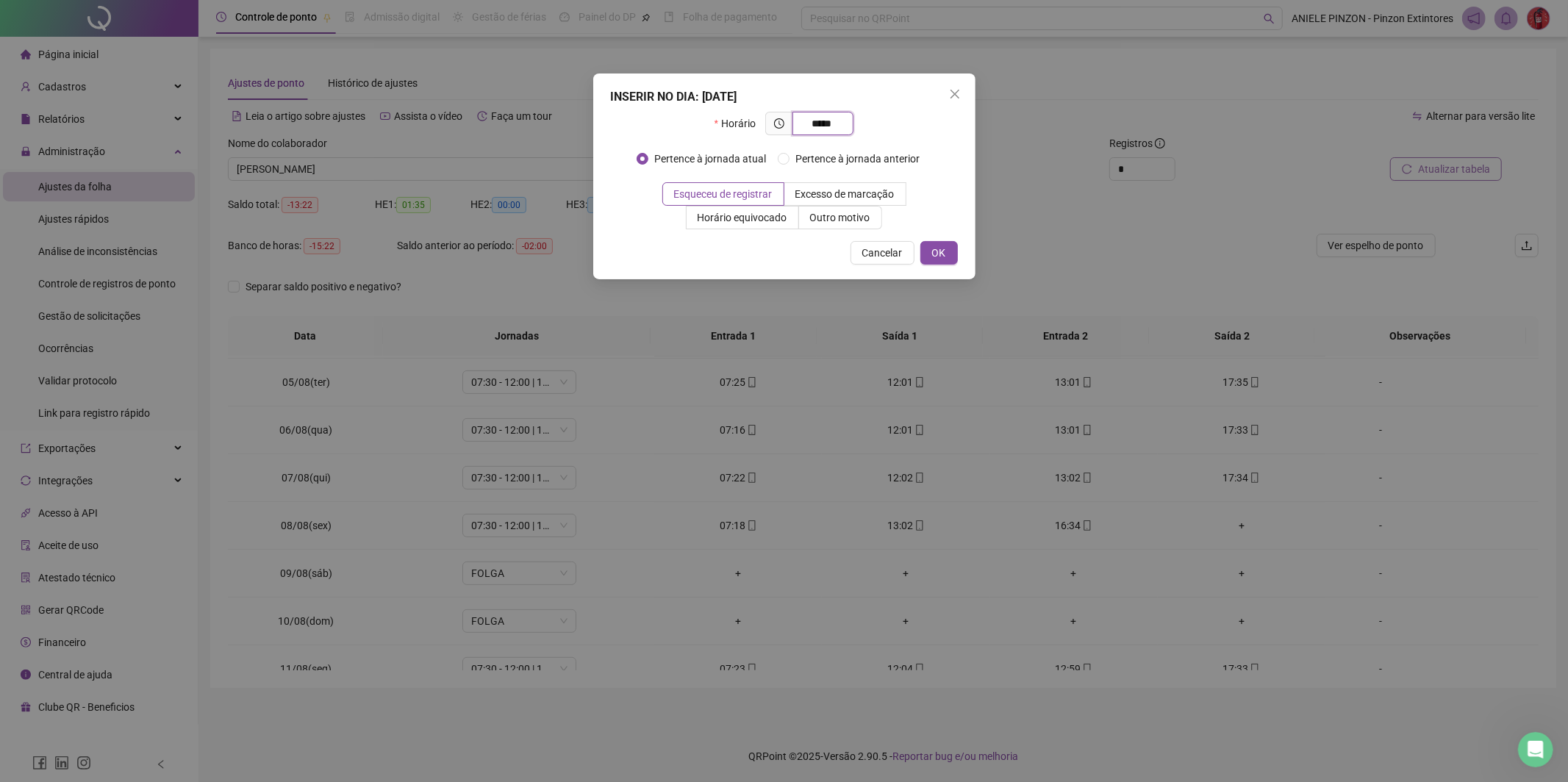
type input "*****"
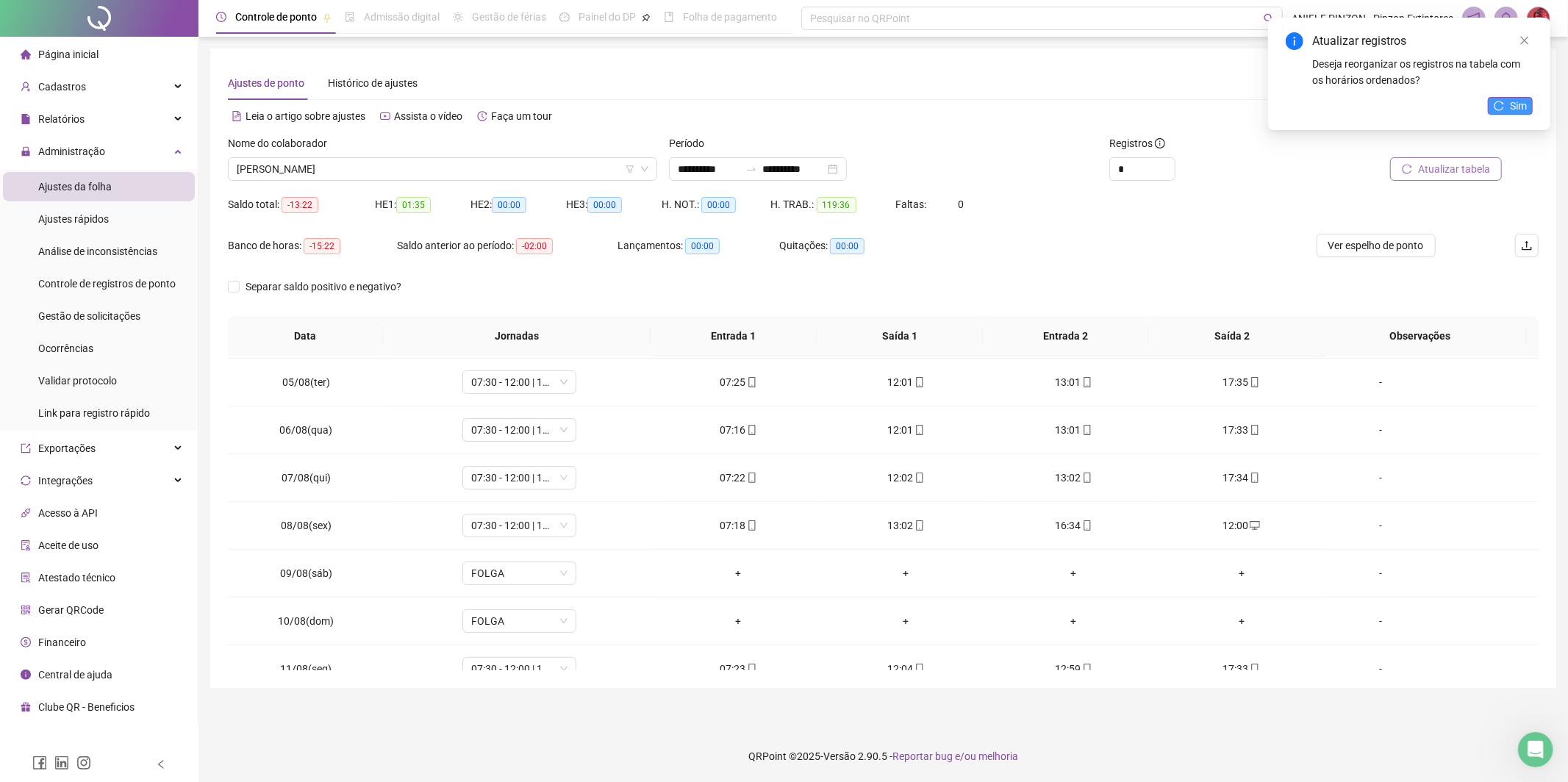
click at [1502, 111] on button "Sim" at bounding box center [1510, 106] width 45 height 18
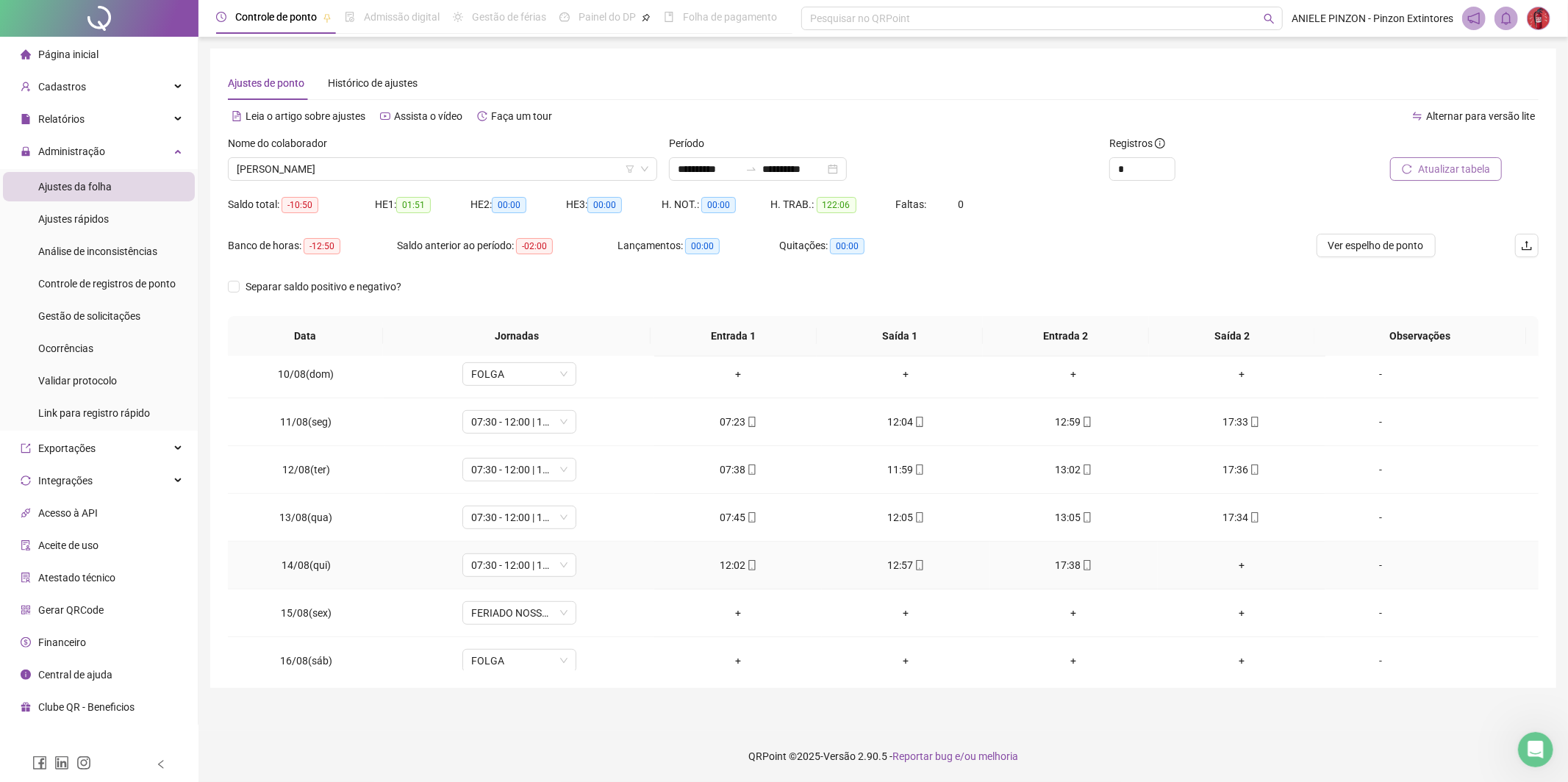
scroll to position [735, 0]
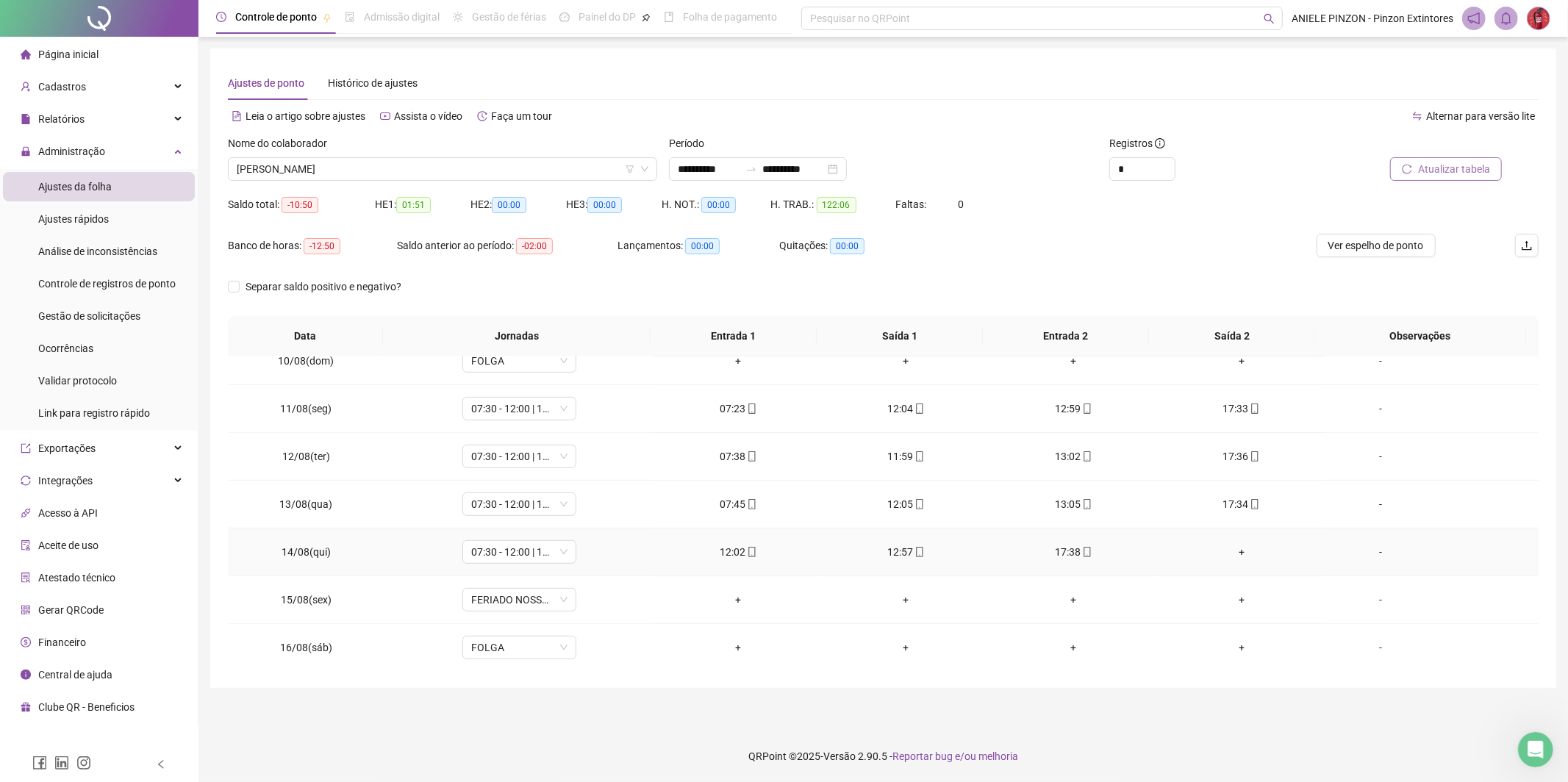
click at [1240, 553] on div "+" at bounding box center [1241, 552] width 144 height 16
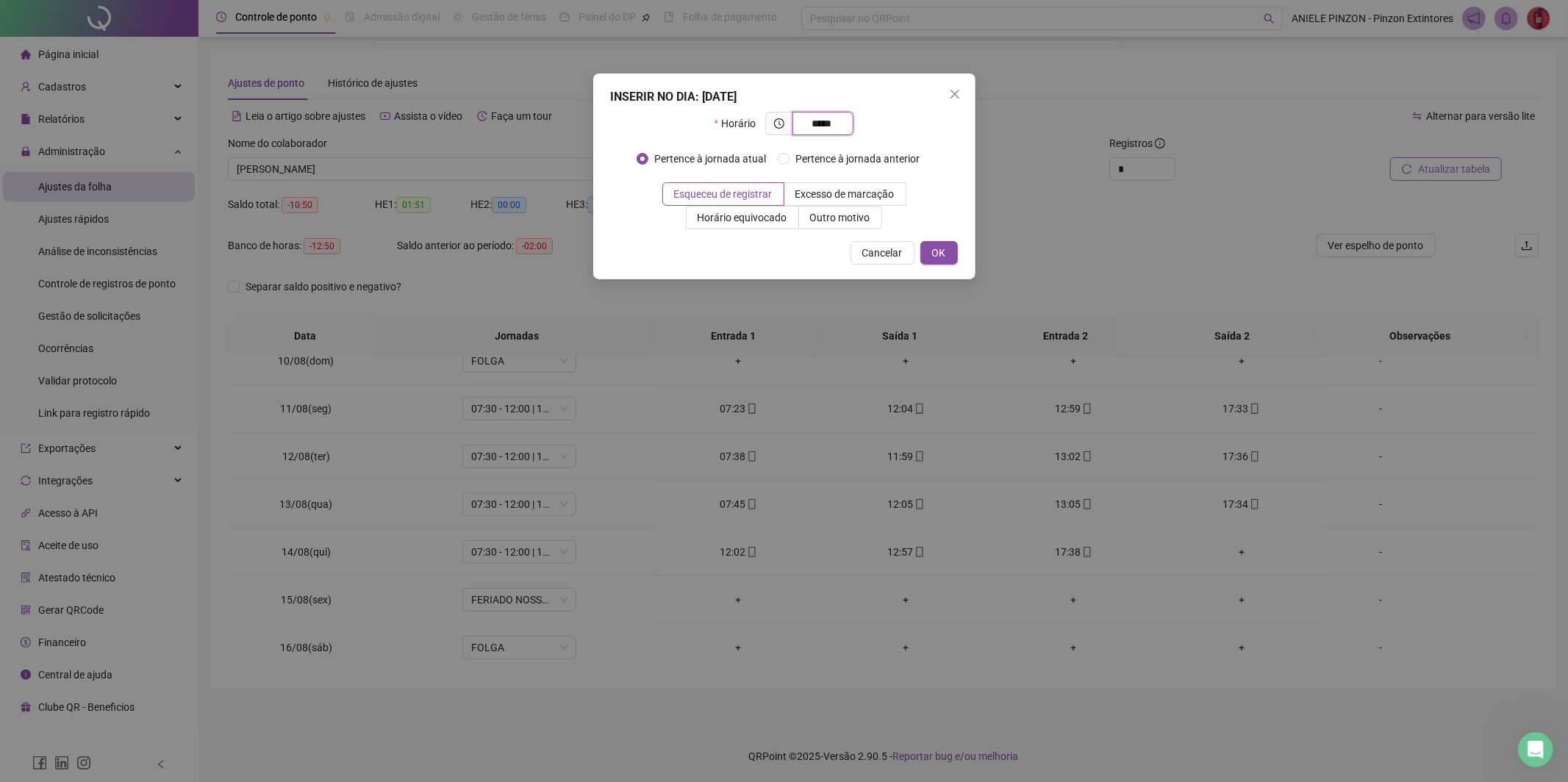
type input "*****"
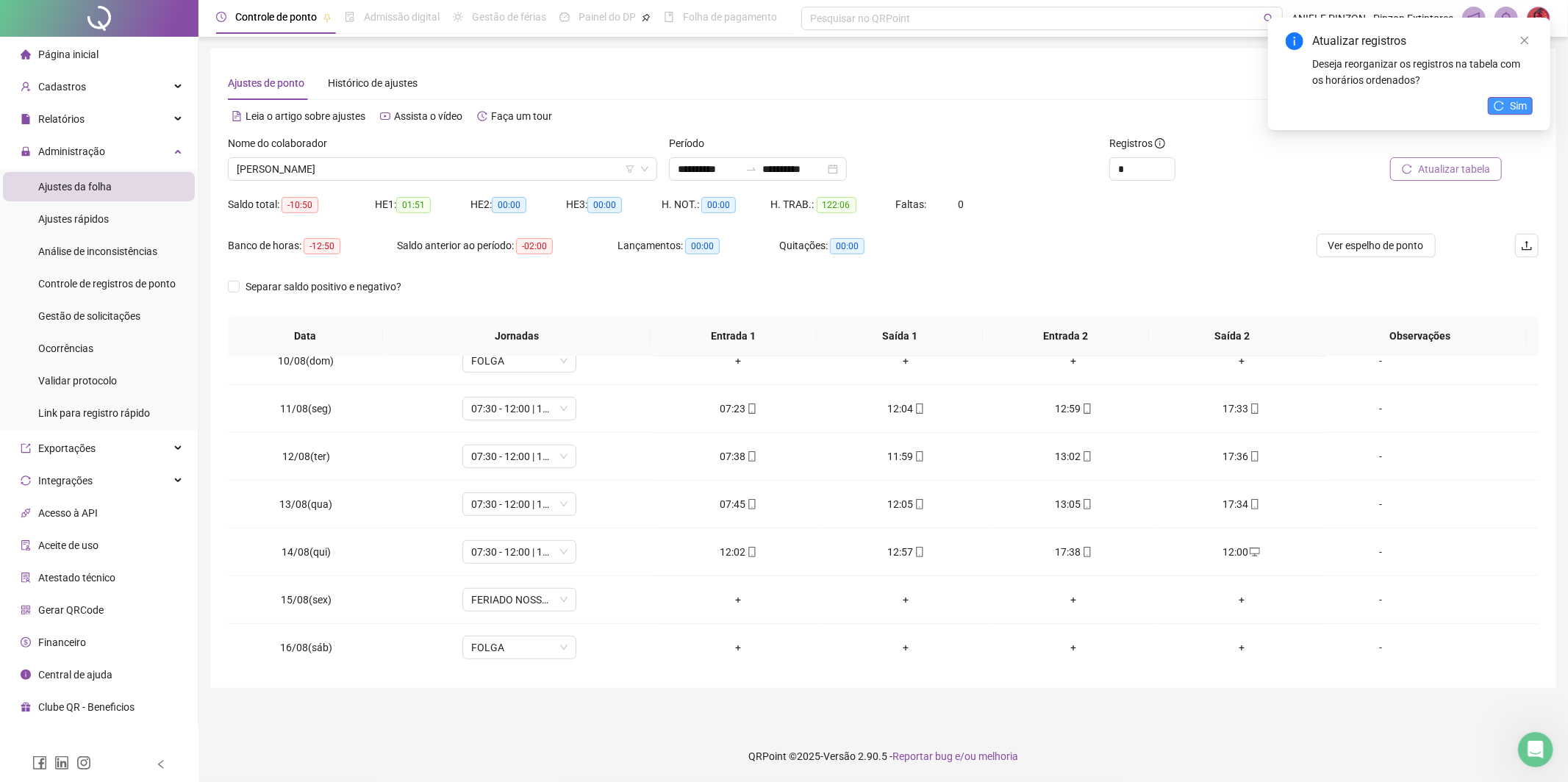
click at [1505, 103] on button "Sim" at bounding box center [1510, 106] width 45 height 18
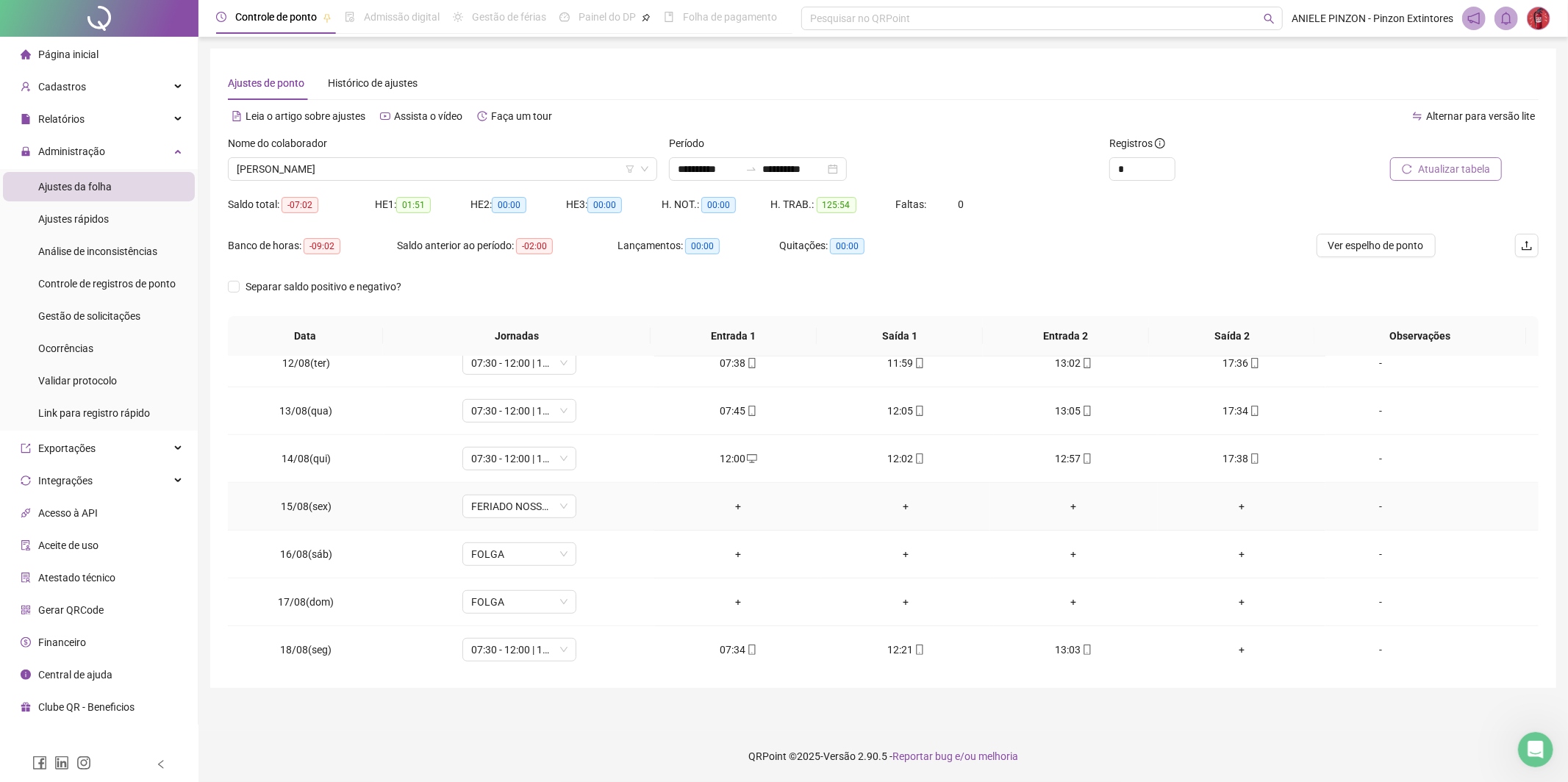
scroll to position [833, 0]
click at [1229, 647] on div "+" at bounding box center [1241, 646] width 144 height 16
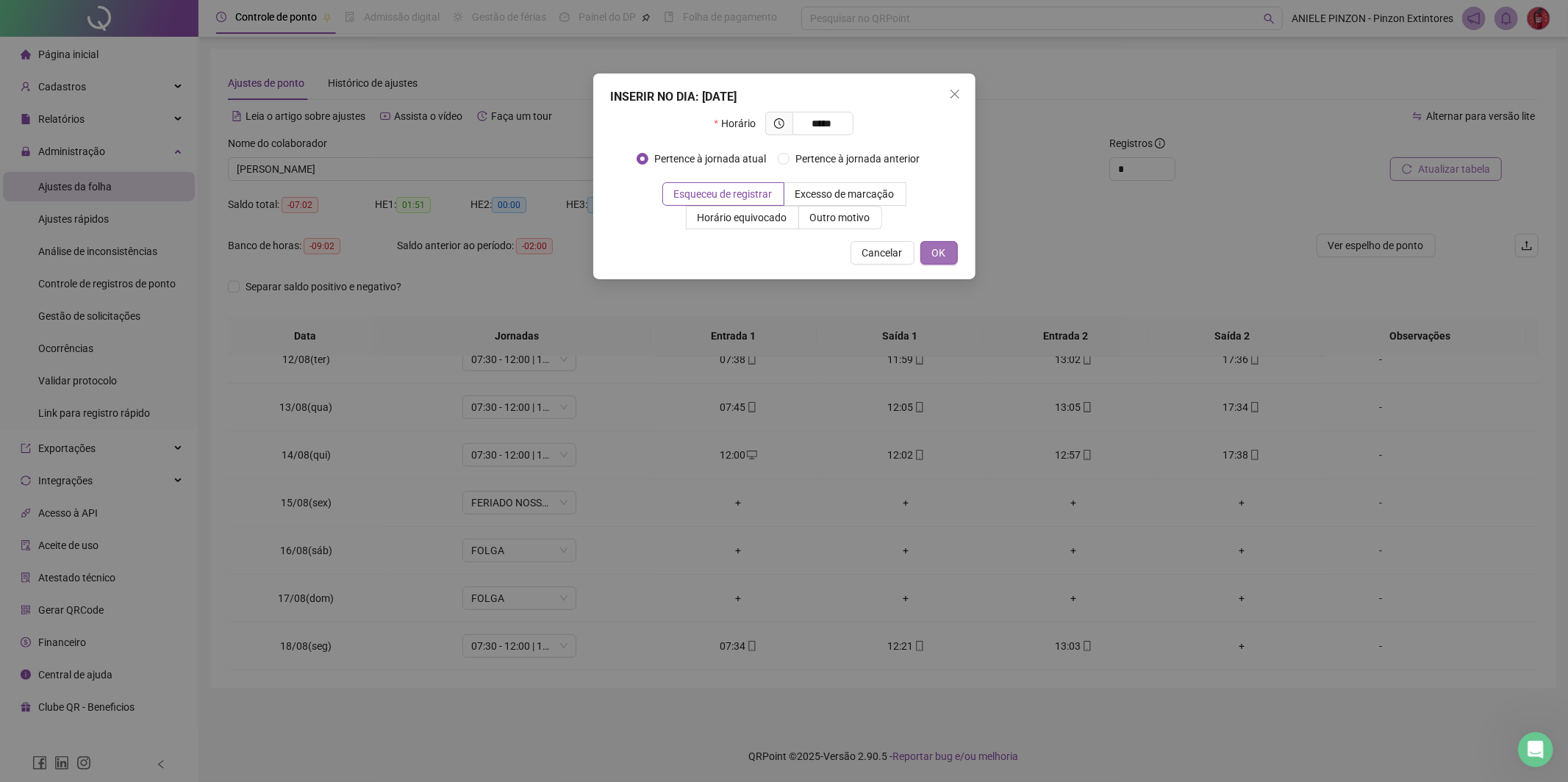
type input "*****"
click at [932, 259] on span "OK" at bounding box center [939, 253] width 14 height 16
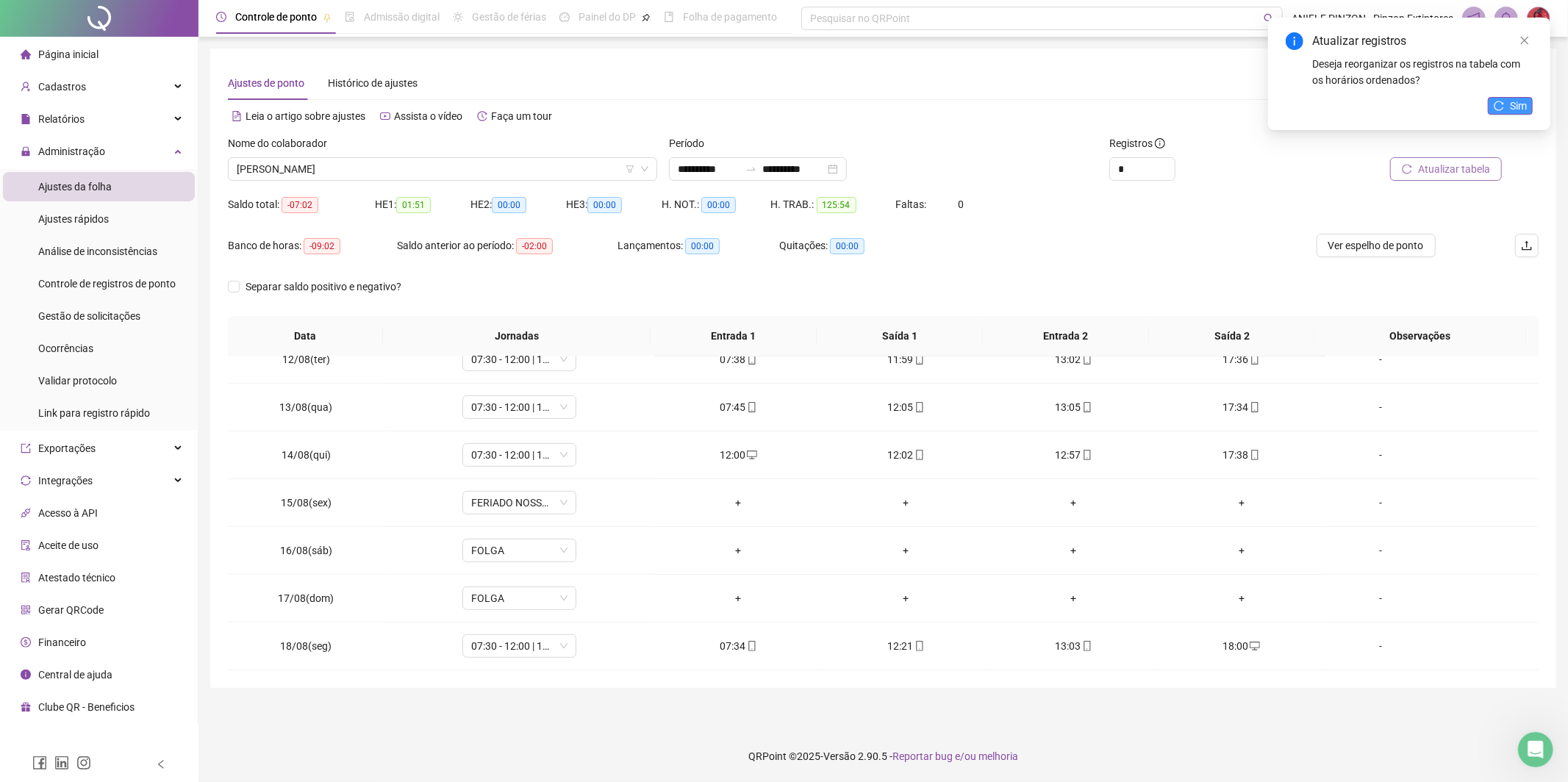
click at [1520, 106] on span "Sim" at bounding box center [1518, 106] width 17 height 16
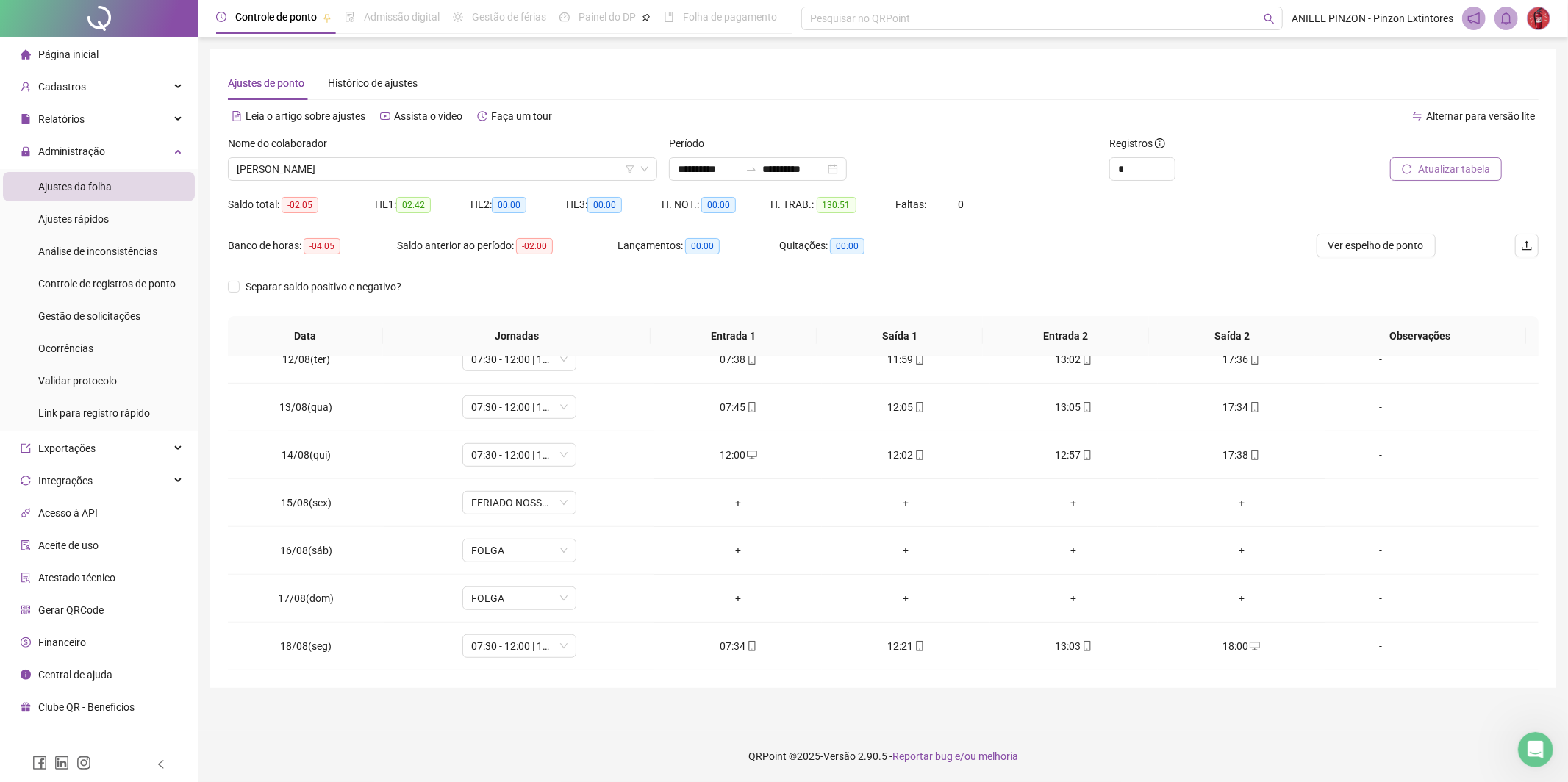
click at [1441, 172] on span "Atualizar tabela" at bounding box center [1454, 169] width 72 height 16
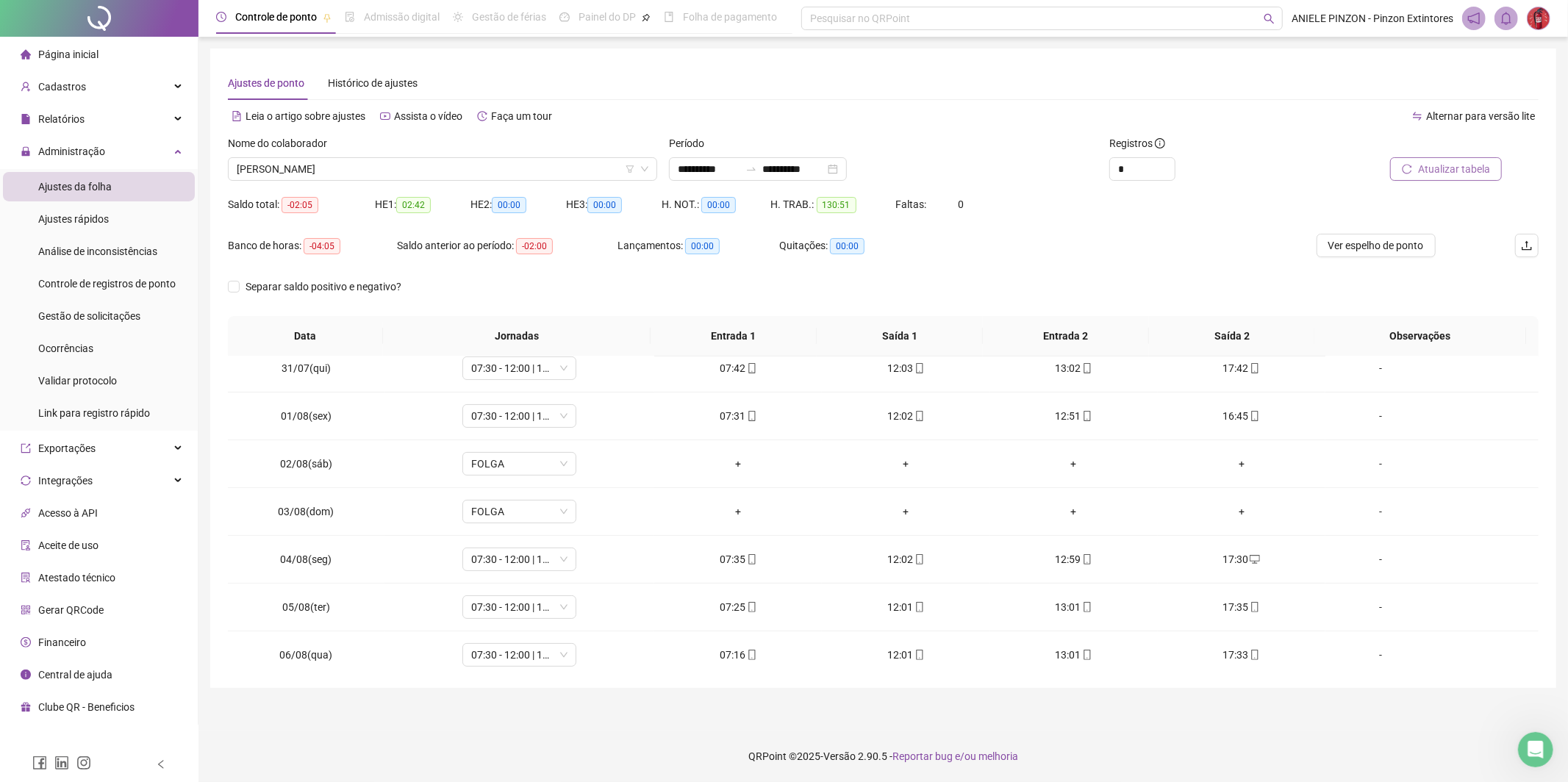
scroll to position [0, 0]
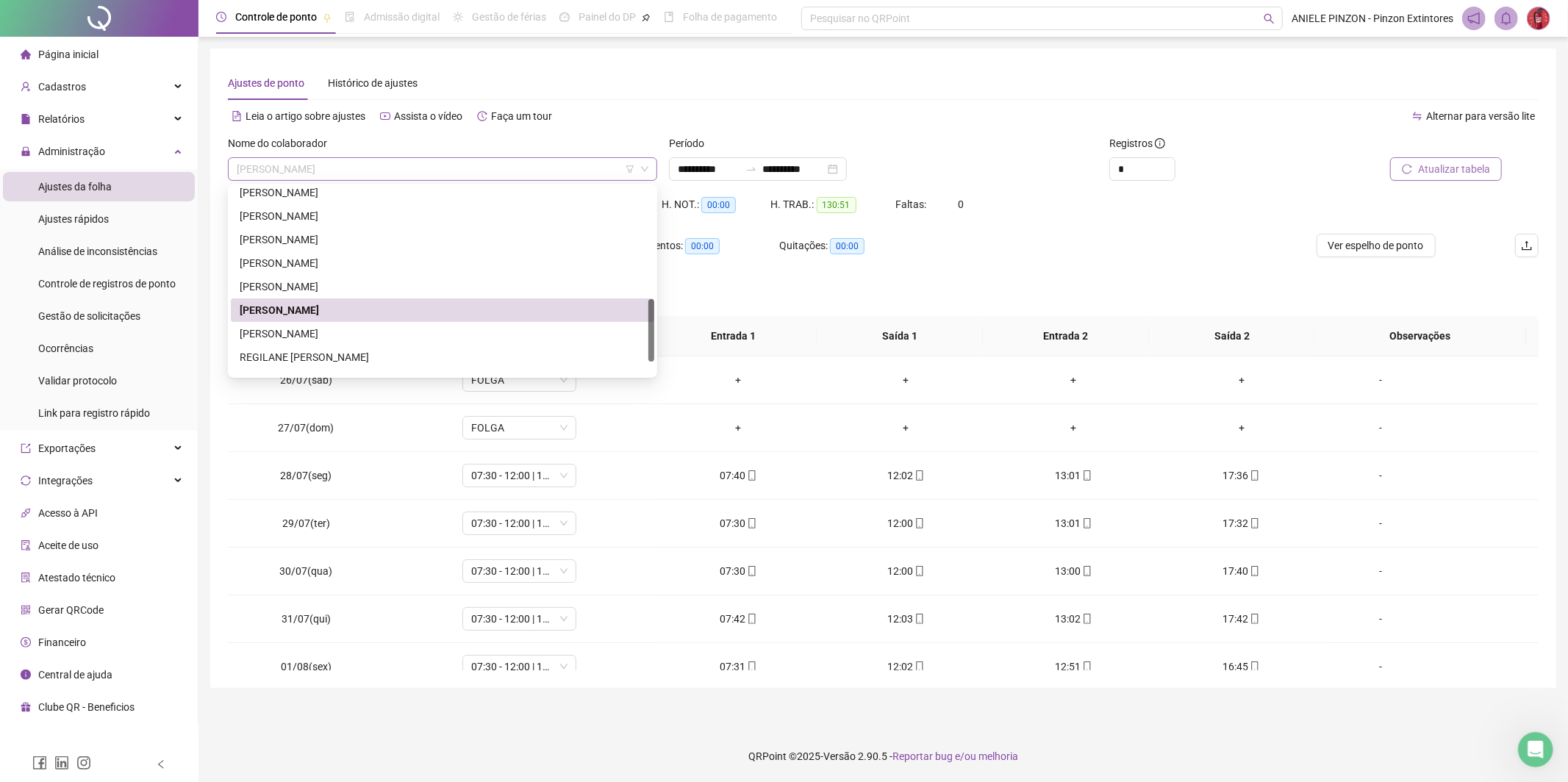
click at [347, 165] on span "[PERSON_NAME]" at bounding box center [442, 169] width 411 height 22
click at [323, 332] on div "[PERSON_NAME]" at bounding box center [442, 334] width 406 height 16
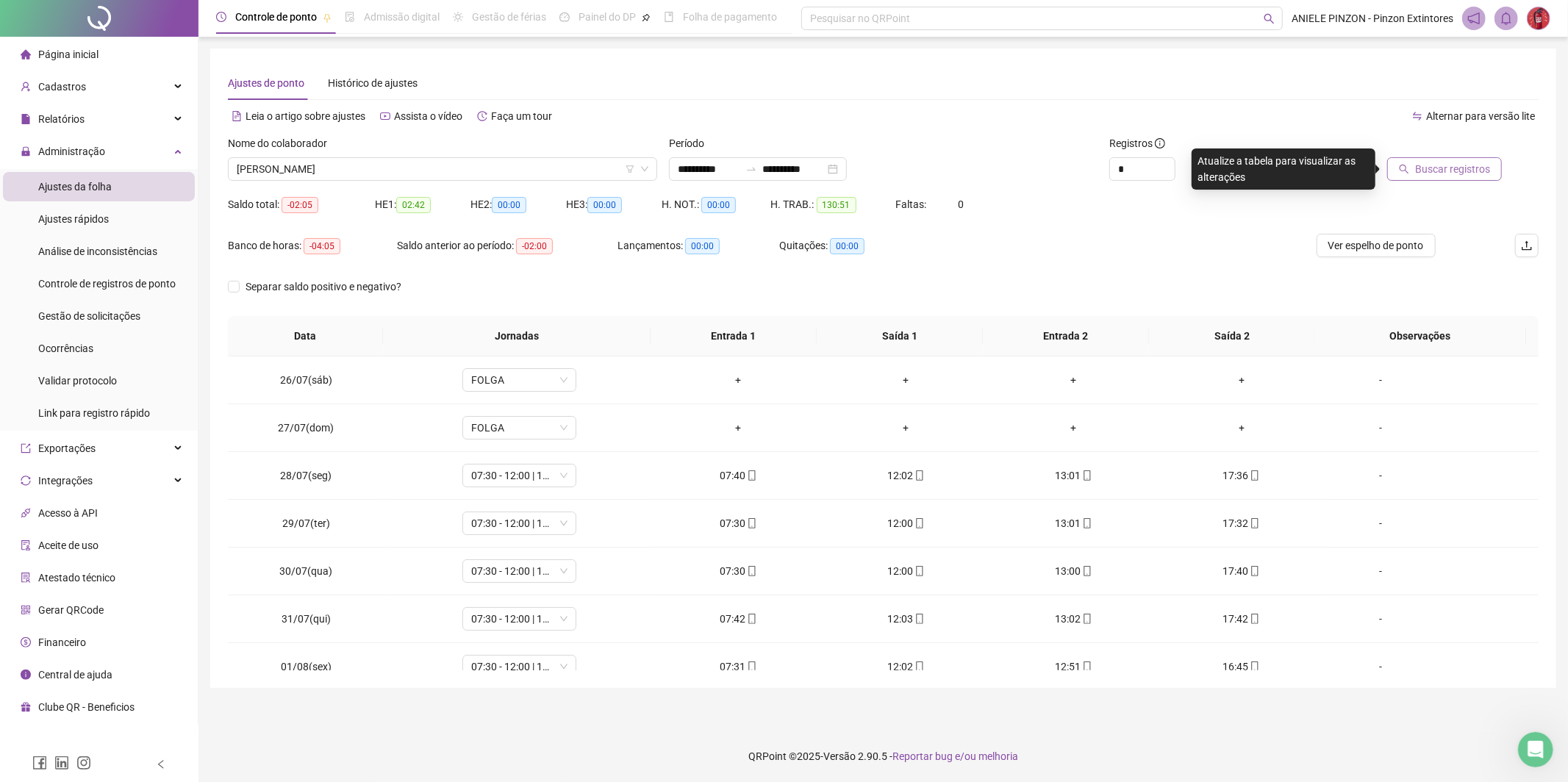
click at [1429, 161] on span "Buscar registros" at bounding box center [1452, 169] width 75 height 16
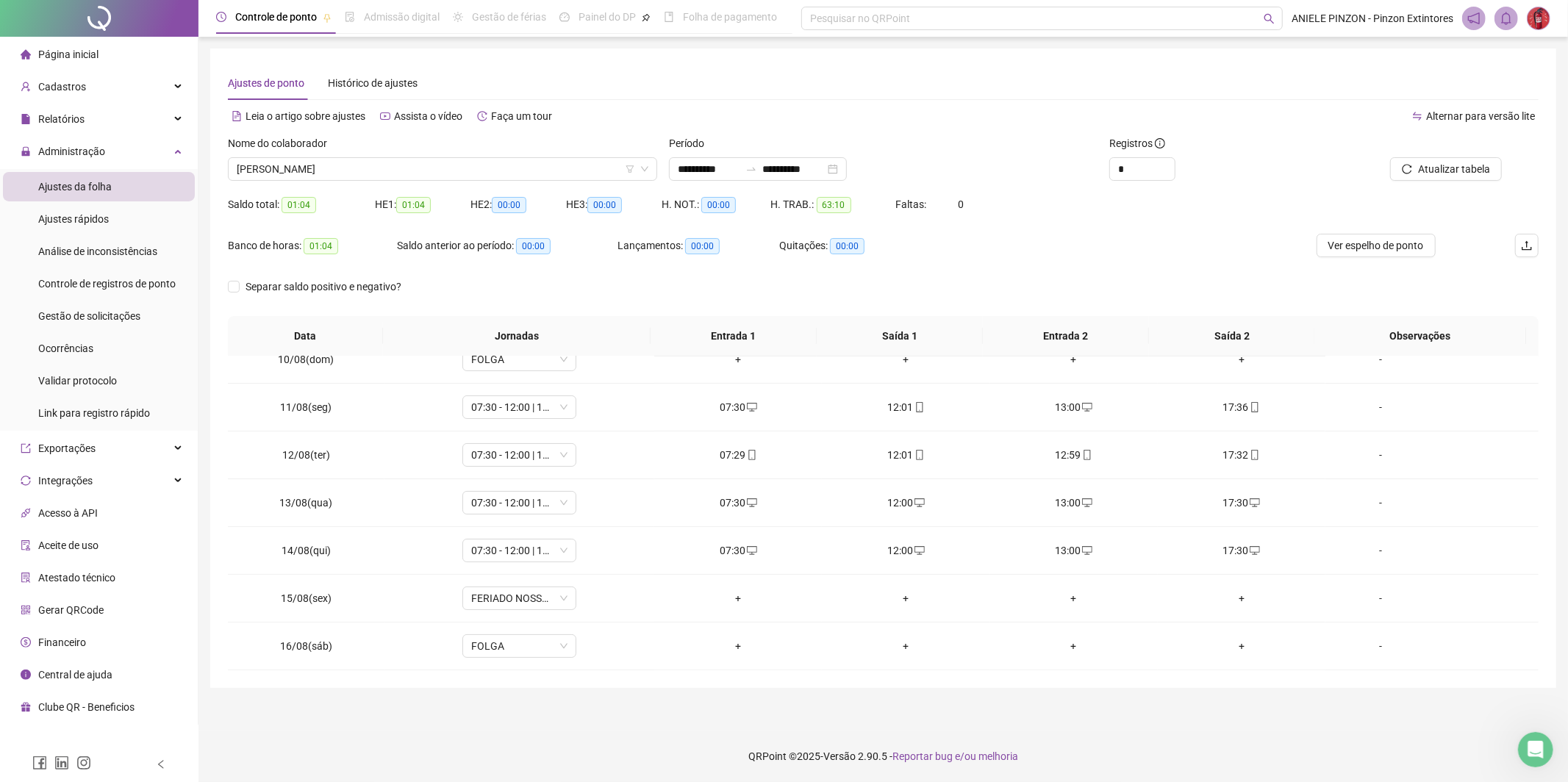
scroll to position [260, 0]
click at [366, 165] on span "[PERSON_NAME]" at bounding box center [442, 169] width 411 height 22
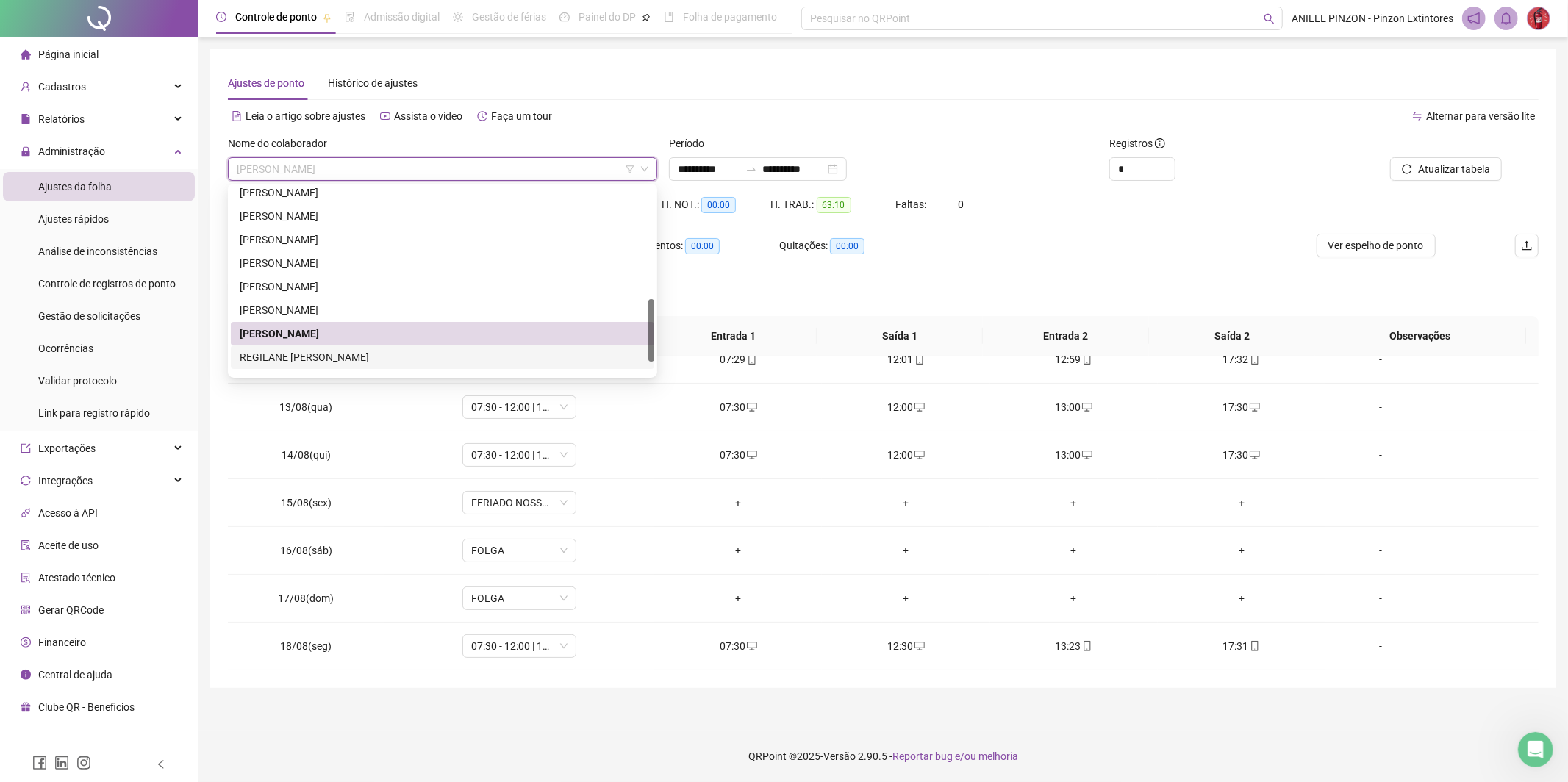
click at [358, 355] on div "REGILANE [PERSON_NAME]" at bounding box center [442, 357] width 406 height 16
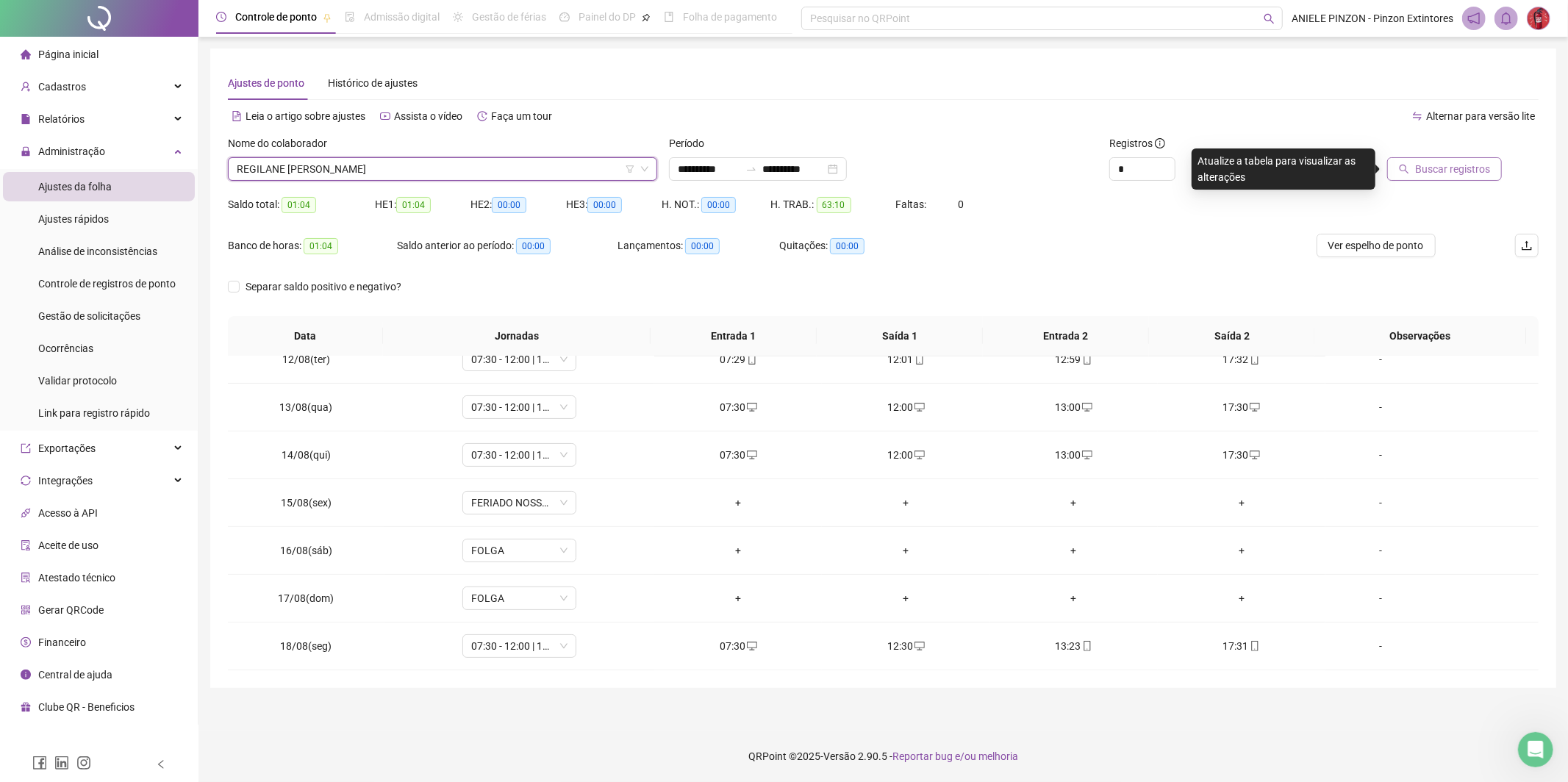
click at [1421, 172] on span "Buscar registros" at bounding box center [1452, 169] width 75 height 16
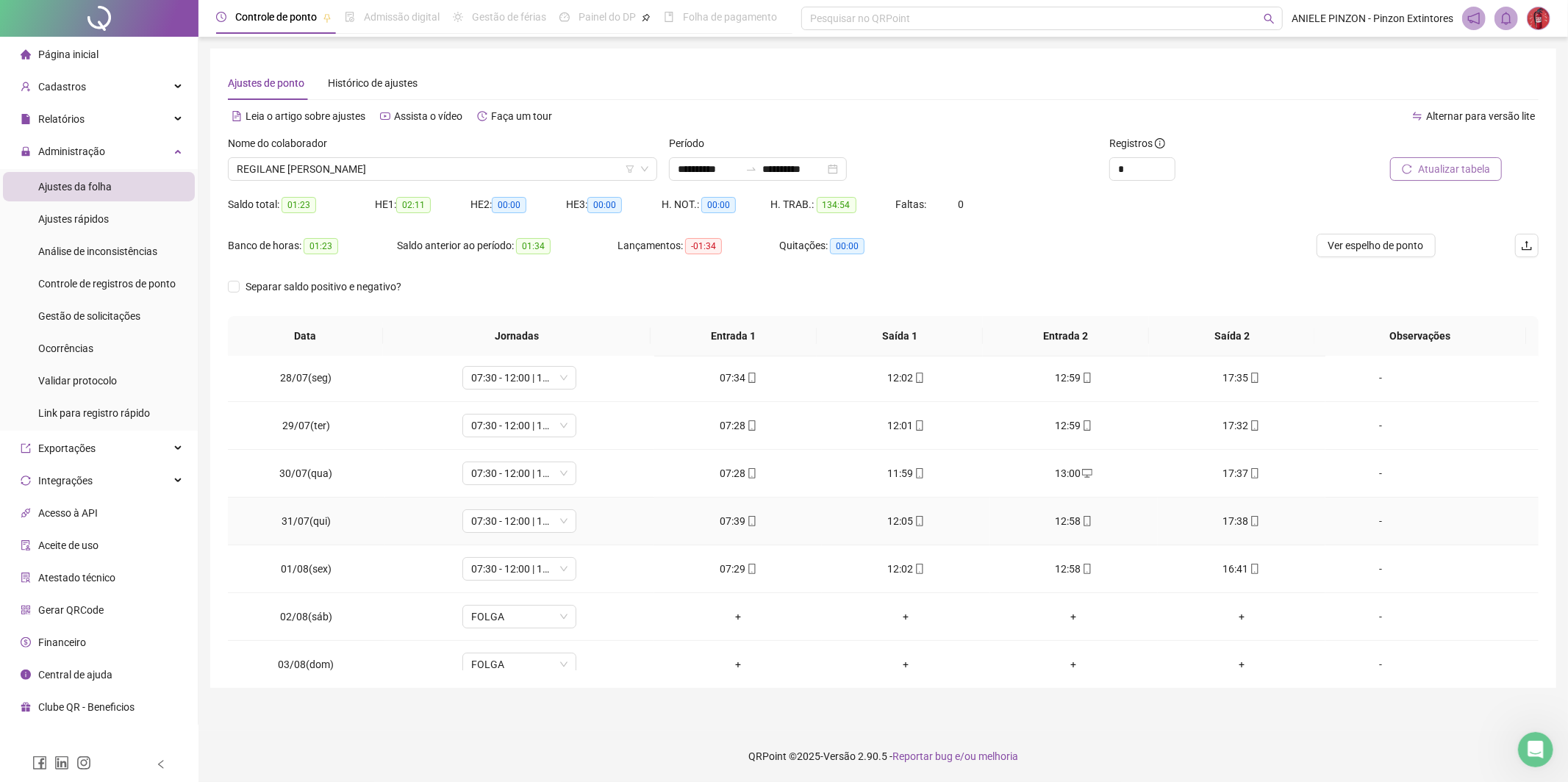
scroll to position [0, 0]
click at [72, 49] on span "Página inicial" at bounding box center [68, 54] width 60 height 12
